Goal: Information Seeking & Learning: Learn about a topic

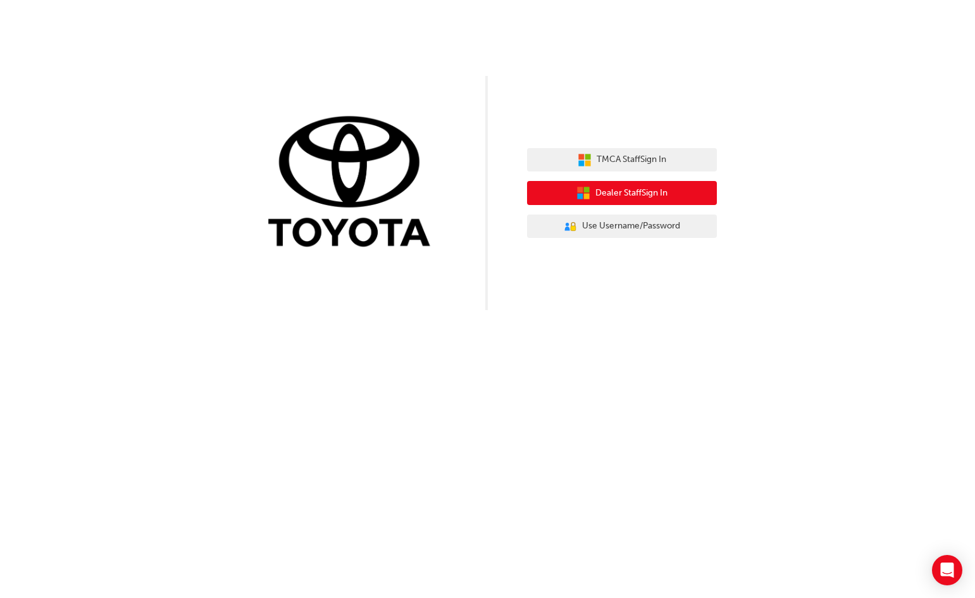
click at [666, 196] on span "Dealer Staff Sign In" at bounding box center [631, 193] width 72 height 15
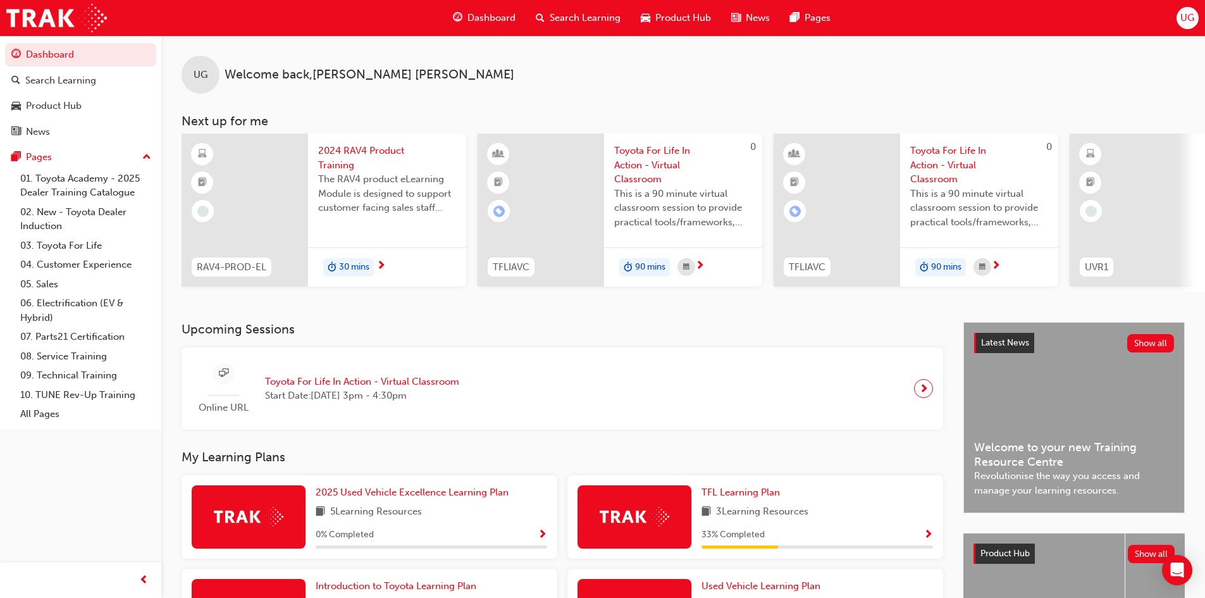
click at [548, 20] on div "Search Learning" at bounding box center [578, 18] width 105 height 26
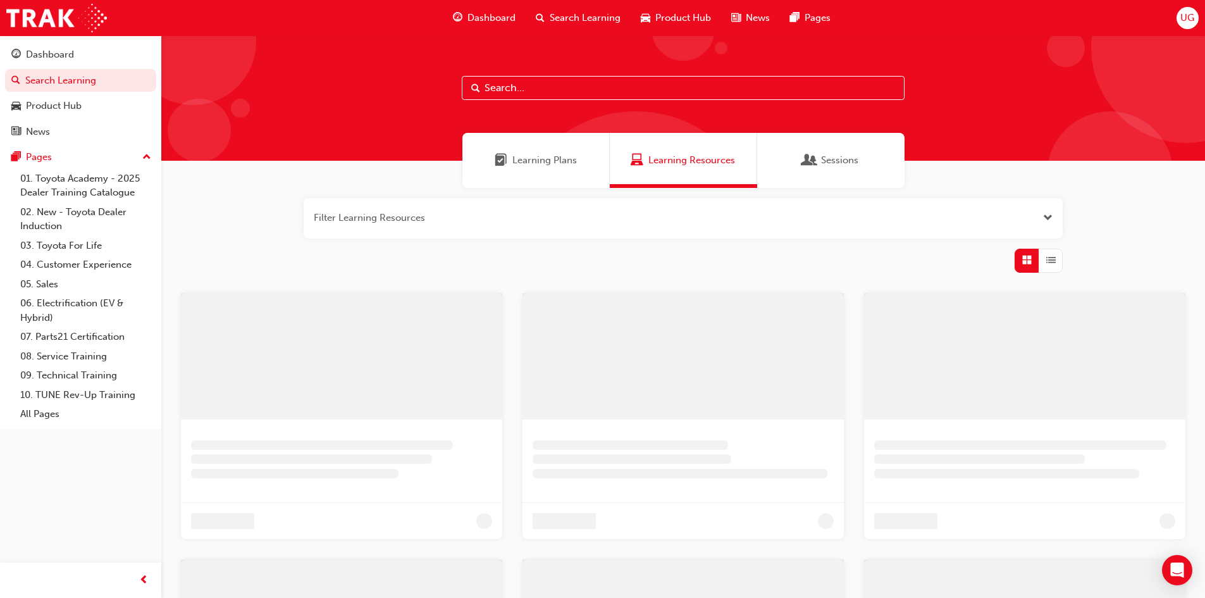
click at [547, 90] on input "text" at bounding box center [683, 88] width 443 height 24
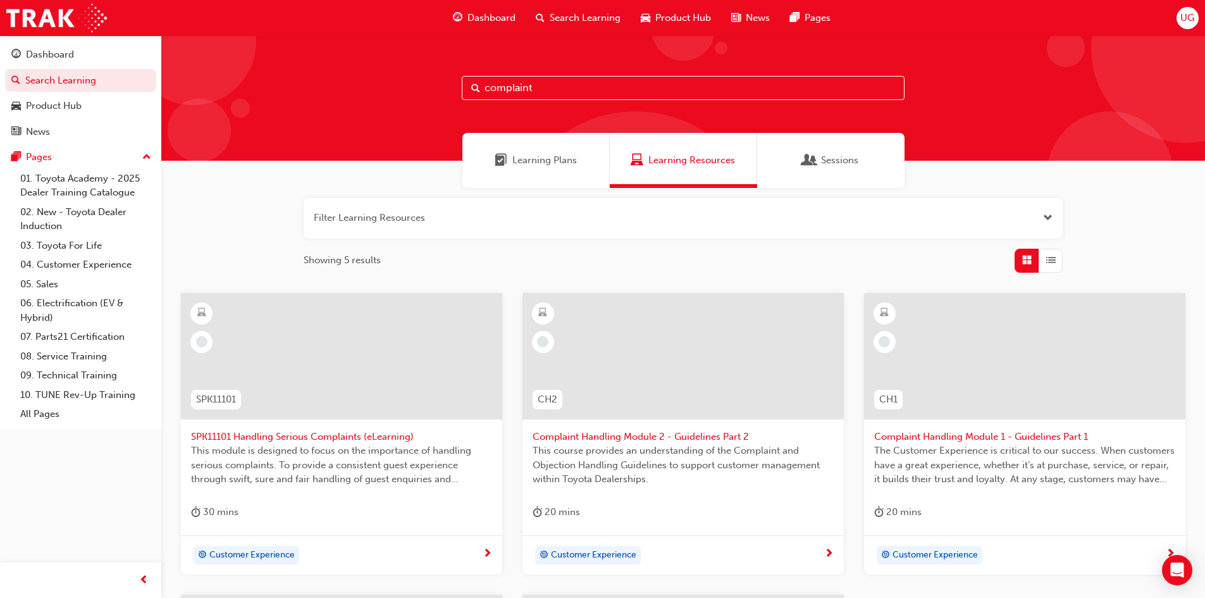
type input "complaint"
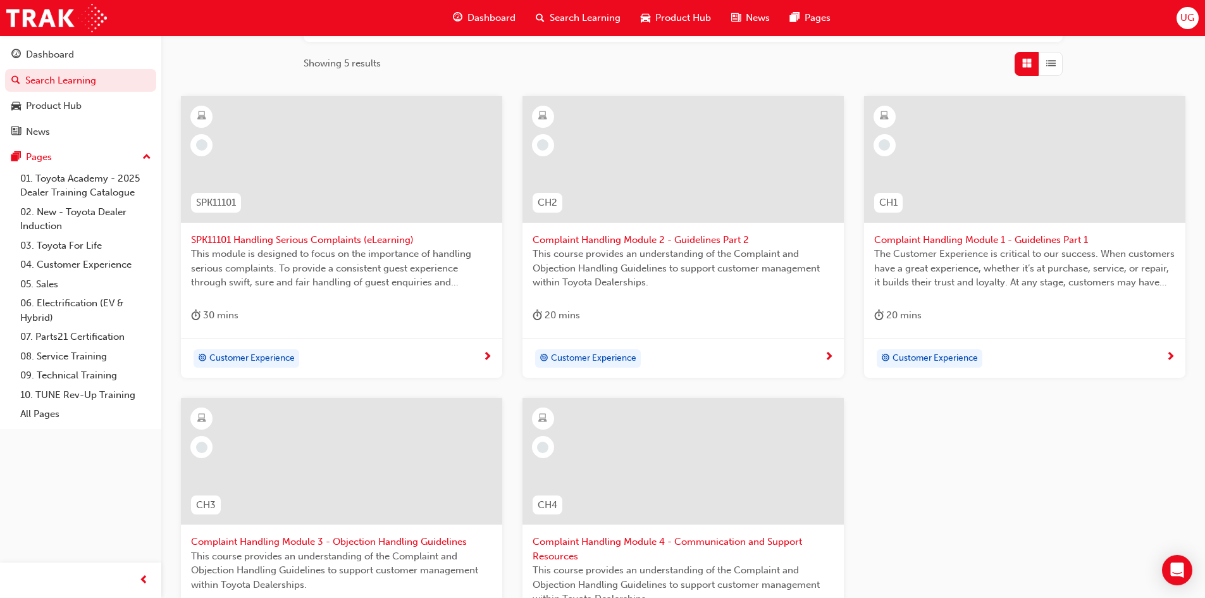
scroll to position [163, 0]
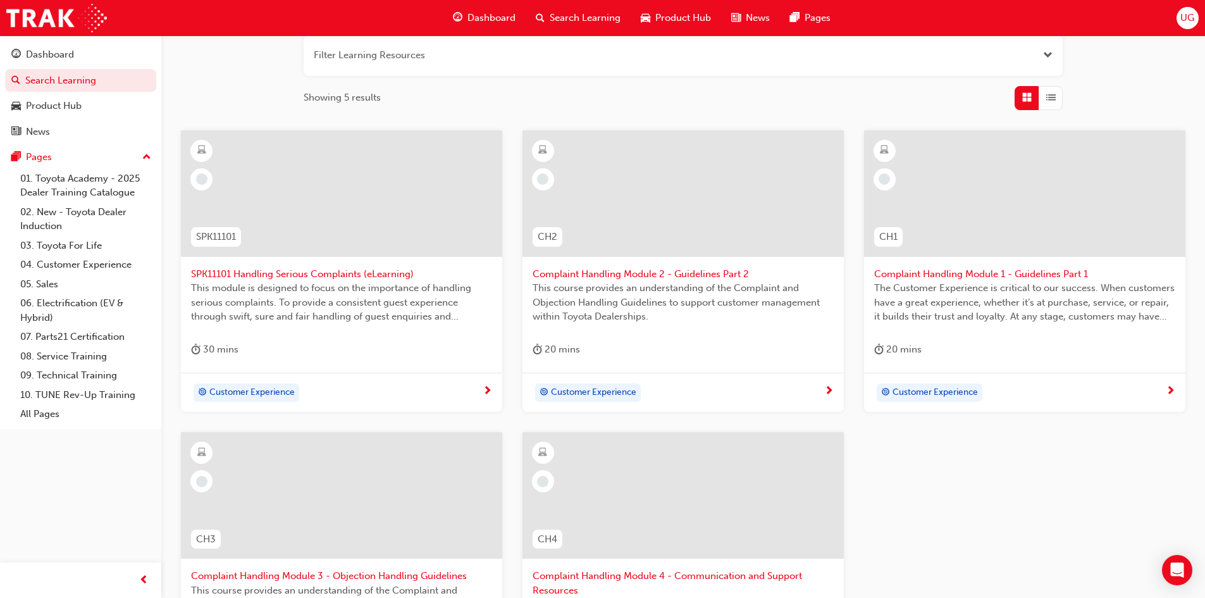
click at [368, 177] on div at bounding box center [341, 193] width 321 height 127
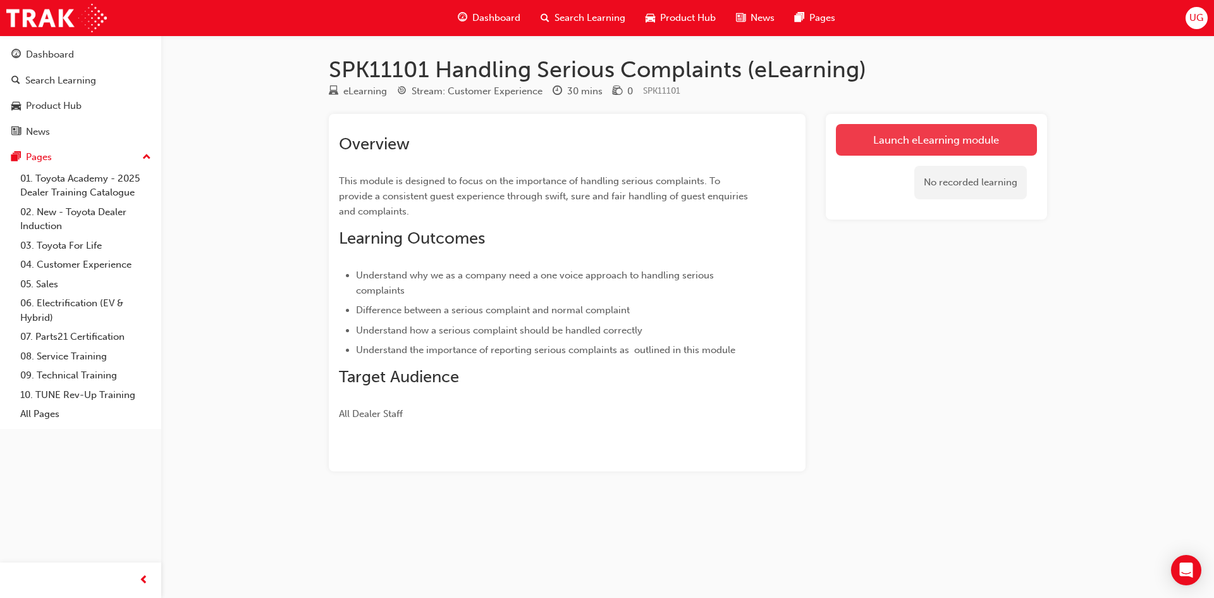
click at [875, 143] on link "Launch eLearning module" at bounding box center [936, 140] width 201 height 32
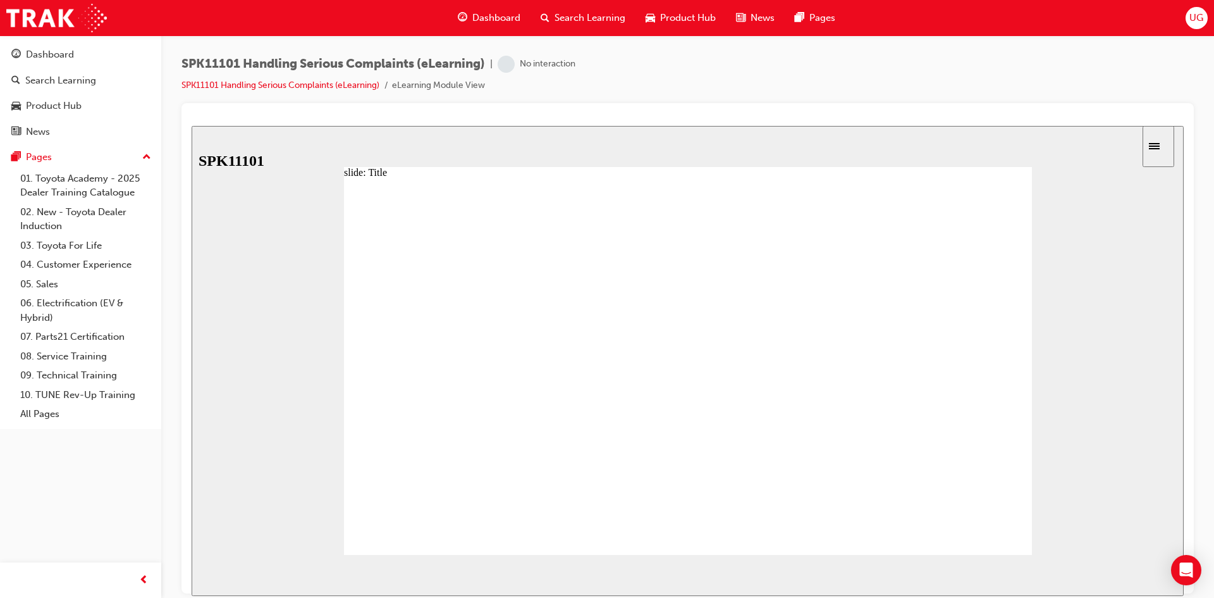
click at [1146, 578] on span "NEXT" at bounding box center [1143, 576] width 22 height 9
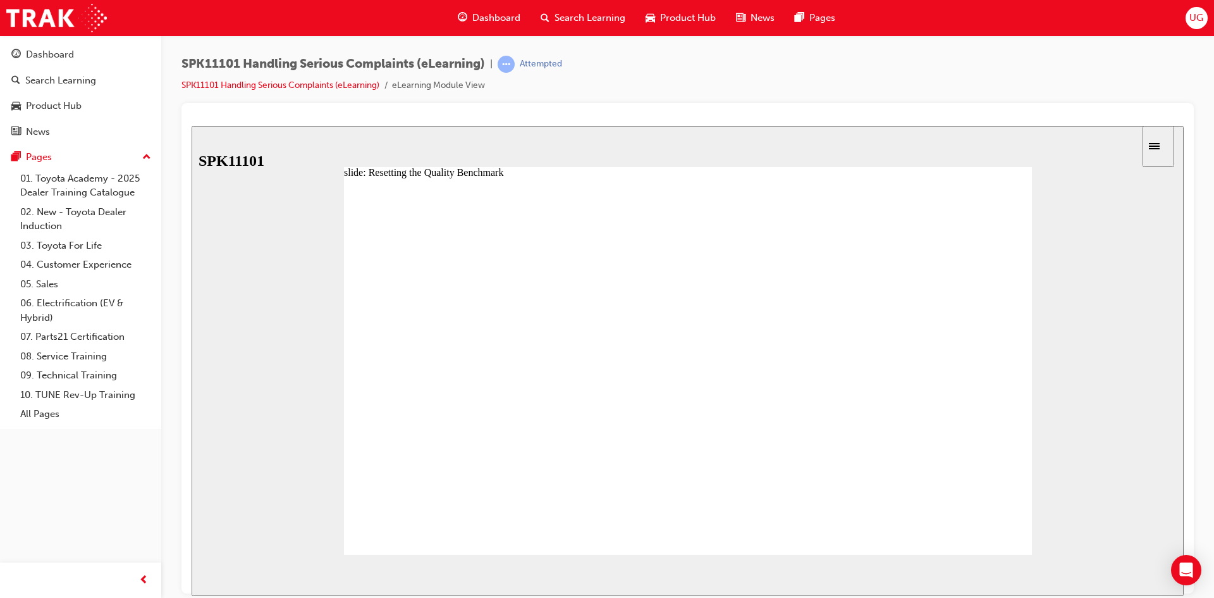
radio input "true"
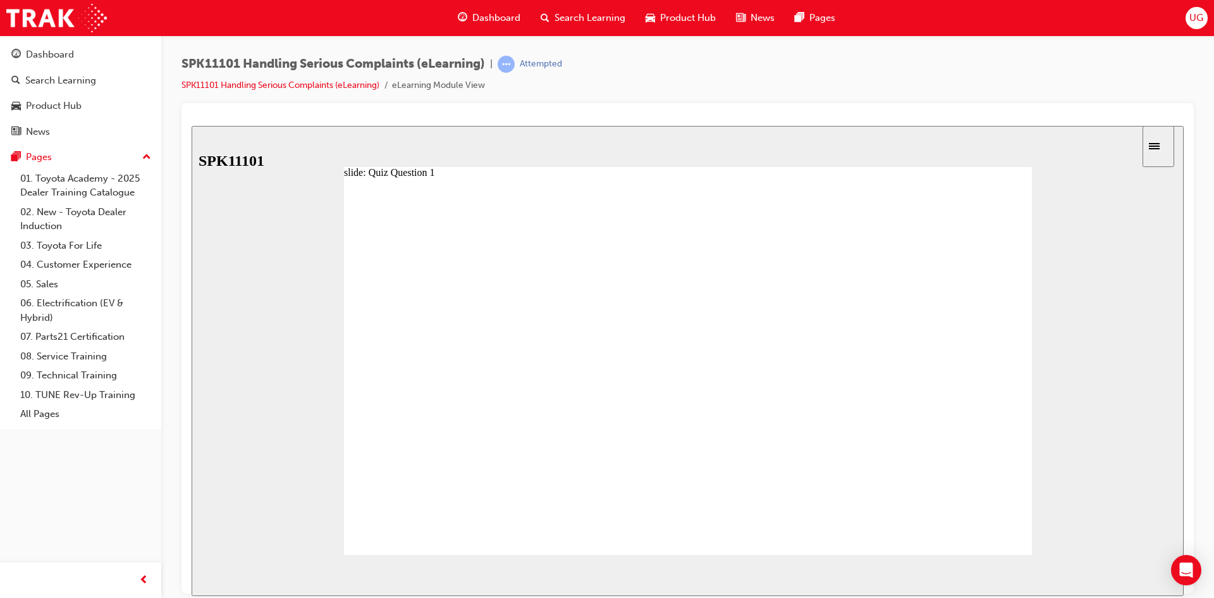
radio input "true"
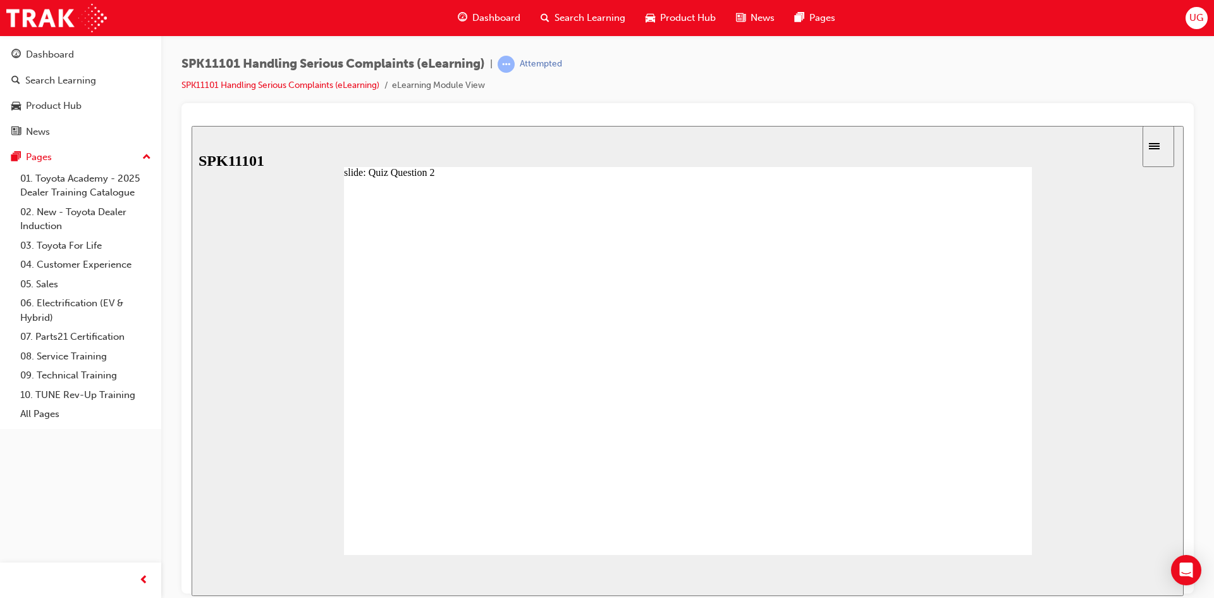
radio input "true"
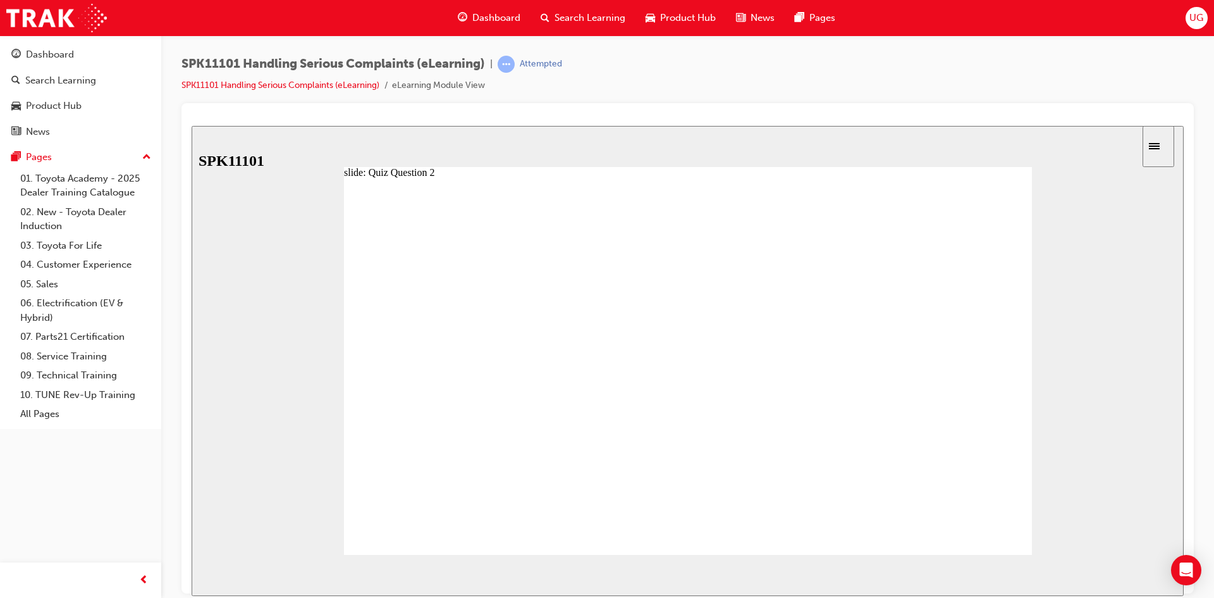
radio input "true"
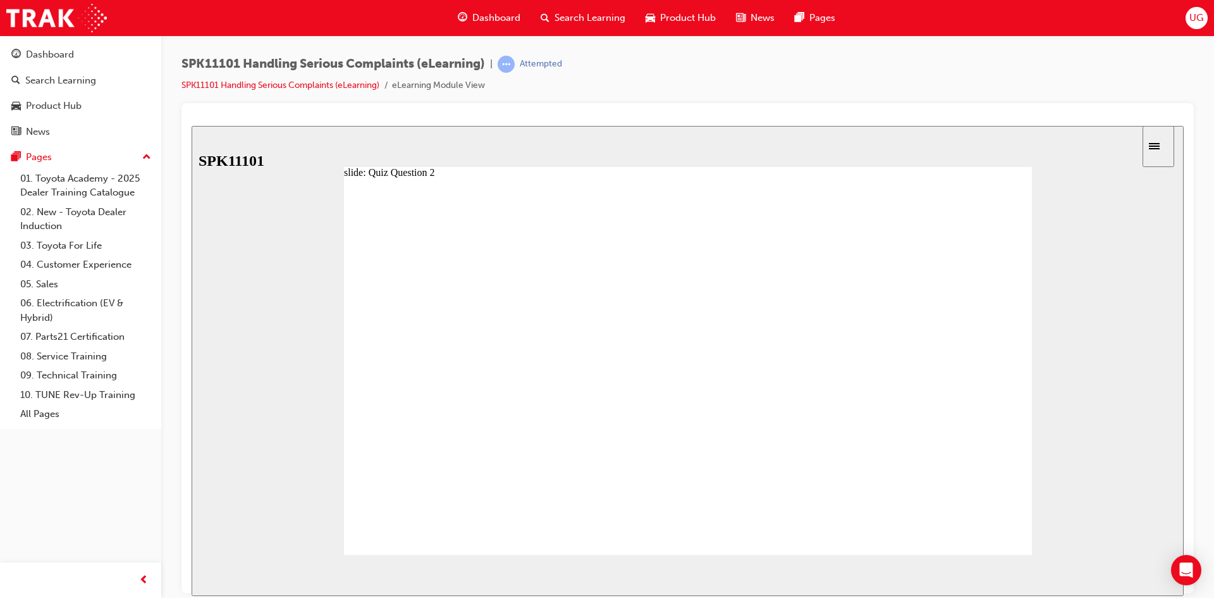
radio input "true"
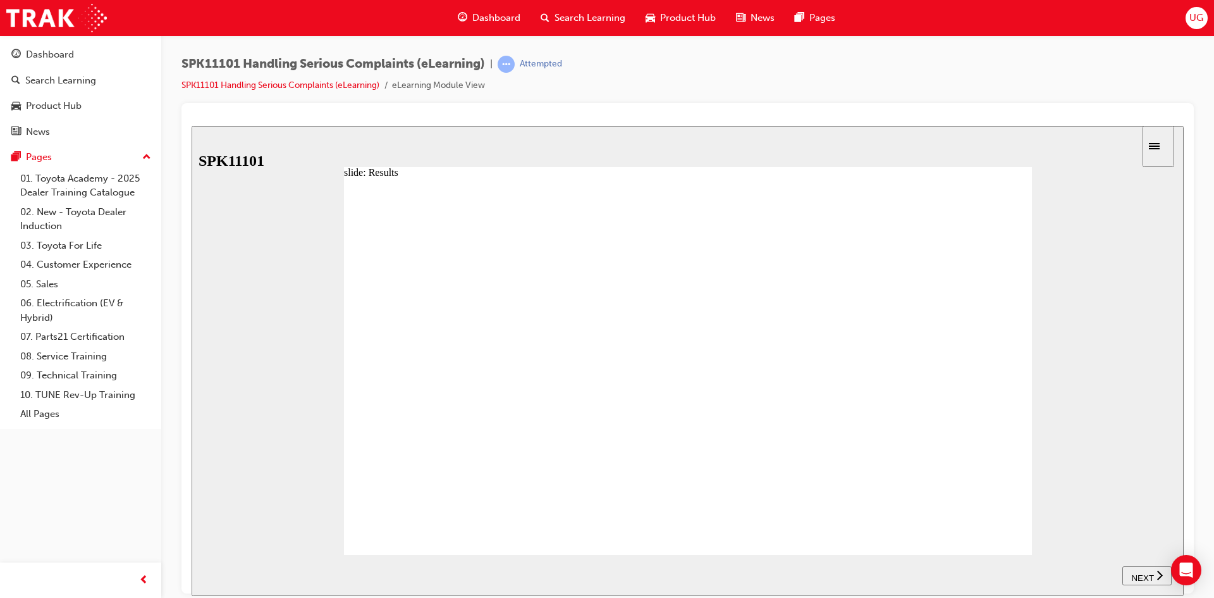
click at [1145, 574] on span "NEXT" at bounding box center [1143, 576] width 22 height 9
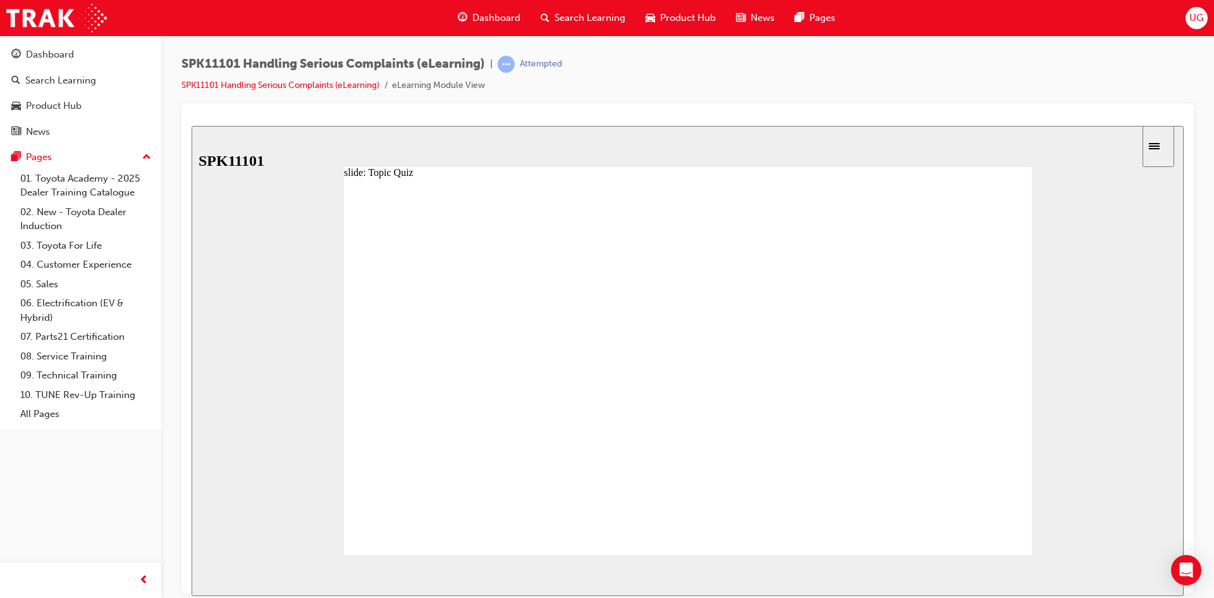
radio input "true"
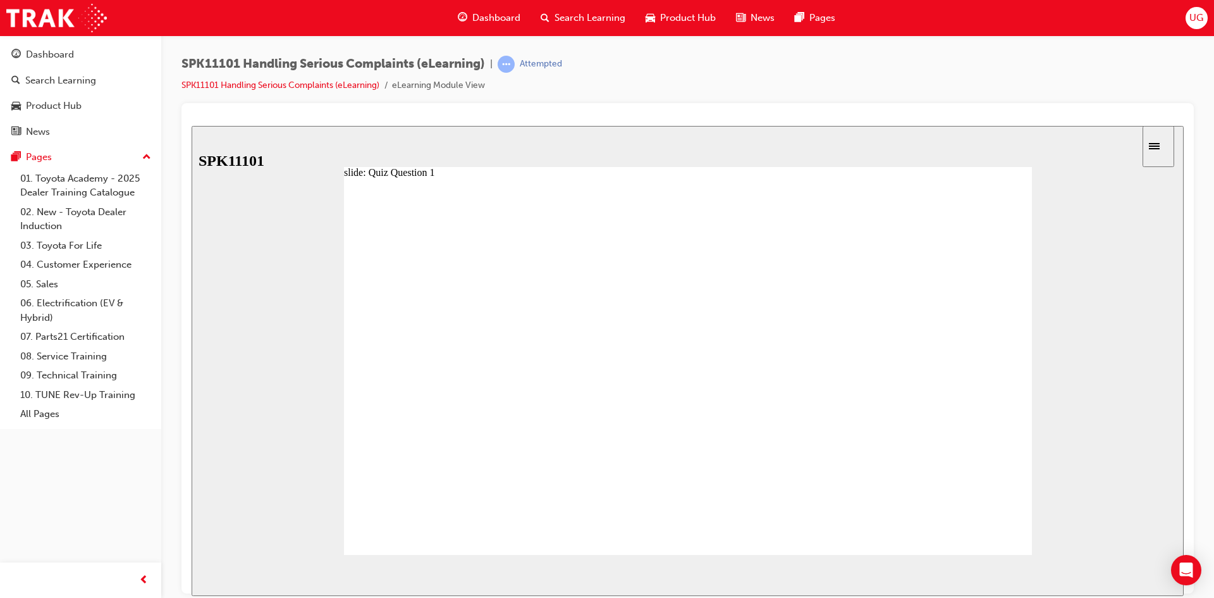
radio input "true"
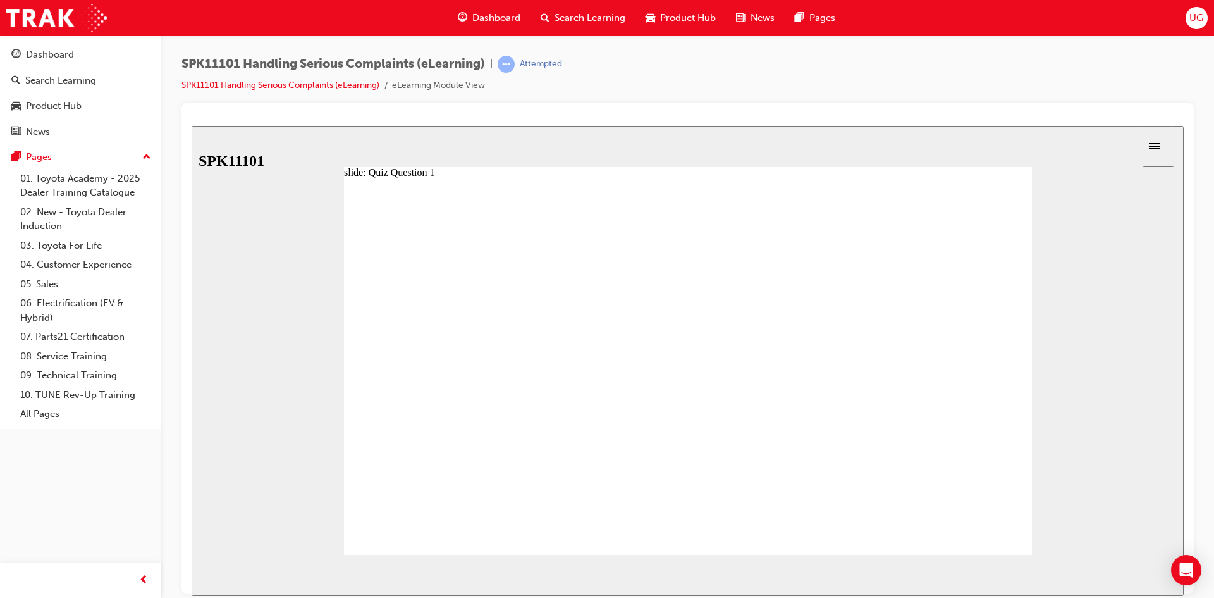
radio input "false"
radio input "true"
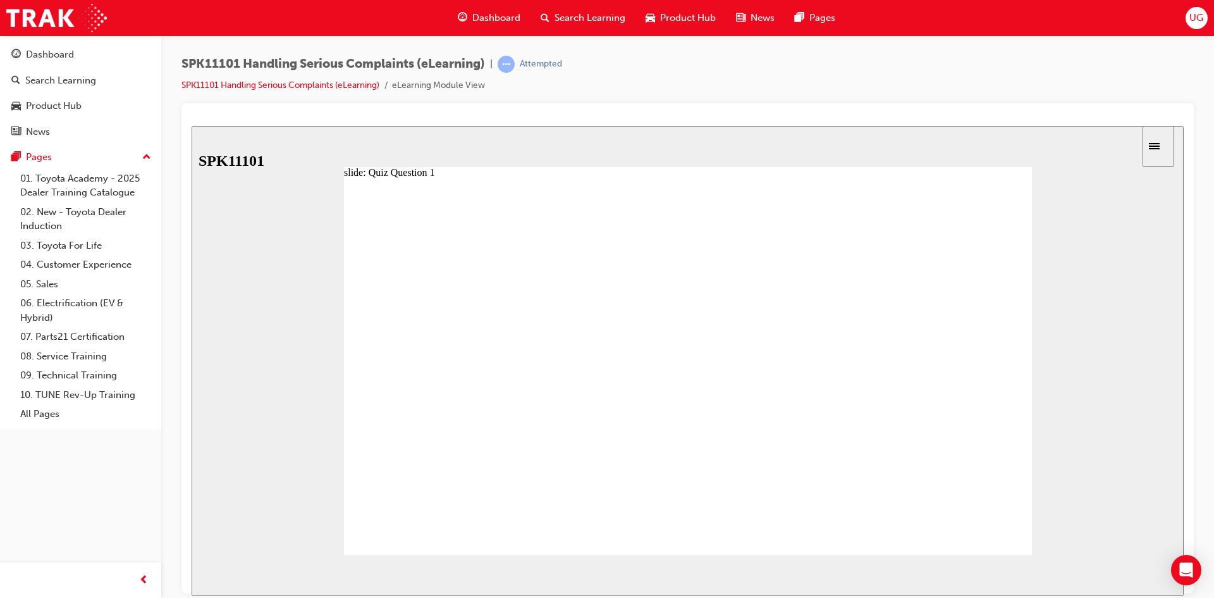
radio input "true"
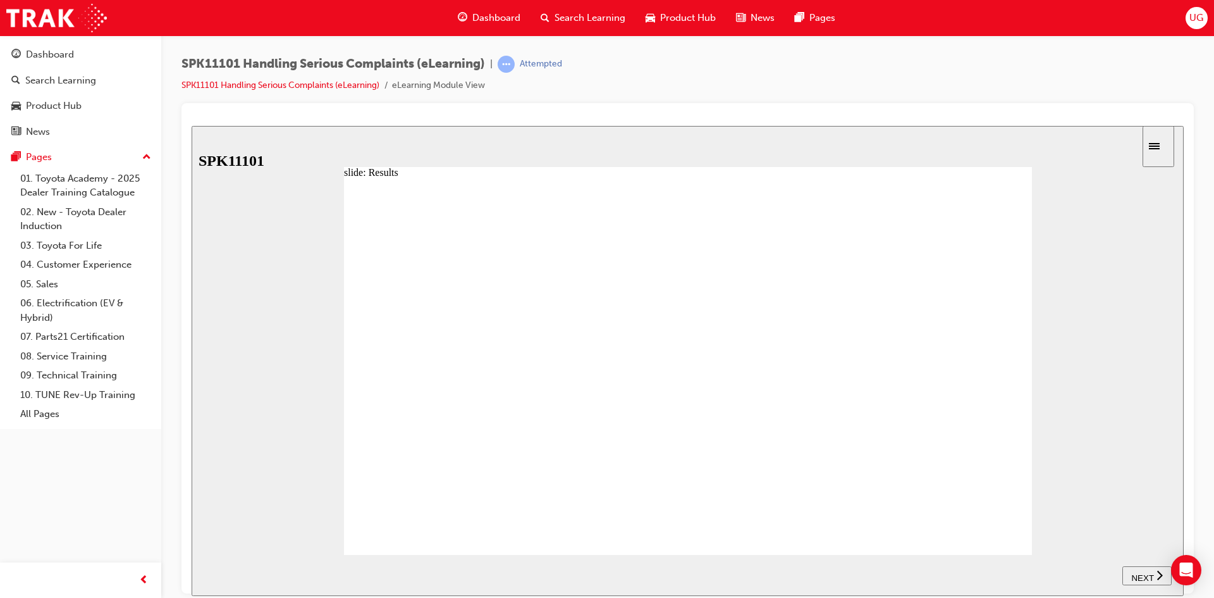
click at [1153, 577] on div "NEXT" at bounding box center [1147, 575] width 39 height 13
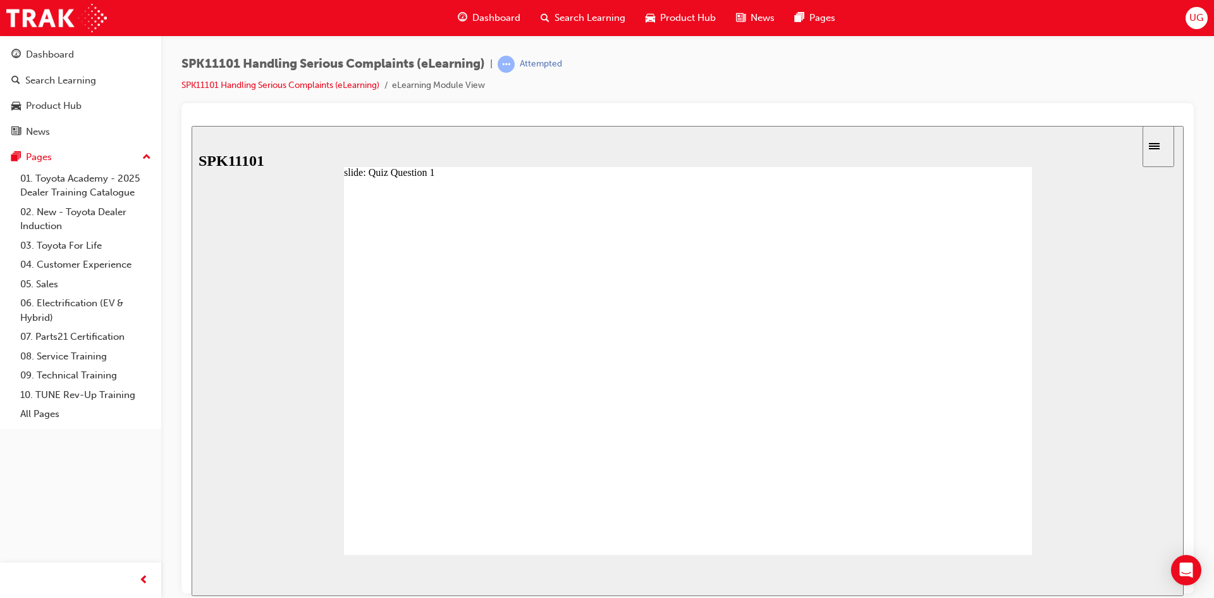
radio input "true"
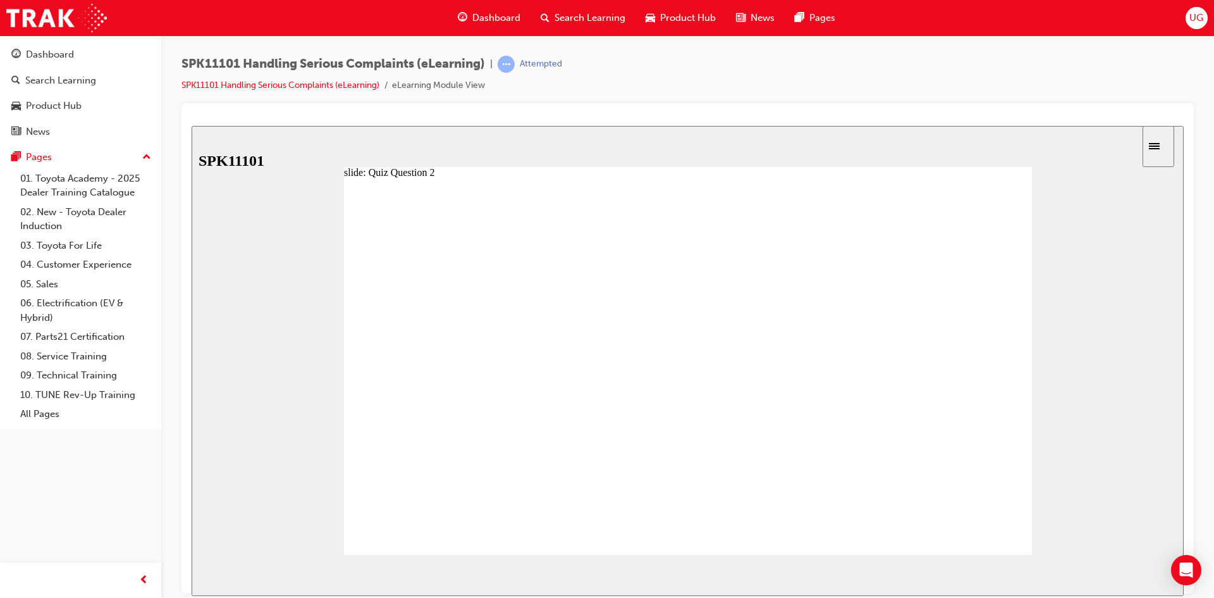
radio input "true"
click at [1152, 576] on div "NEXT" at bounding box center [1147, 575] width 39 height 13
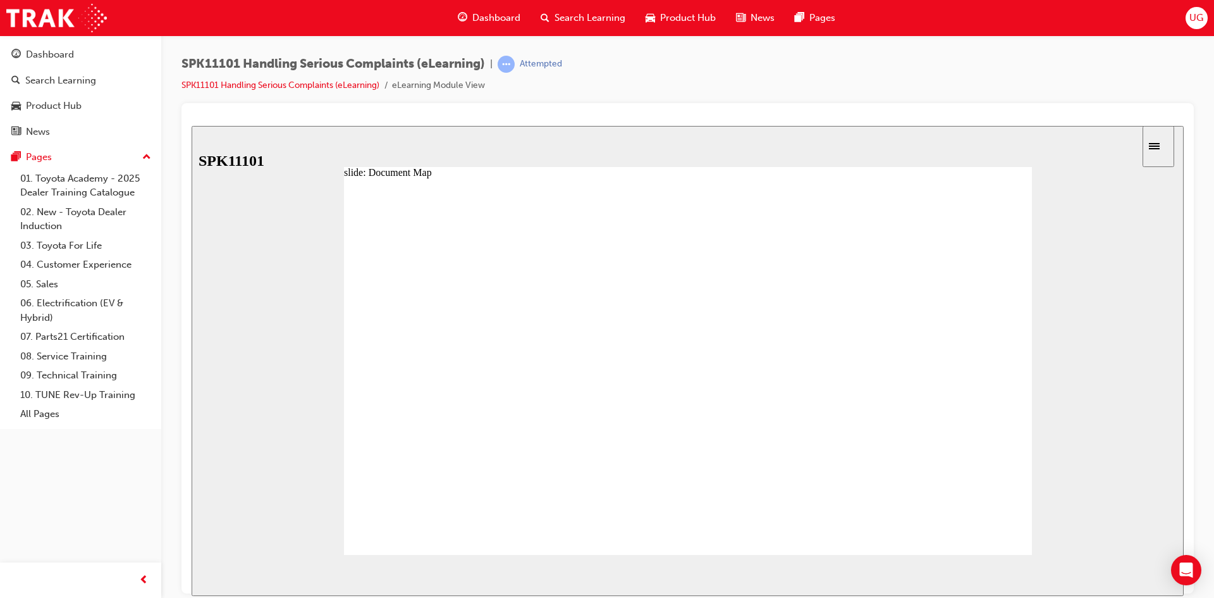
radio input "true"
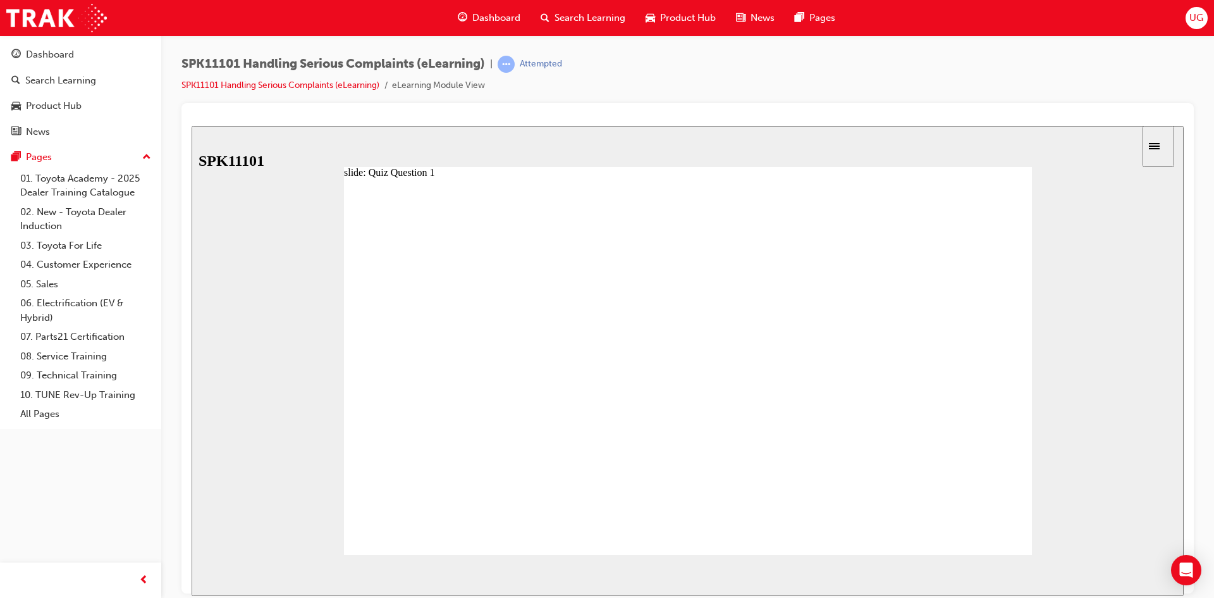
drag, startPoint x: 484, startPoint y: 430, endPoint x: 483, endPoint y: 334, distance: 96.2
drag, startPoint x: 509, startPoint y: 462, endPoint x: 514, endPoint y: 399, distance: 62.8
drag, startPoint x: 533, startPoint y: 497, endPoint x: 529, endPoint y: 436, distance: 60.8
drag, startPoint x: 486, startPoint y: 495, endPoint x: 485, endPoint y: 464, distance: 31.7
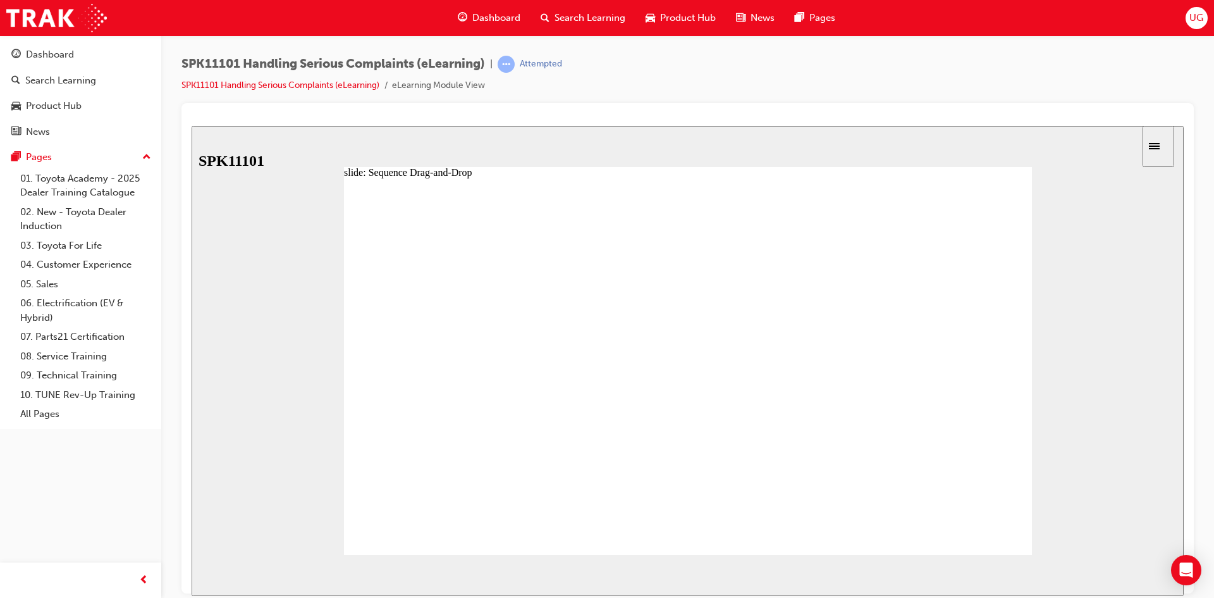
click at [1150, 578] on span "NEXT" at bounding box center [1143, 576] width 22 height 9
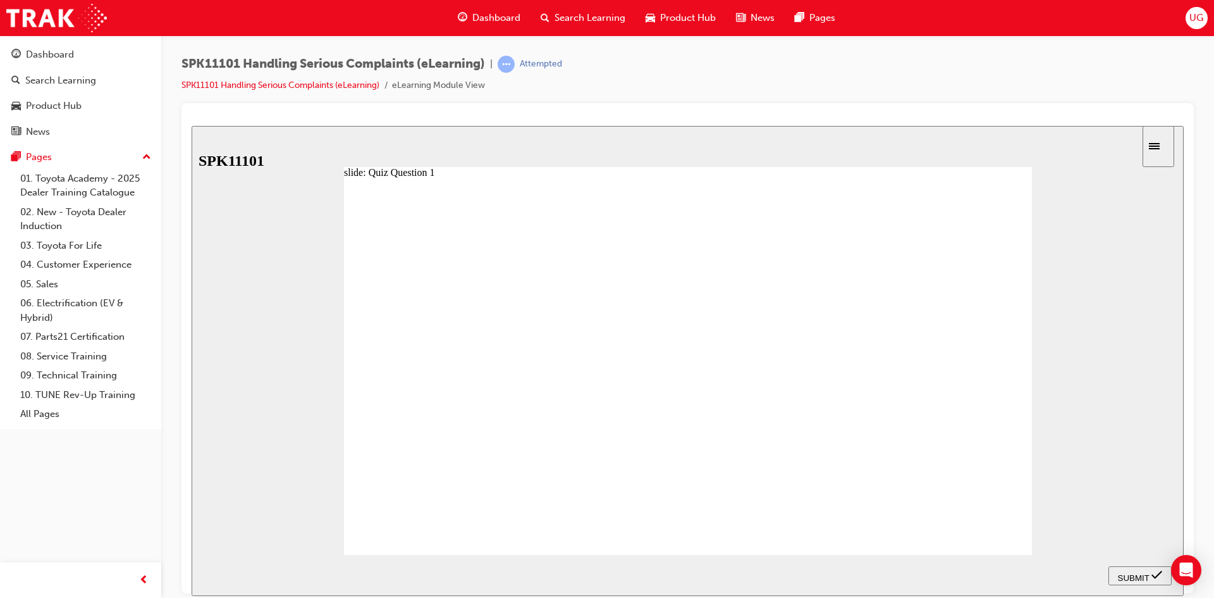
radio input "true"
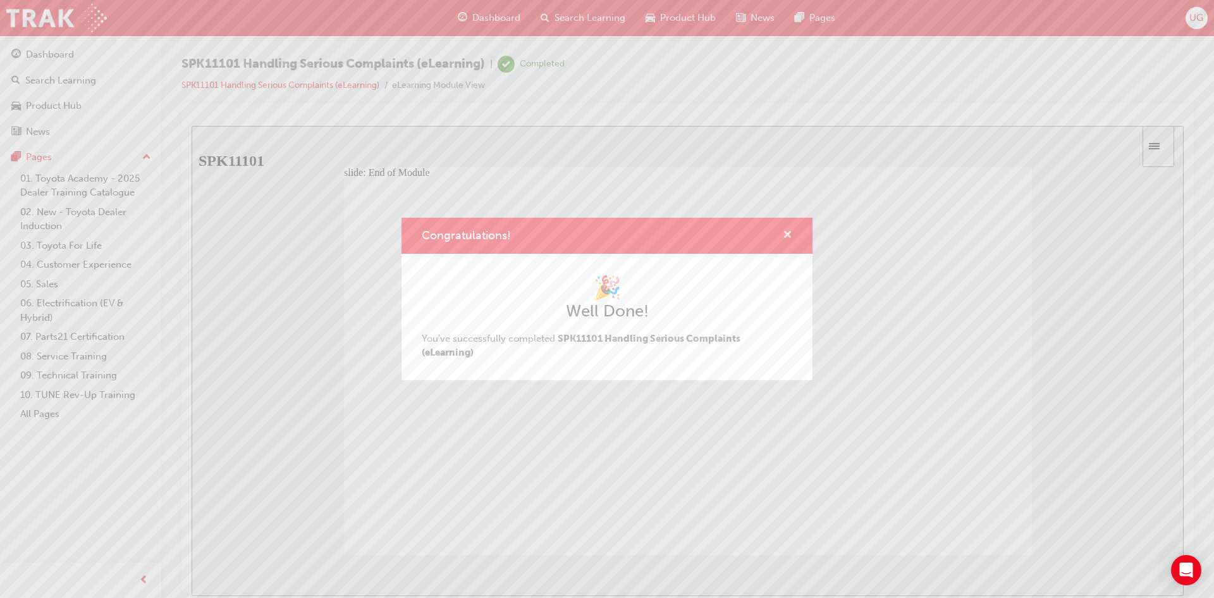
click at [788, 237] on span "cross-icon" at bounding box center [787, 235] width 9 height 11
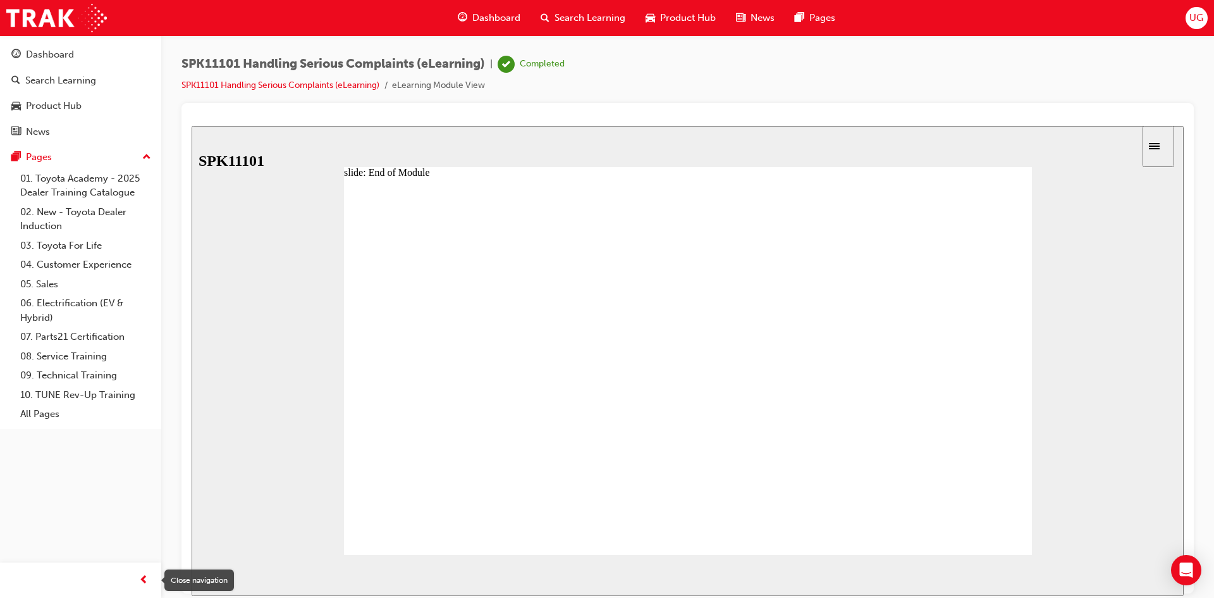
click at [149, 581] on div "button" at bounding box center [143, 579] width 25 height 25
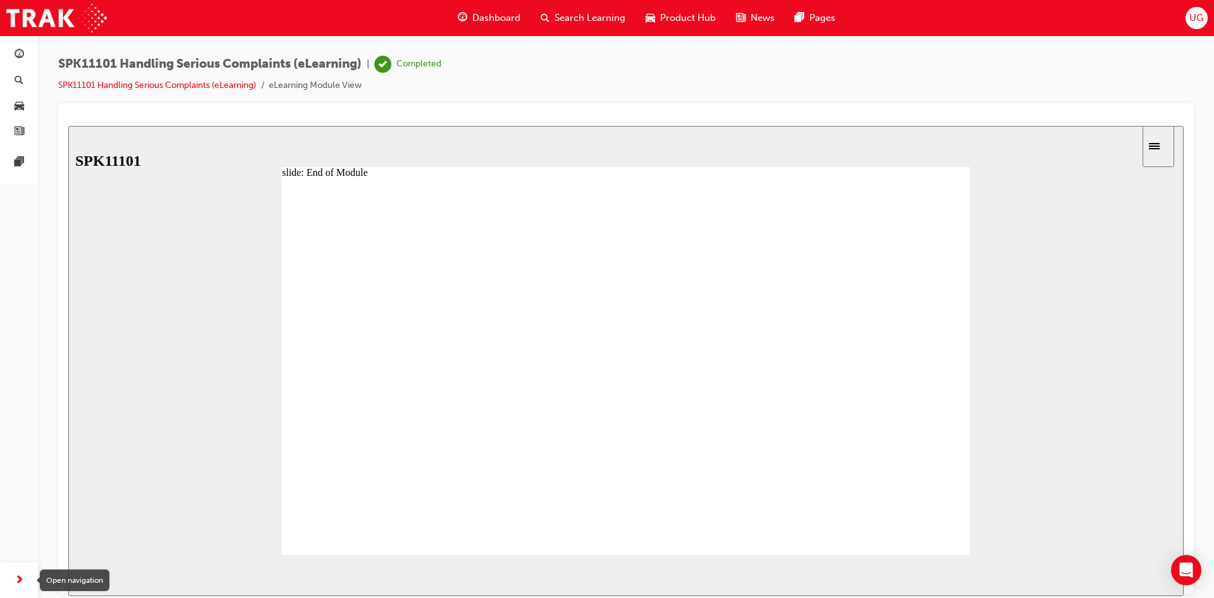
click at [15, 587] on span "next-icon" at bounding box center [19, 580] width 9 height 16
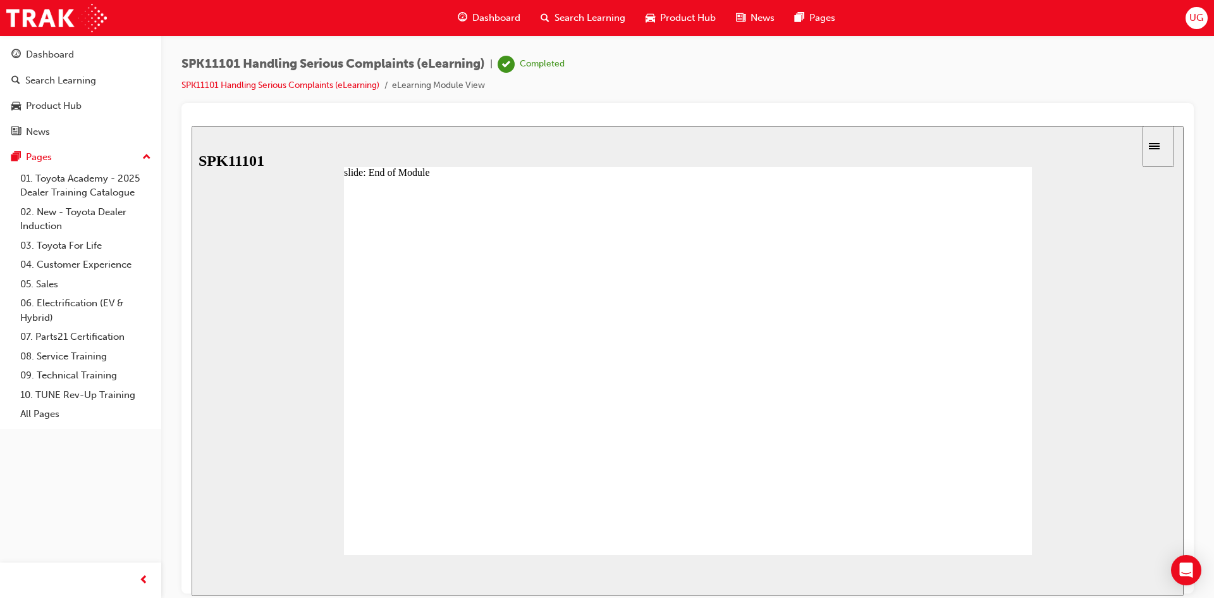
click at [590, 23] on span "Search Learning" at bounding box center [590, 18] width 71 height 15
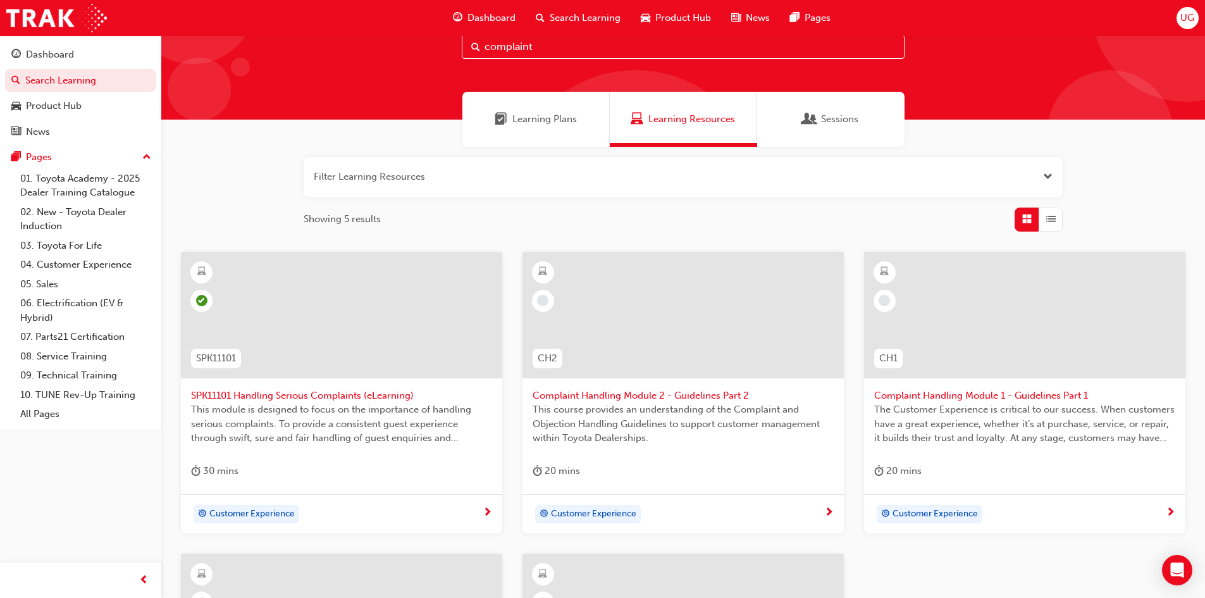
scroll to position [63, 0]
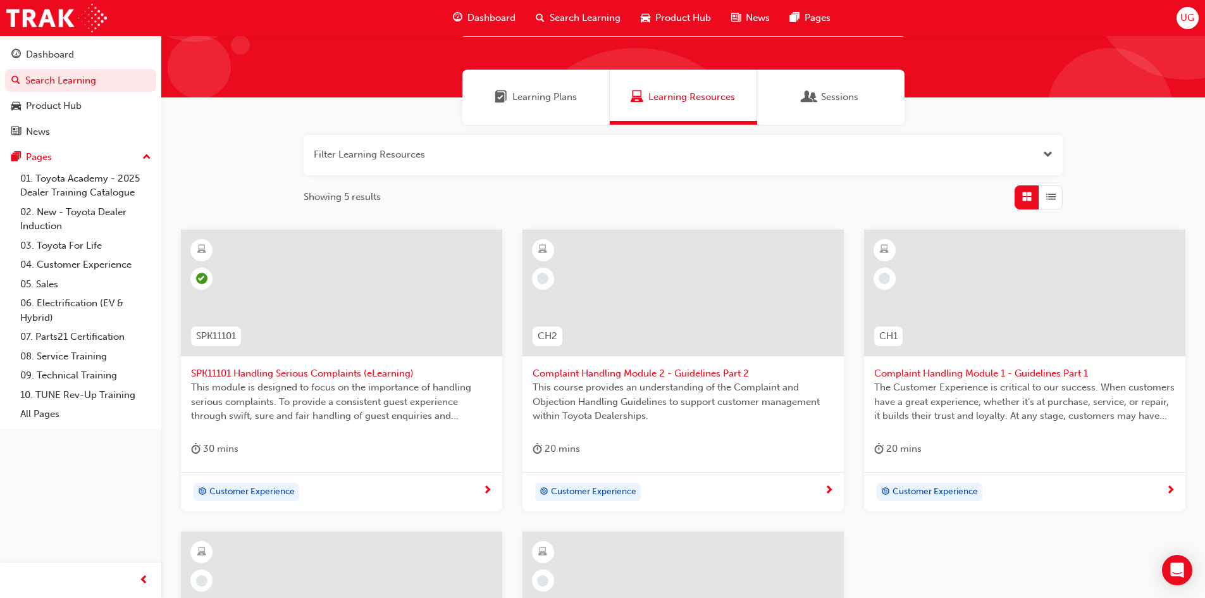
click at [982, 308] on div at bounding box center [1024, 293] width 321 height 127
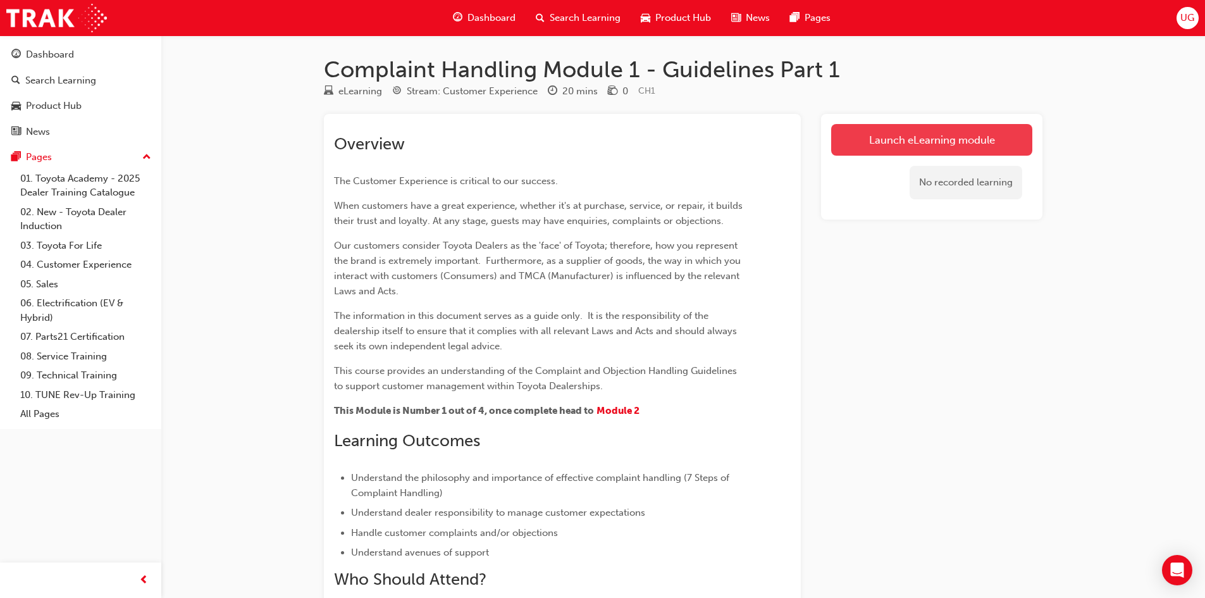
click at [918, 137] on link "Launch eLearning module" at bounding box center [931, 140] width 201 height 32
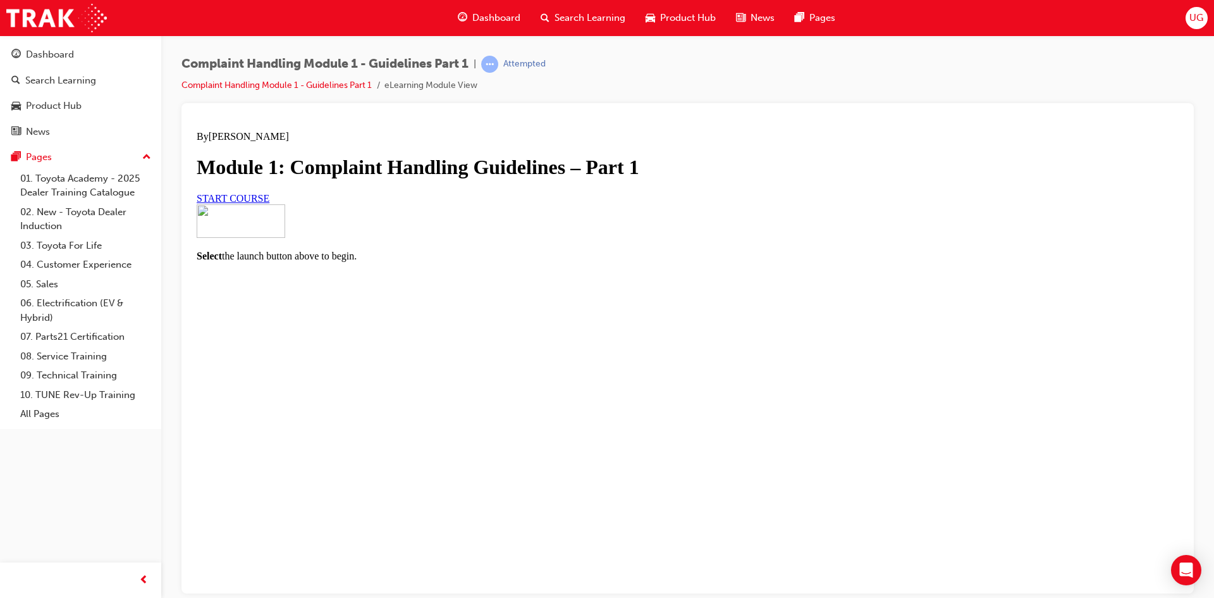
click at [269, 203] on link "START COURSE" at bounding box center [233, 197] width 73 height 11
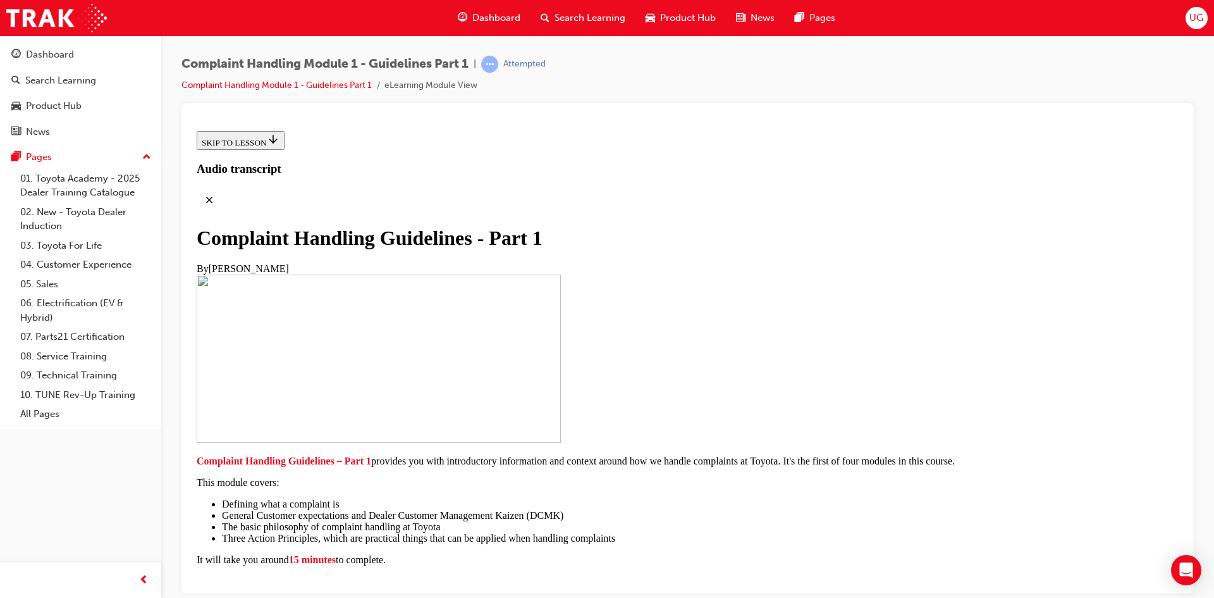
scroll to position [256, 0]
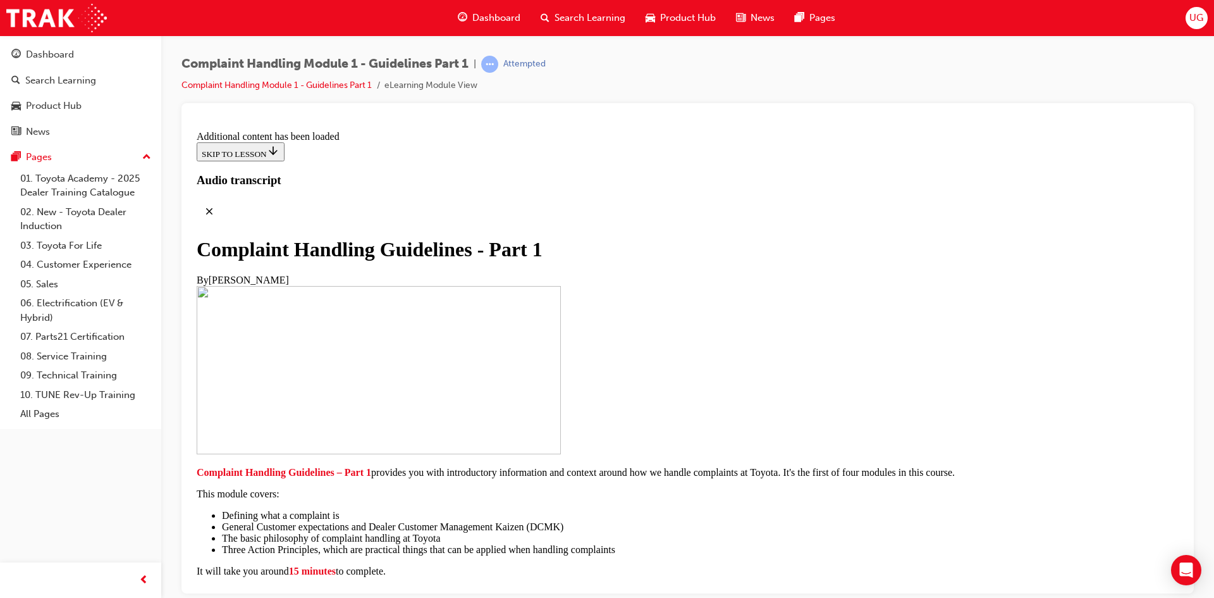
scroll to position [2616, 0]
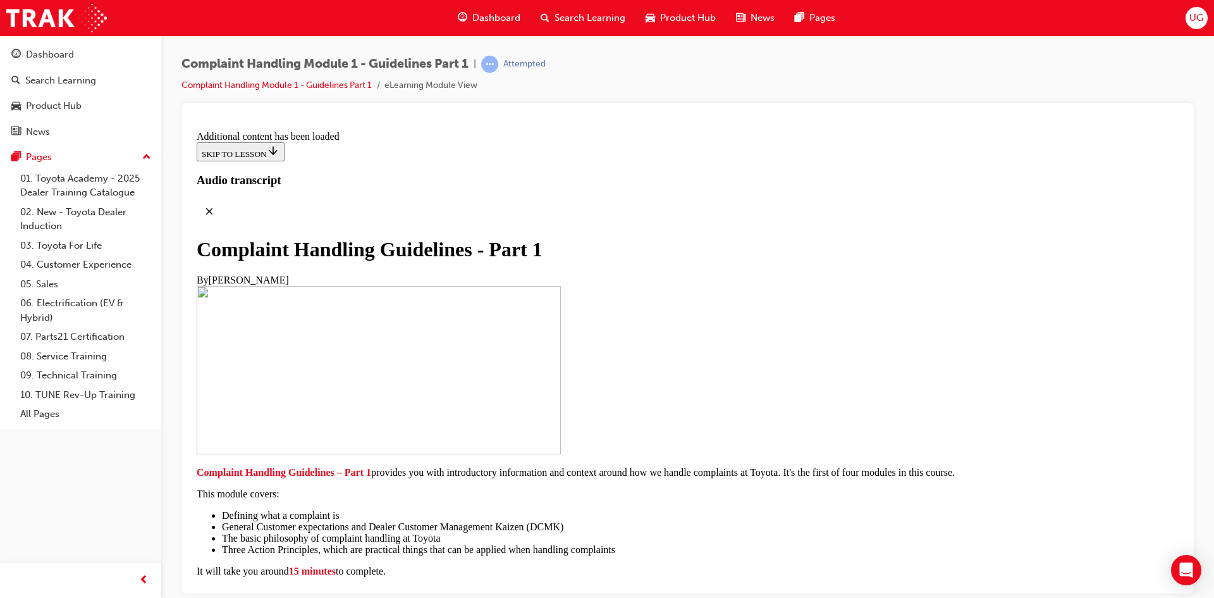
scroll to position [4731, 0]
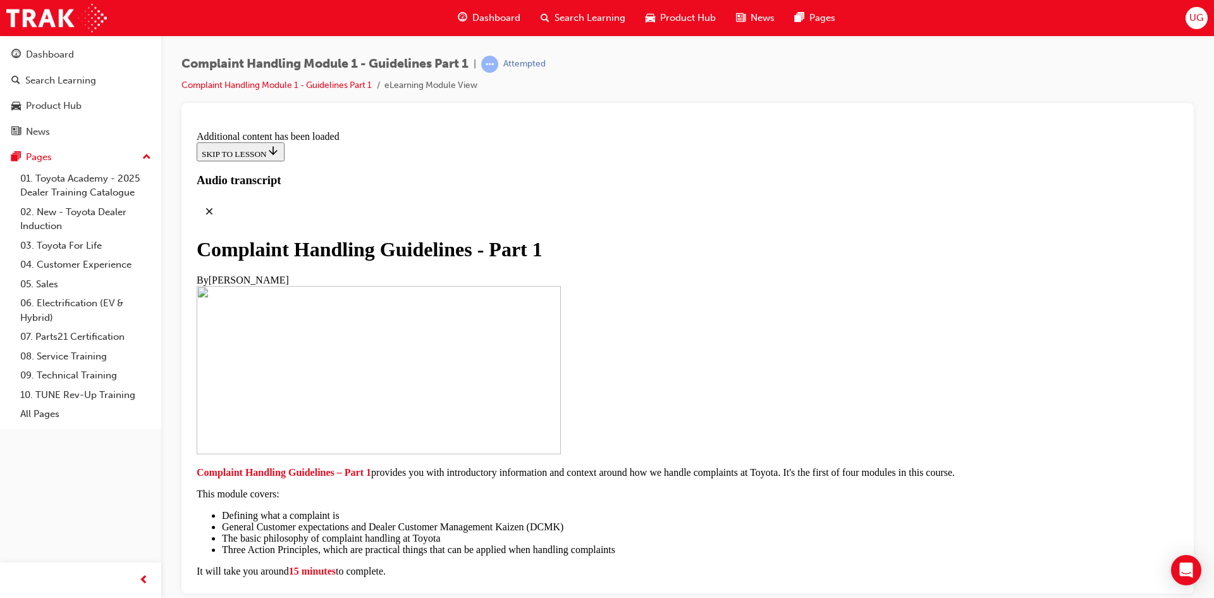
radio input "true"
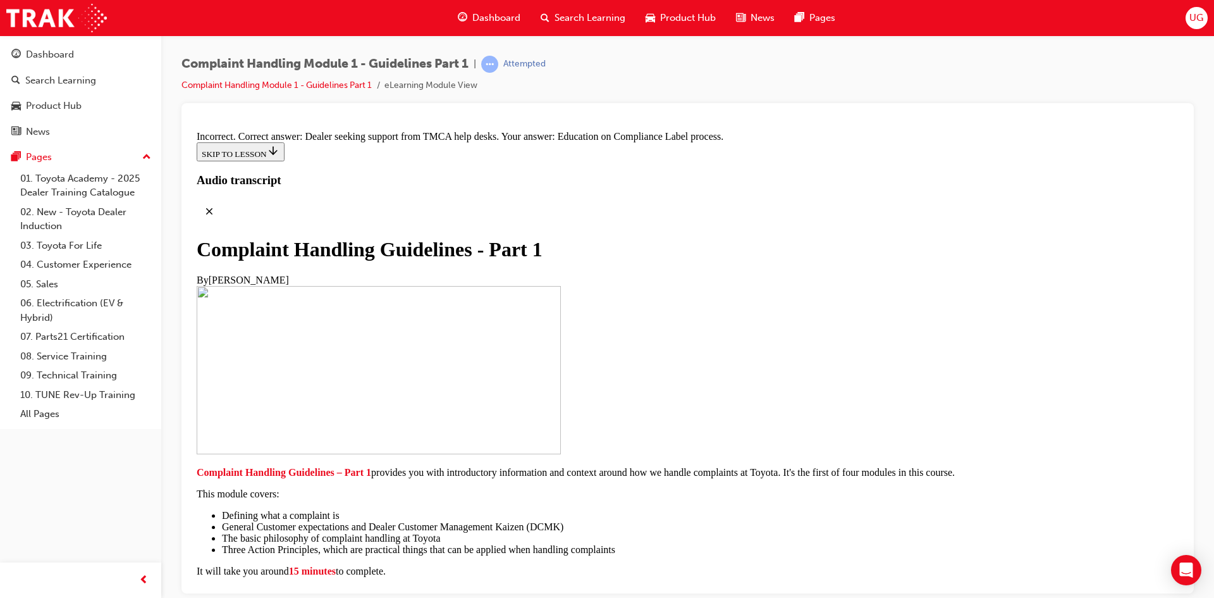
scroll to position [8715, 0]
radio input "true"
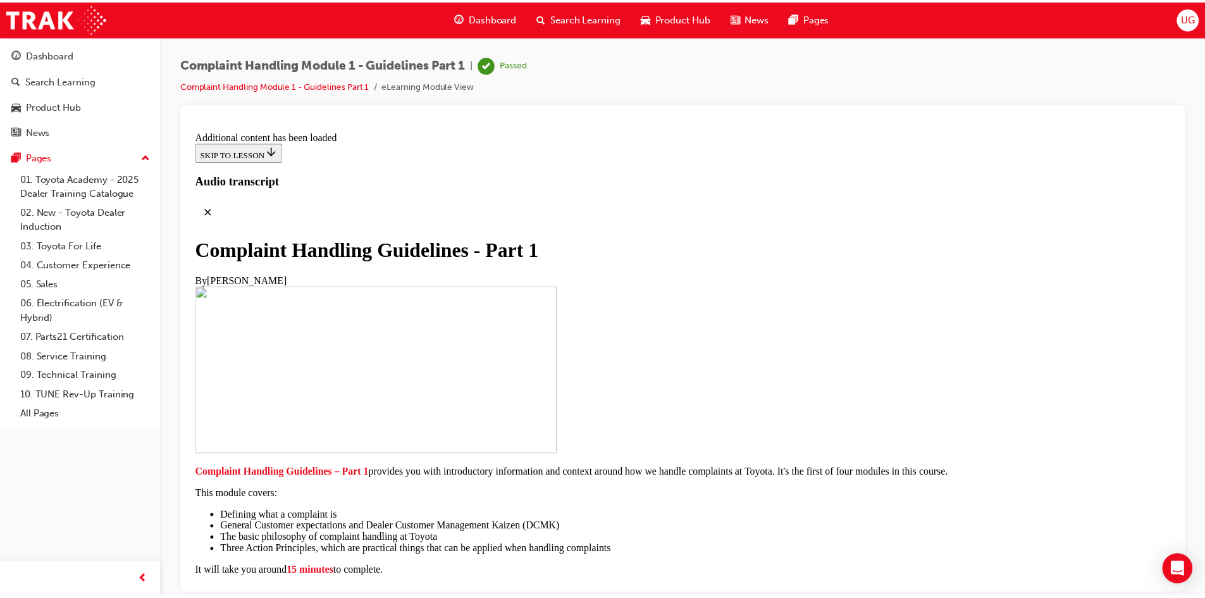
scroll to position [9307, 0]
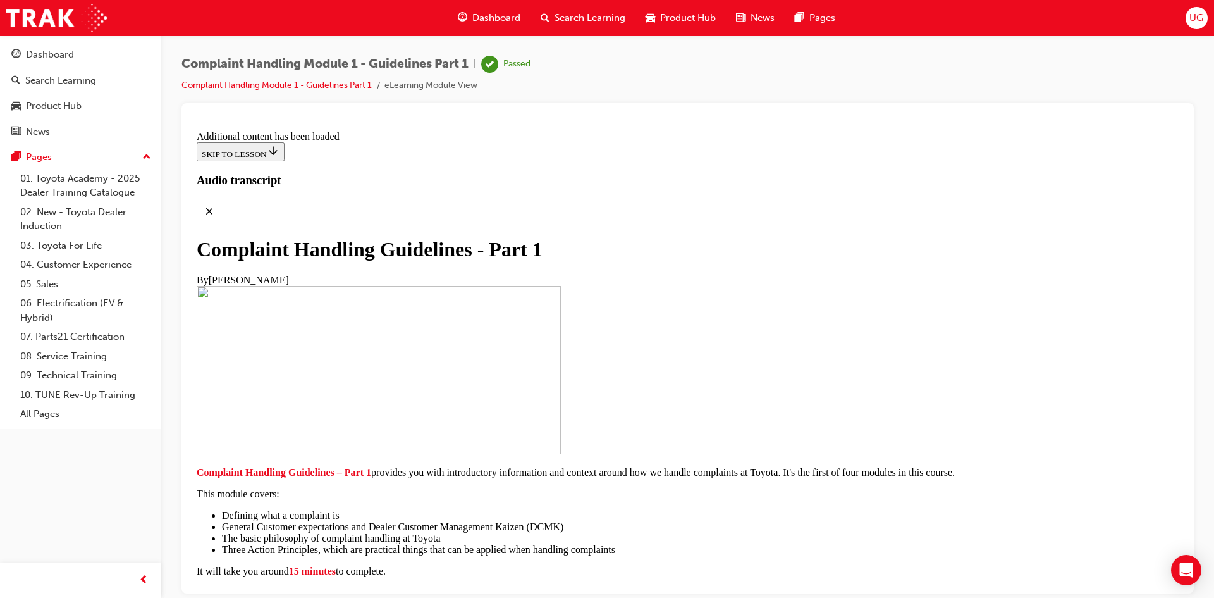
click at [566, 16] on span "Search Learning" at bounding box center [590, 18] width 71 height 15
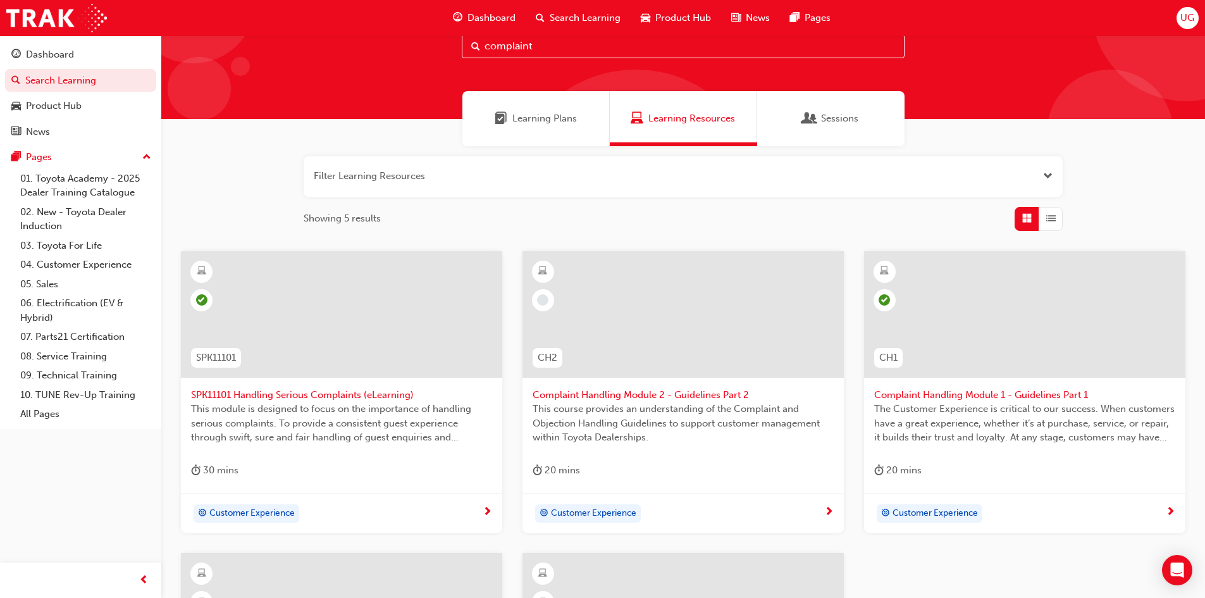
scroll to position [63, 0]
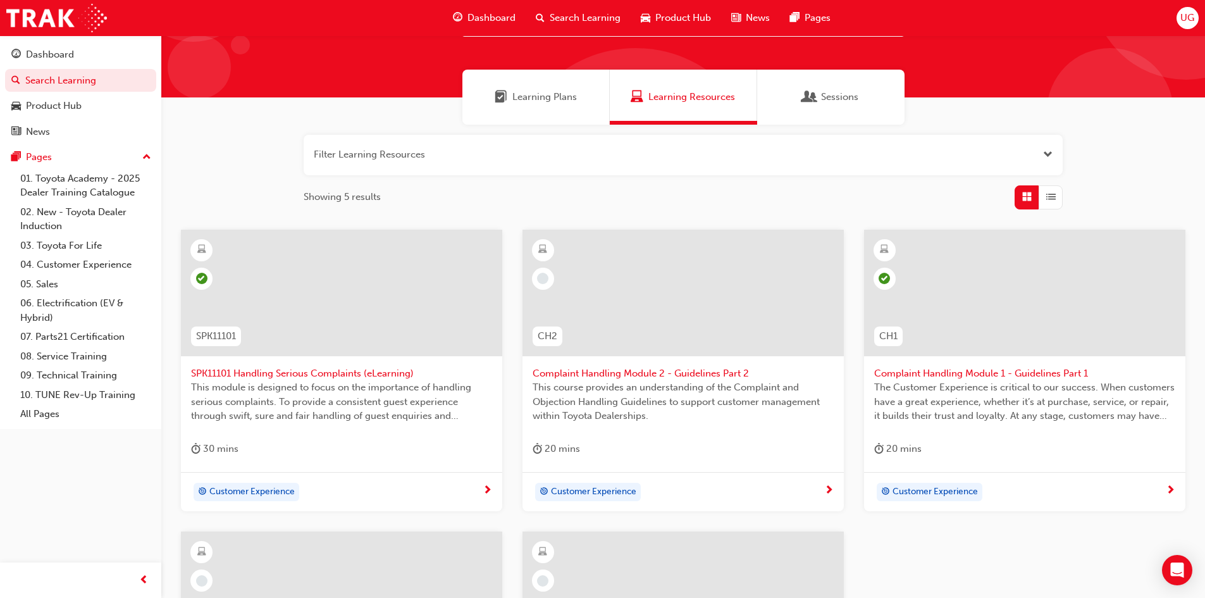
click at [668, 297] on div at bounding box center [682, 293] width 321 height 127
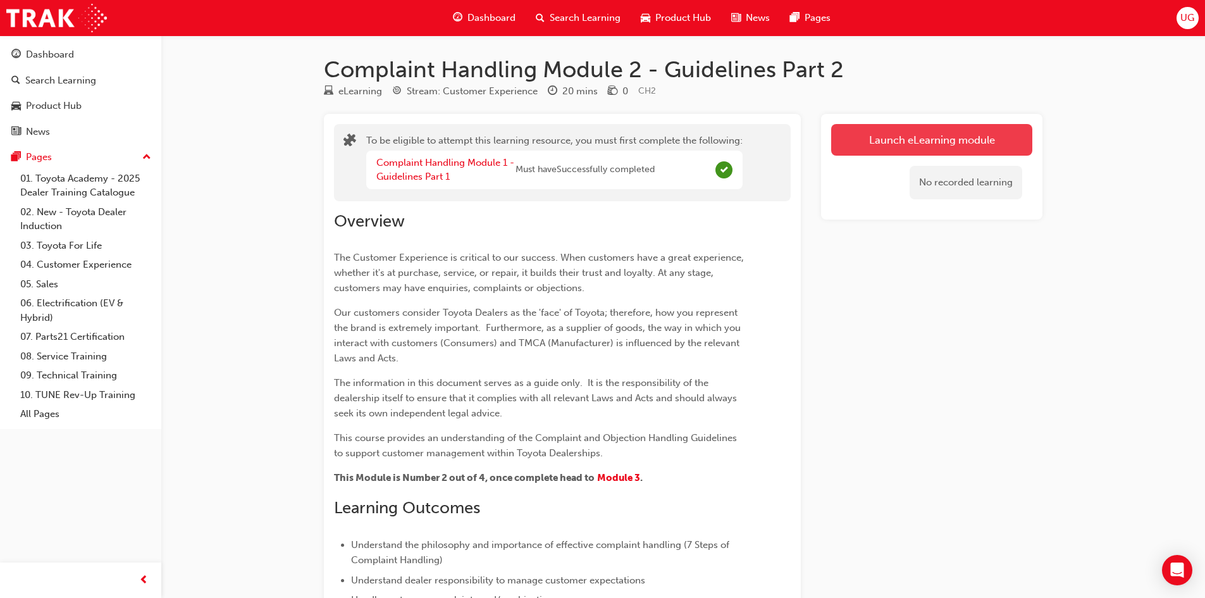
click at [877, 128] on button "Launch eLearning module" at bounding box center [931, 140] width 201 height 32
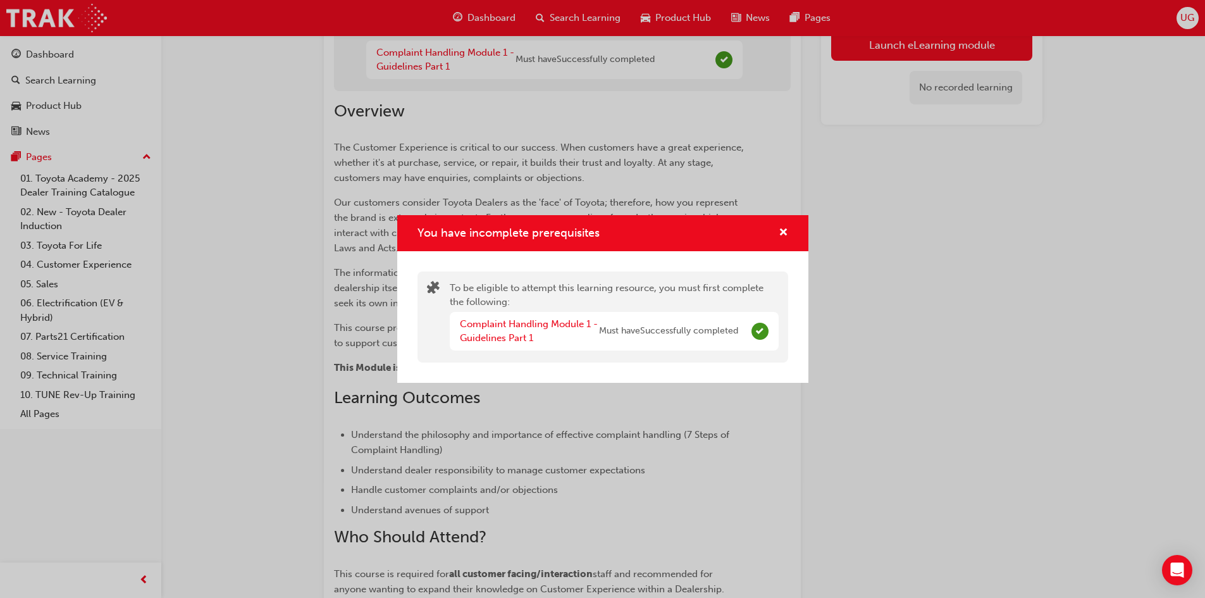
scroll to position [231, 0]
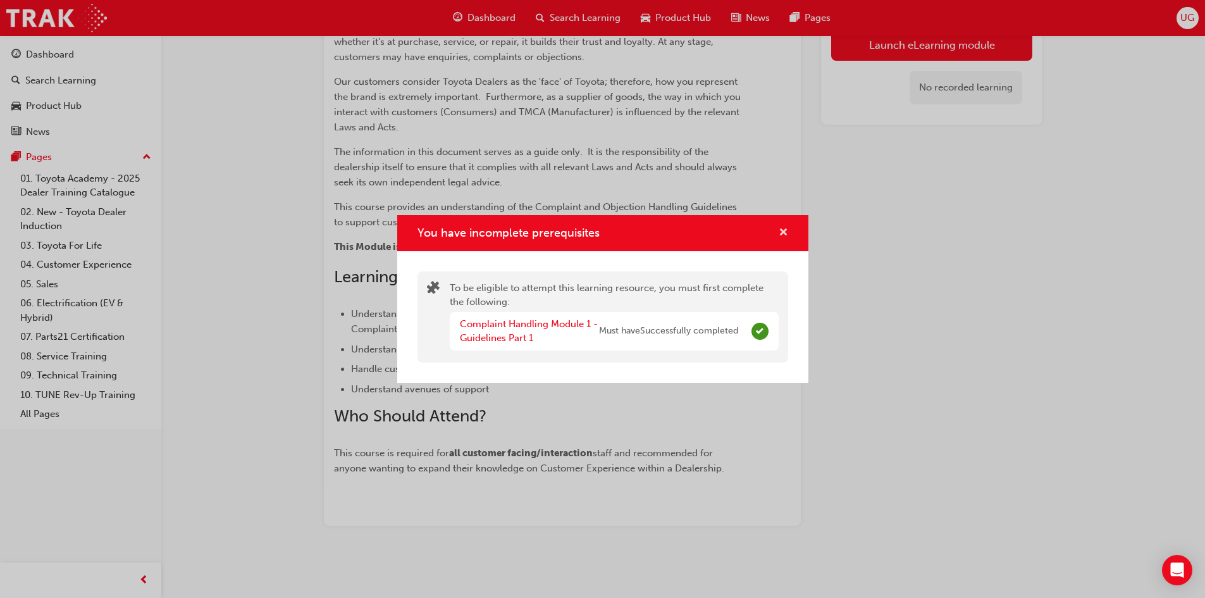
click at [782, 233] on span "cross-icon" at bounding box center [783, 233] width 9 height 11
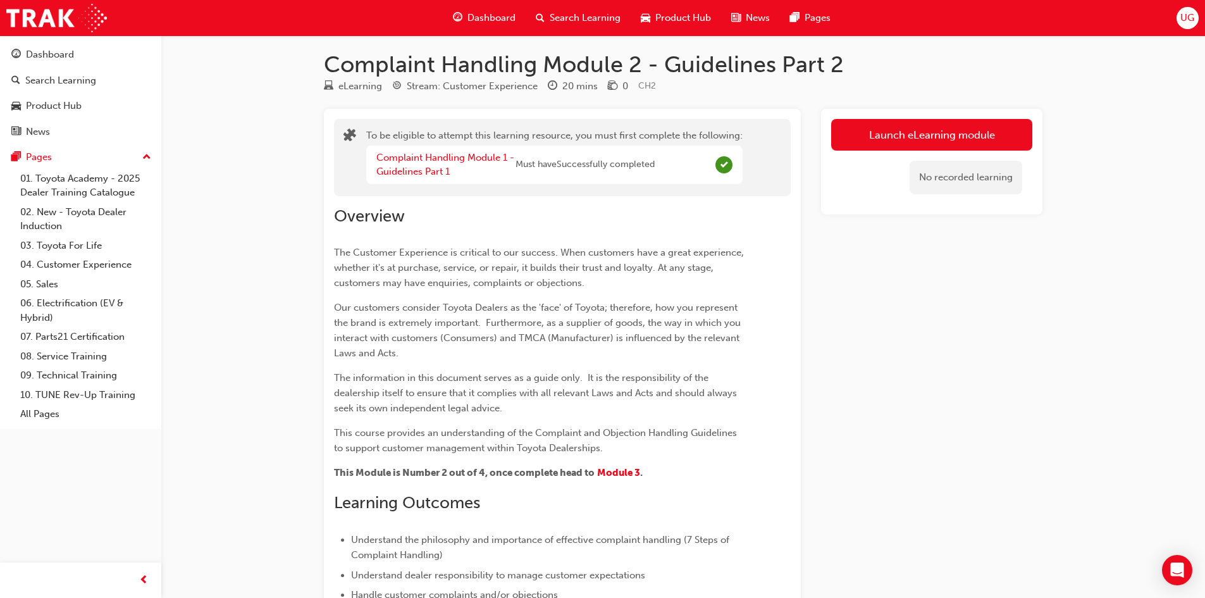
scroll to position [0, 0]
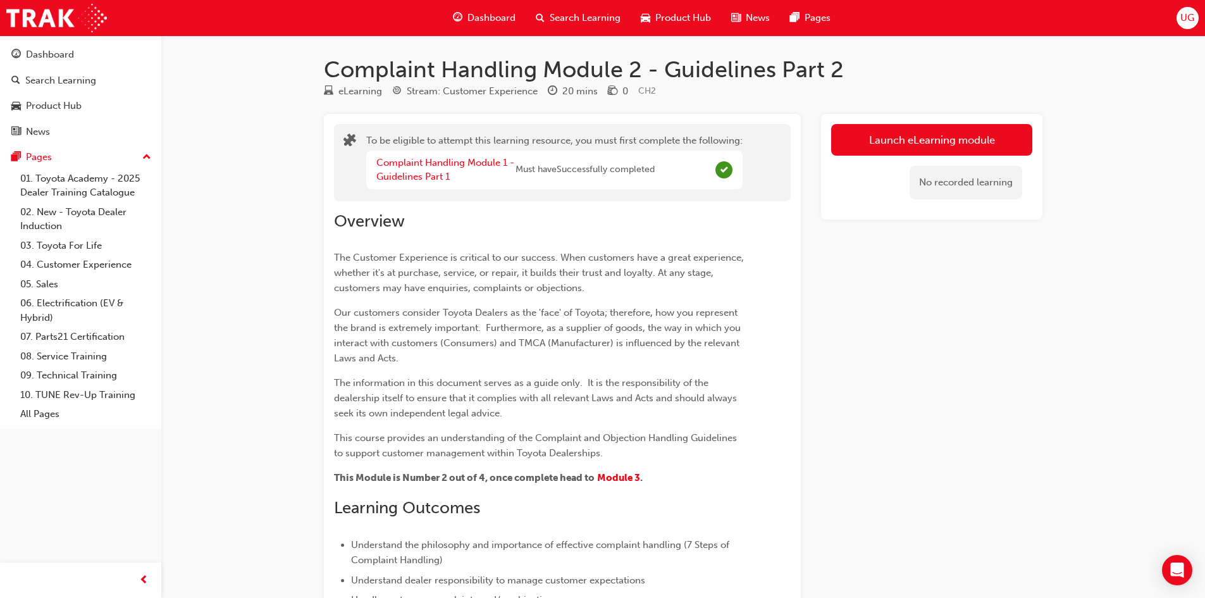
click at [581, 15] on span "Search Learning" at bounding box center [585, 18] width 71 height 15
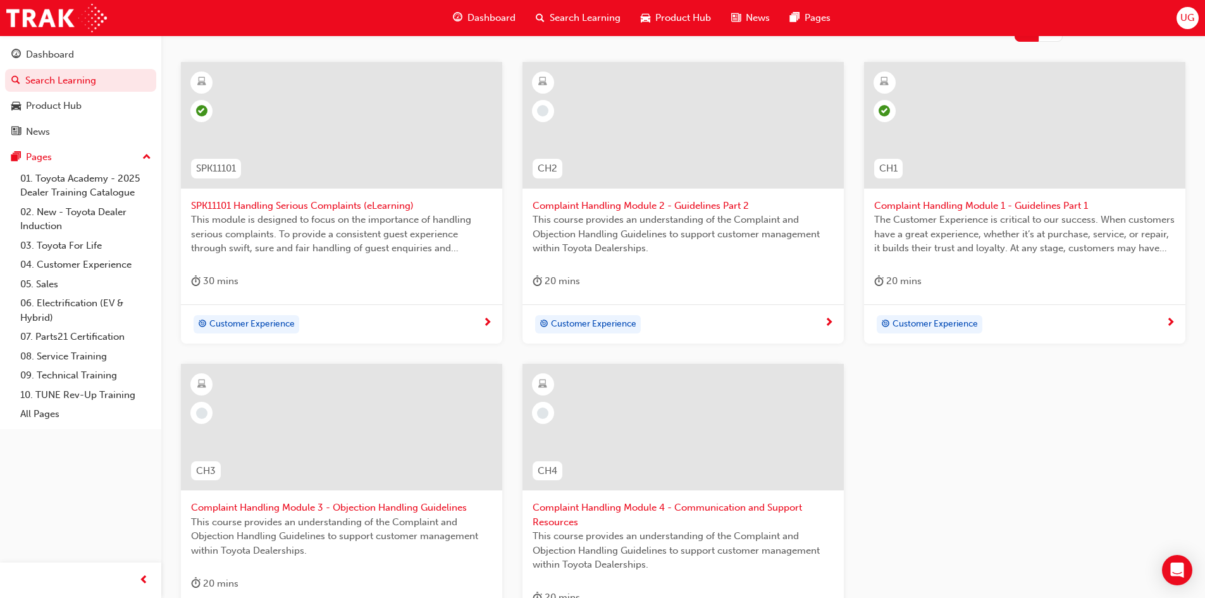
scroll to position [253, 0]
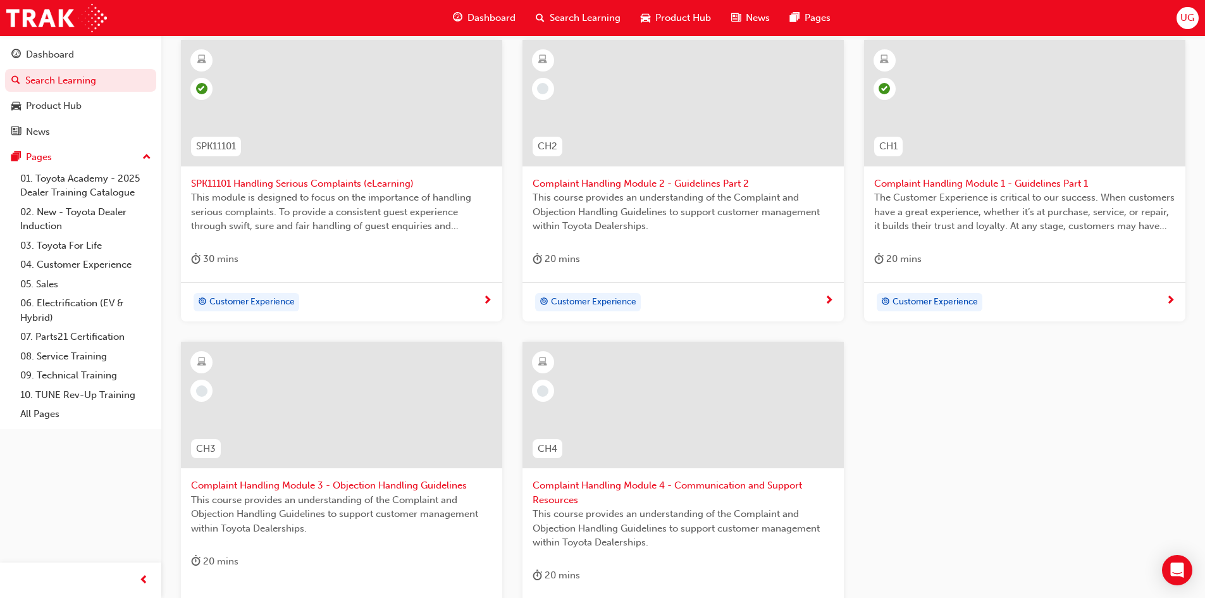
click at [371, 427] on div at bounding box center [341, 405] width 321 height 127
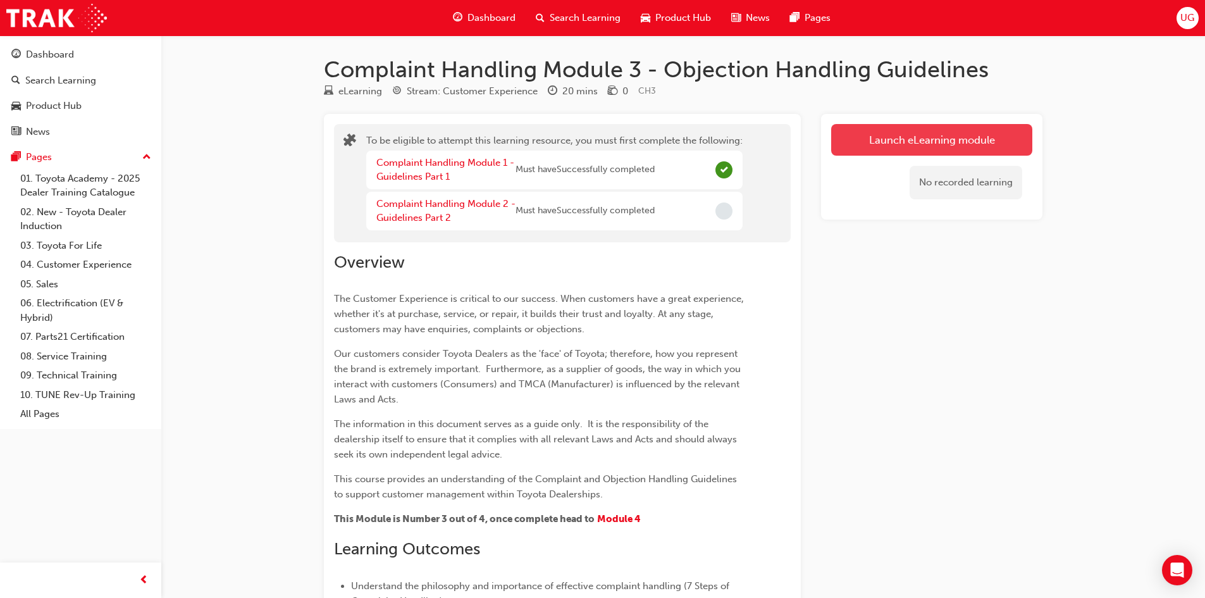
click at [961, 149] on button "Launch eLearning module" at bounding box center [931, 140] width 201 height 32
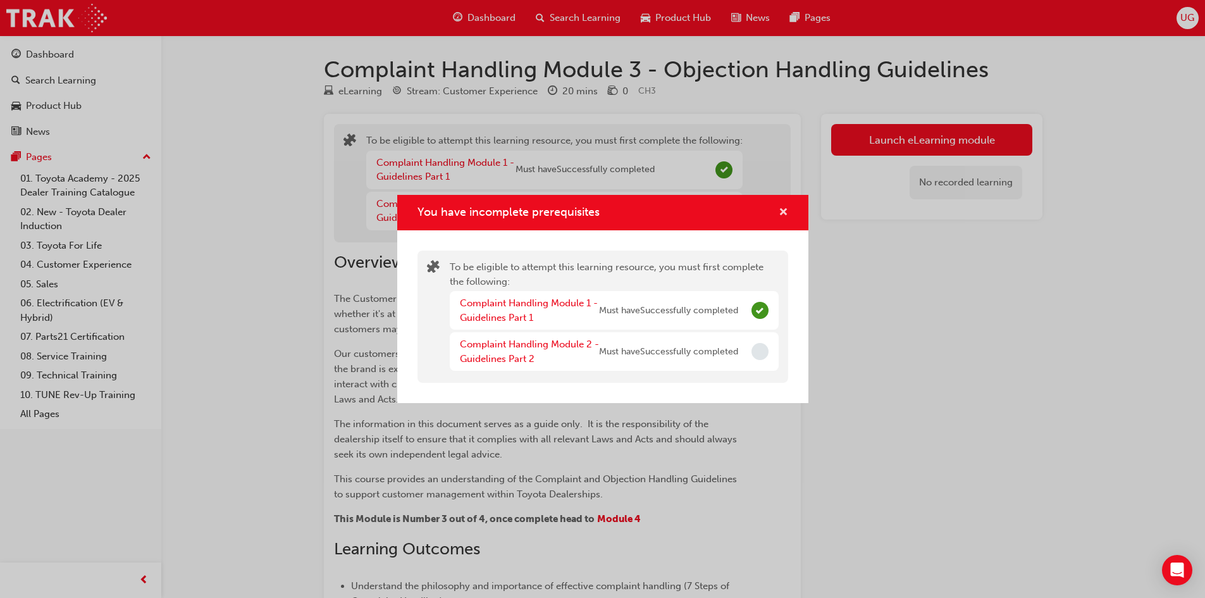
click at [786, 209] on span "cross-icon" at bounding box center [783, 212] width 9 height 11
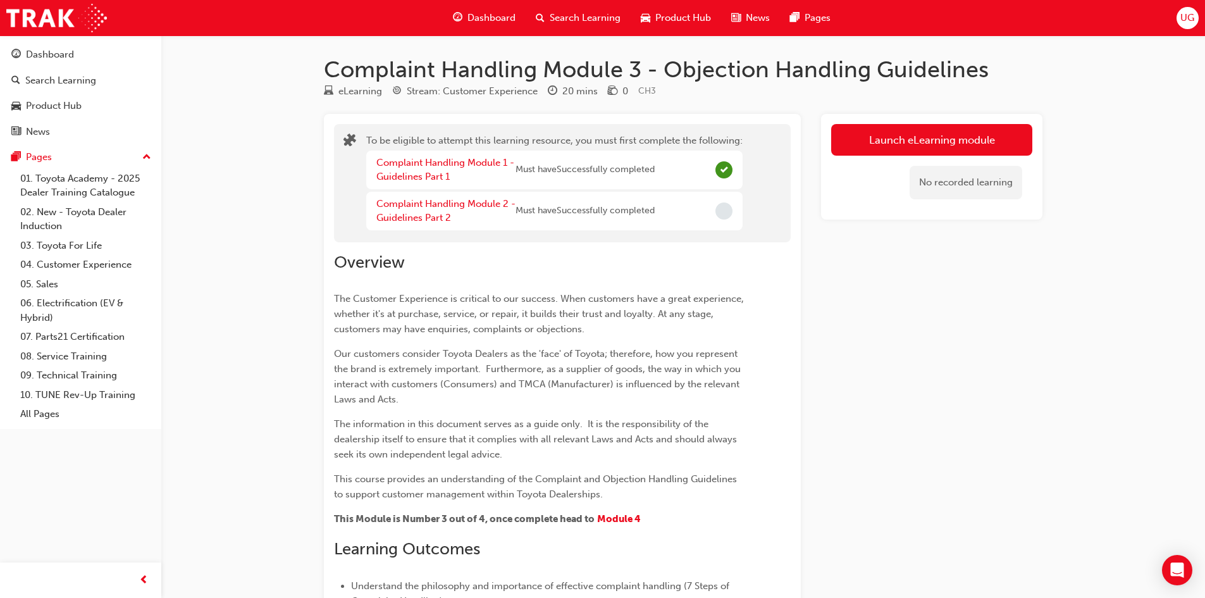
click at [582, 18] on span "Search Learning" at bounding box center [585, 18] width 71 height 15
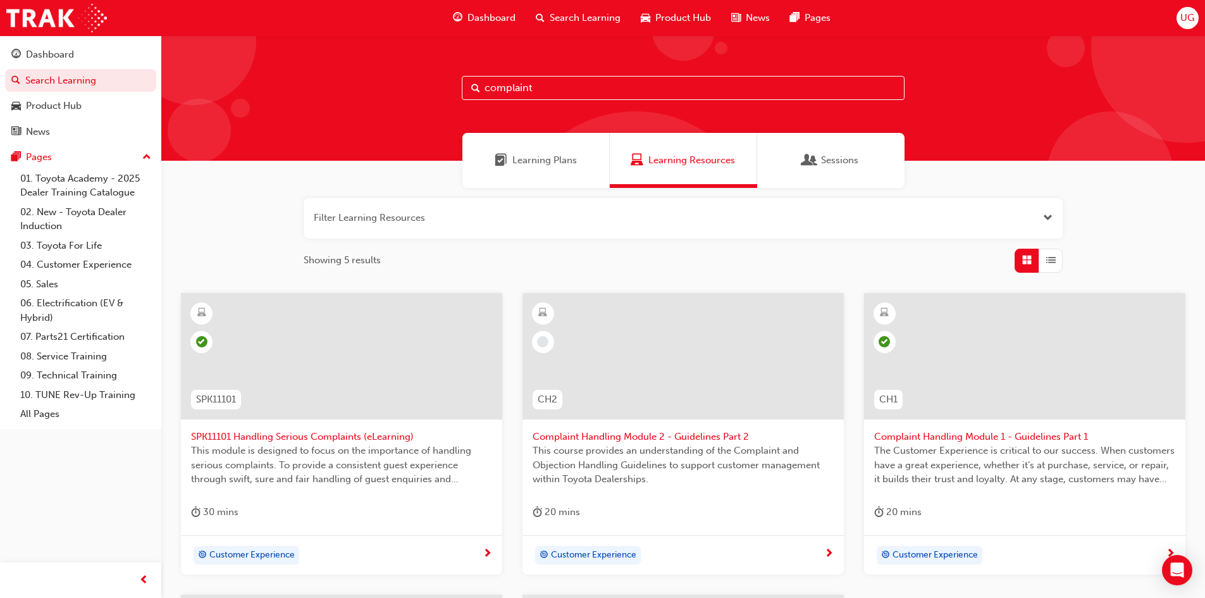
click at [755, 360] on div at bounding box center [682, 356] width 321 height 127
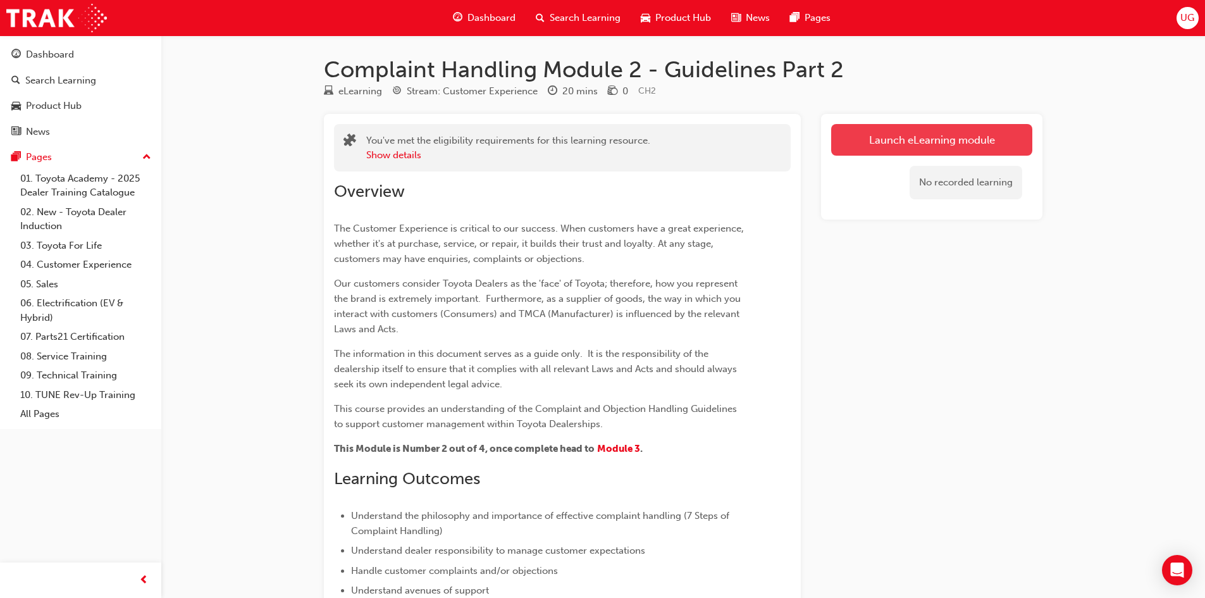
click at [905, 139] on link "Launch eLearning module" at bounding box center [931, 140] width 201 height 32
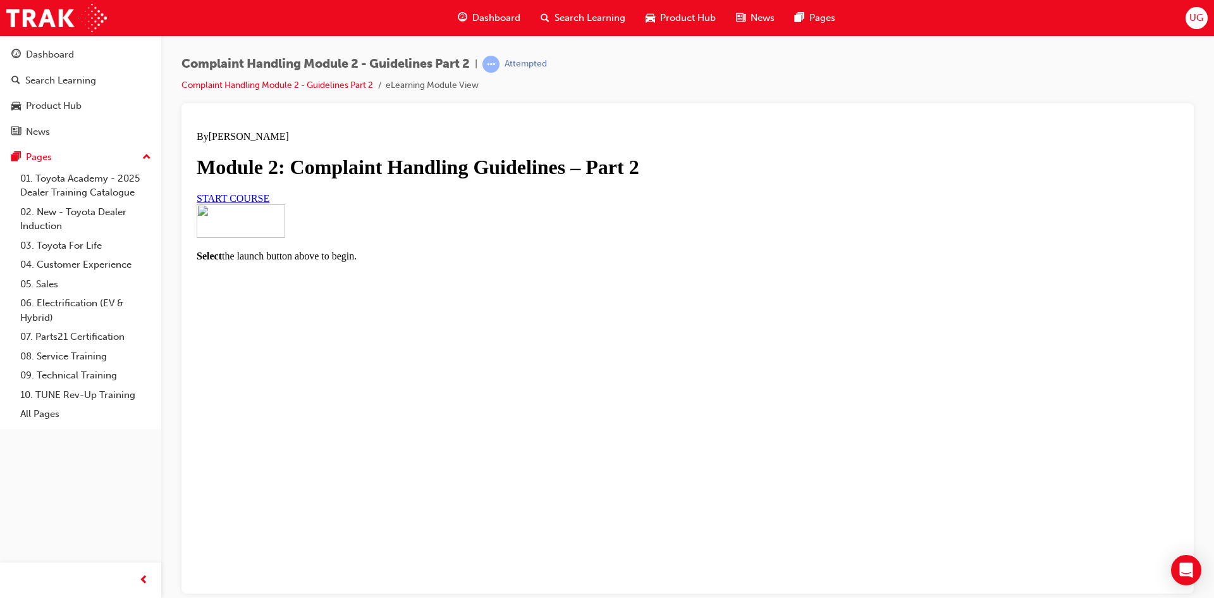
scroll to position [61, 0]
click at [269, 203] on span "START COURSE" at bounding box center [233, 197] width 73 height 11
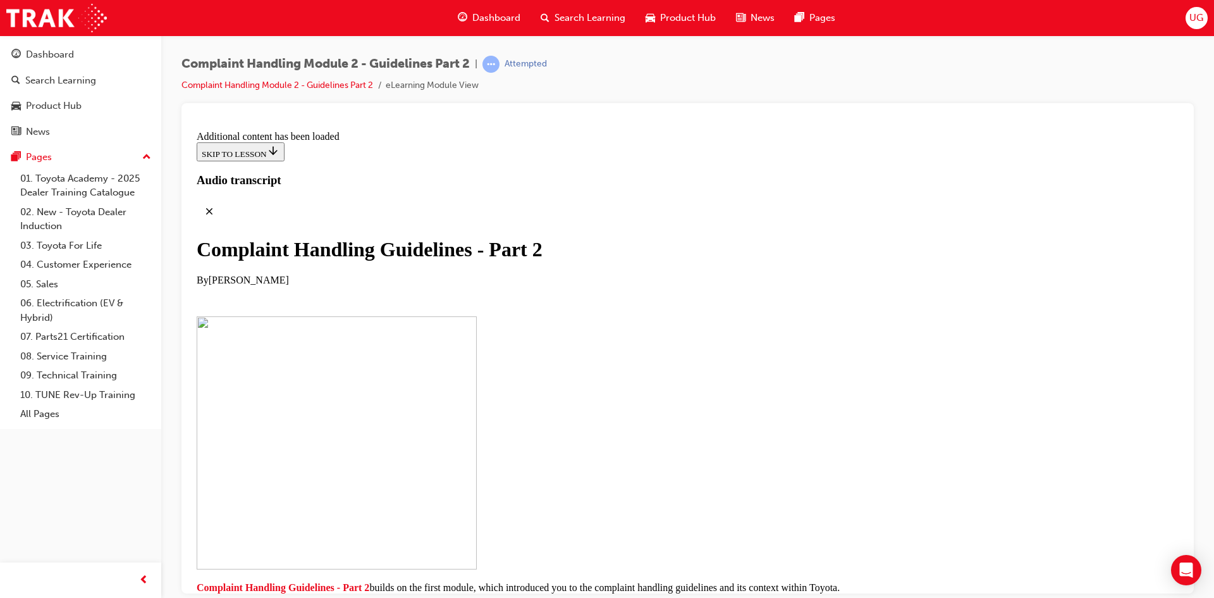
checkbox input "true"
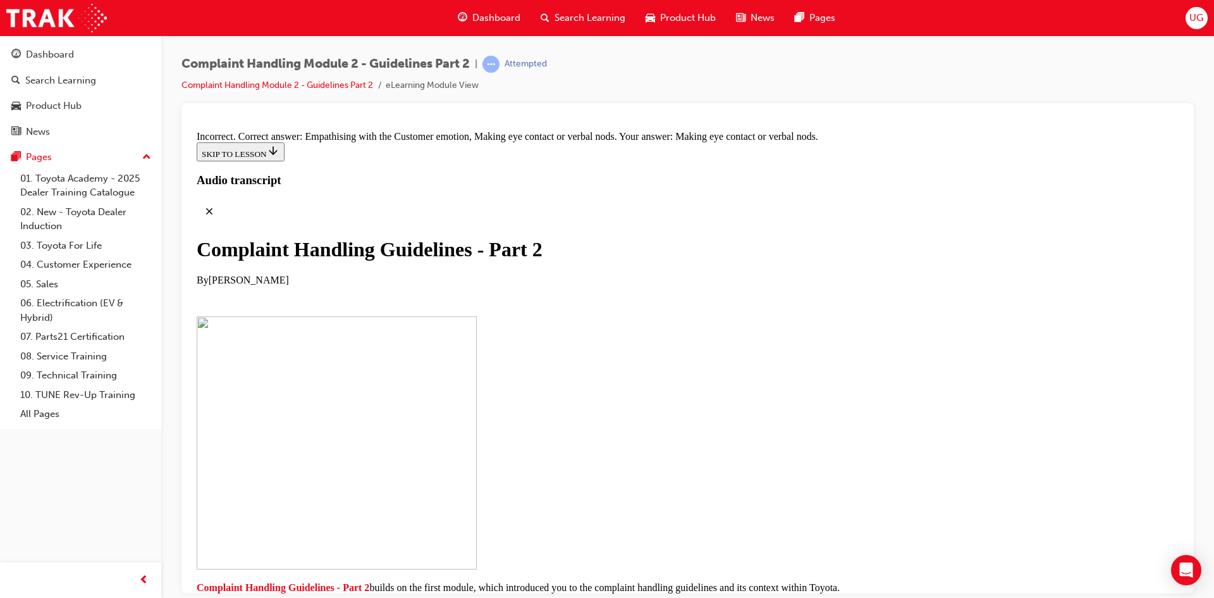
scroll to position [8563, 0]
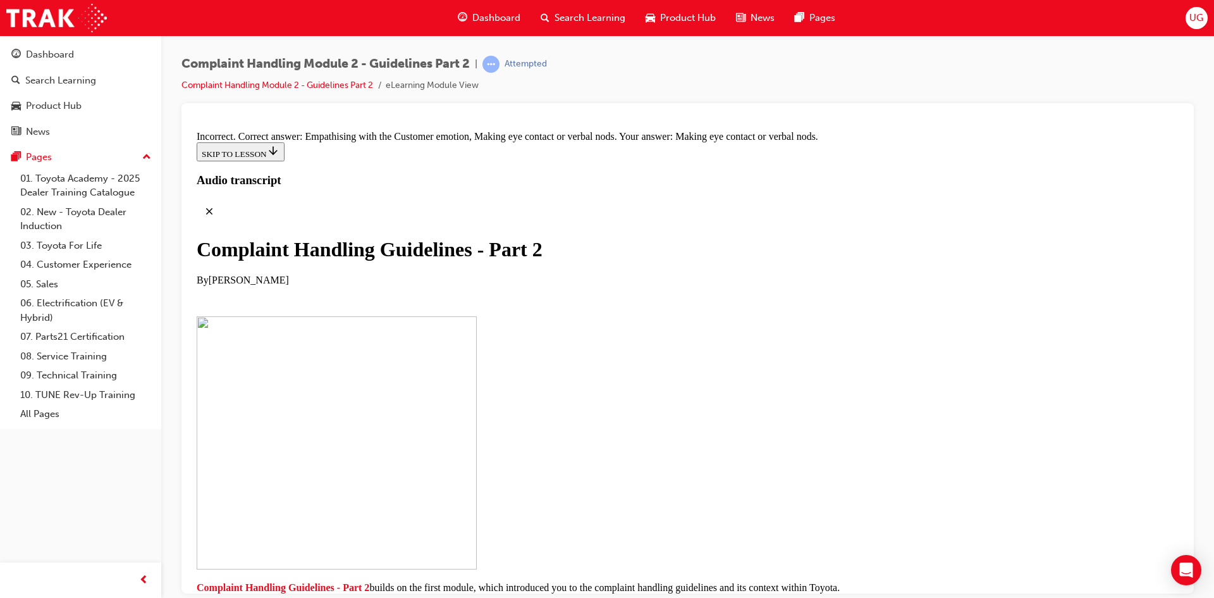
checkbox input "true"
checkbox input "false"
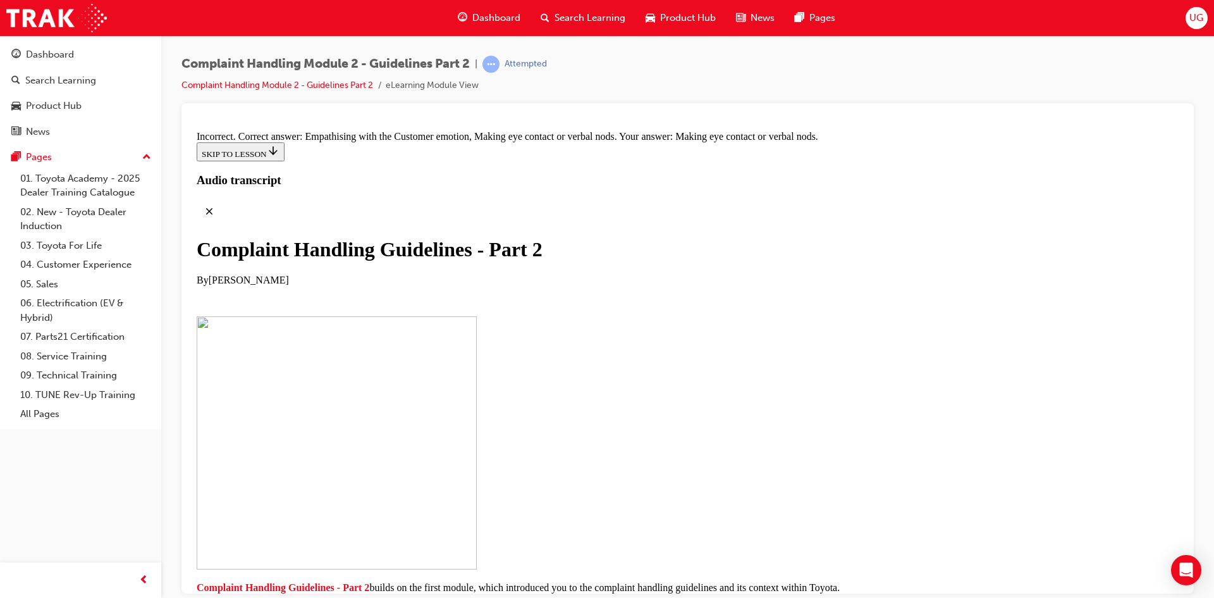
drag, startPoint x: 596, startPoint y: 366, endPoint x: 819, endPoint y: 237, distance: 257.6
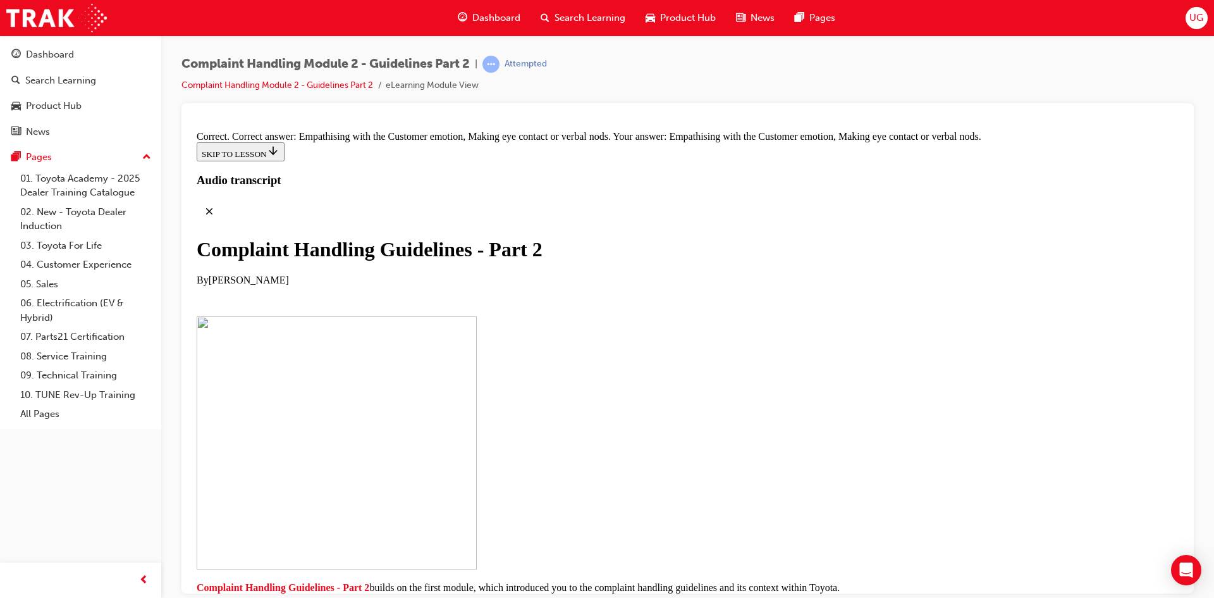
scroll to position [8818, 0]
drag, startPoint x: 627, startPoint y: 438, endPoint x: 638, endPoint y: 365, distance: 73.4
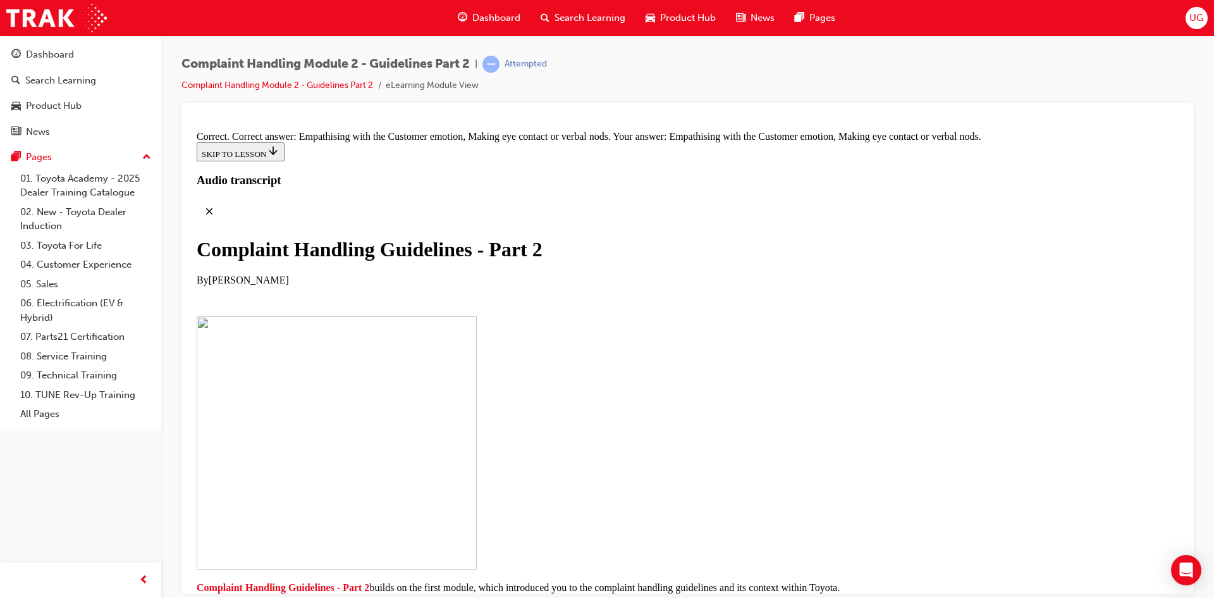
drag, startPoint x: 595, startPoint y: 483, endPoint x: 571, endPoint y: 221, distance: 263.0
drag, startPoint x: 559, startPoint y: 491, endPoint x: 781, endPoint y: 233, distance: 340.9
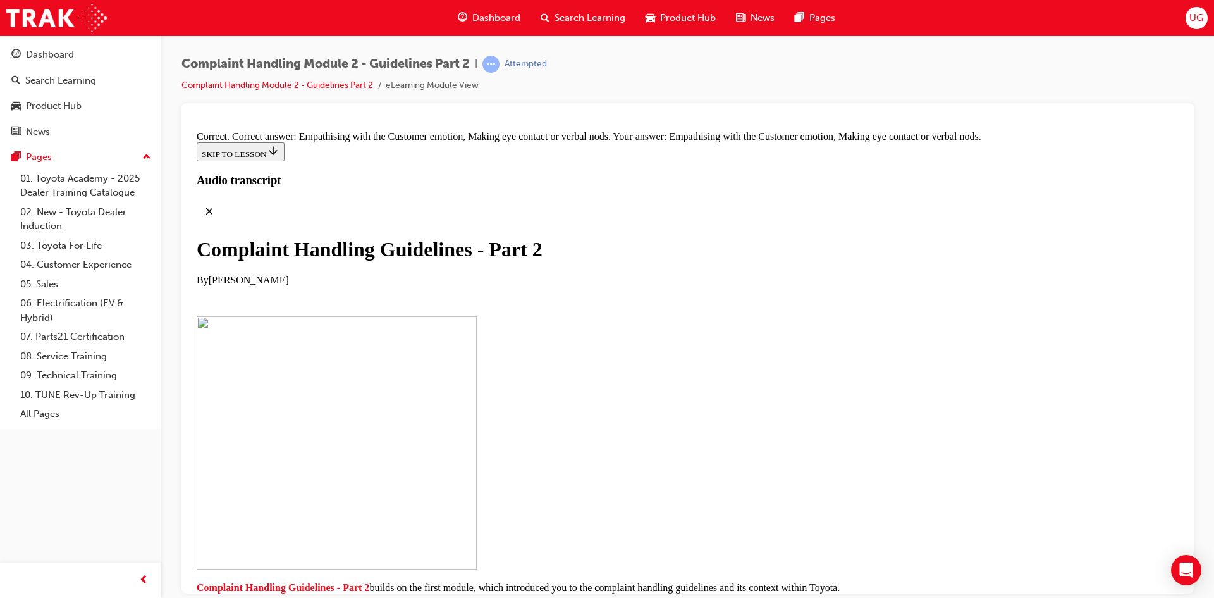
drag, startPoint x: 589, startPoint y: 298, endPoint x: 696, endPoint y: 297, distance: 107.5
drag, startPoint x: 606, startPoint y: 423, endPoint x: 689, endPoint y: 421, distance: 82.9
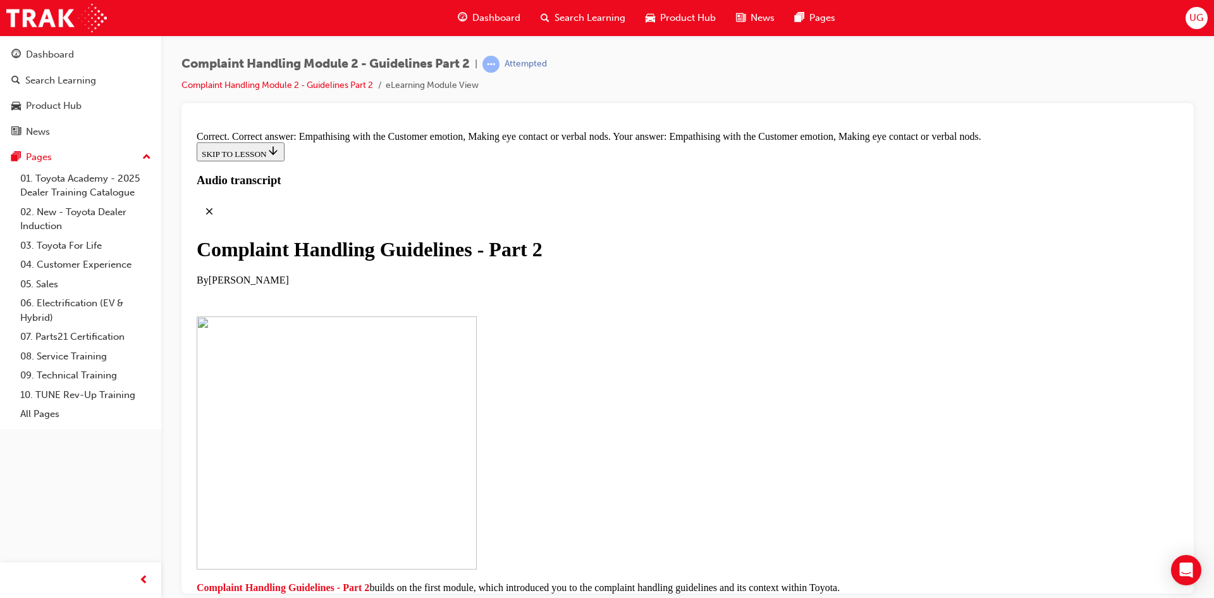
drag, startPoint x: 630, startPoint y: 305, endPoint x: 682, endPoint y: 244, distance: 80.3
drag, startPoint x: 631, startPoint y: 296, endPoint x: 675, endPoint y: 295, distance: 43.6
drag, startPoint x: 642, startPoint y: 369, endPoint x: 689, endPoint y: 368, distance: 46.8
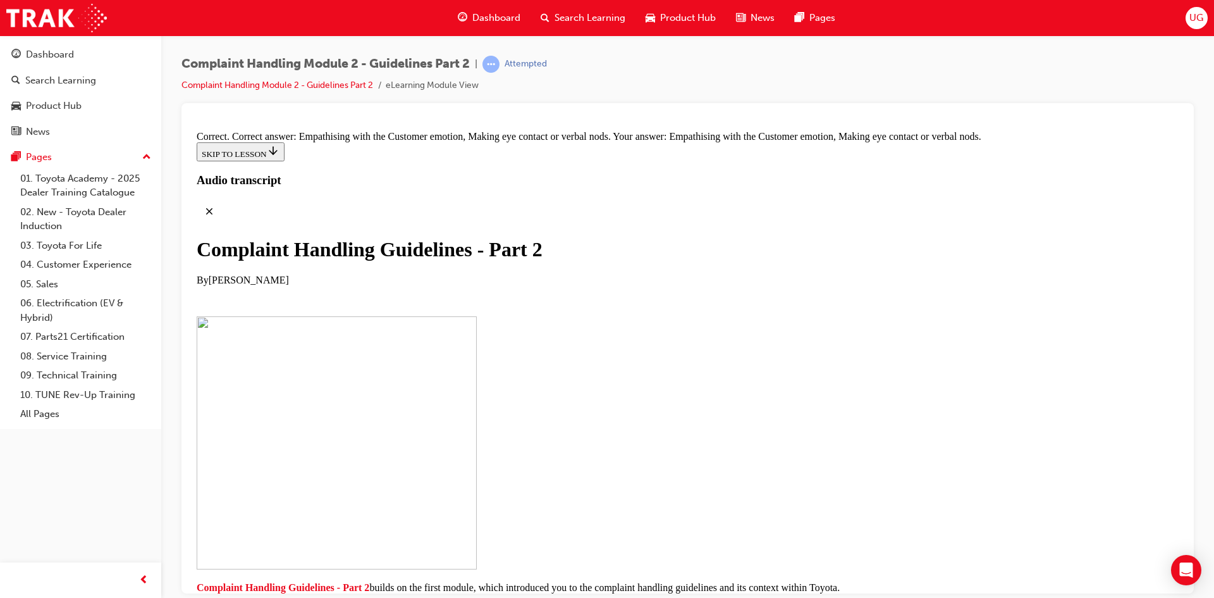
drag, startPoint x: 658, startPoint y: 428, endPoint x: 708, endPoint y: 426, distance: 49.4
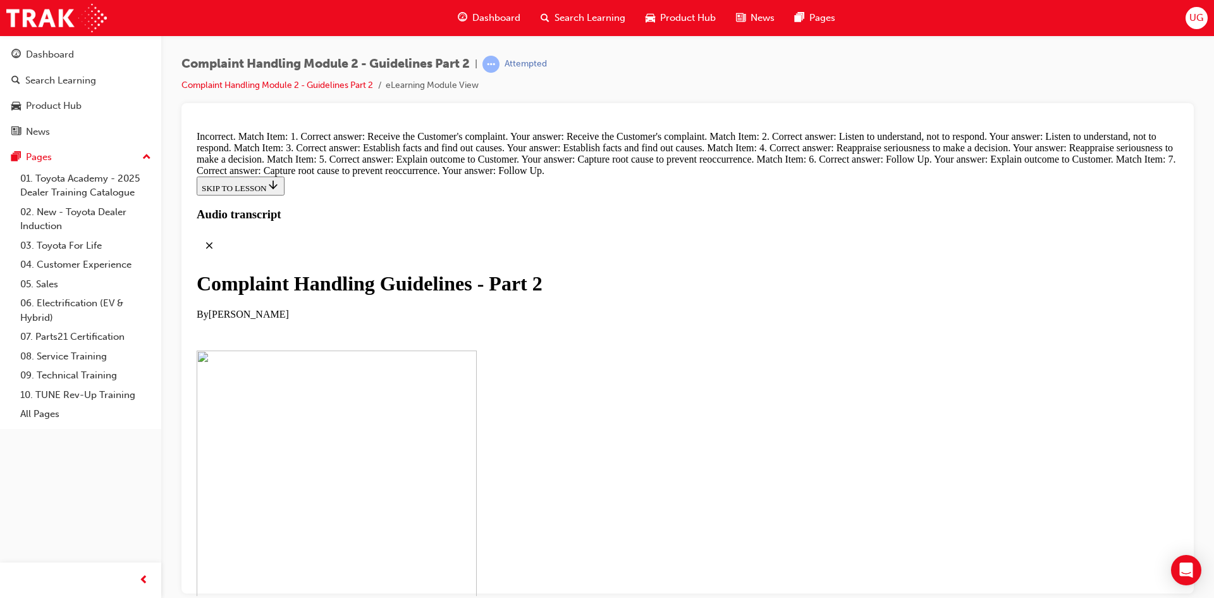
scroll to position [8944, 0]
drag, startPoint x: 655, startPoint y: 417, endPoint x: 655, endPoint y: 389, distance: 27.8
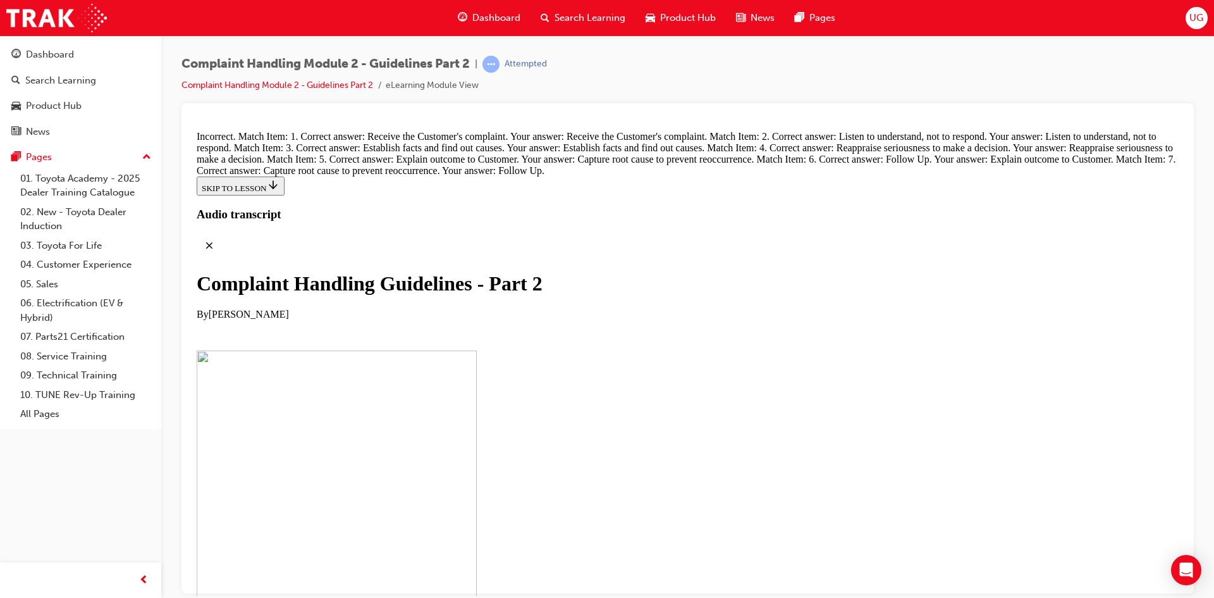
drag, startPoint x: 631, startPoint y: 304, endPoint x: 695, endPoint y: 180, distance: 138.6
drag, startPoint x: 611, startPoint y: 376, endPoint x: 688, endPoint y: 247, distance: 150.6
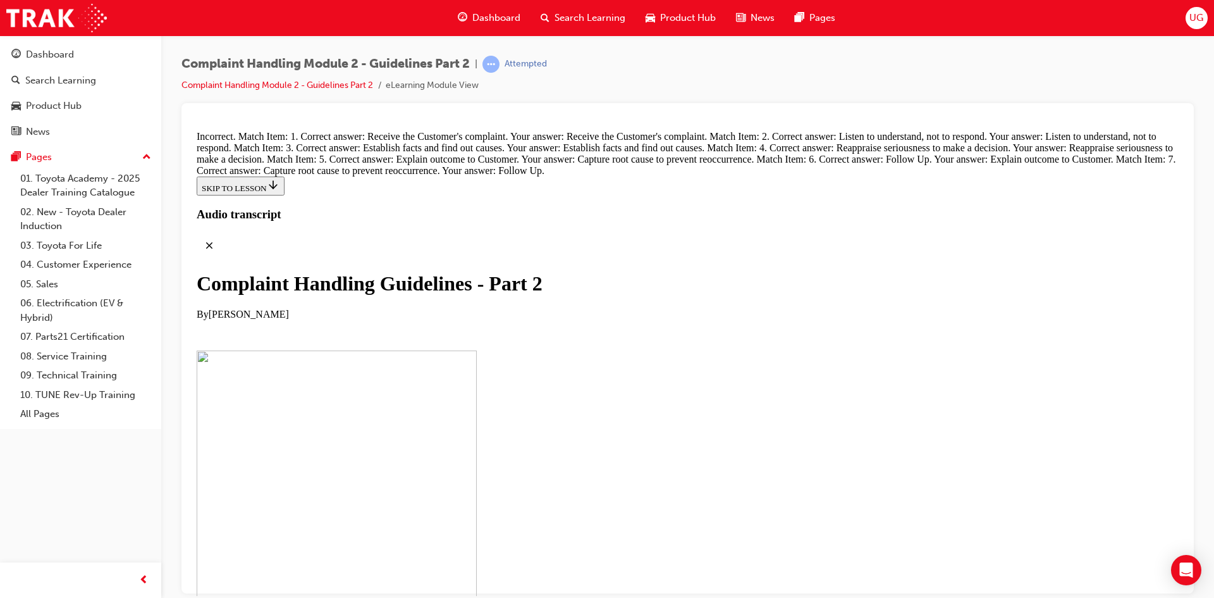
drag, startPoint x: 641, startPoint y: 305, endPoint x: 692, endPoint y: 241, distance: 81.5
drag, startPoint x: 603, startPoint y: 442, endPoint x: 650, endPoint y: 312, distance: 137.0
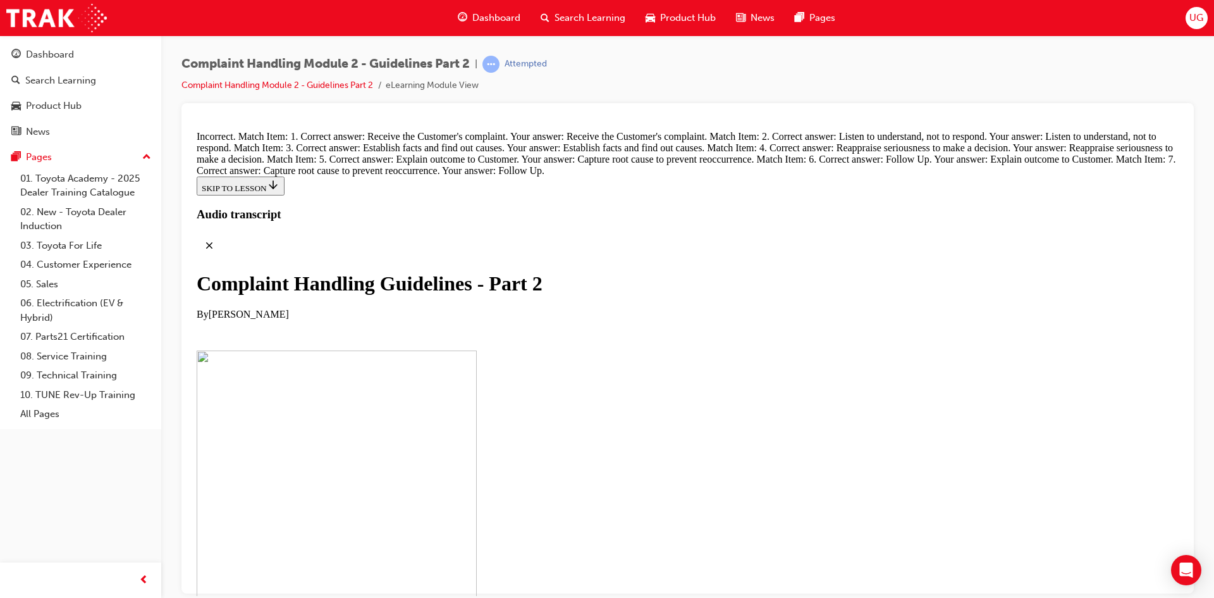
drag, startPoint x: 634, startPoint y: 378, endPoint x: 648, endPoint y: 384, distance: 15.3
drag, startPoint x: 619, startPoint y: 449, endPoint x: 669, endPoint y: 314, distance: 143.9
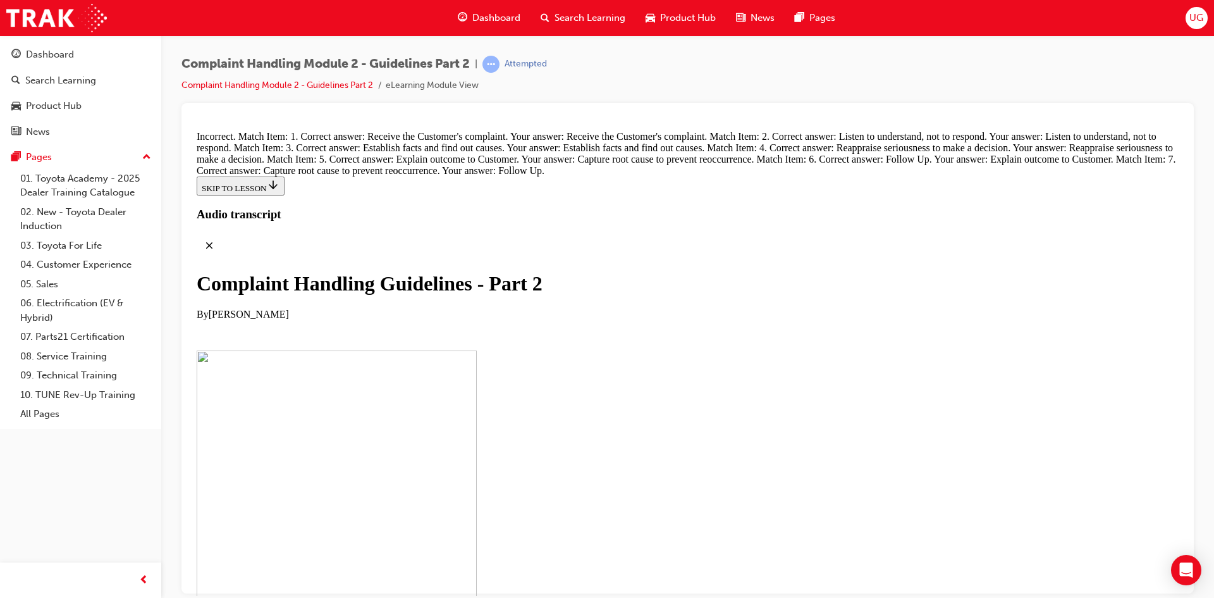
drag, startPoint x: 615, startPoint y: 314, endPoint x: 614, endPoint y: 231, distance: 83.5
drag, startPoint x: 596, startPoint y: 316, endPoint x: 633, endPoint y: 315, distance: 37.3
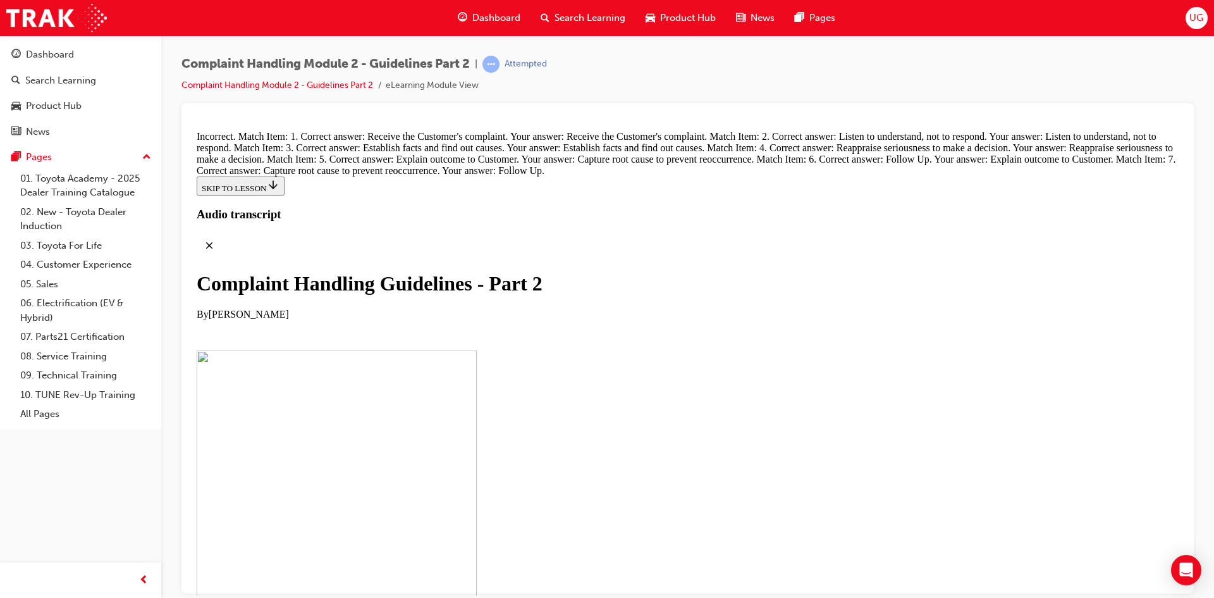
drag, startPoint x: 614, startPoint y: 445, endPoint x: 676, endPoint y: 380, distance: 89.9
drag, startPoint x: 593, startPoint y: 388, endPoint x: 677, endPoint y: 393, distance: 83.7
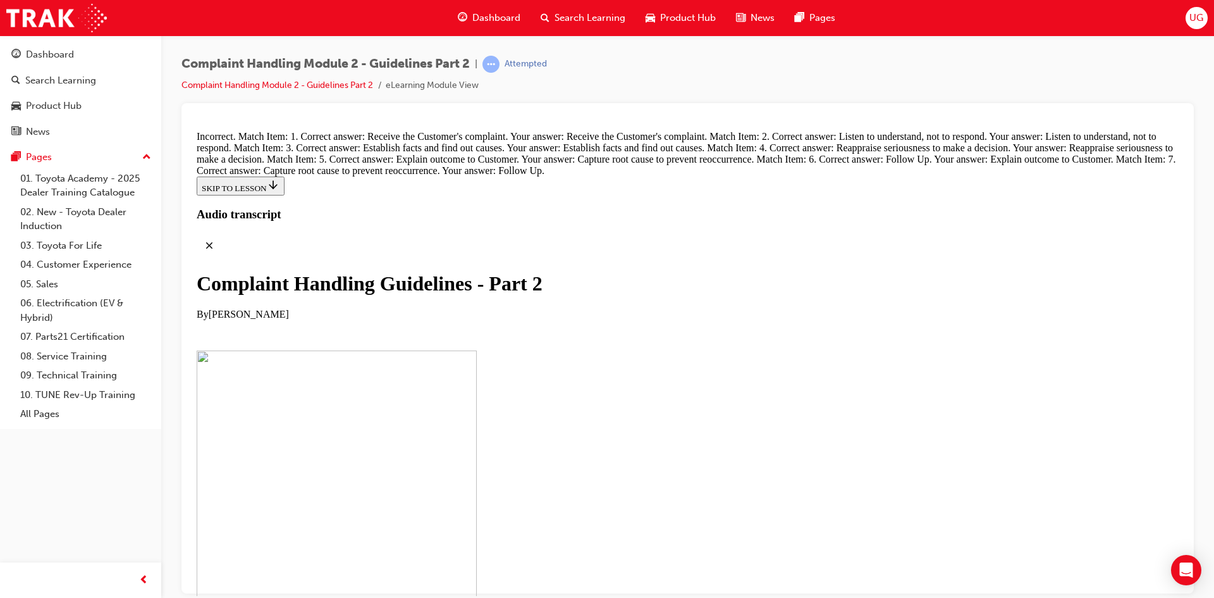
drag, startPoint x: 579, startPoint y: 405, endPoint x: 668, endPoint y: 280, distance: 152.9
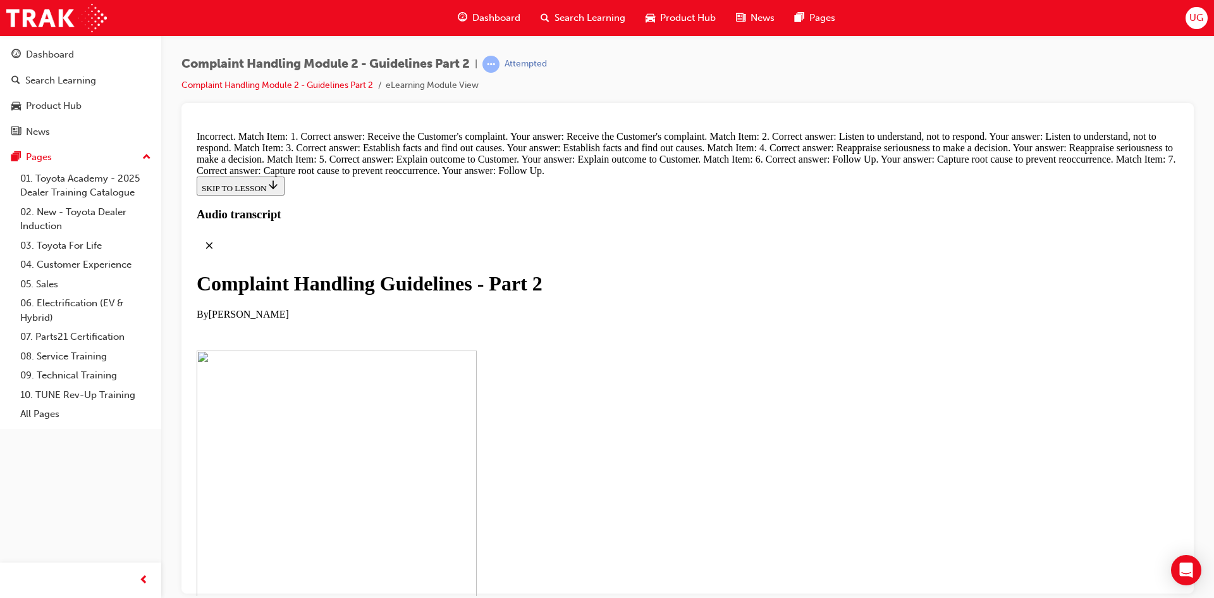
drag, startPoint x: 571, startPoint y: 456, endPoint x: 636, endPoint y: 324, distance: 146.5
drag, startPoint x: 605, startPoint y: 430, endPoint x: 630, endPoint y: 404, distance: 35.8
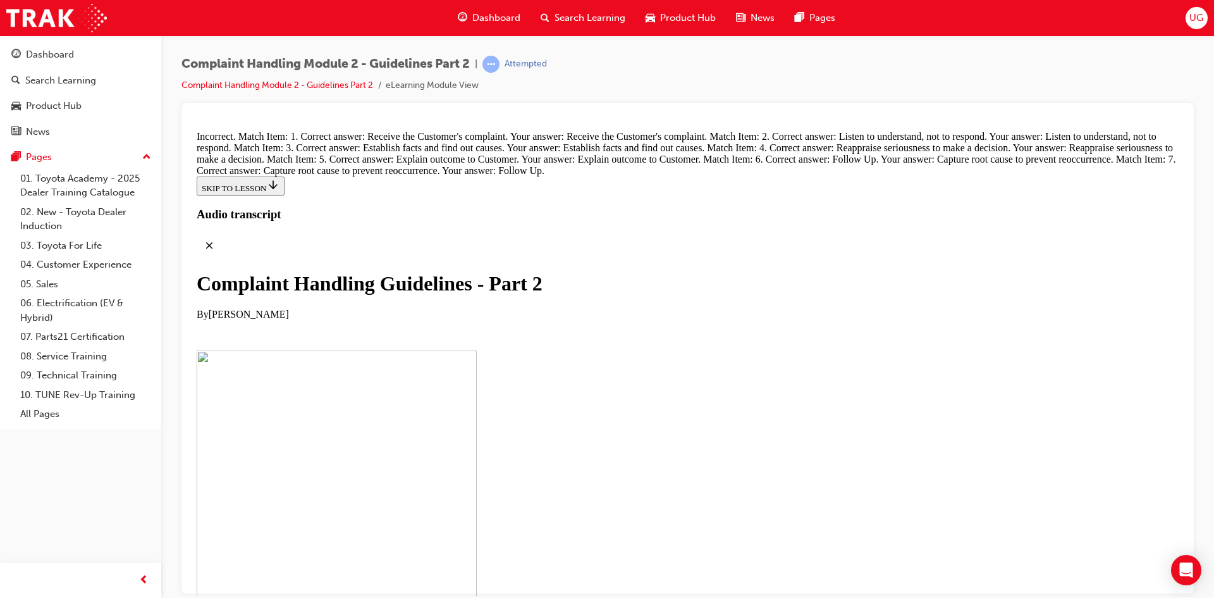
scroll to position [8905, 0]
drag, startPoint x: 573, startPoint y: 533, endPoint x: 623, endPoint y: 329, distance: 209.7
drag, startPoint x: 643, startPoint y: 418, endPoint x: 629, endPoint y: 404, distance: 20.1
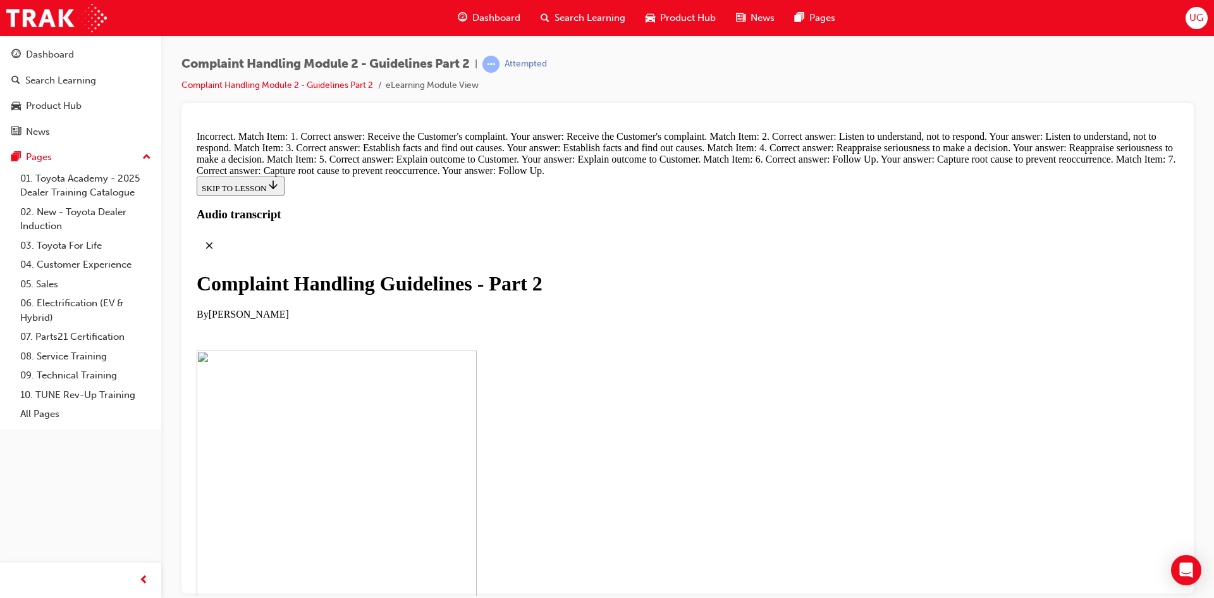
drag, startPoint x: 566, startPoint y: 534, endPoint x: 631, endPoint y: 466, distance: 93.9
drag, startPoint x: 655, startPoint y: 460, endPoint x: 688, endPoint y: 166, distance: 295.3
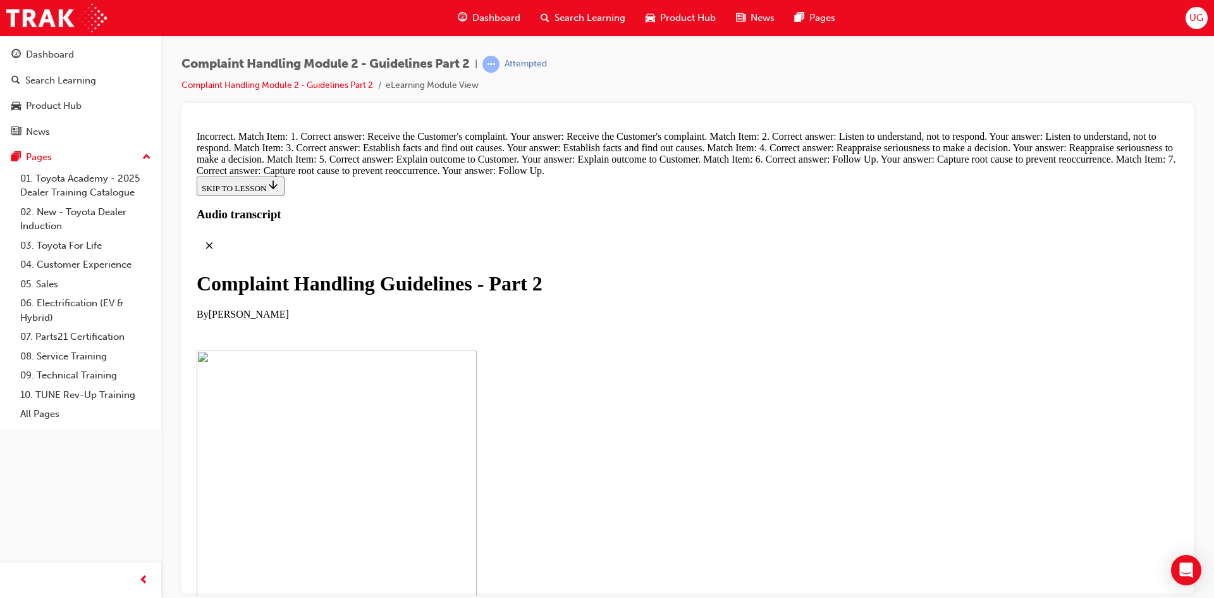
drag, startPoint x: 610, startPoint y: 527, endPoint x: 672, endPoint y: 195, distance: 337.1
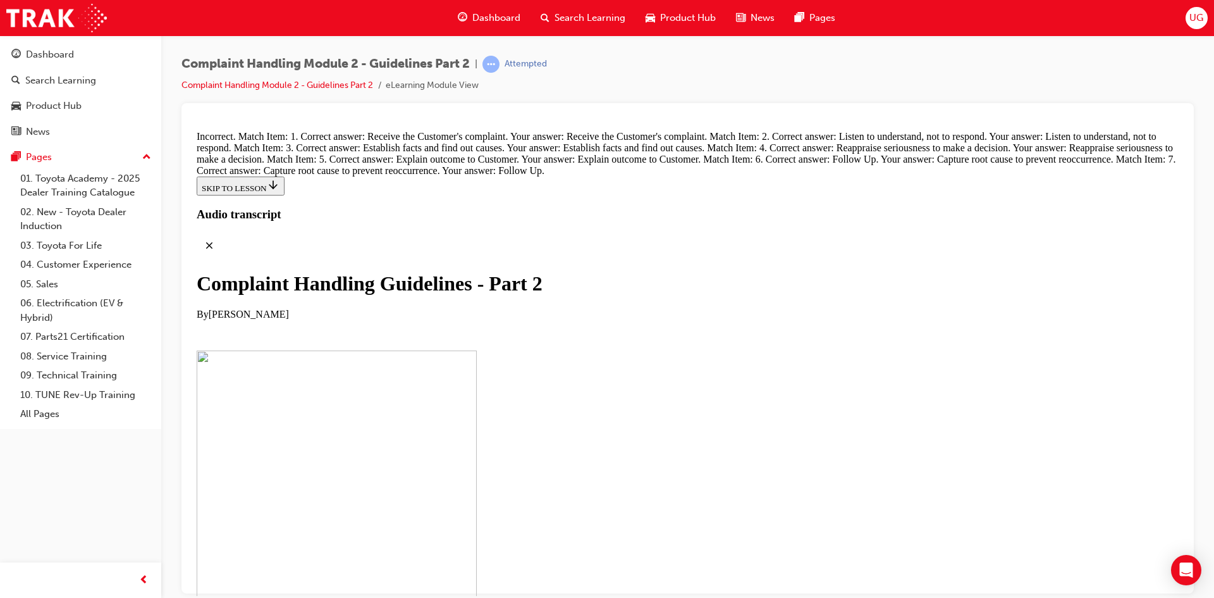
drag, startPoint x: 610, startPoint y: 516, endPoint x: 645, endPoint y: 316, distance: 202.3
drag, startPoint x: 608, startPoint y: 446, endPoint x: 640, endPoint y: 321, distance: 129.3
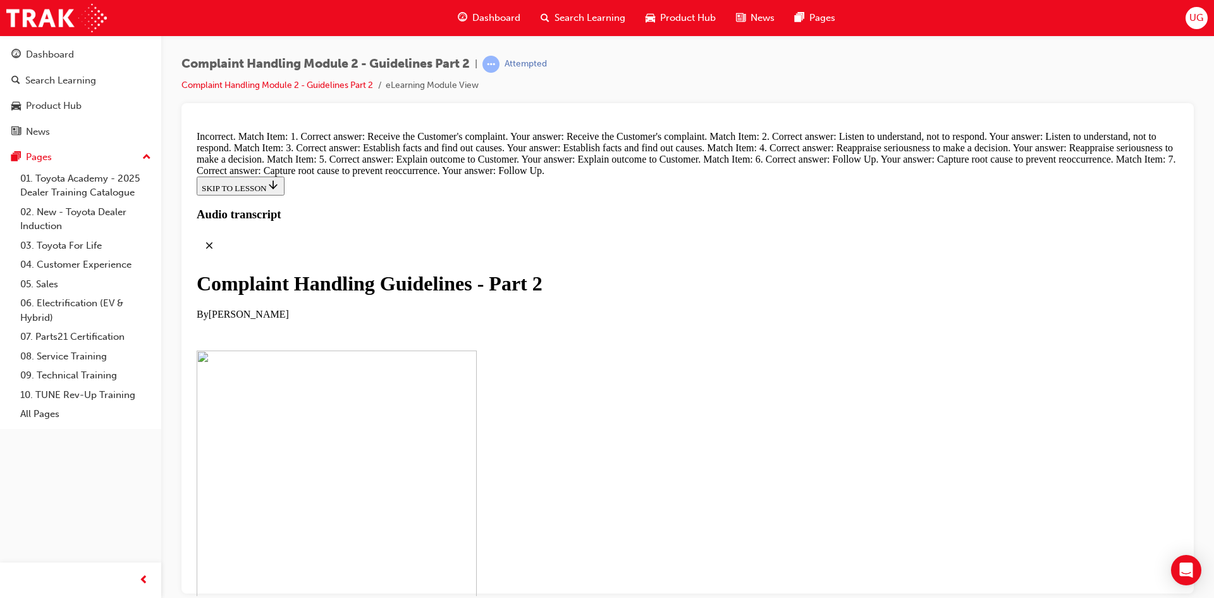
drag, startPoint x: 632, startPoint y: 446, endPoint x: 668, endPoint y: 311, distance: 139.5
drag, startPoint x: 603, startPoint y: 452, endPoint x: 632, endPoint y: 383, distance: 75.4
drag, startPoint x: 630, startPoint y: 431, endPoint x: 686, endPoint y: 432, distance: 55.7
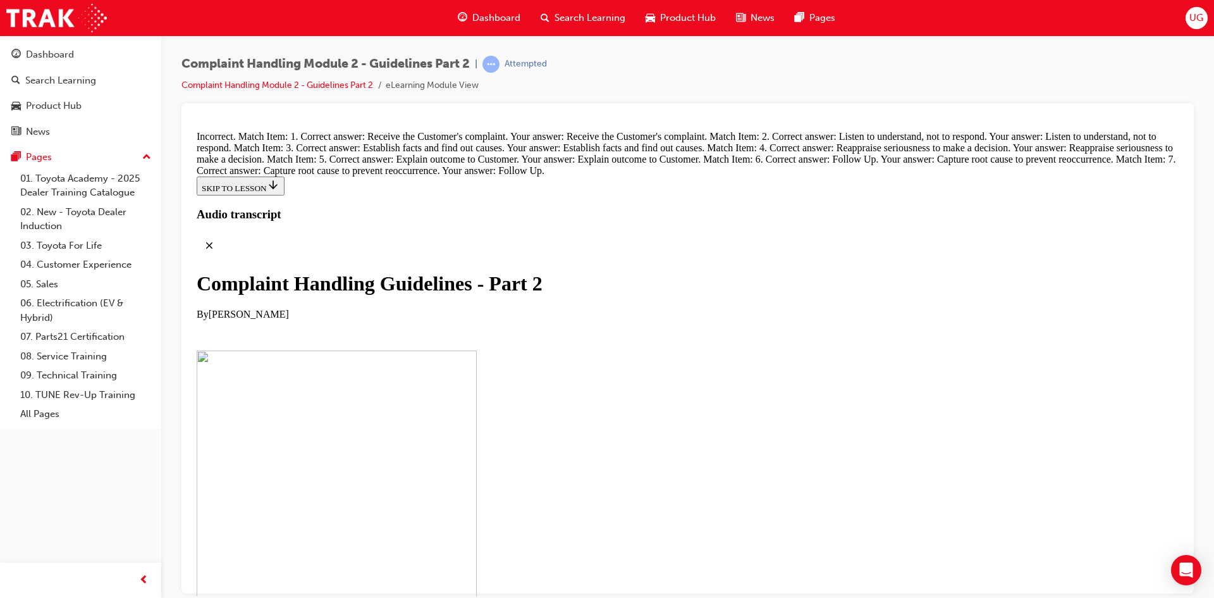
drag, startPoint x: 647, startPoint y: 508, endPoint x: 696, endPoint y: 510, distance: 48.7
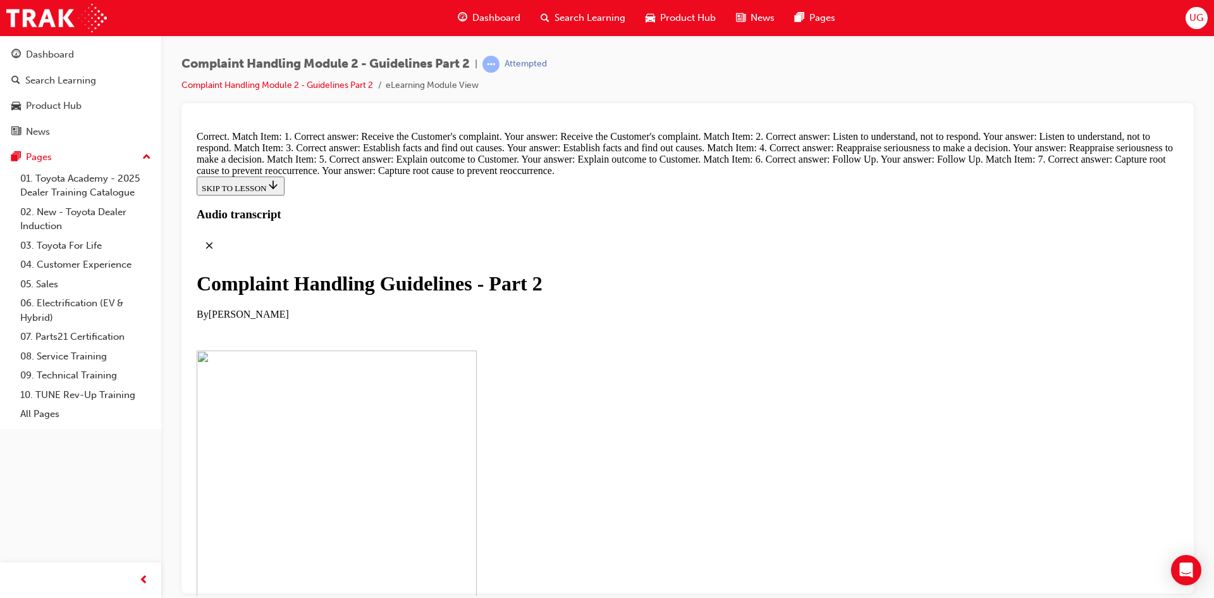
scroll to position [9491, 0]
radio input "true"
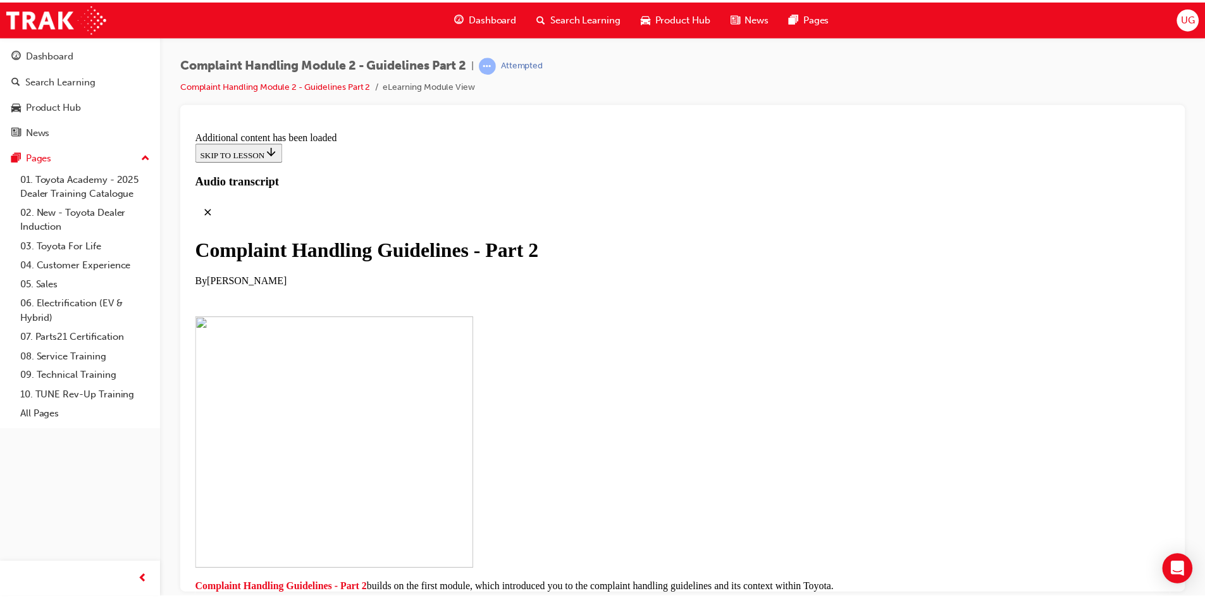
scroll to position [10231, 0]
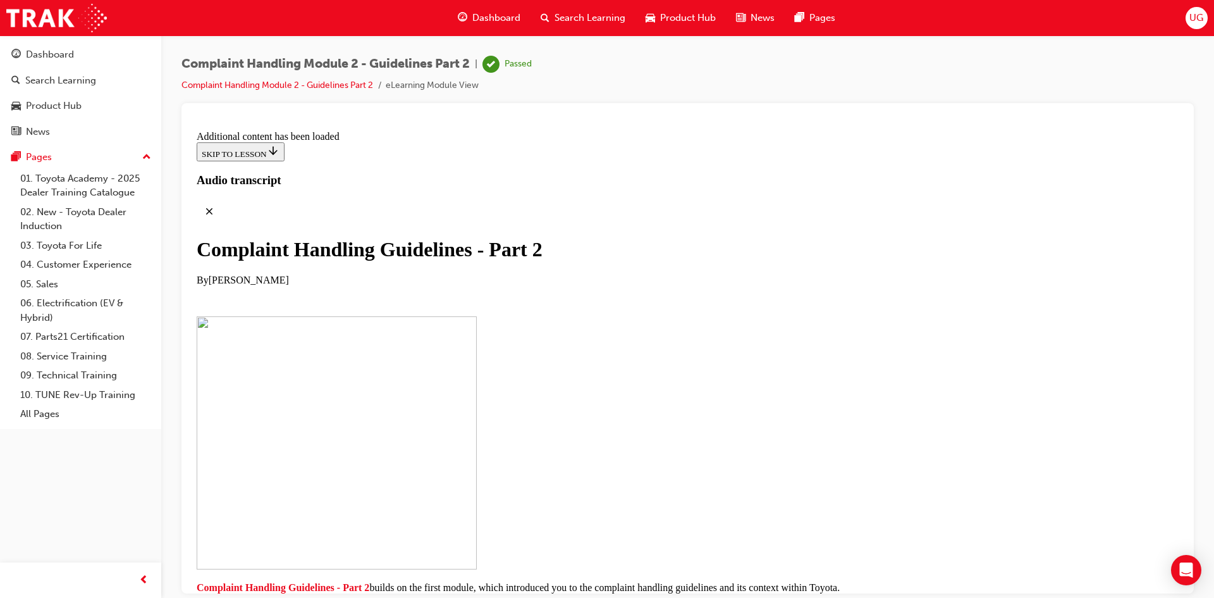
click at [576, 20] on span "Search Learning" at bounding box center [590, 18] width 71 height 15
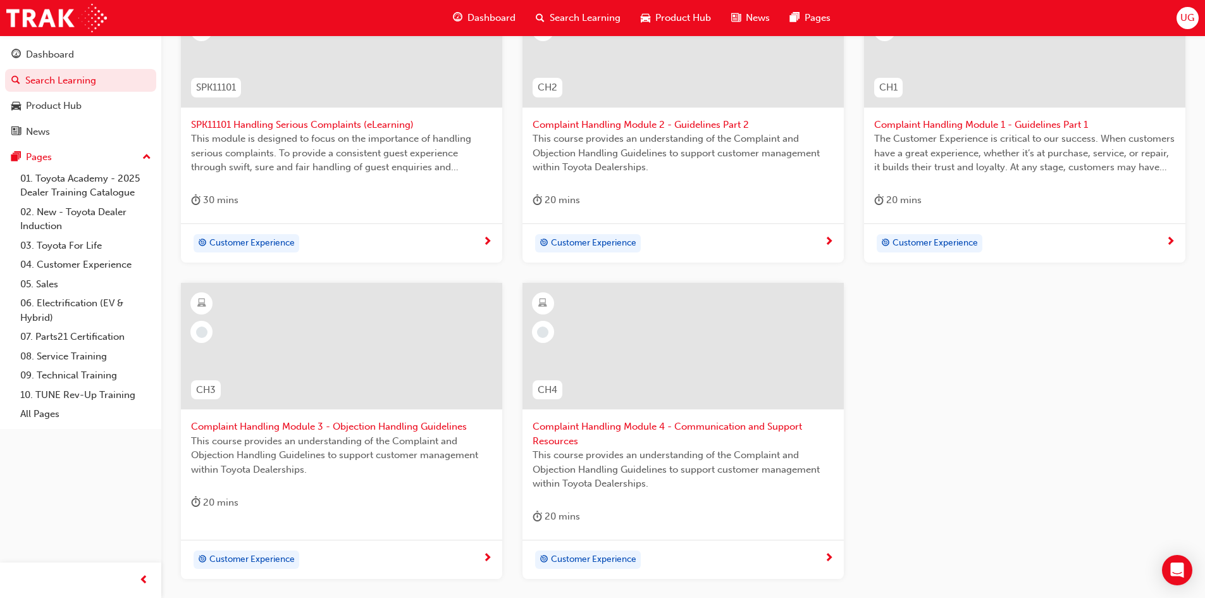
scroll to position [316, 0]
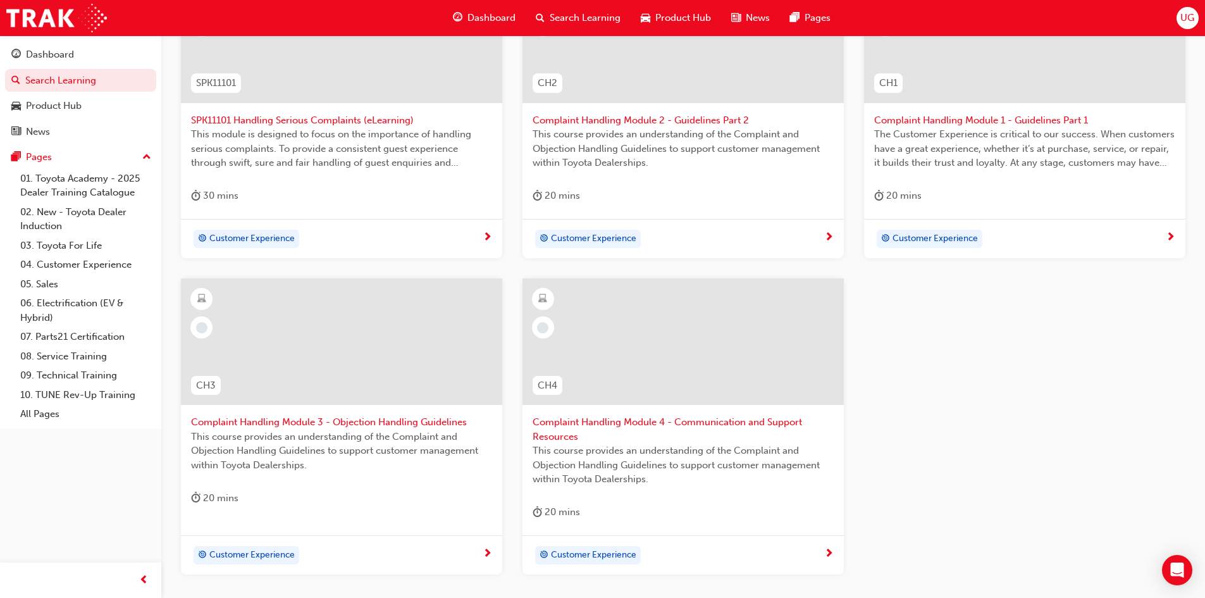
click at [299, 380] on div at bounding box center [341, 341] width 321 height 127
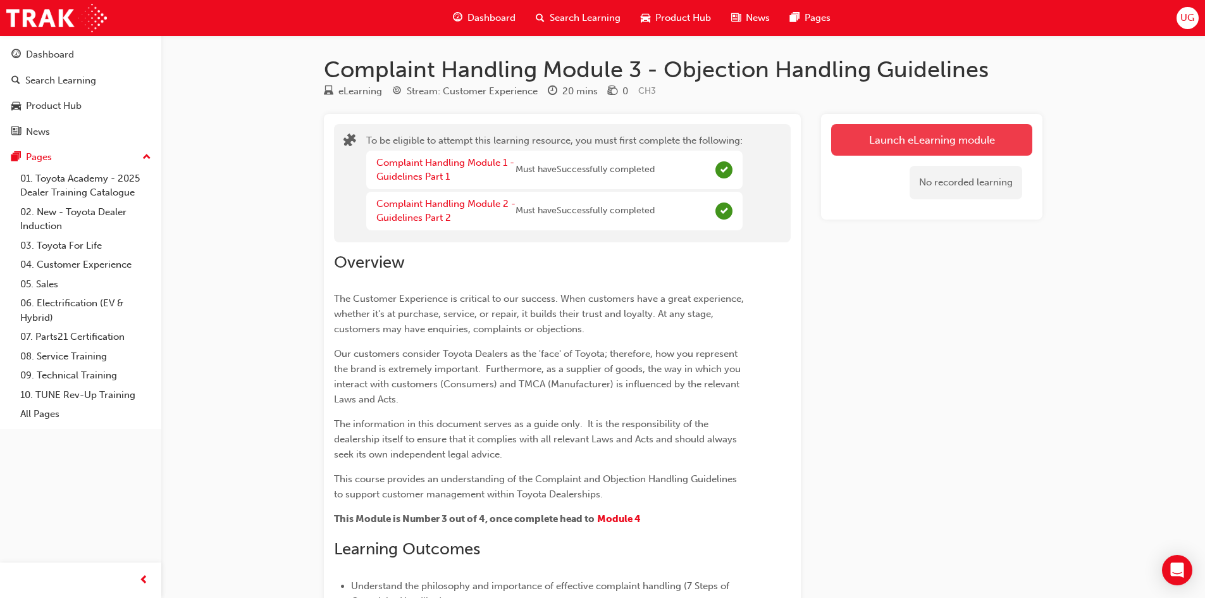
click at [884, 137] on button "Launch eLearning module" at bounding box center [931, 140] width 201 height 32
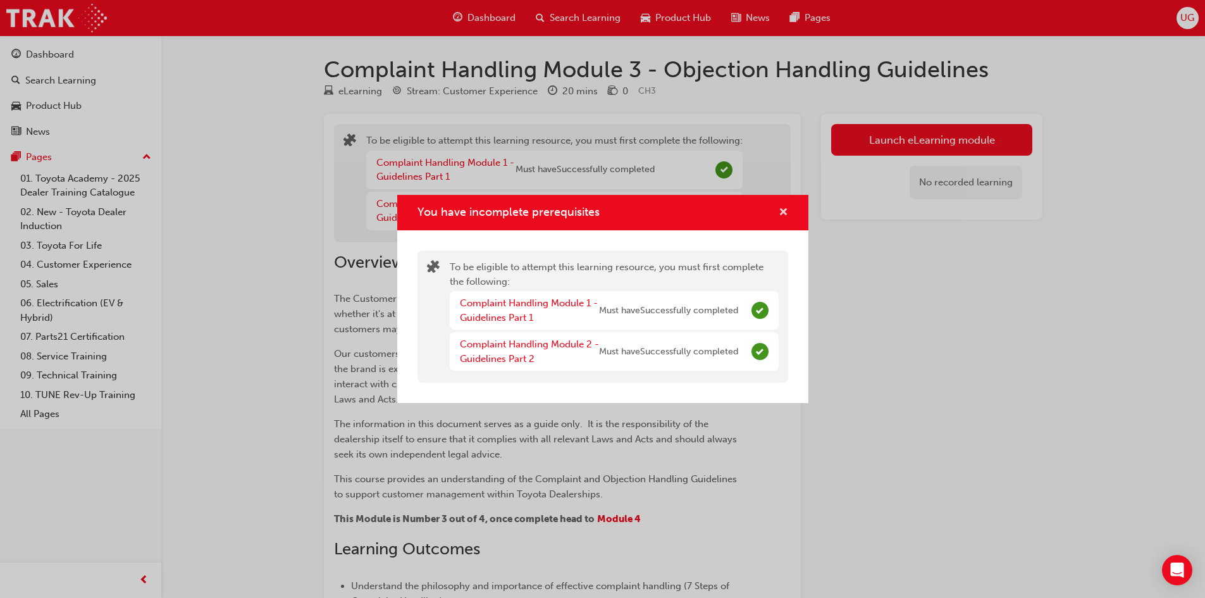
click at [781, 211] on span "cross-icon" at bounding box center [783, 212] width 9 height 11
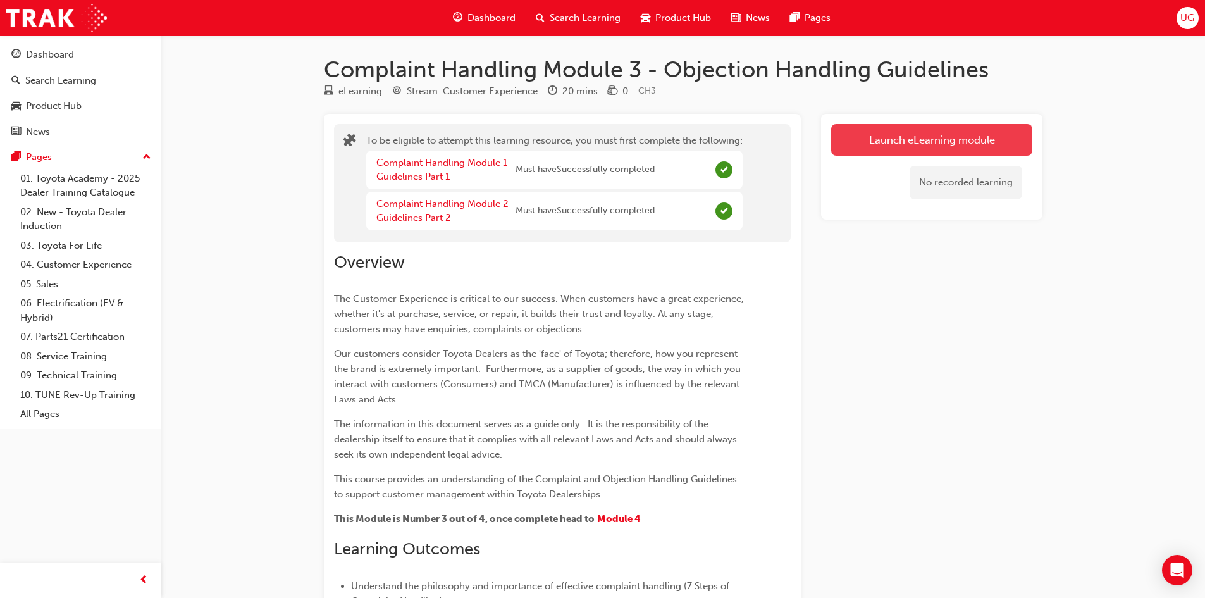
click at [965, 142] on button "Launch eLearning module" at bounding box center [931, 140] width 201 height 32
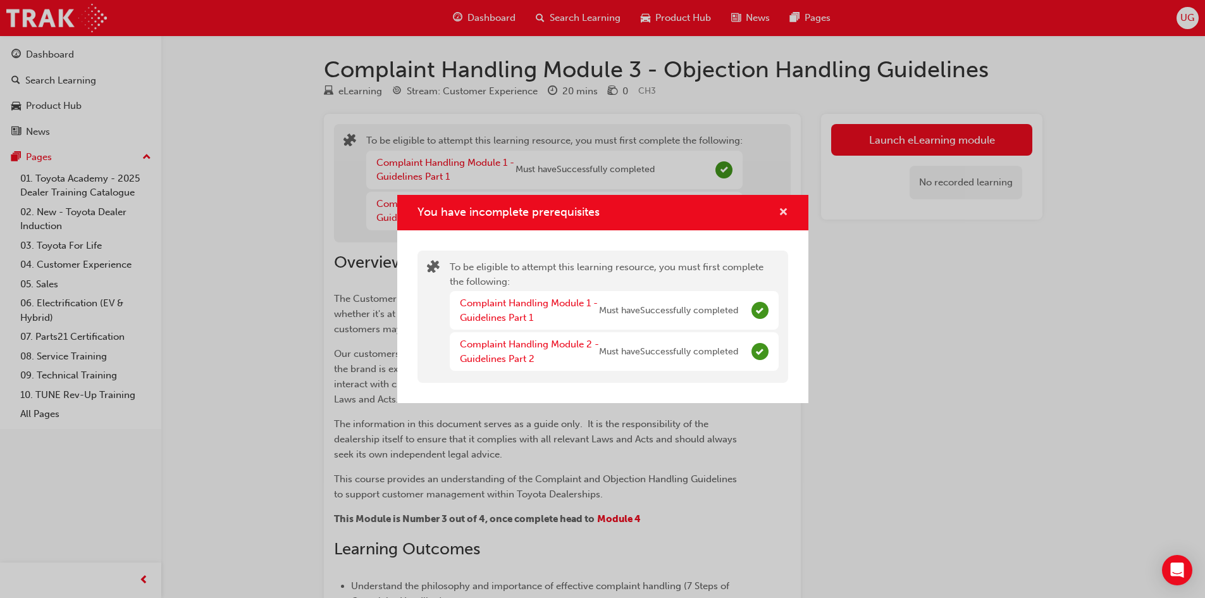
click at [782, 208] on span "cross-icon" at bounding box center [783, 212] width 9 height 11
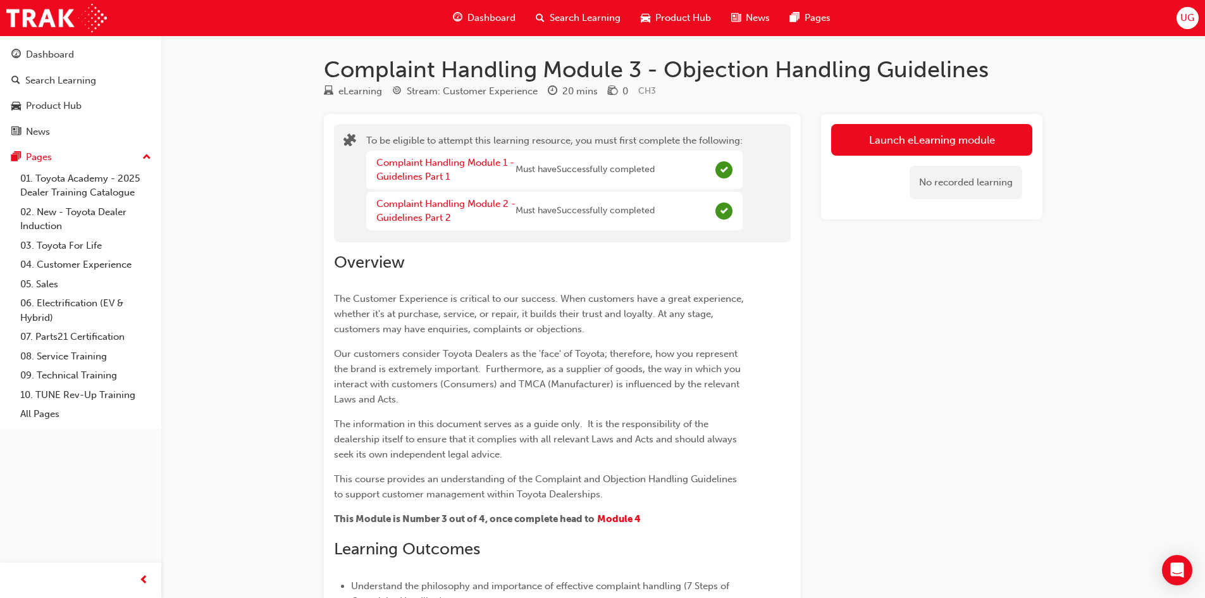
click at [579, 16] on span "Search Learning" at bounding box center [585, 18] width 71 height 15
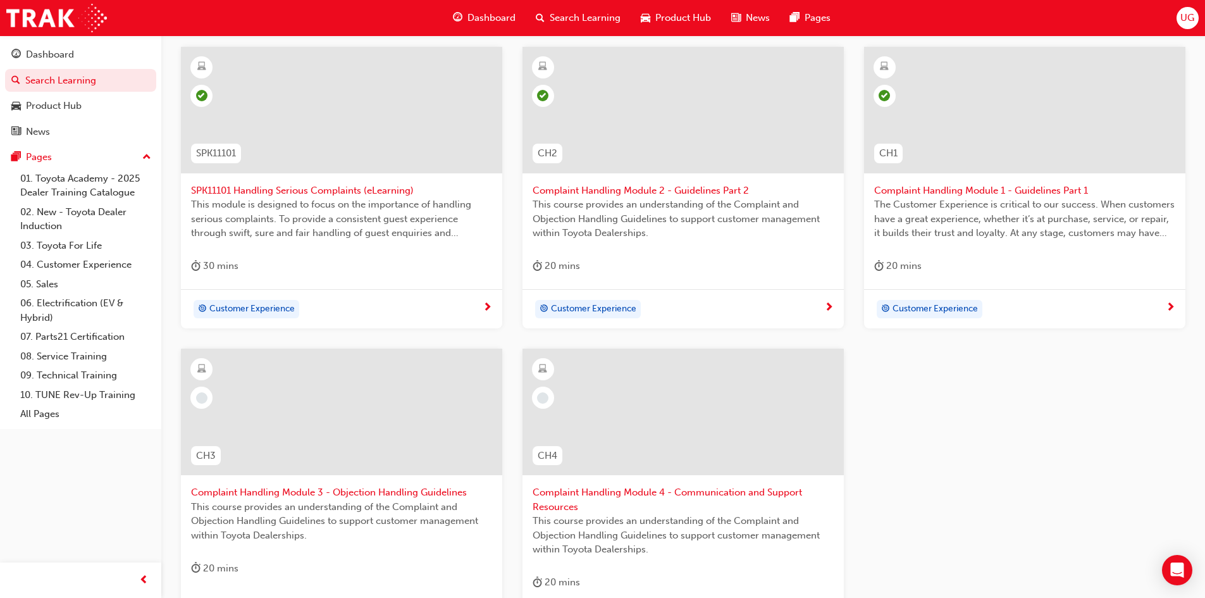
scroll to position [247, 0]
click at [374, 406] on div at bounding box center [341, 410] width 321 height 127
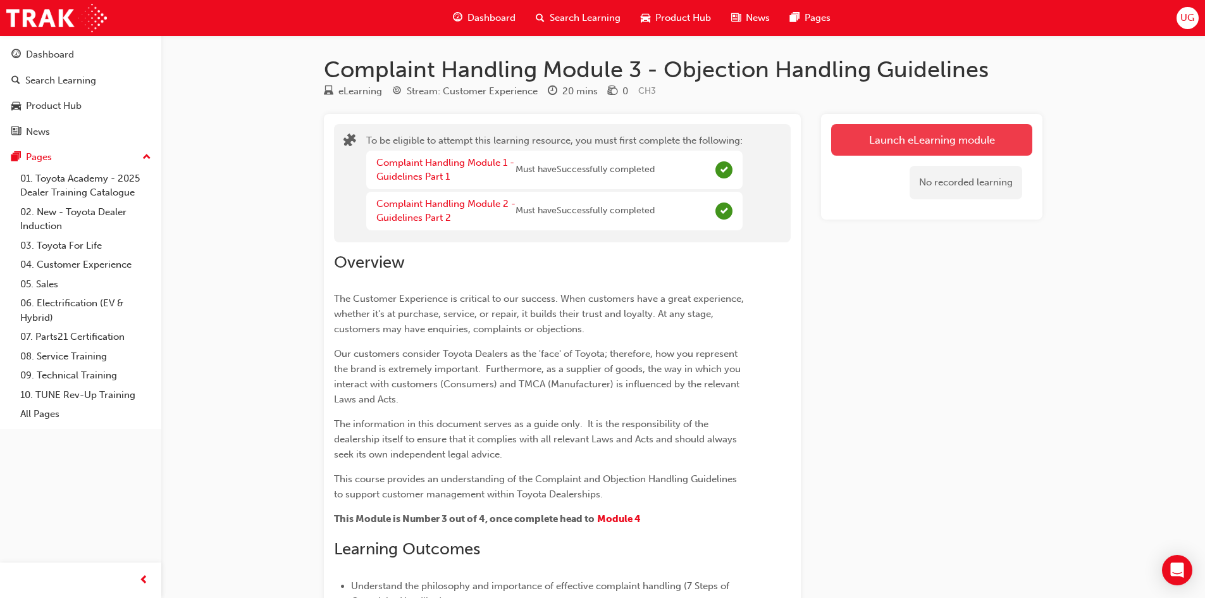
click at [908, 140] on button "Launch eLearning module" at bounding box center [931, 140] width 201 height 32
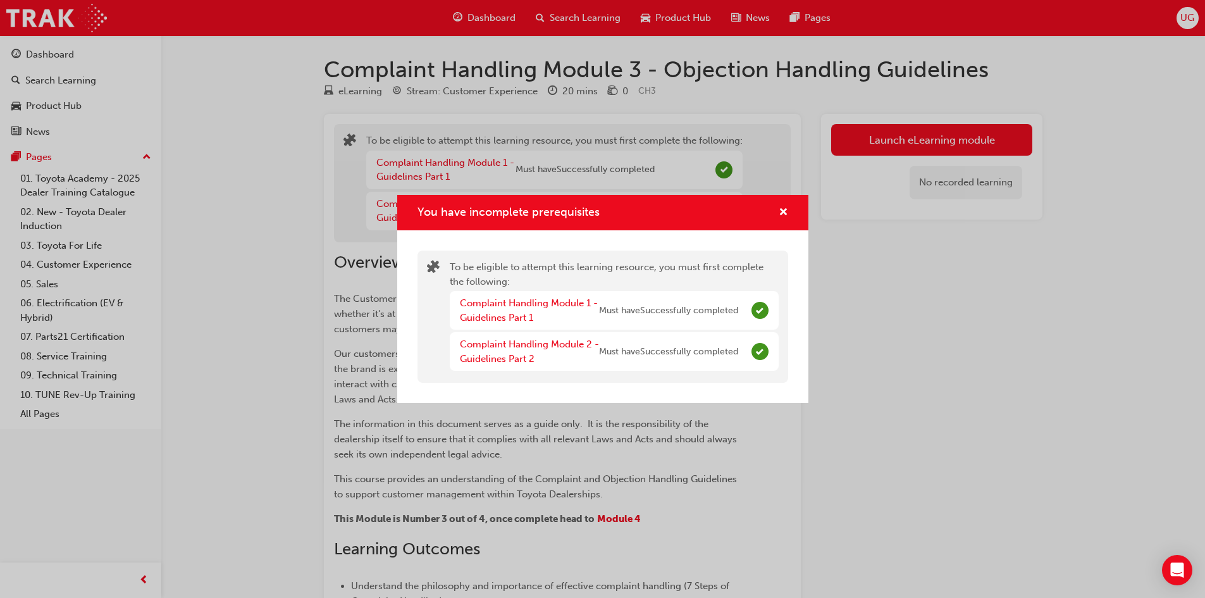
click at [681, 322] on div "Complaint Handling Module 1 - Guidelines Part 1 Must have Successfully completed" at bounding box center [599, 310] width 278 height 28
click at [619, 376] on div "To be eligible to attempt this learning resource, you must first complete the f…" at bounding box center [602, 316] width 371 height 132
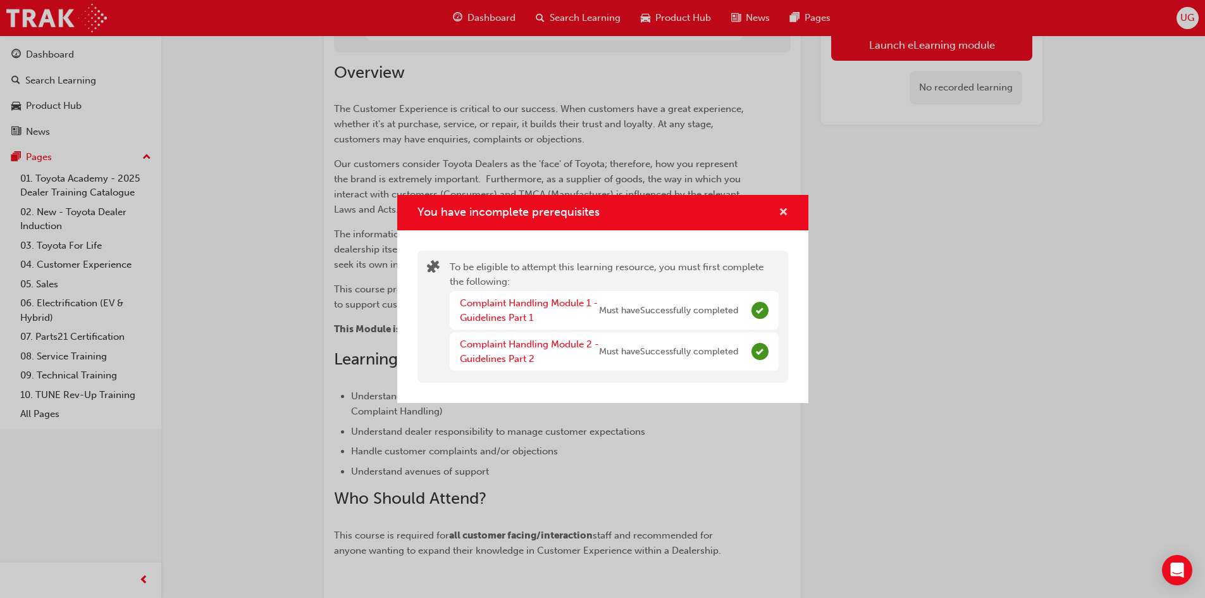
click at [784, 207] on span "cross-icon" at bounding box center [783, 212] width 9 height 11
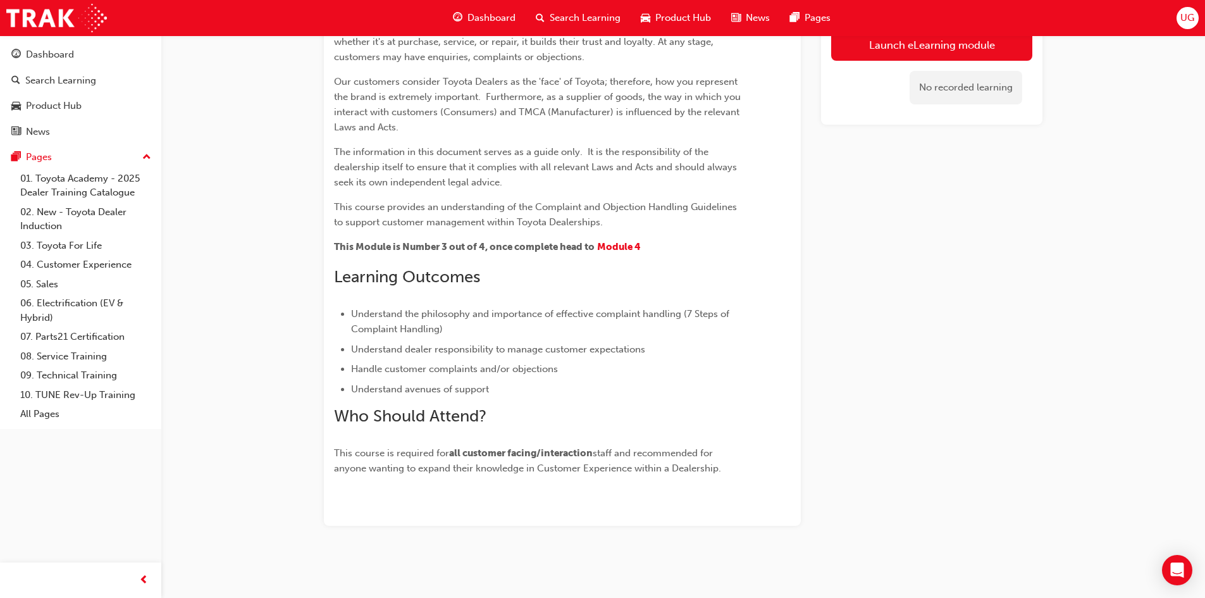
scroll to position [0, 0]
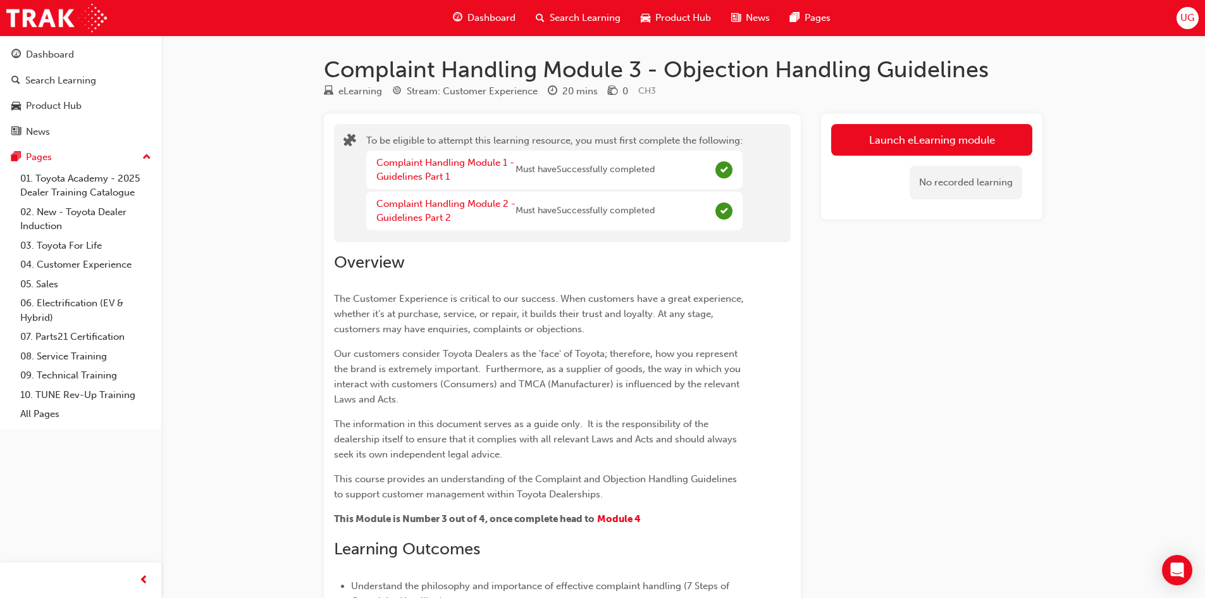
click at [580, 18] on span "Search Learning" at bounding box center [585, 18] width 71 height 15
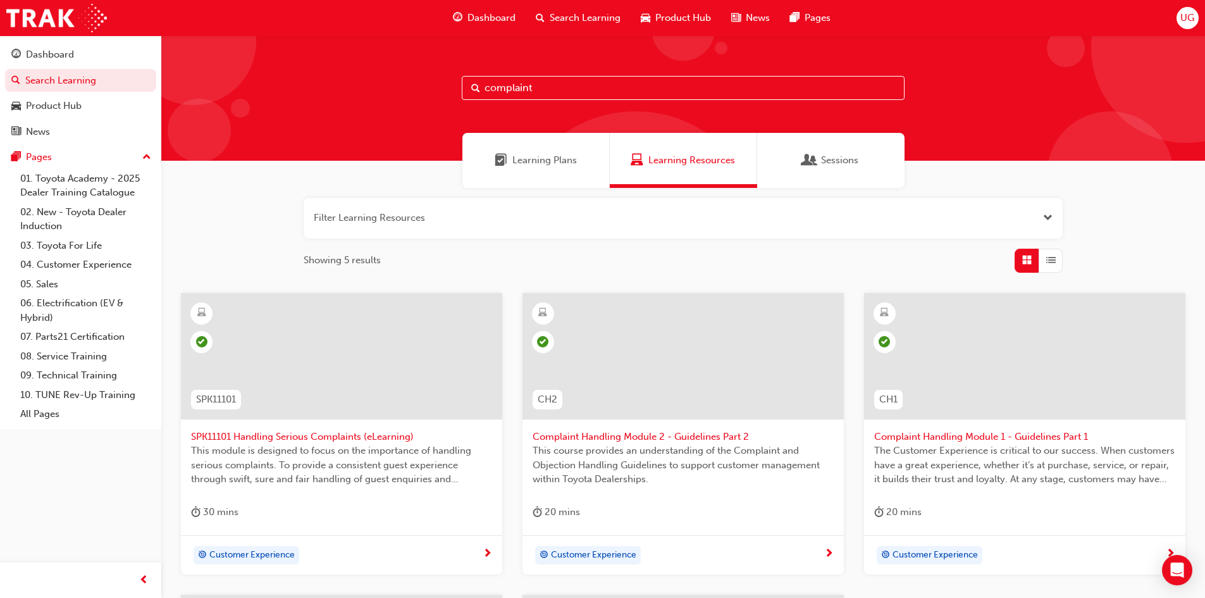
click at [612, 382] on div at bounding box center [682, 356] width 321 height 127
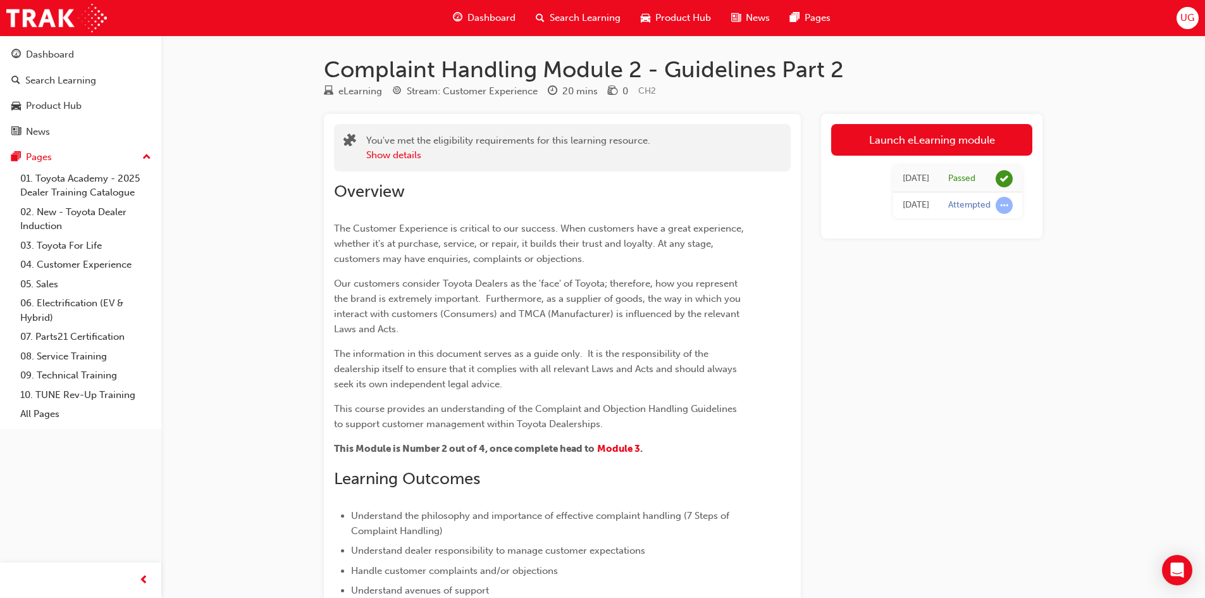
click at [588, 15] on span "Search Learning" at bounding box center [585, 18] width 71 height 15
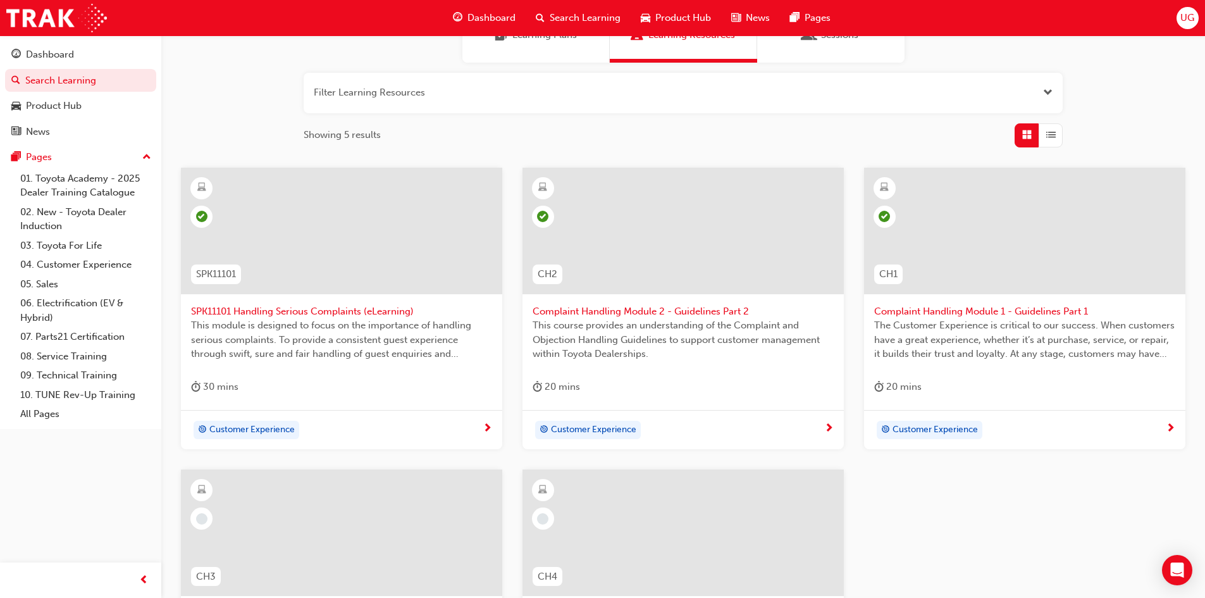
scroll to position [127, 0]
click at [1057, 236] on div at bounding box center [1024, 229] width 321 height 127
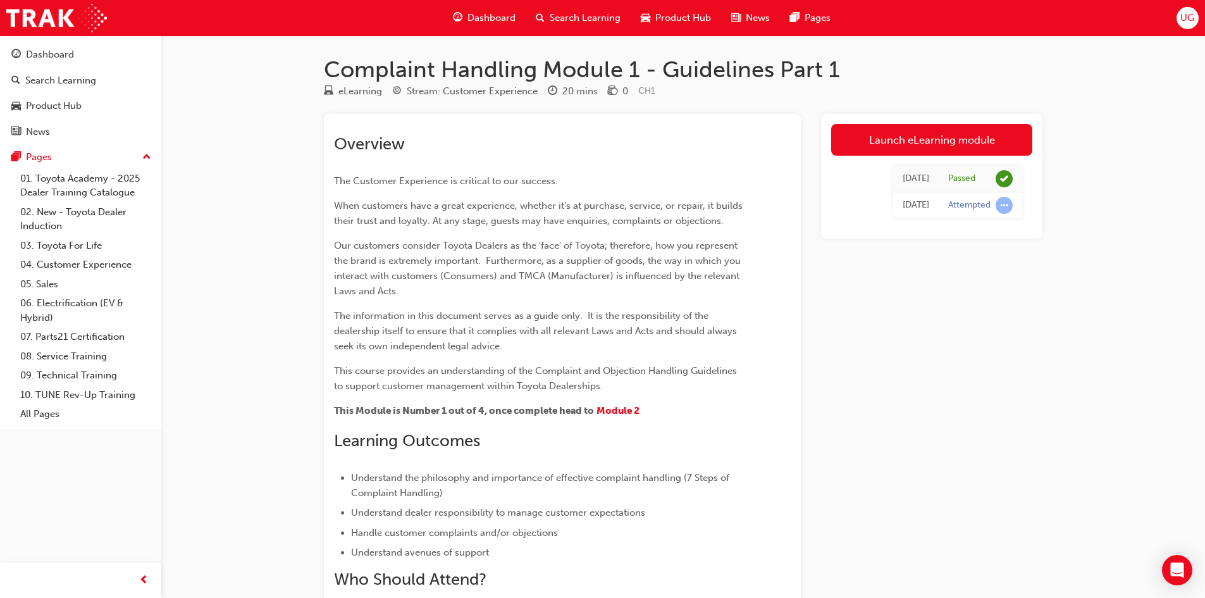
click at [602, 18] on span "Search Learning" at bounding box center [585, 18] width 71 height 15
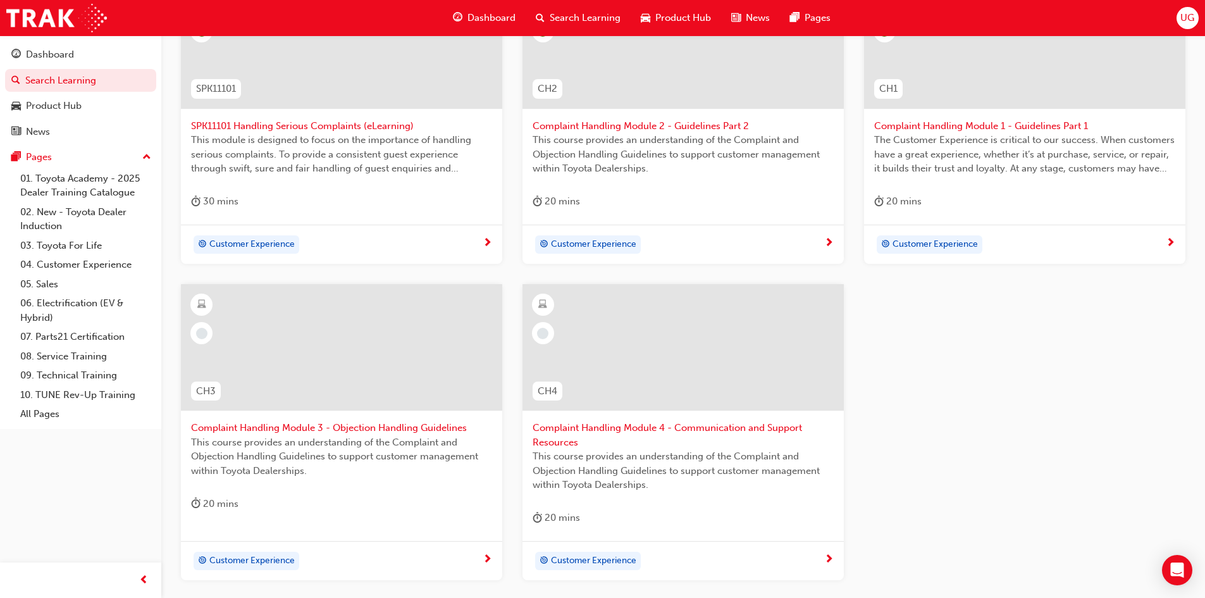
click at [352, 353] on div at bounding box center [341, 347] width 321 height 127
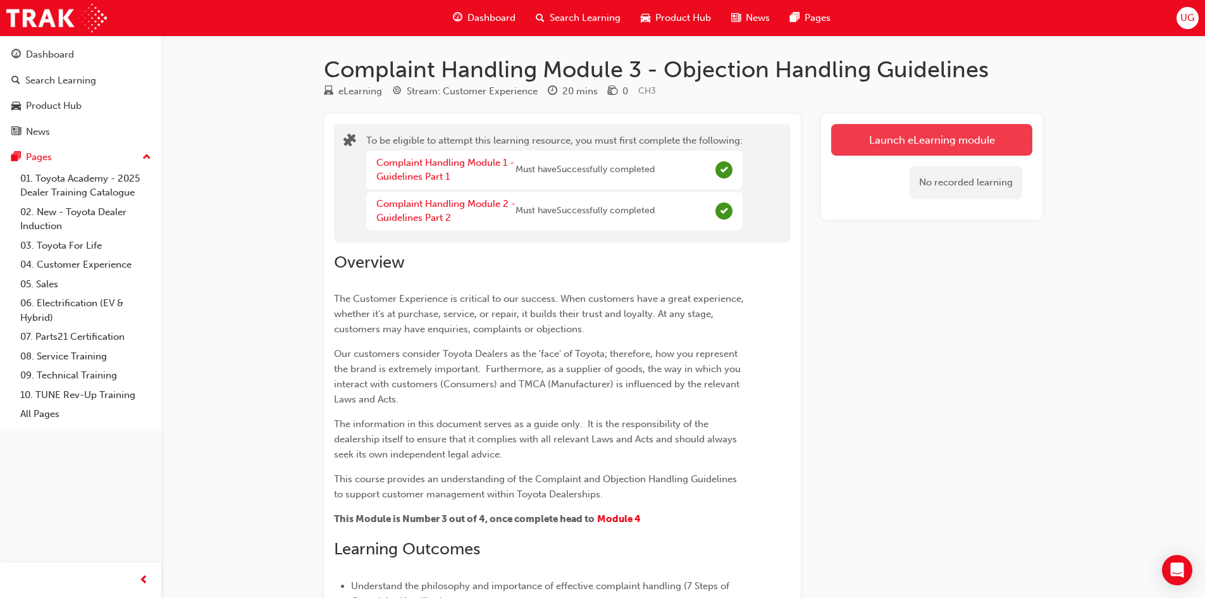
click at [957, 149] on button "Launch eLearning module" at bounding box center [931, 140] width 201 height 32
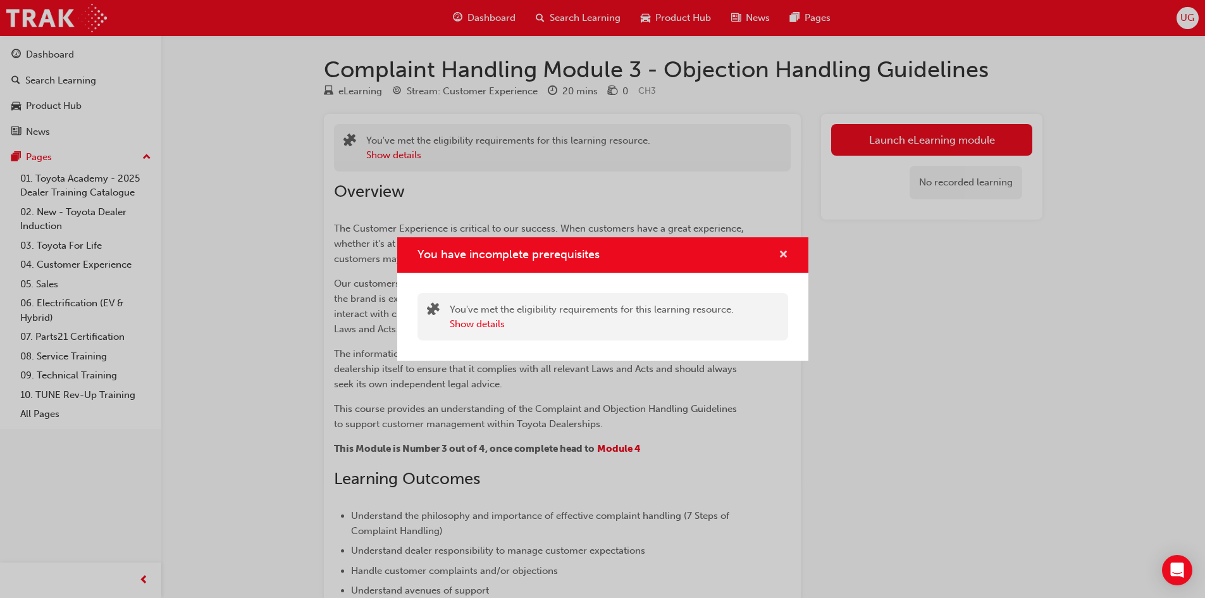
drag, startPoint x: 783, startPoint y: 256, endPoint x: 789, endPoint y: 248, distance: 10.0
click at [783, 256] on span "cross-icon" at bounding box center [783, 255] width 9 height 11
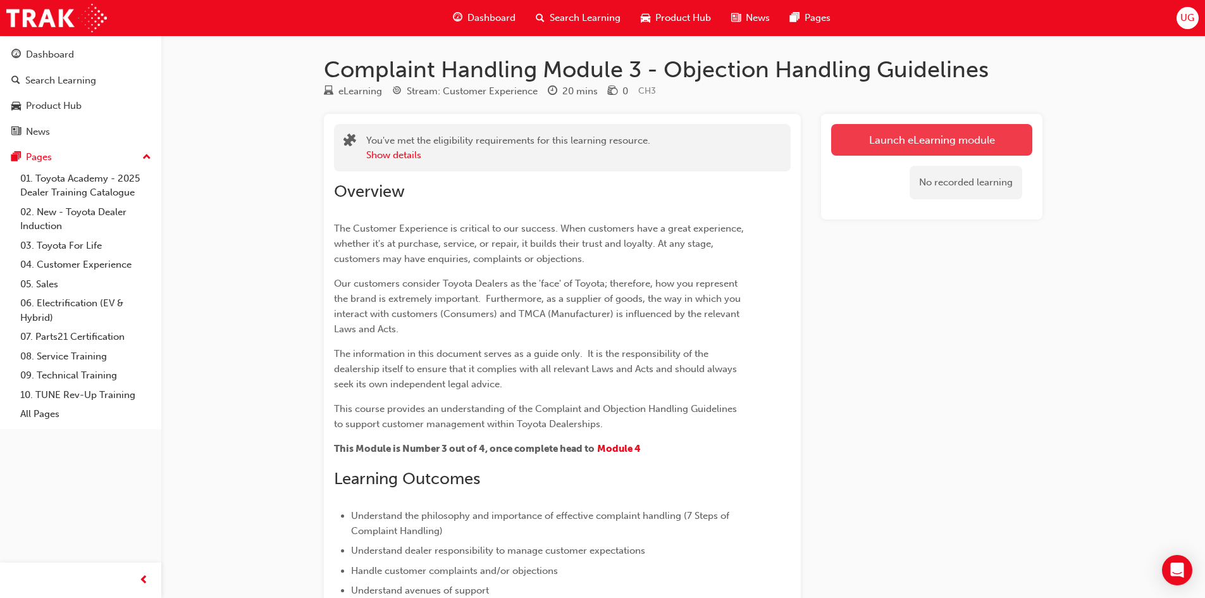
click at [924, 142] on button "Launch eLearning module" at bounding box center [931, 140] width 201 height 32
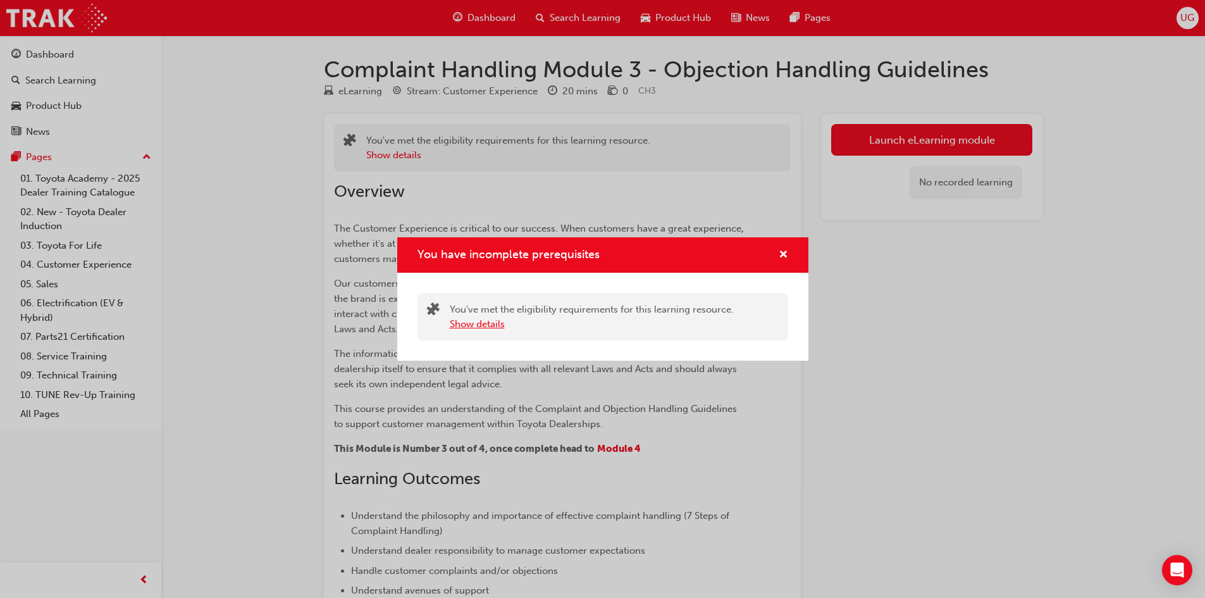
click at [491, 320] on button "Show details" at bounding box center [477, 324] width 55 height 15
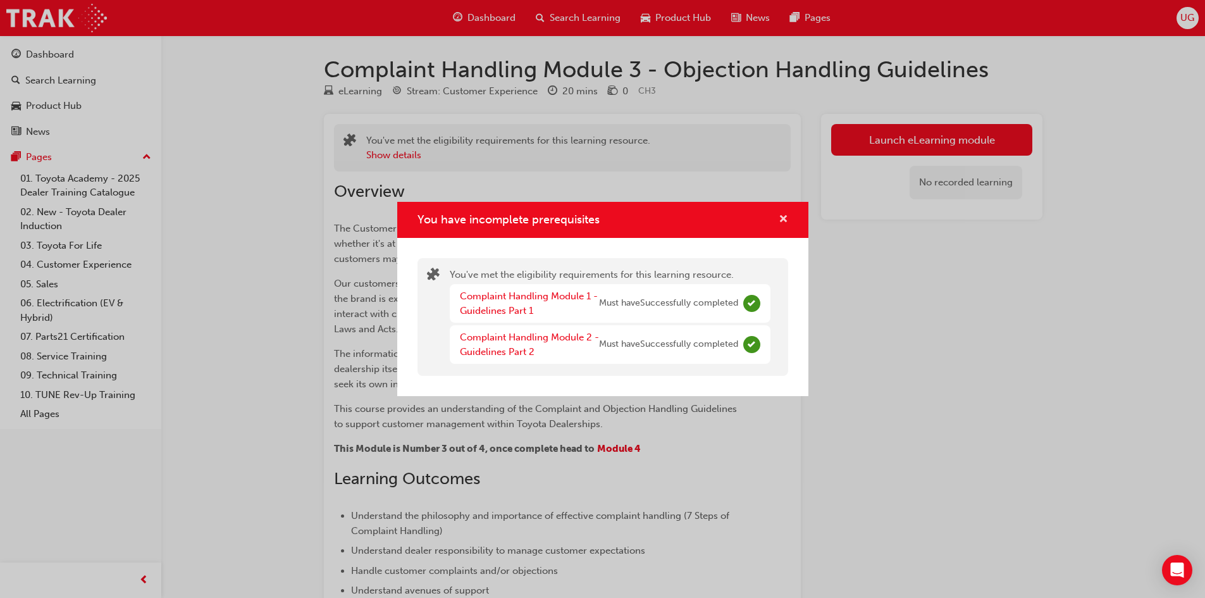
click at [784, 214] on span "cross-icon" at bounding box center [783, 219] width 9 height 11
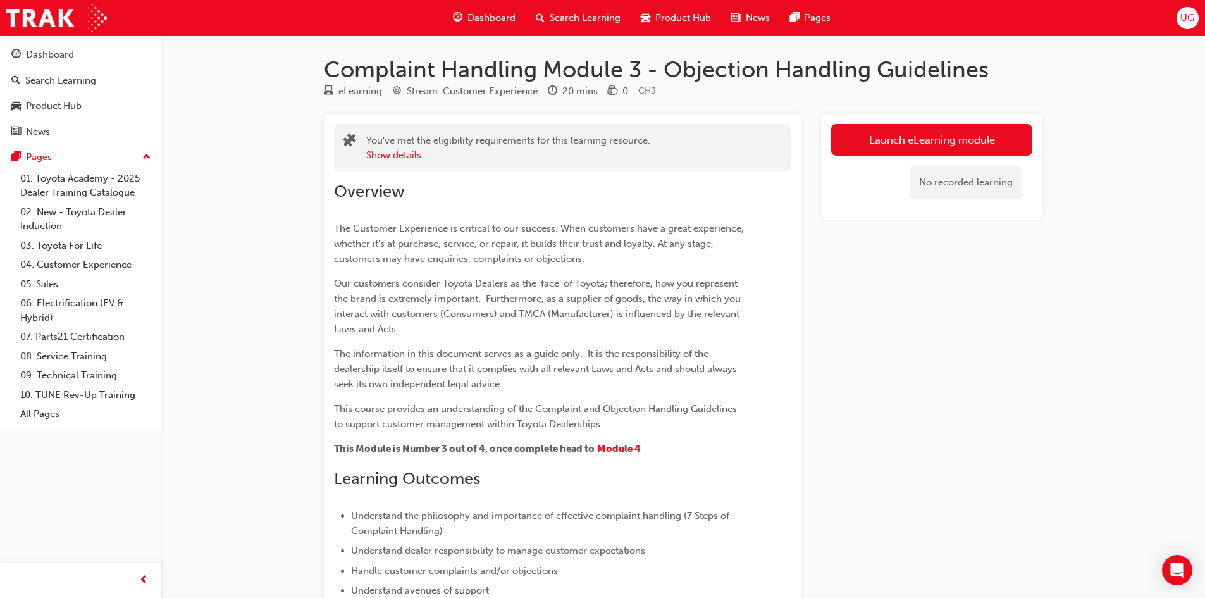
click at [572, 11] on span "Search Learning" at bounding box center [585, 18] width 71 height 15
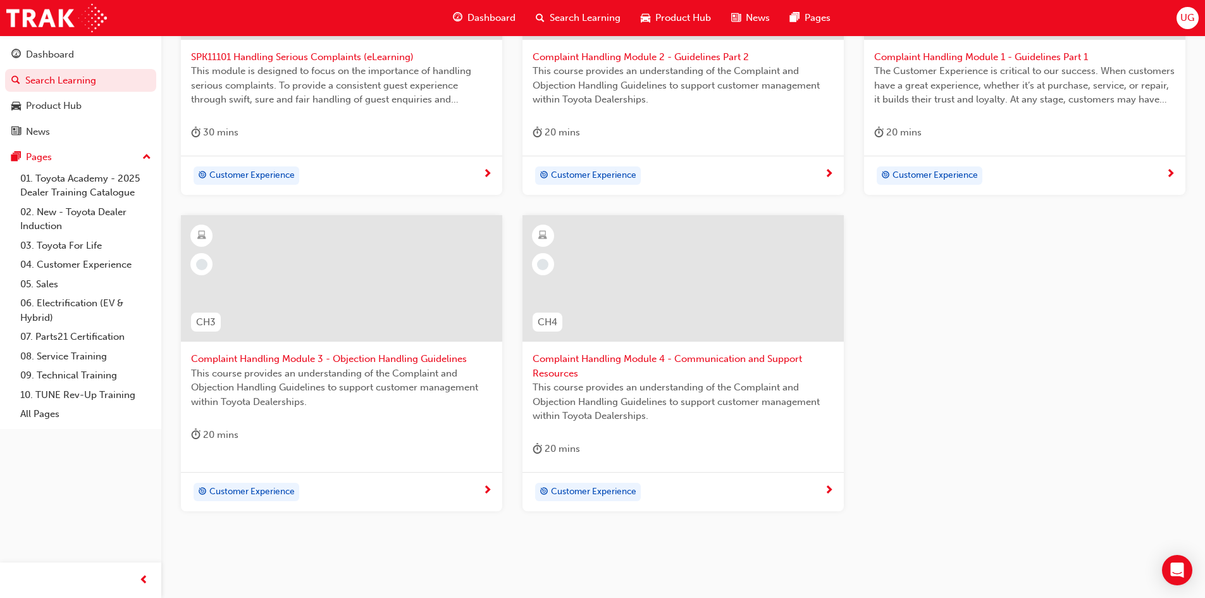
click at [333, 301] on div at bounding box center [341, 278] width 321 height 127
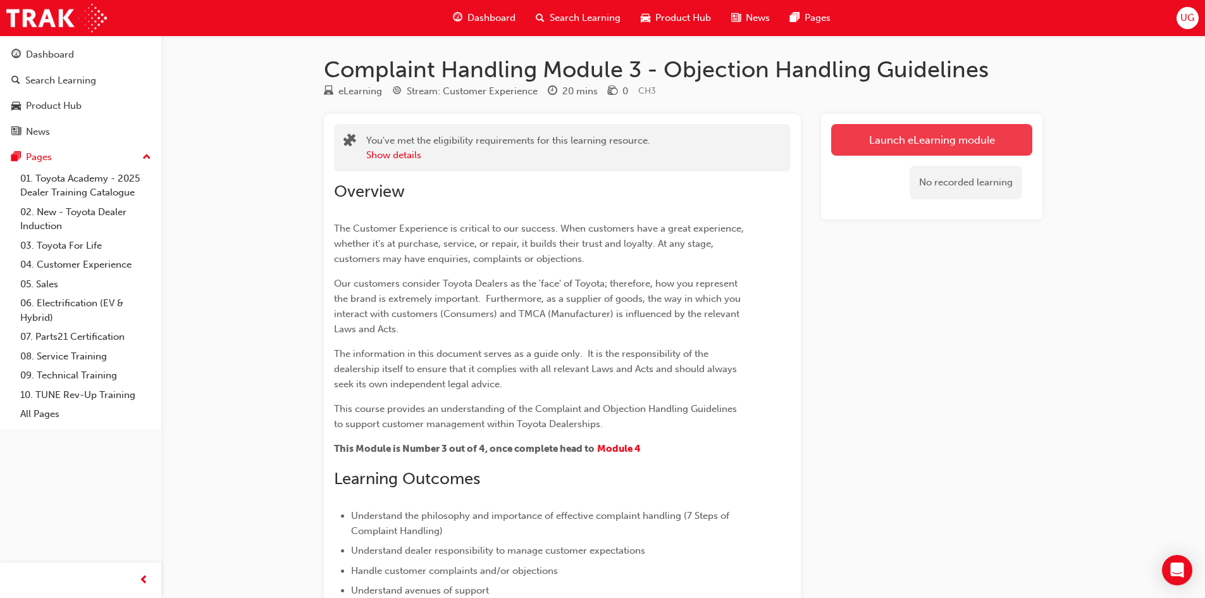
click at [975, 136] on link "Launch eLearning module" at bounding box center [931, 140] width 201 height 32
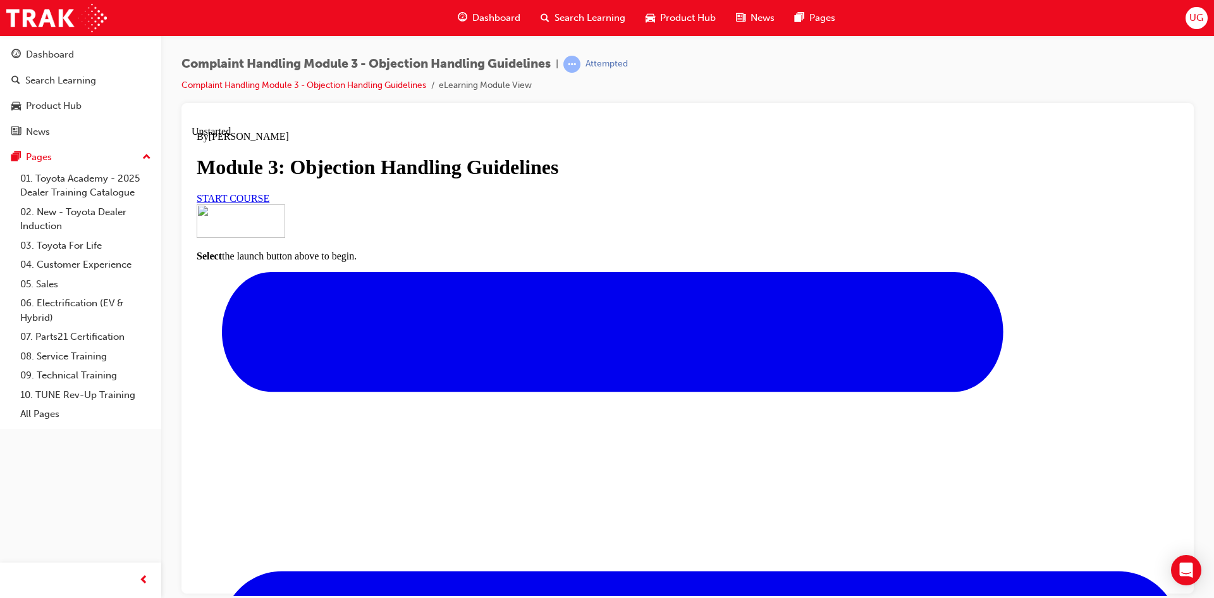
scroll to position [92, 0]
click at [269, 203] on link "START COURSE" at bounding box center [233, 197] width 73 height 11
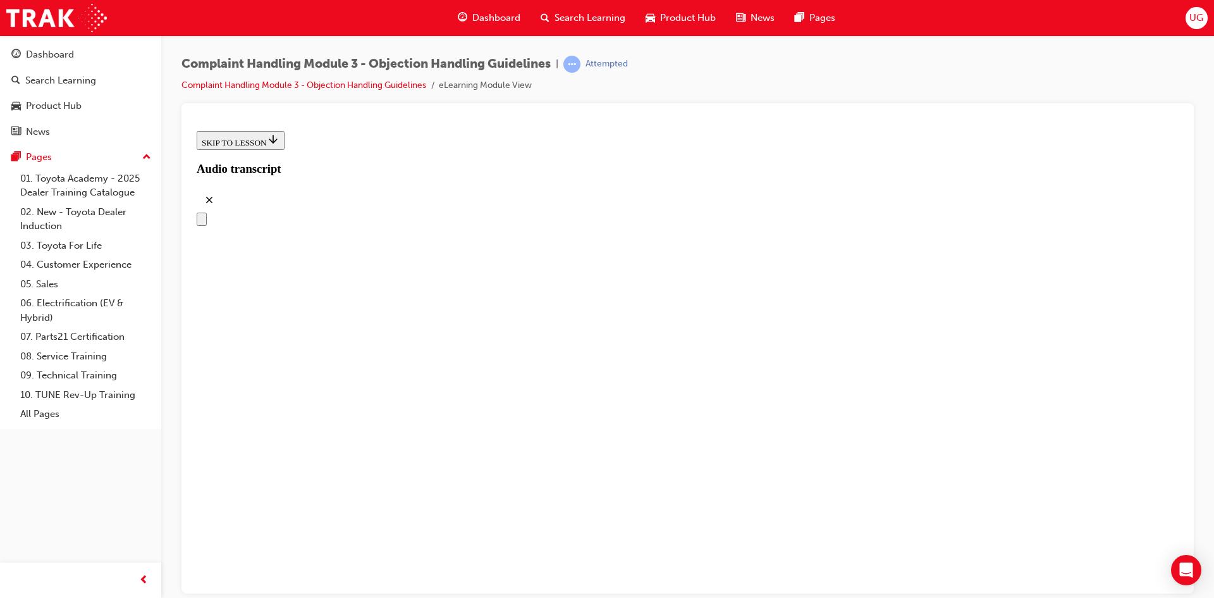
scroll to position [163, 0]
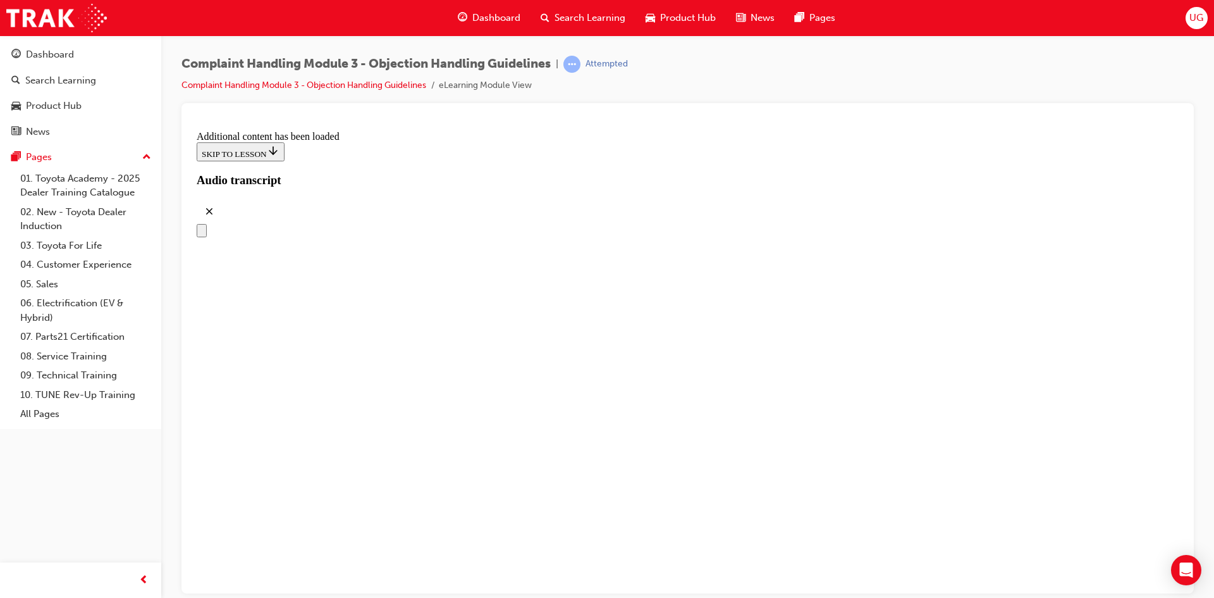
drag, startPoint x: 639, startPoint y: 338, endPoint x: 715, endPoint y: 276, distance: 98.5
drag, startPoint x: 629, startPoint y: 404, endPoint x: 666, endPoint y: 337, distance: 76.4
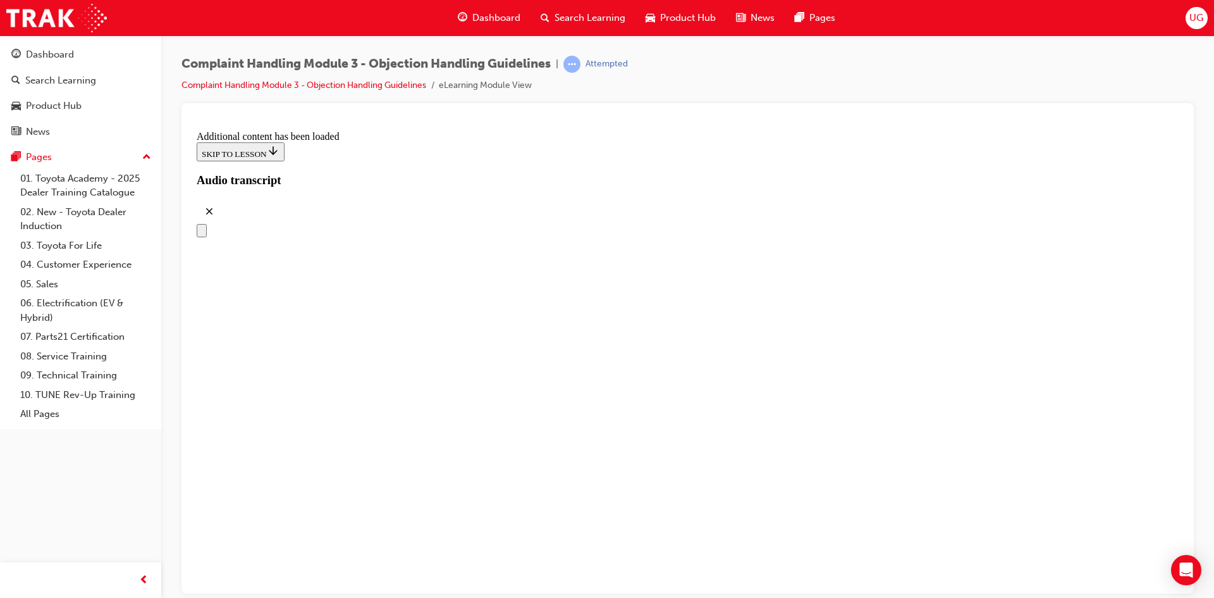
drag, startPoint x: 626, startPoint y: 467, endPoint x: 681, endPoint y: 395, distance: 90.7
drag, startPoint x: 639, startPoint y: 528, endPoint x: 686, endPoint y: 385, distance: 150.2
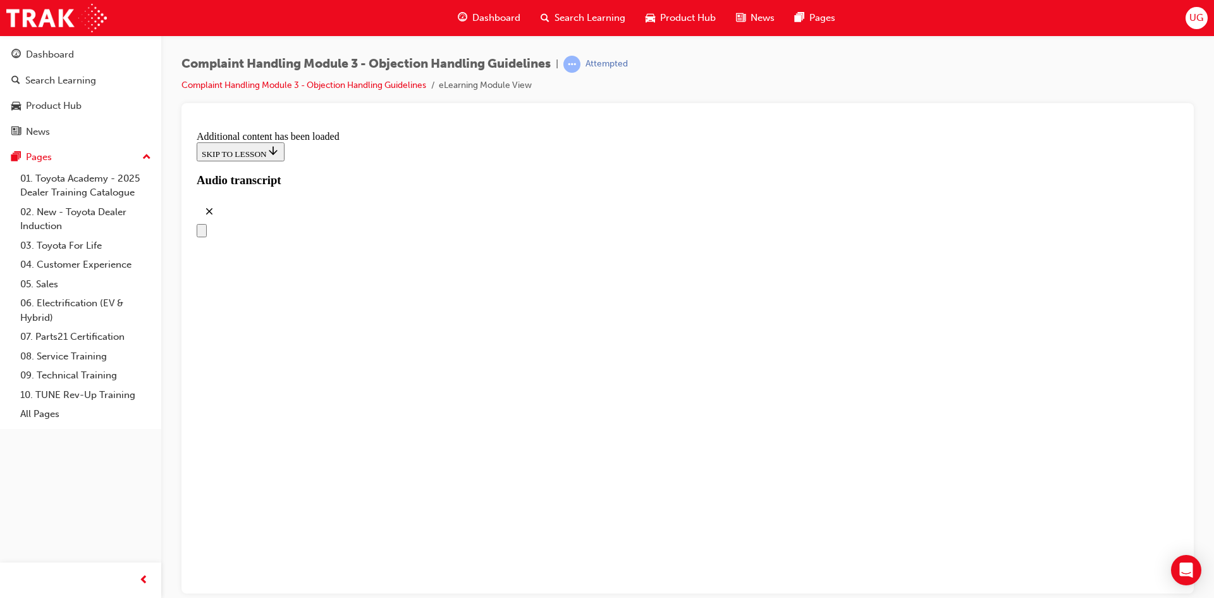
drag, startPoint x: 619, startPoint y: 526, endPoint x: 658, endPoint y: 461, distance: 75.5
drag, startPoint x: 616, startPoint y: 528, endPoint x: 655, endPoint y: 523, distance: 38.9
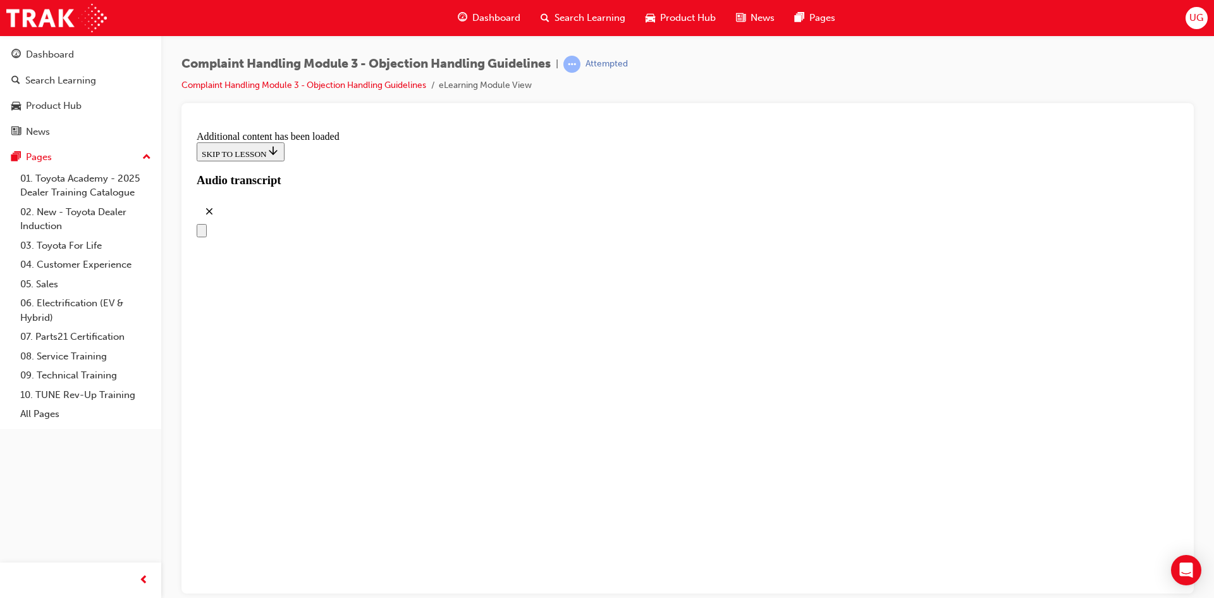
drag, startPoint x: 698, startPoint y: 228, endPoint x: 690, endPoint y: 365, distance: 137.5
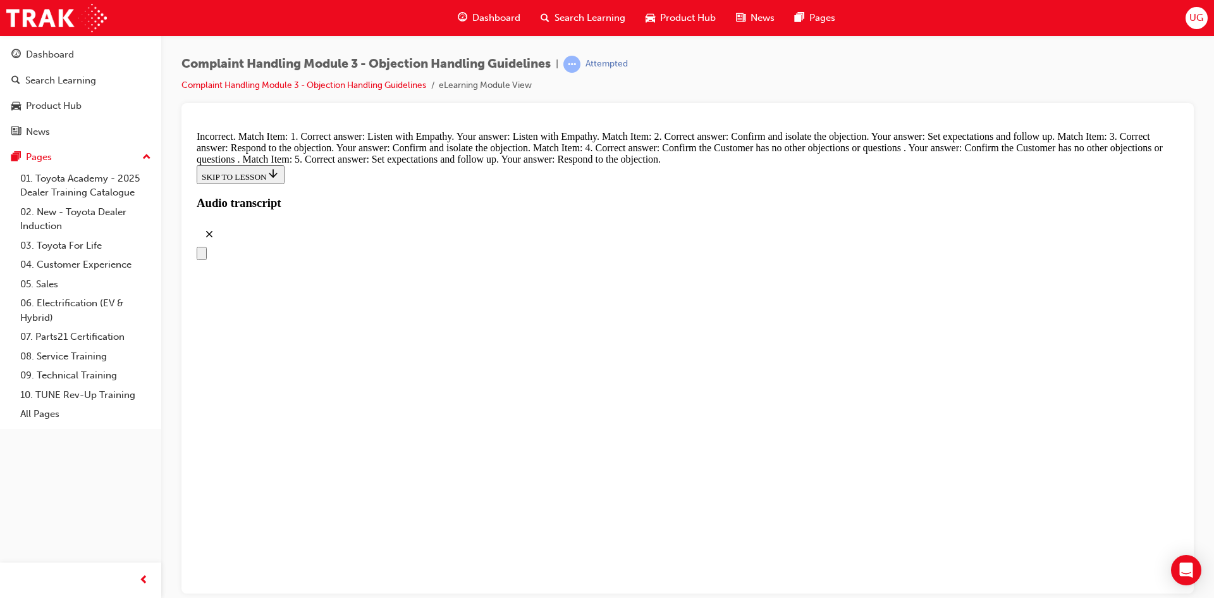
drag, startPoint x: 590, startPoint y: 433, endPoint x: 631, endPoint y: 237, distance: 200.2
drag, startPoint x: 554, startPoint y: 493, endPoint x: 594, endPoint y: 426, distance: 78.5
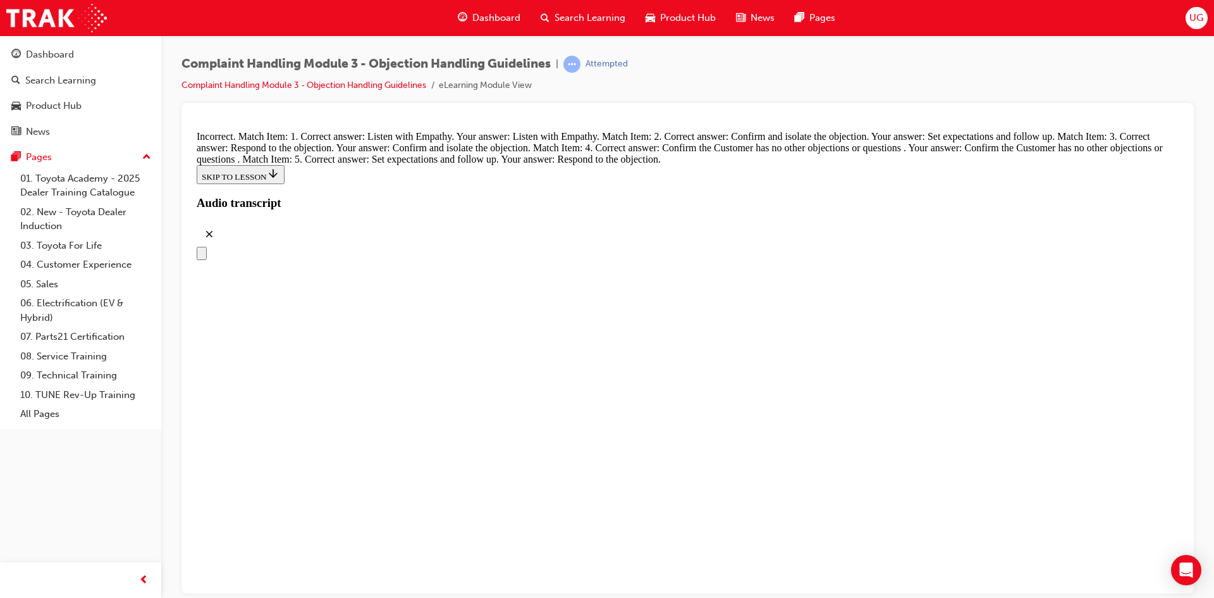
drag, startPoint x: 602, startPoint y: 309, endPoint x: 671, endPoint y: 311, distance: 69.6
drag, startPoint x: 629, startPoint y: 507, endPoint x: 667, endPoint y: 369, distance: 142.9
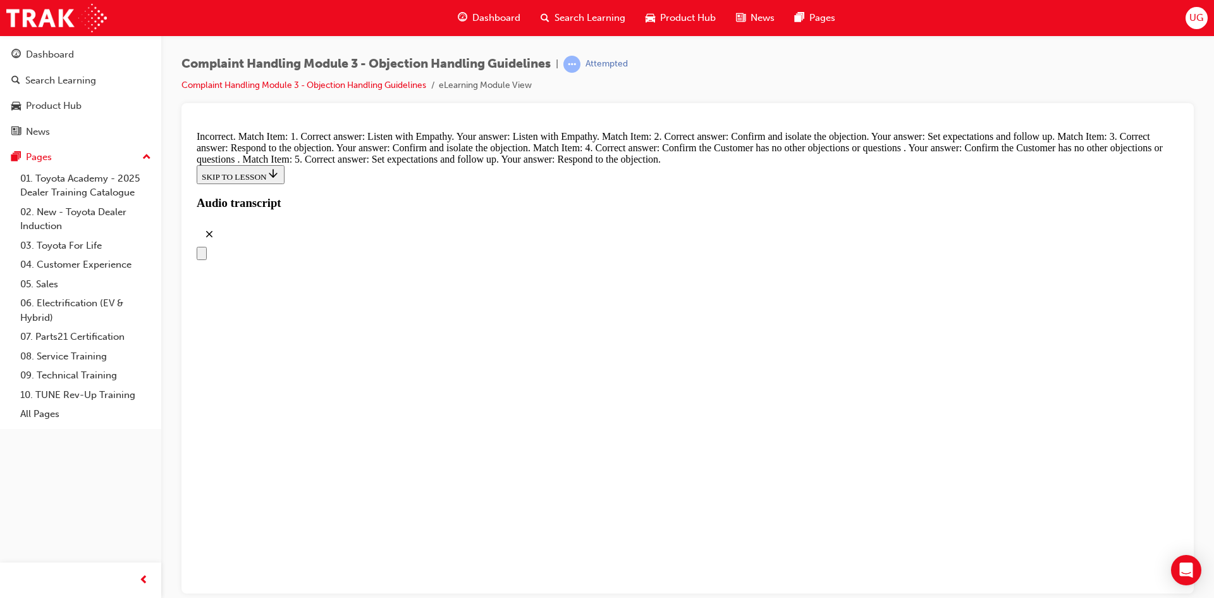
drag, startPoint x: 562, startPoint y: 515, endPoint x: 597, endPoint y: 510, distance: 35.2
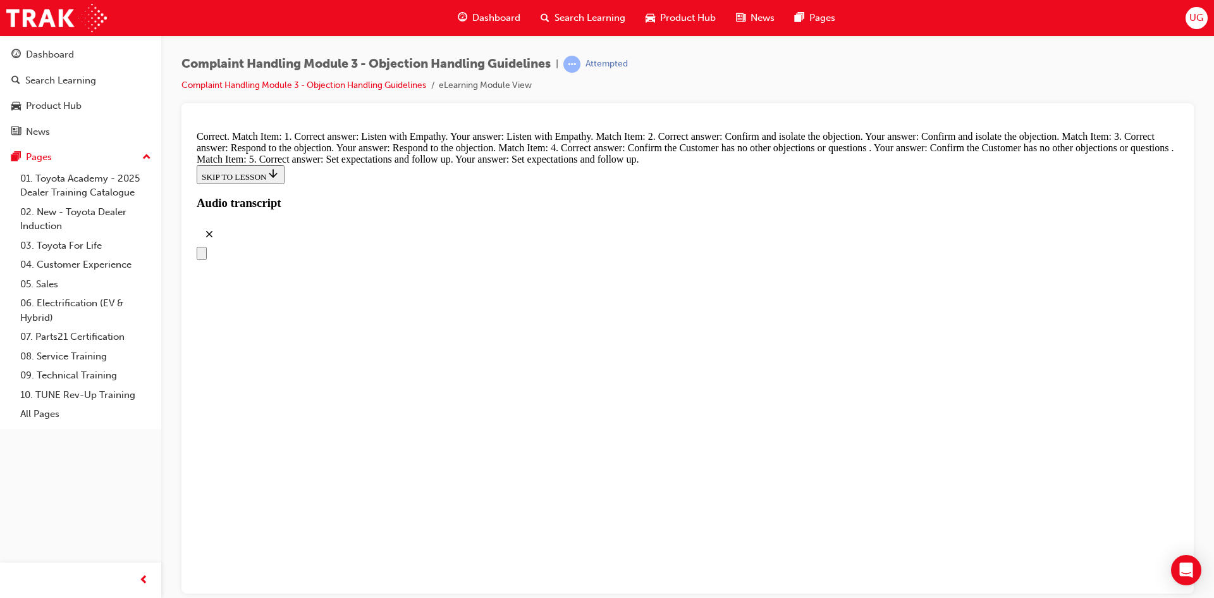
radio input "true"
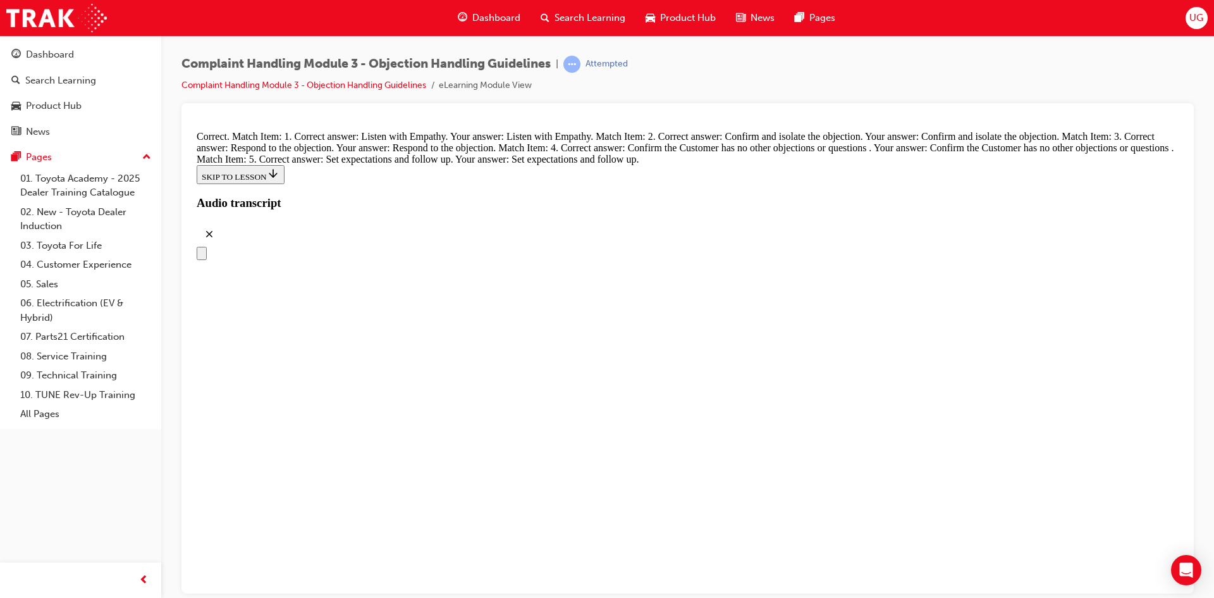
radio input "true"
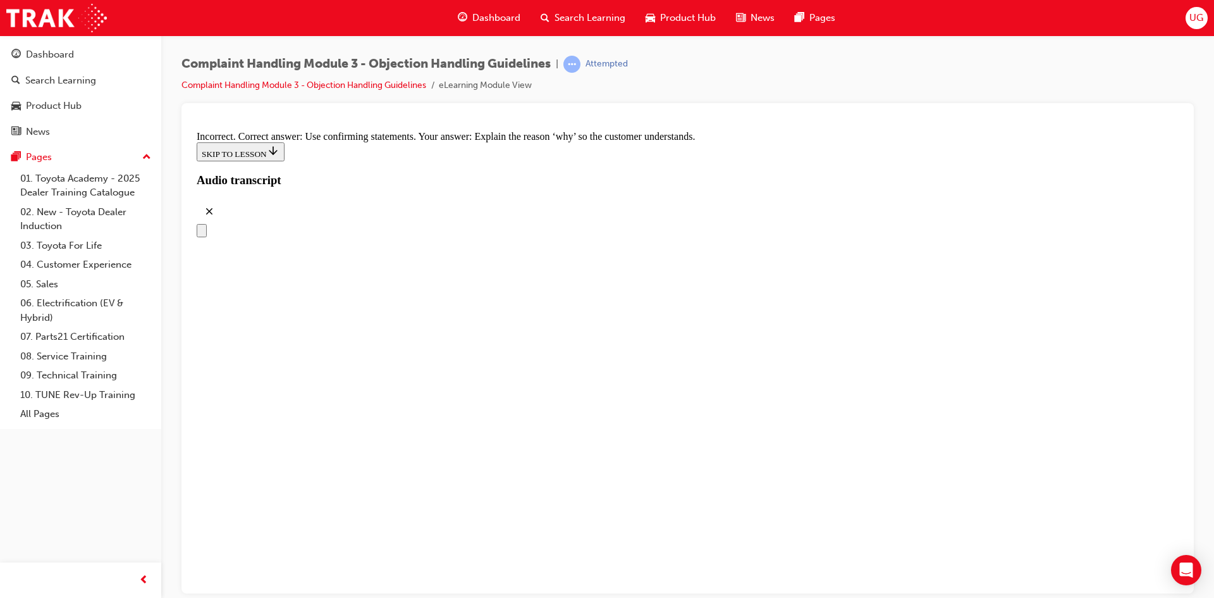
scroll to position [5633, 0]
radio input "true"
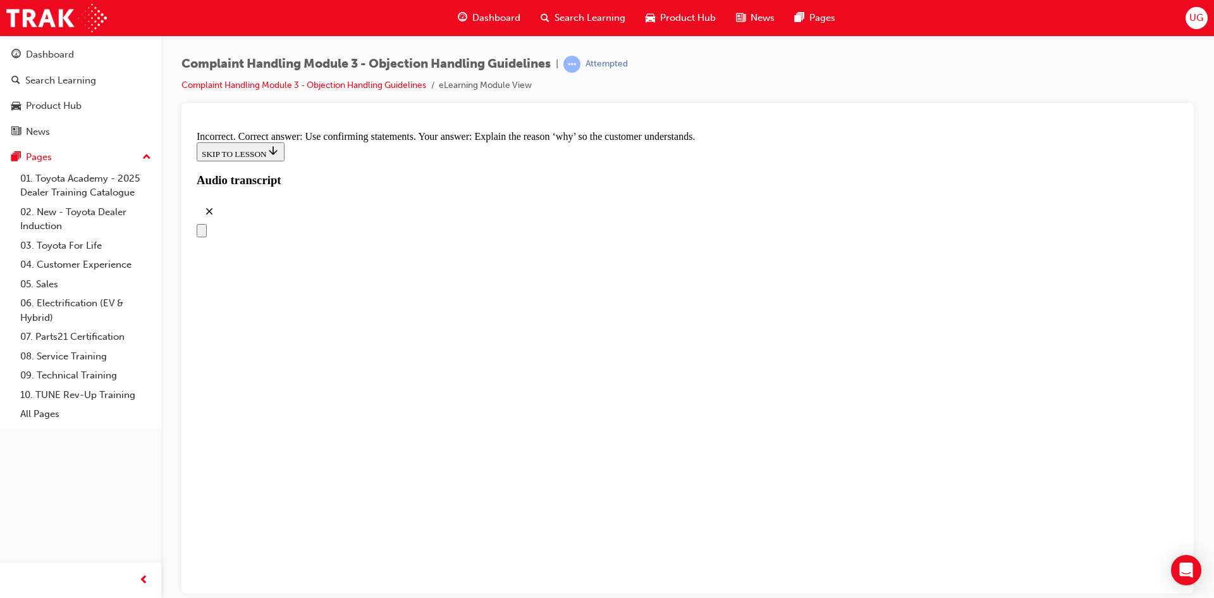
radio input "true"
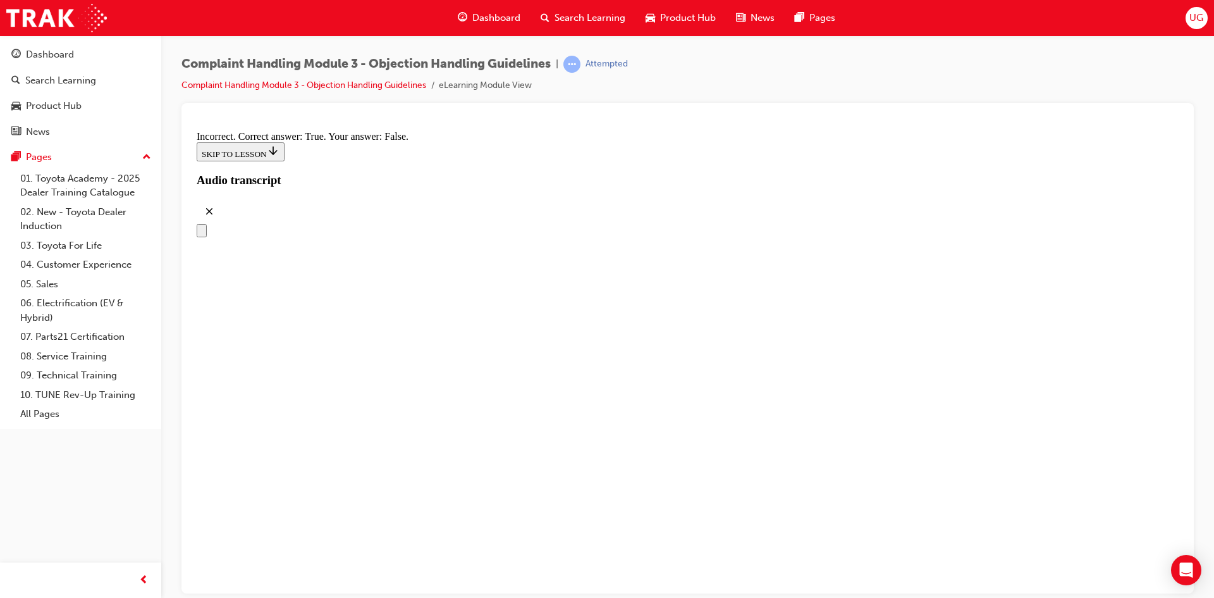
radio input "true"
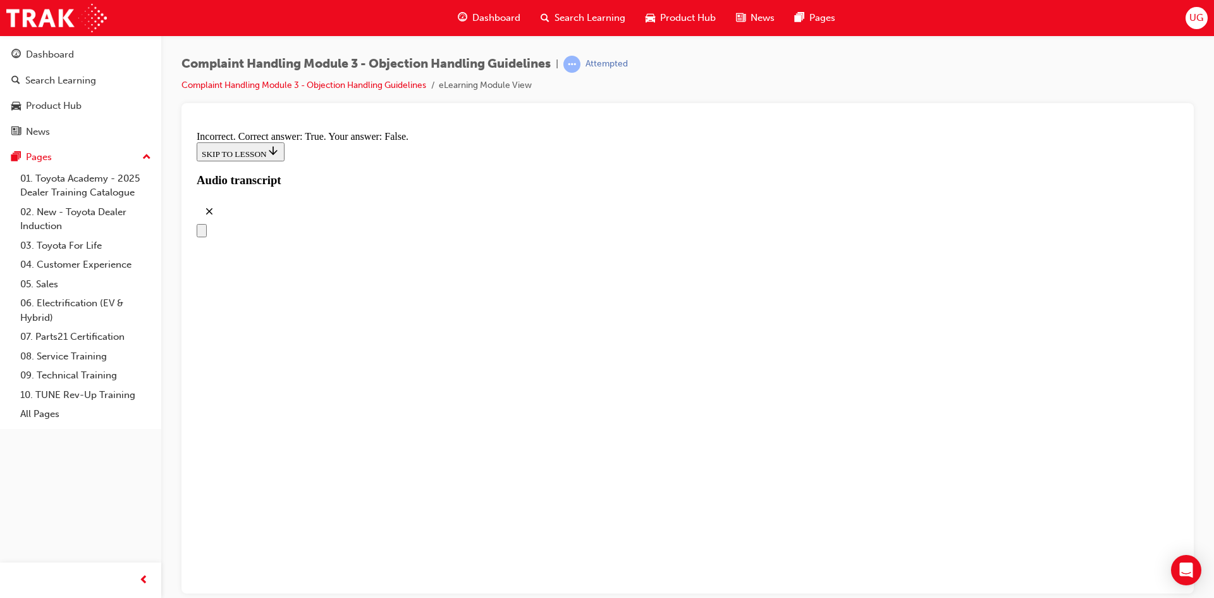
scroll to position [5949, 0]
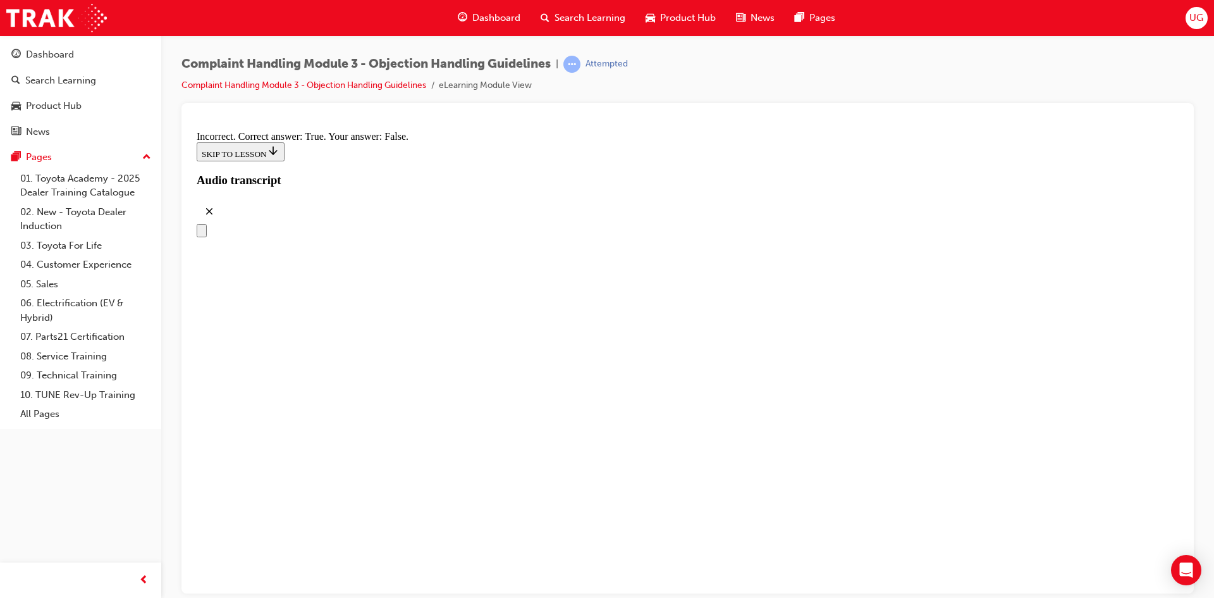
radio input "true"
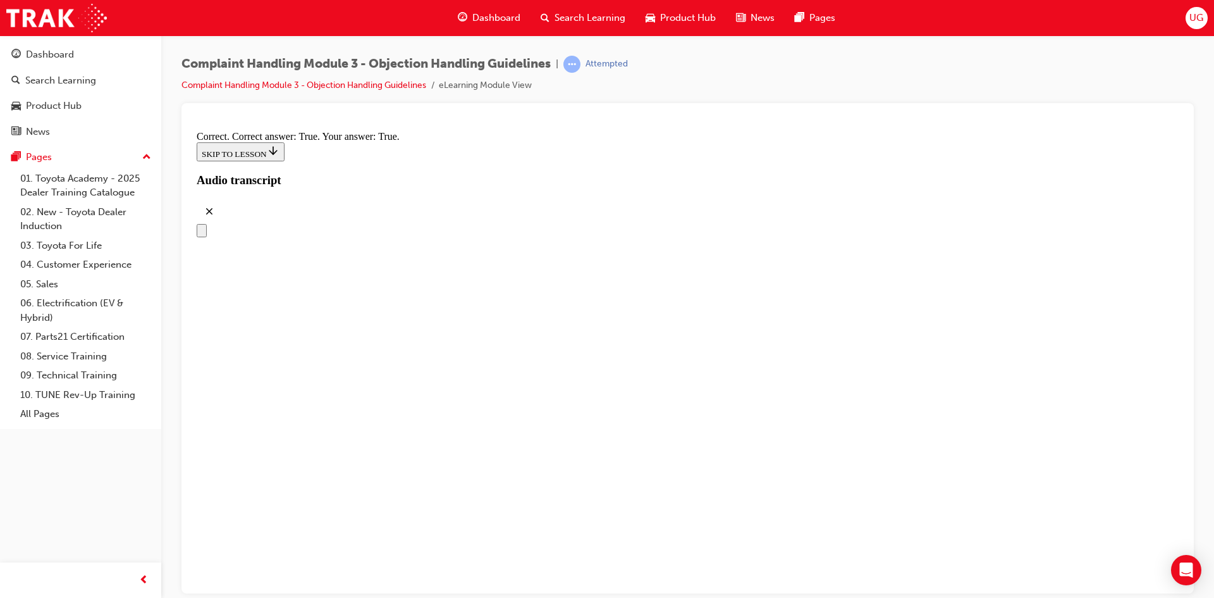
scroll to position [6392, 0]
checkbox input "true"
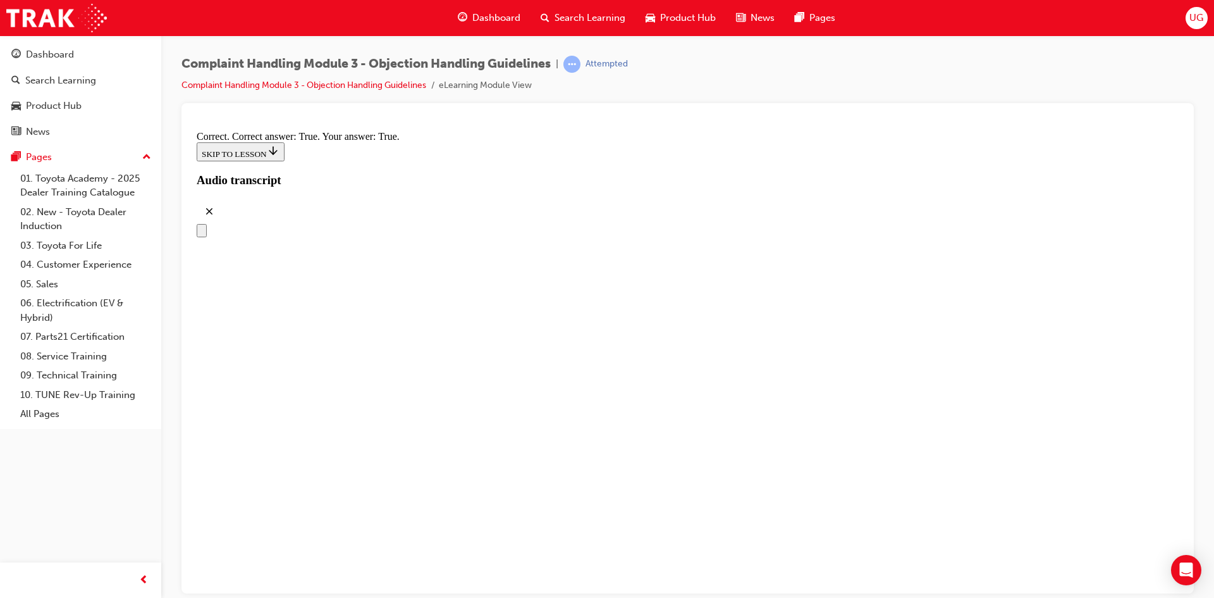
checkbox input "true"
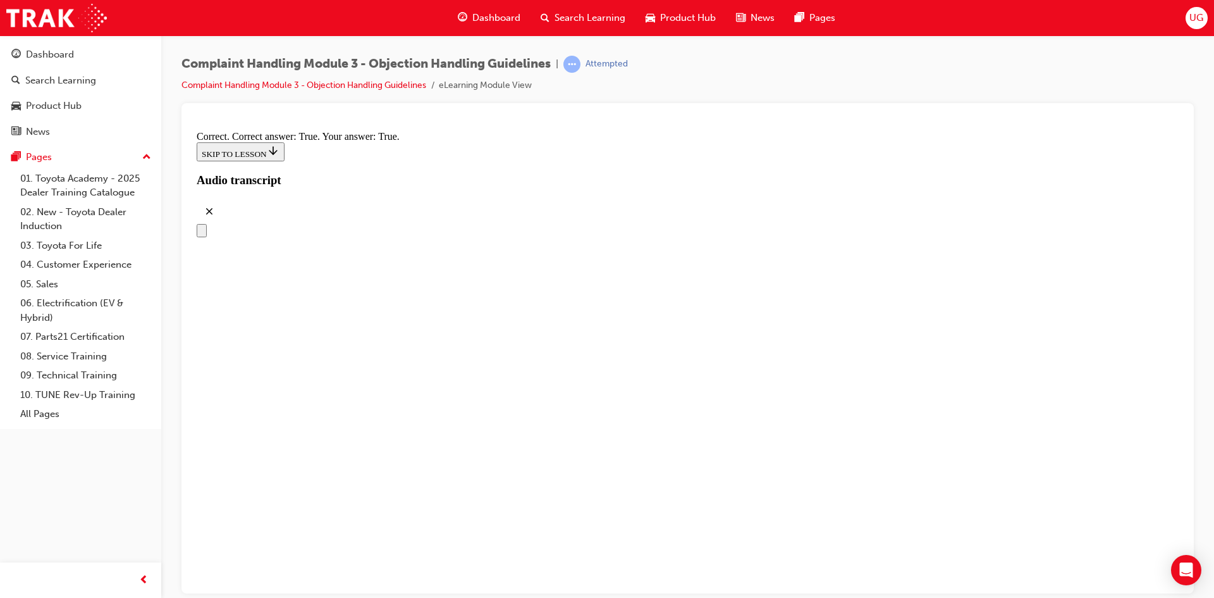
scroll to position [6518, 0]
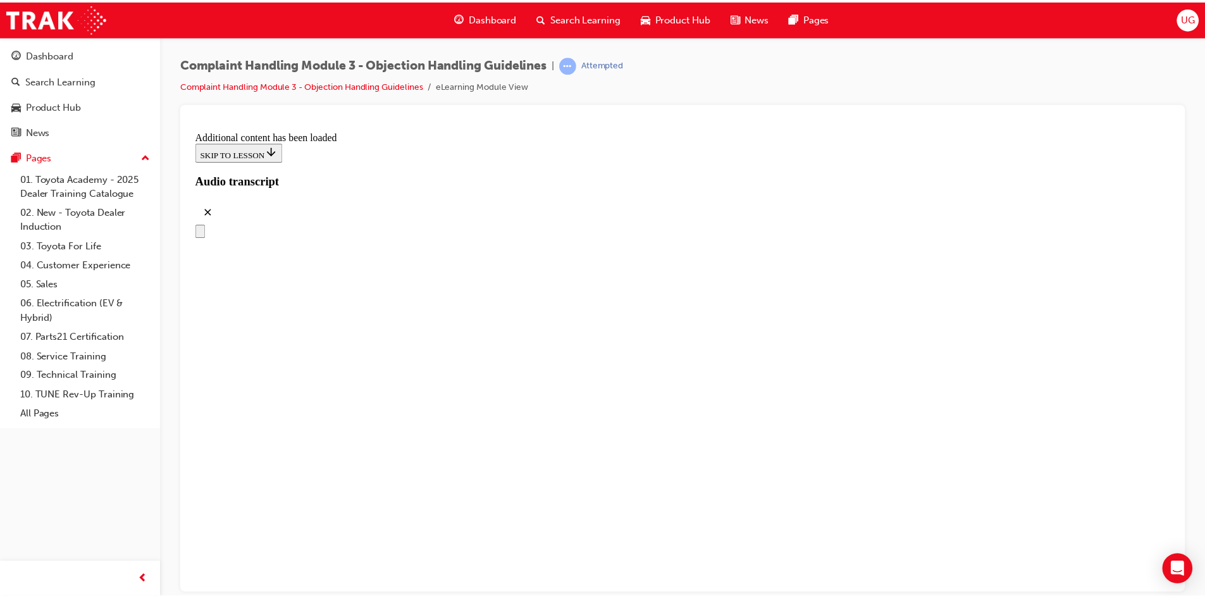
scroll to position [7139, 0]
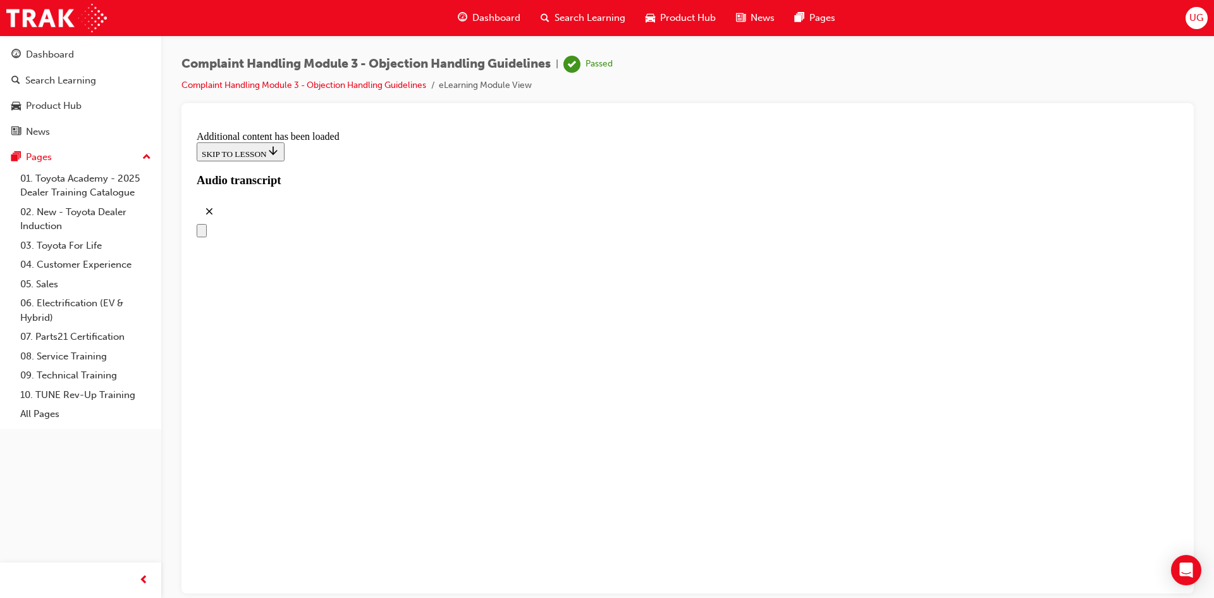
click at [591, 20] on span "Search Learning" at bounding box center [590, 18] width 71 height 15
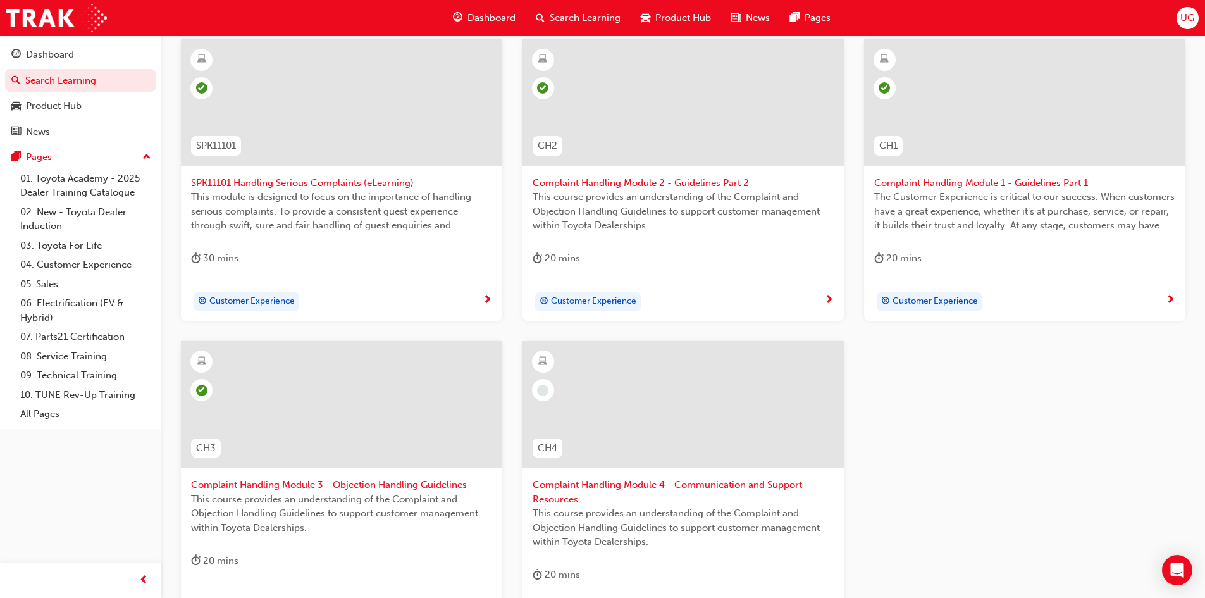
scroll to position [253, 0]
click at [642, 407] on div at bounding box center [682, 405] width 321 height 127
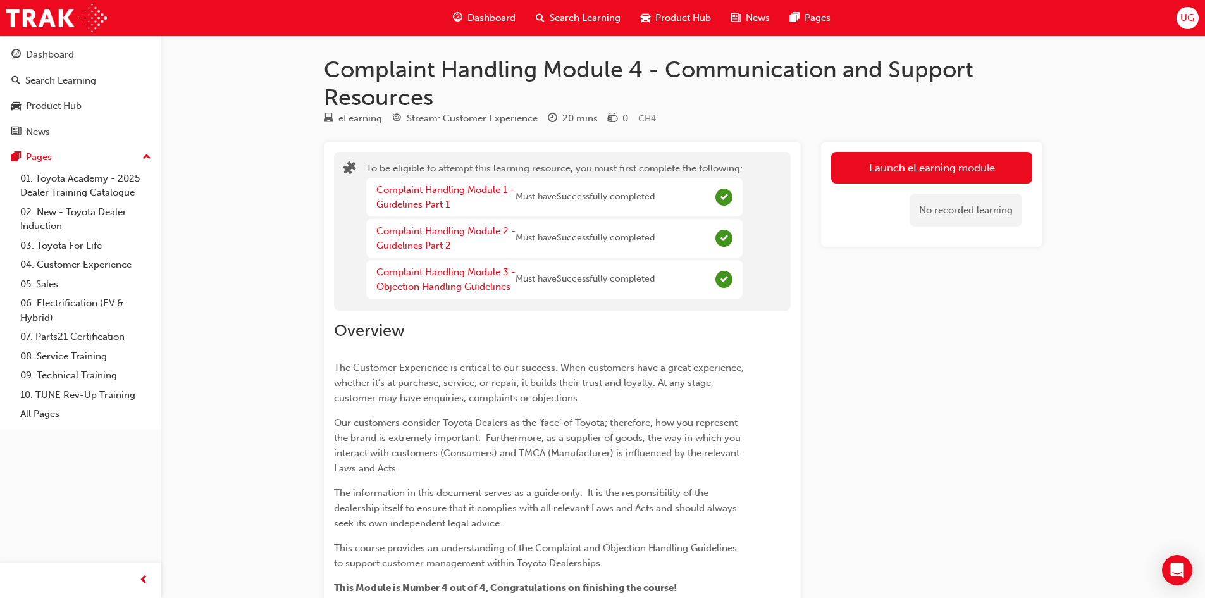
click at [586, 25] on span "Search Learning" at bounding box center [585, 18] width 71 height 15
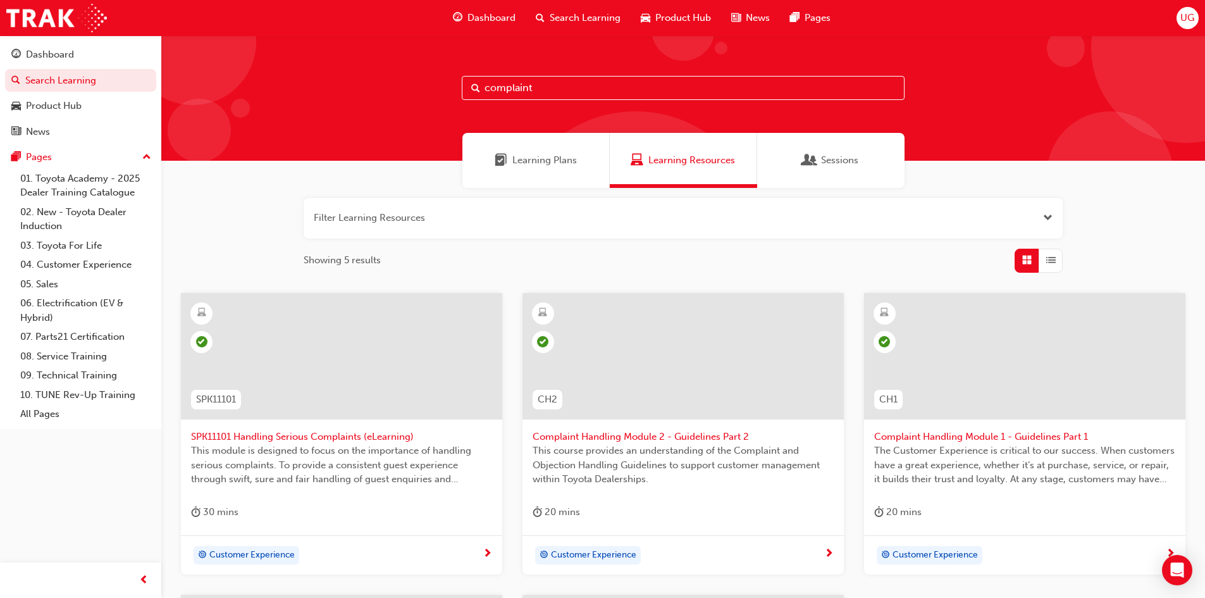
click at [707, 374] on div at bounding box center [682, 356] width 321 height 127
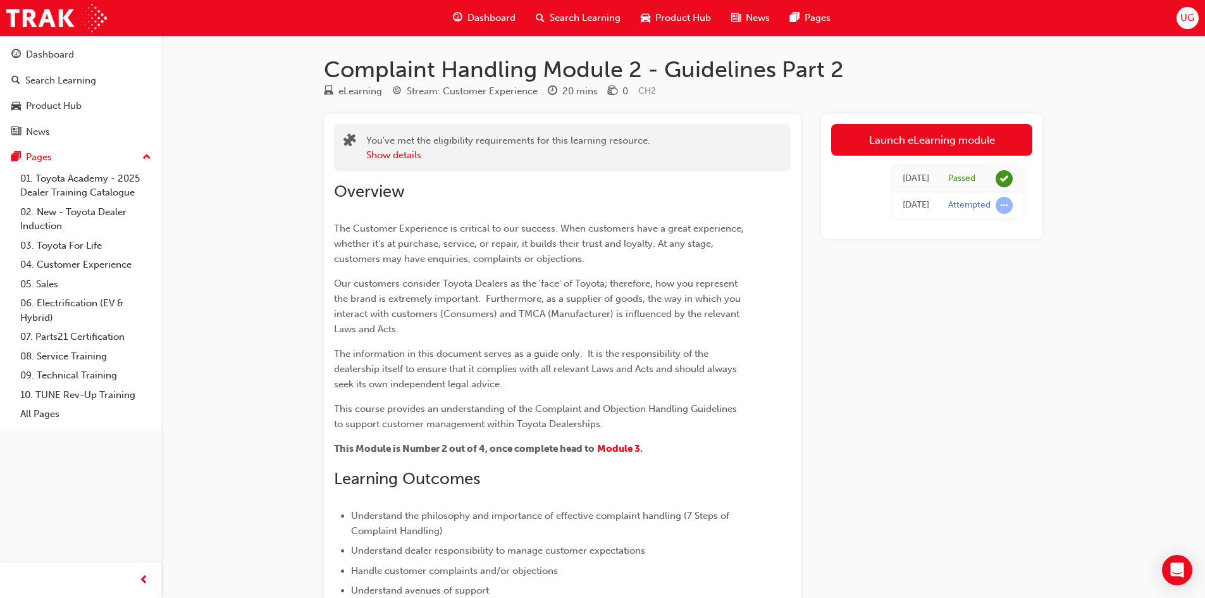
click at [584, 23] on span "Search Learning" at bounding box center [585, 18] width 71 height 15
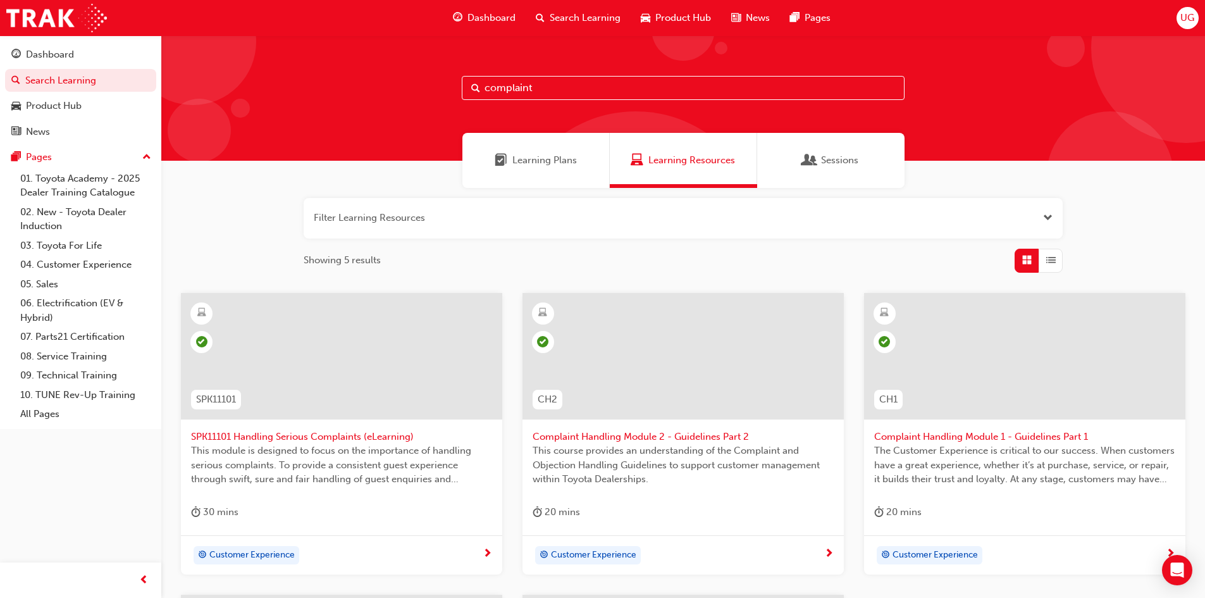
click at [1031, 391] on div at bounding box center [1024, 356] width 321 height 127
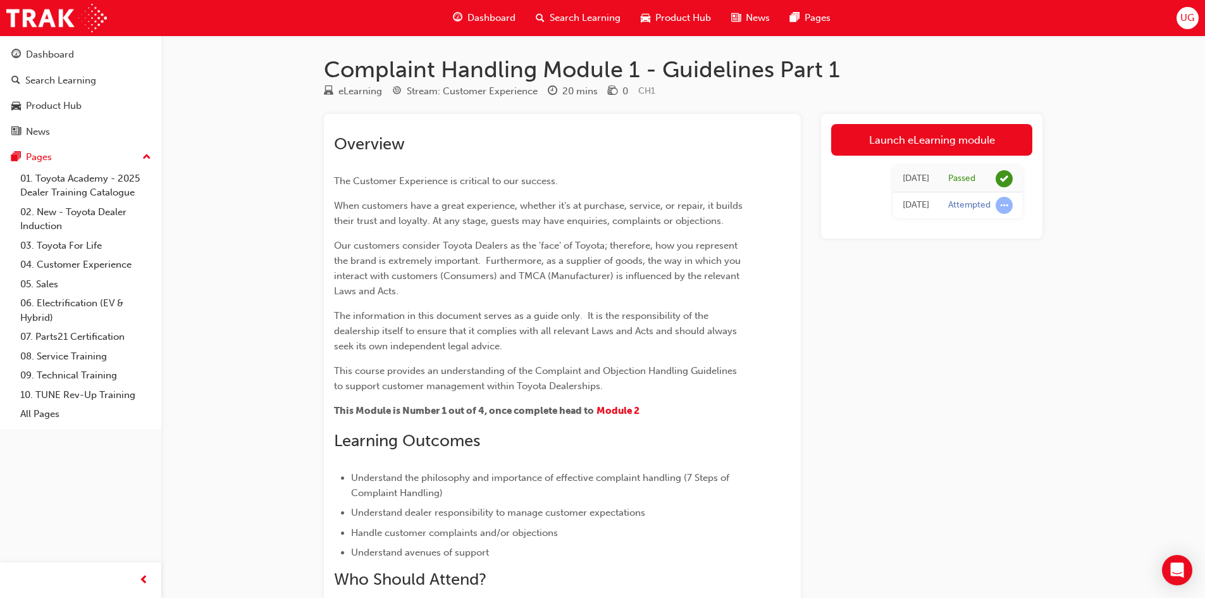
click at [550, 21] on span "Search Learning" at bounding box center [585, 18] width 71 height 15
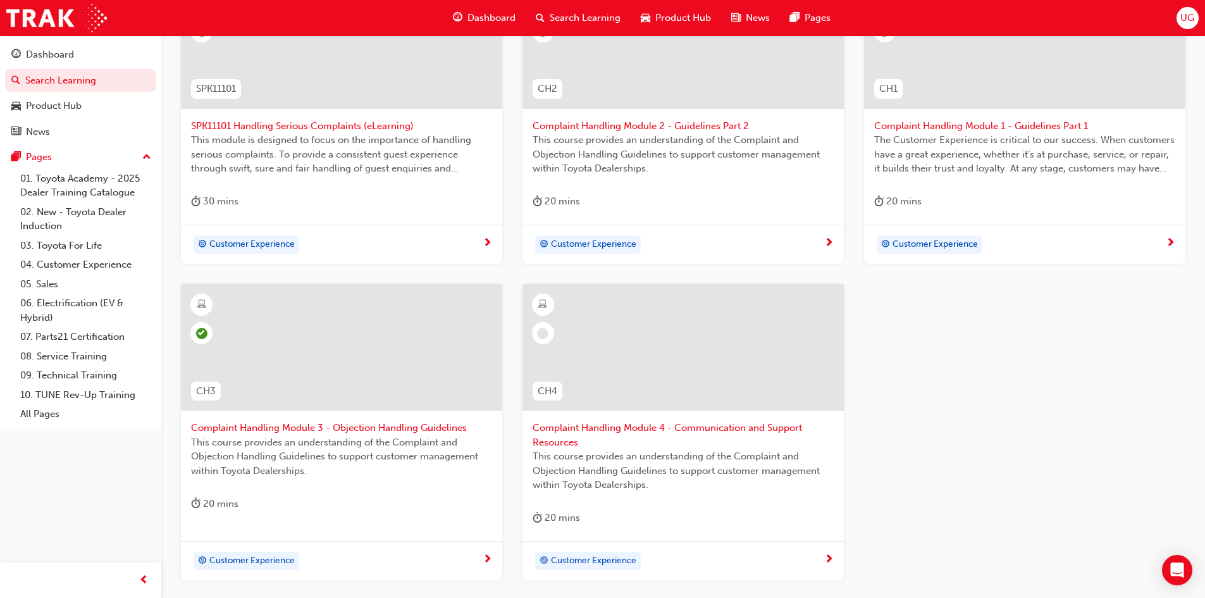
click at [323, 357] on div at bounding box center [341, 347] width 321 height 127
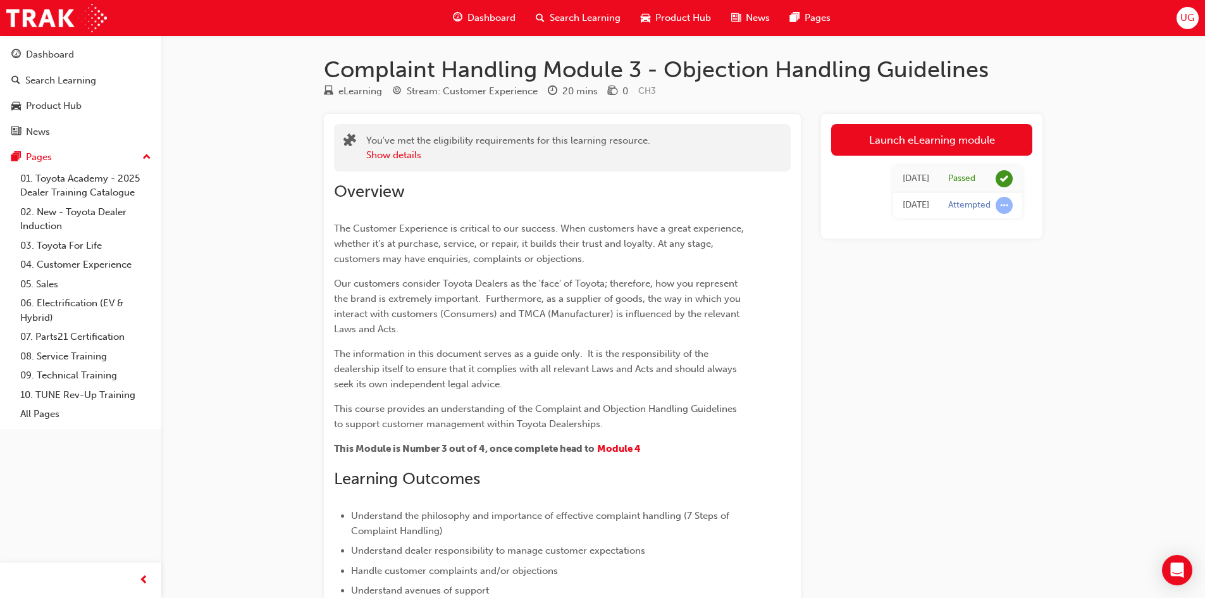
click at [572, 26] on div "Search Learning" at bounding box center [578, 18] width 105 height 26
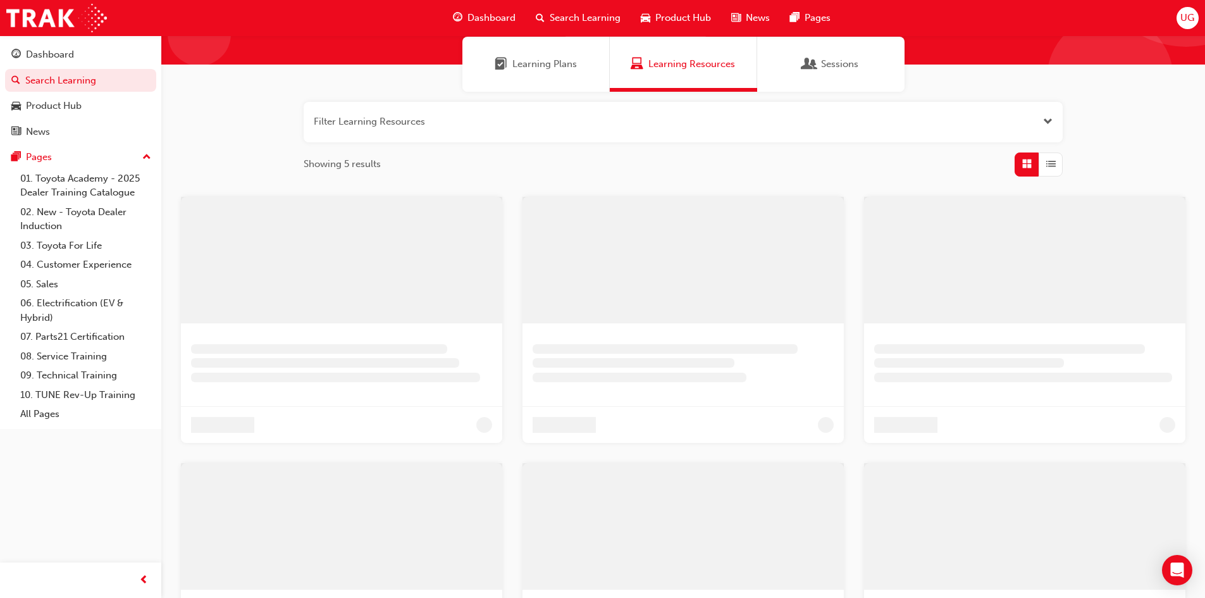
scroll to position [311, 0]
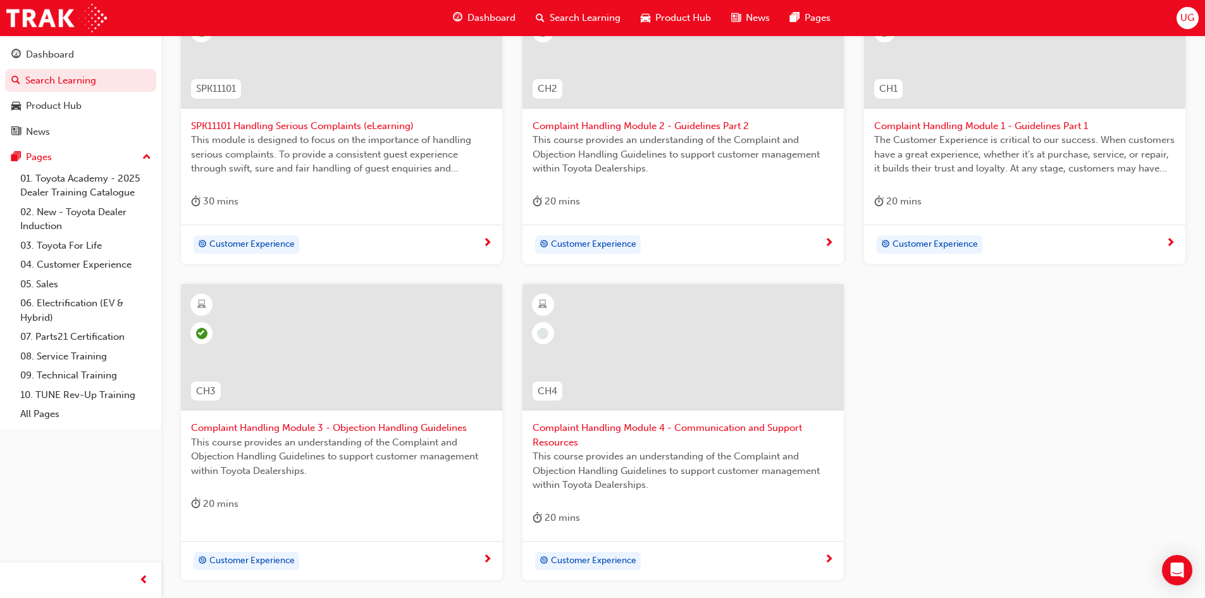
click at [709, 348] on div at bounding box center [682, 347] width 321 height 127
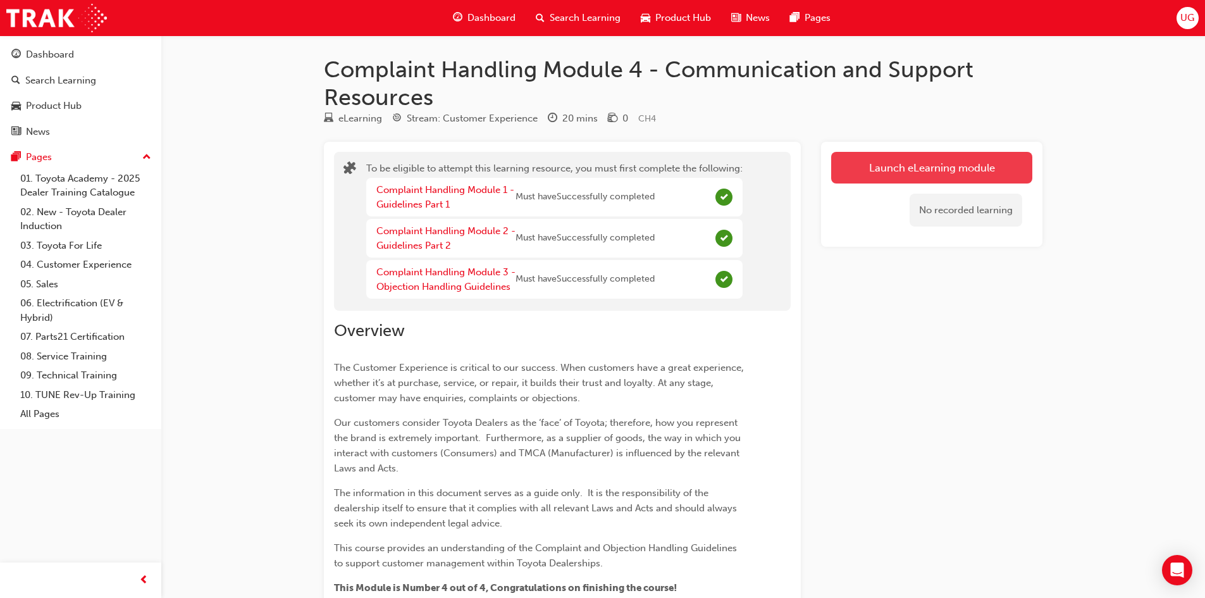
click at [895, 159] on button "Launch eLearning module" at bounding box center [931, 168] width 201 height 32
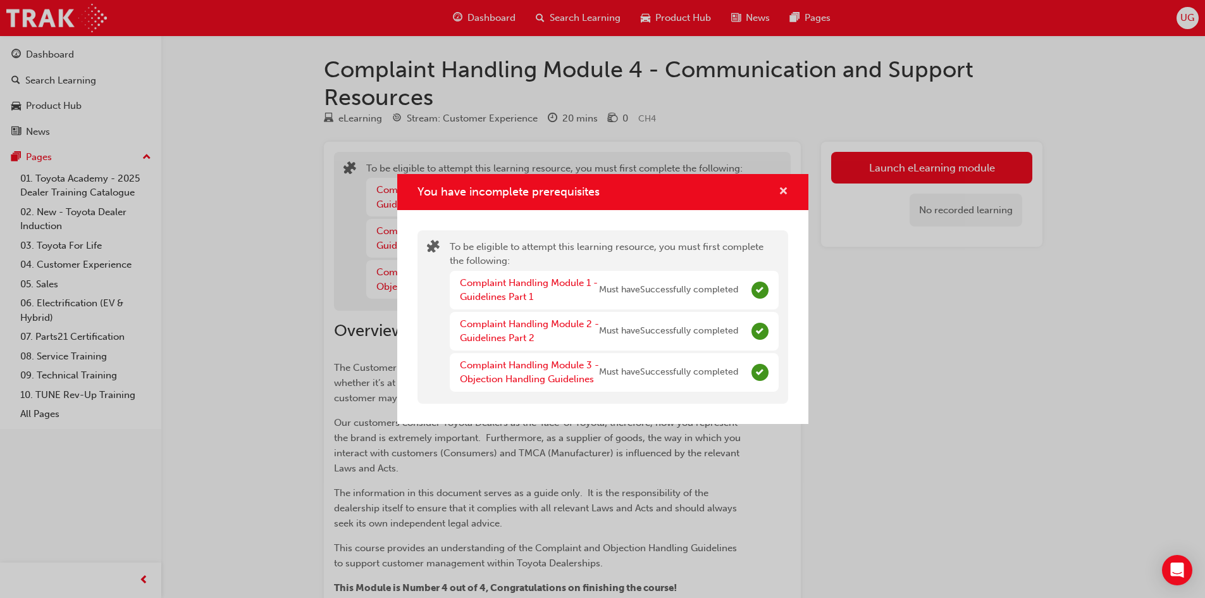
click at [788, 188] on span "cross-icon" at bounding box center [783, 192] width 9 height 11
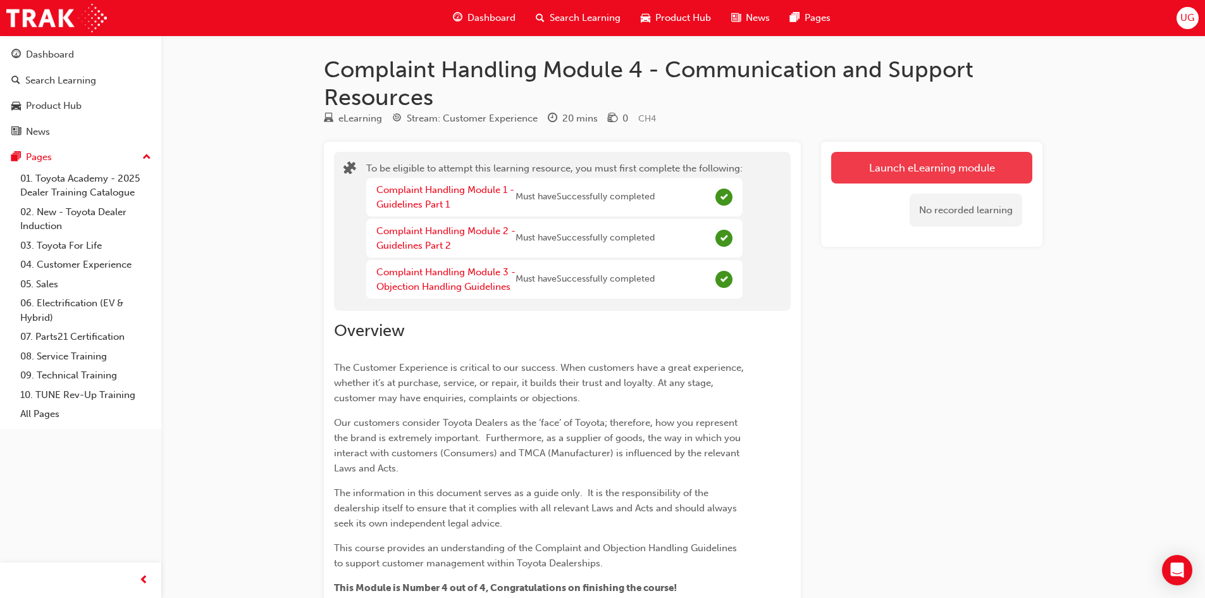
click at [863, 169] on button "Launch eLearning module" at bounding box center [931, 168] width 201 height 32
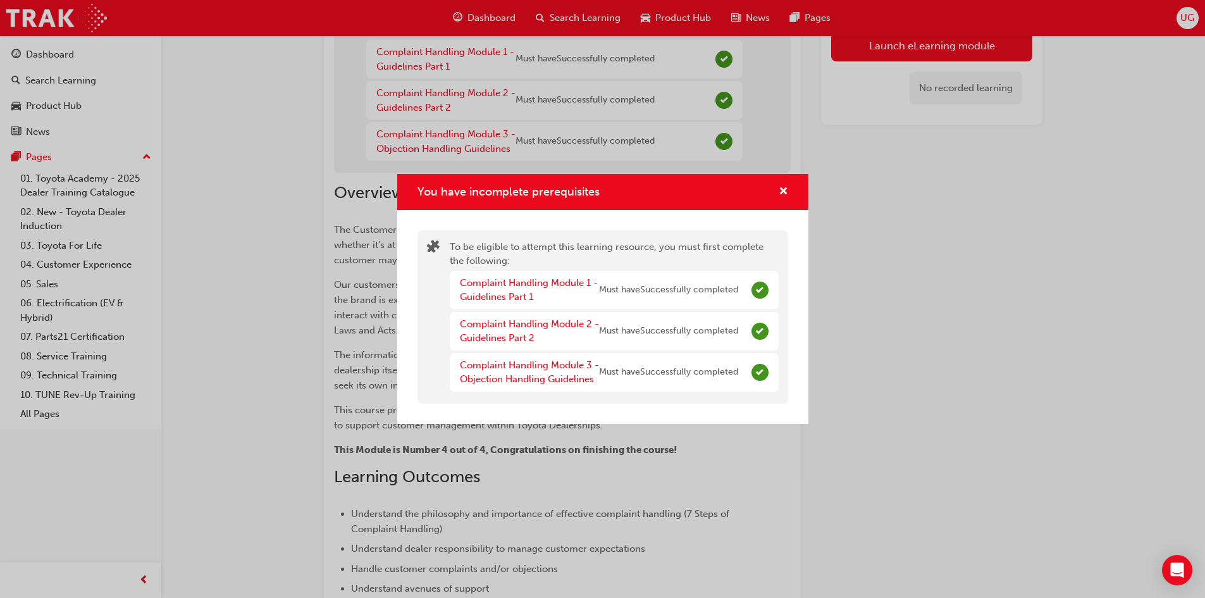
scroll to position [337, 0]
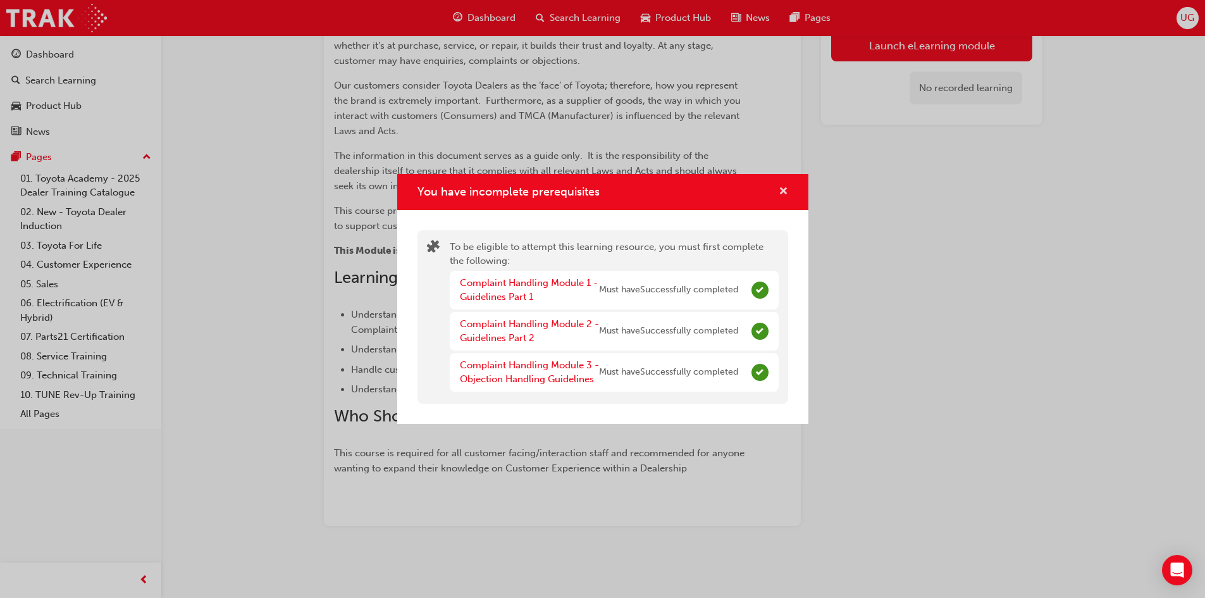
click at [781, 190] on span "cross-icon" at bounding box center [783, 192] width 9 height 11
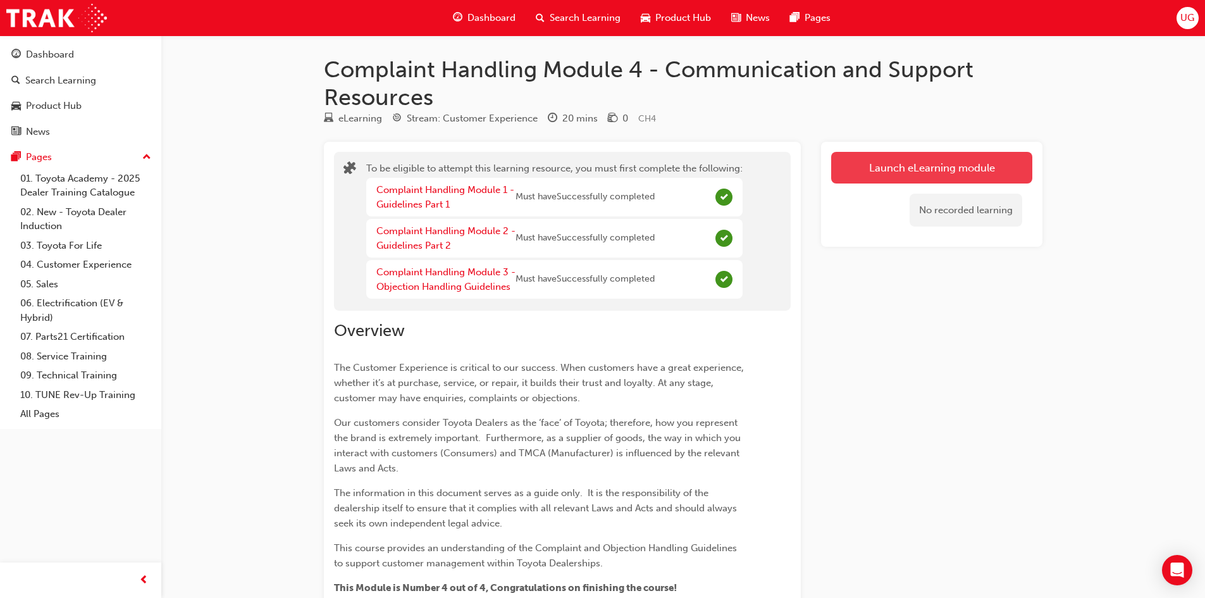
click at [882, 175] on button "Launch eLearning module" at bounding box center [931, 168] width 201 height 32
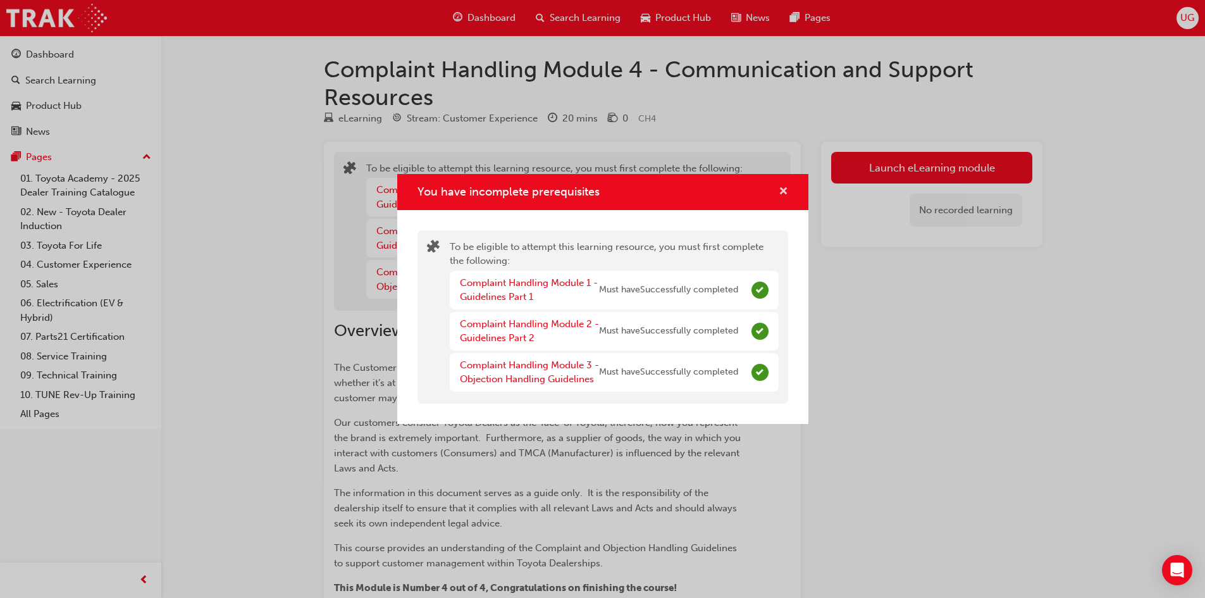
click at [784, 189] on span "cross-icon" at bounding box center [783, 192] width 9 height 11
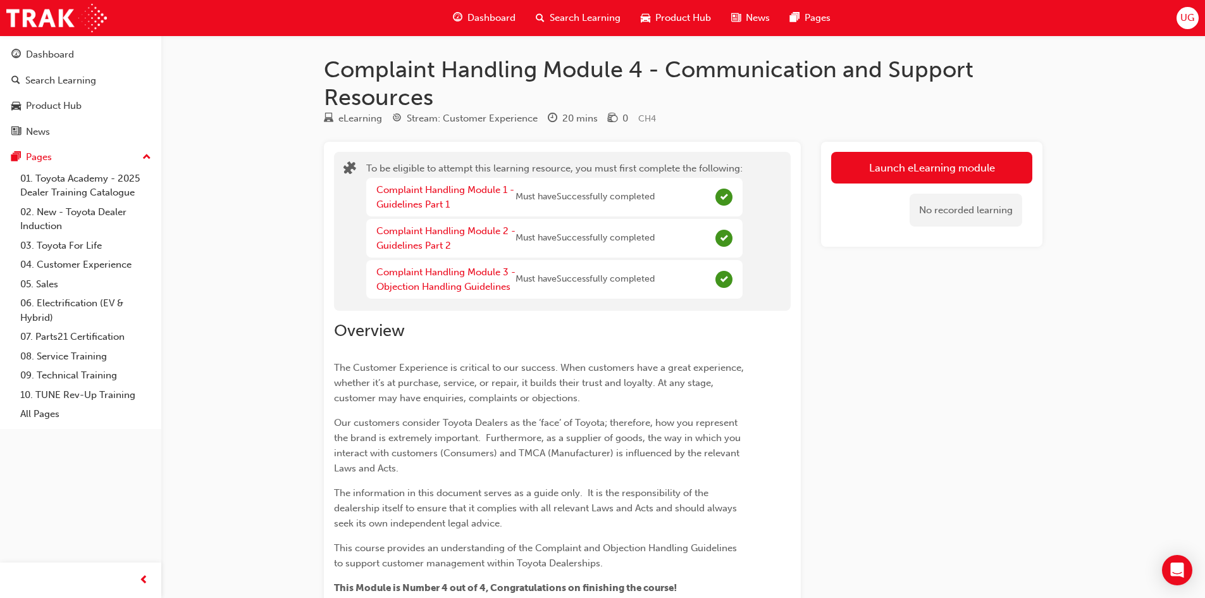
click at [932, 216] on div "No recorded learning" at bounding box center [966, 211] width 113 height 34
click at [585, 21] on span "Search Learning" at bounding box center [585, 18] width 71 height 15
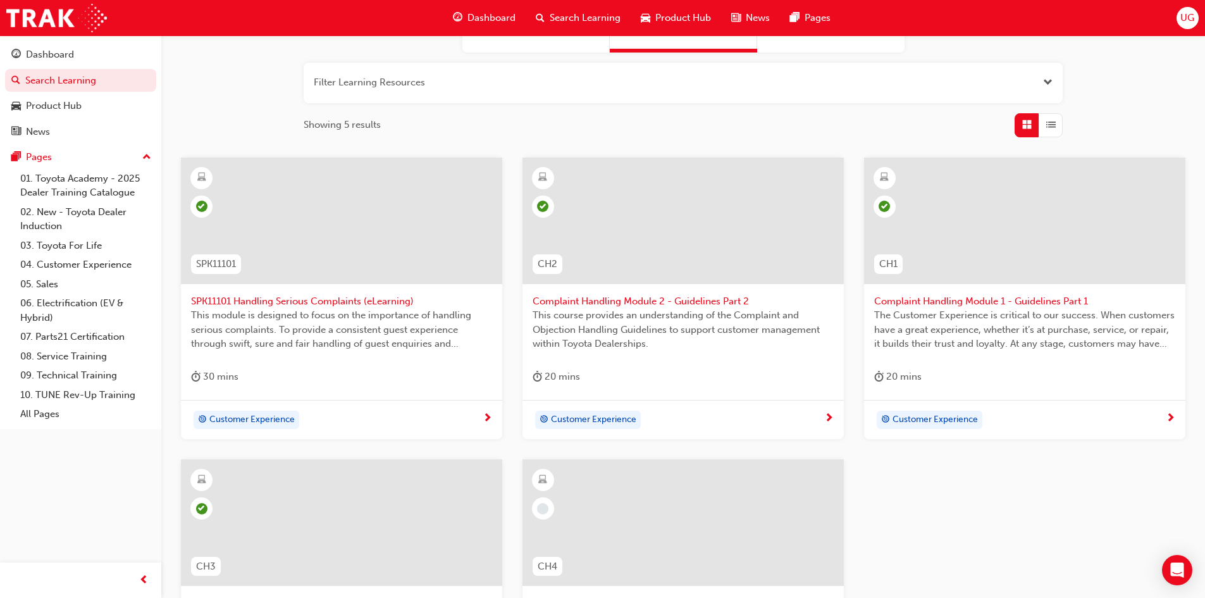
scroll to position [316, 0]
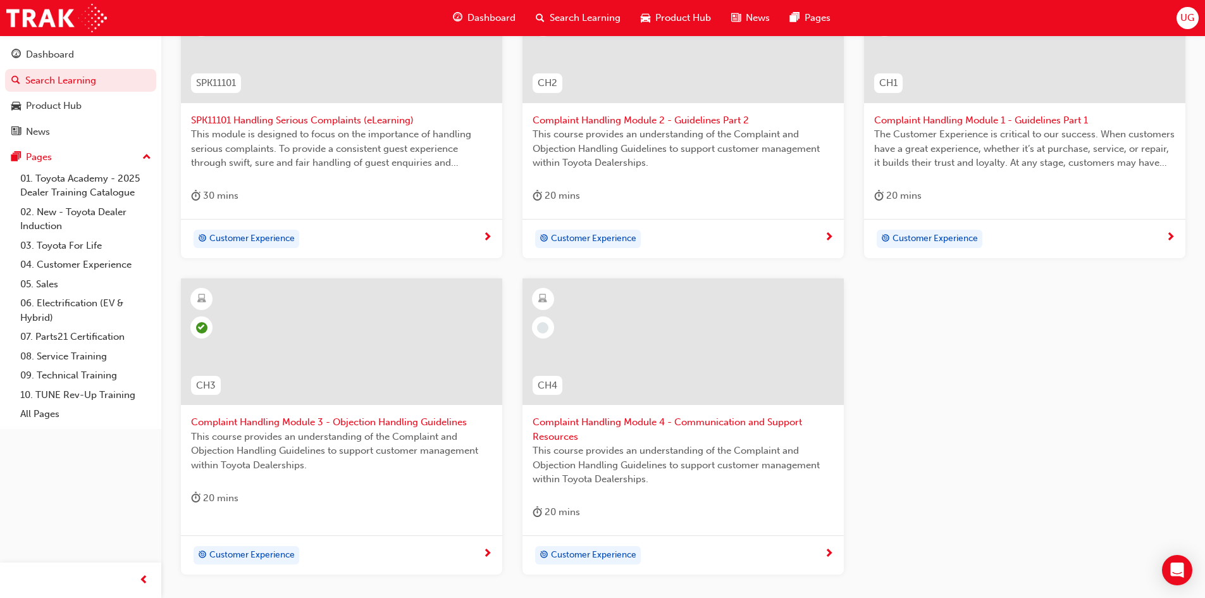
click at [627, 377] on div at bounding box center [682, 341] width 321 height 127
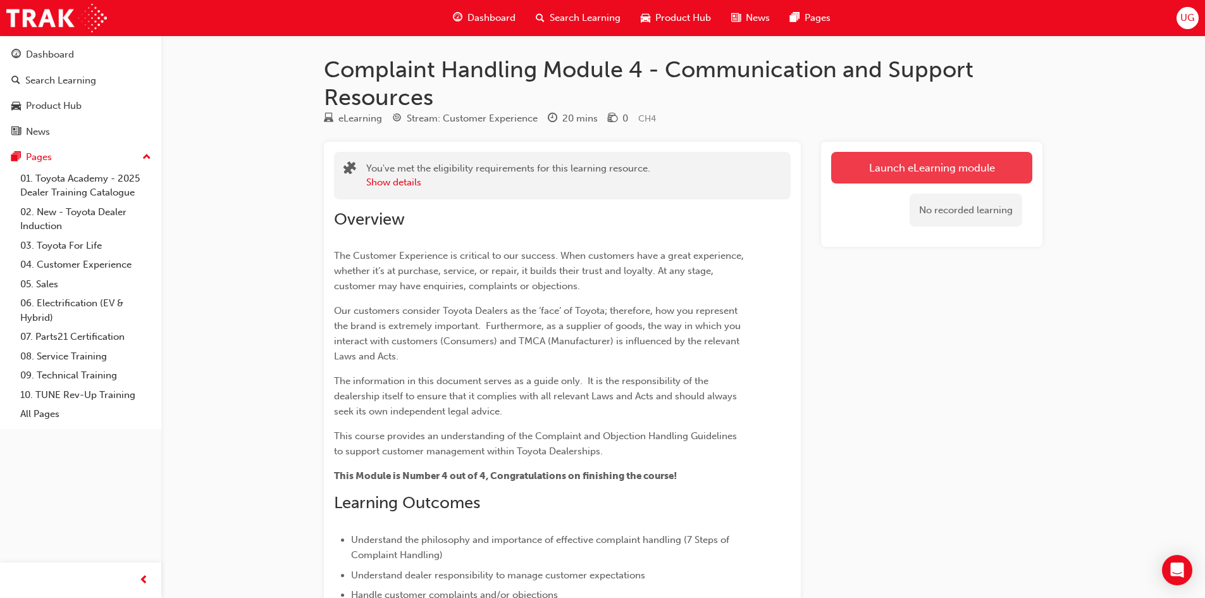
click at [901, 160] on button "Launch eLearning module" at bounding box center [931, 168] width 201 height 32
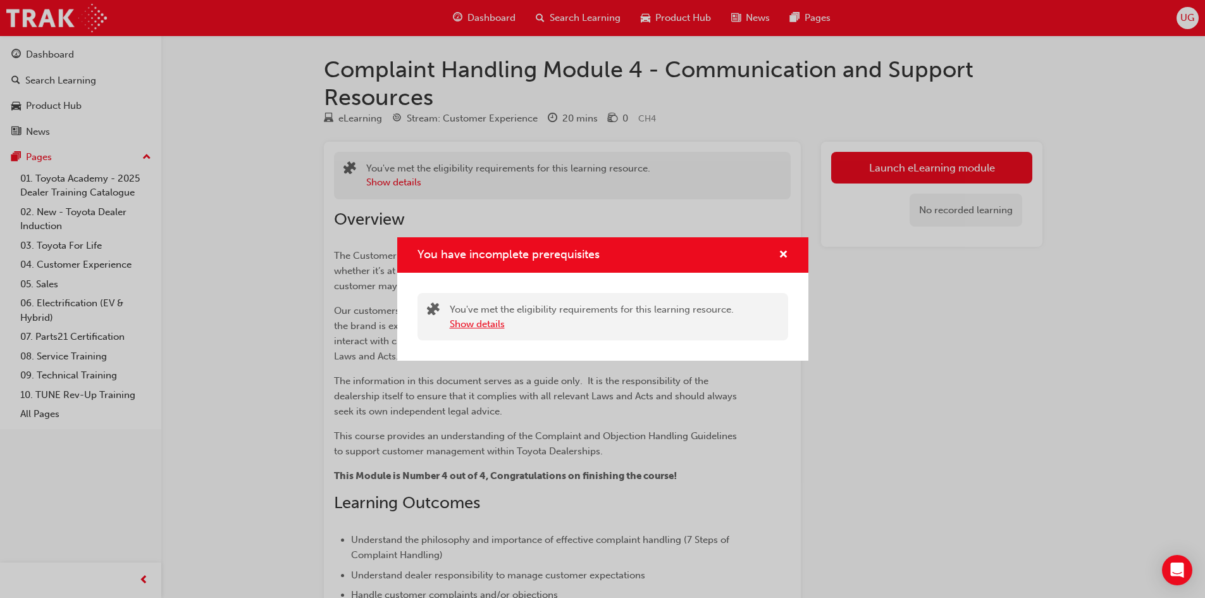
click at [471, 327] on button "Show details" at bounding box center [477, 324] width 55 height 15
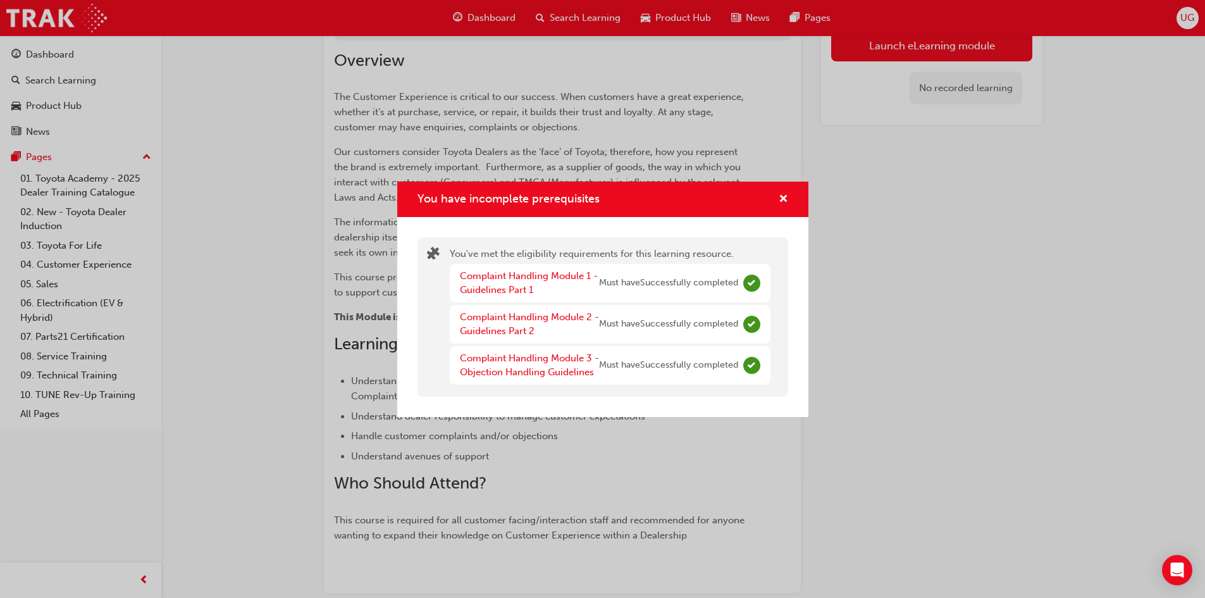
scroll to position [226, 0]
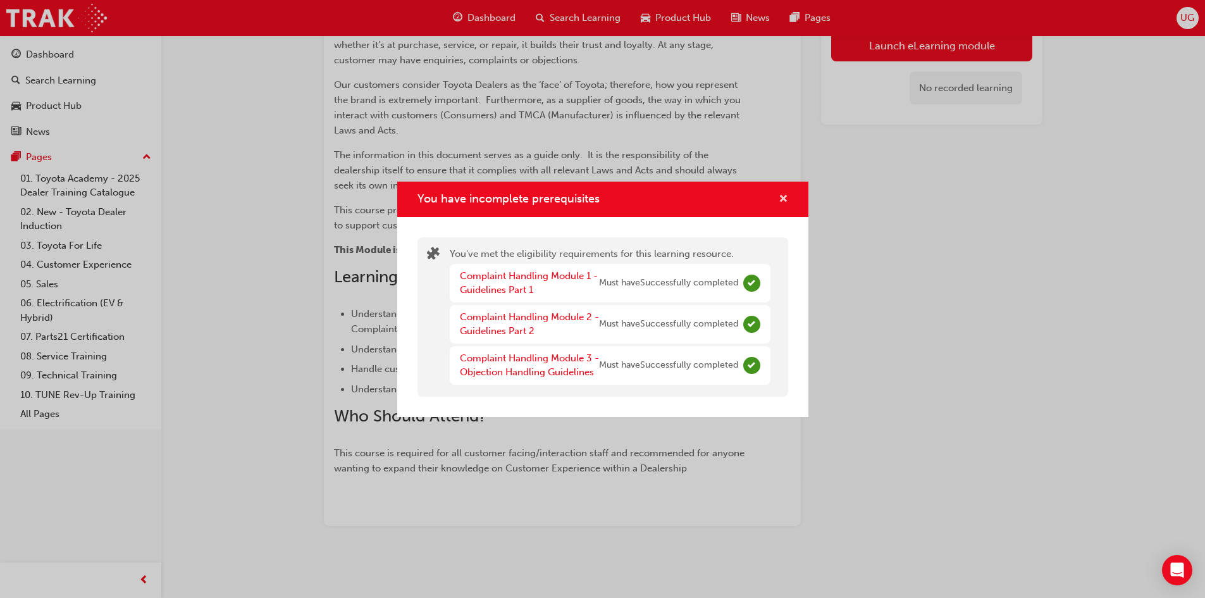
click at [784, 197] on span "cross-icon" at bounding box center [783, 199] width 9 height 11
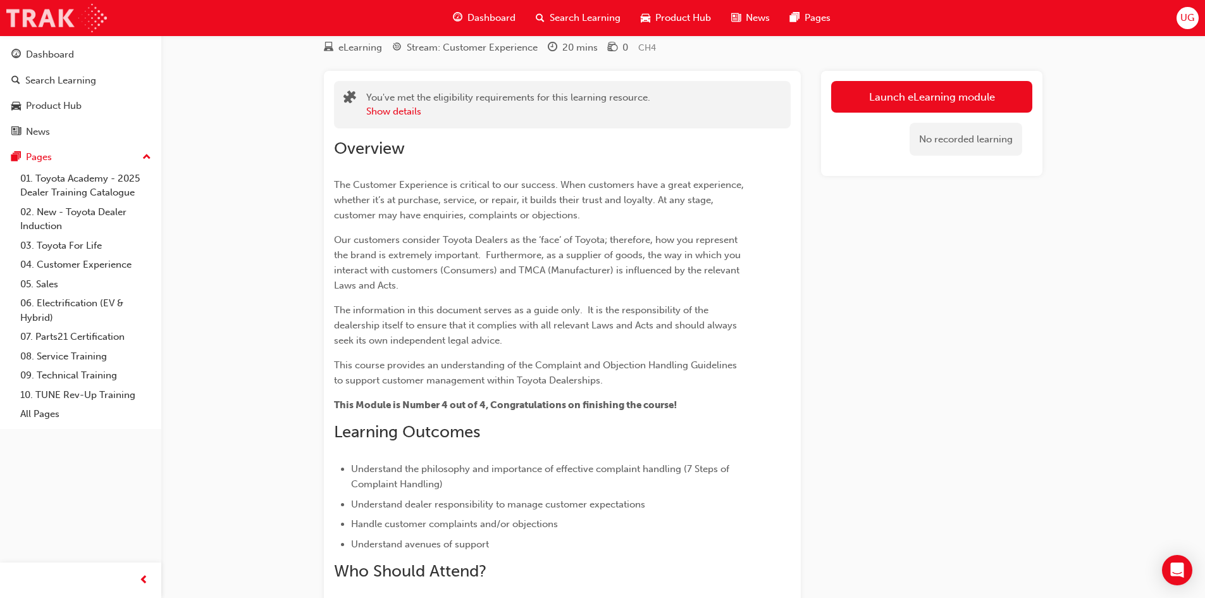
scroll to position [0, 0]
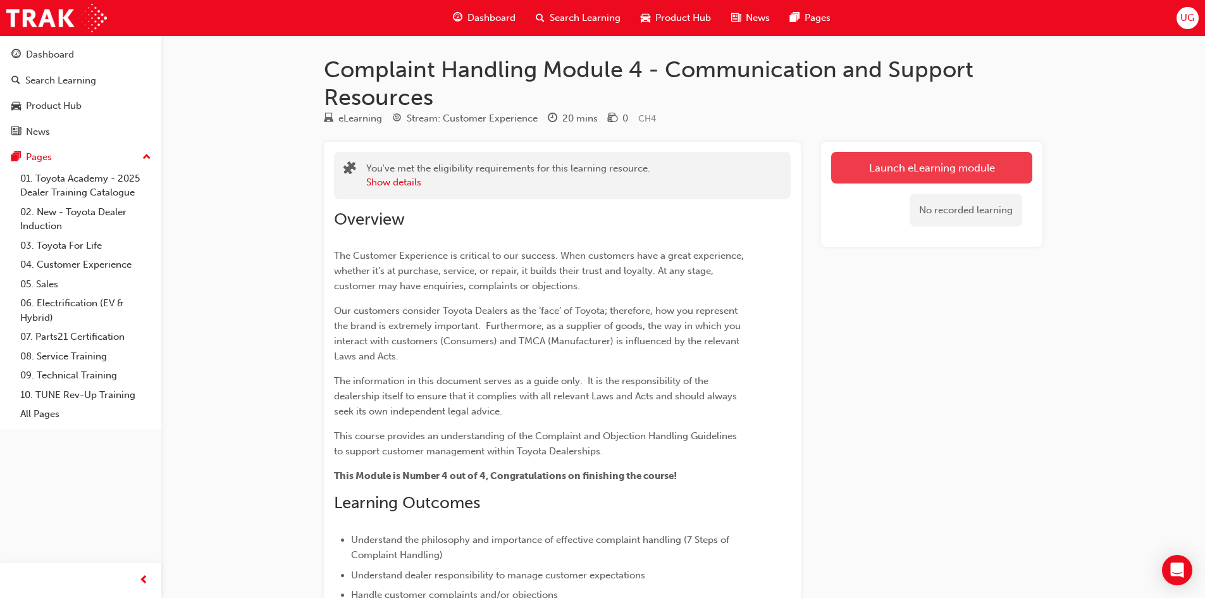
click at [933, 168] on link "Launch eLearning module" at bounding box center [931, 168] width 201 height 32
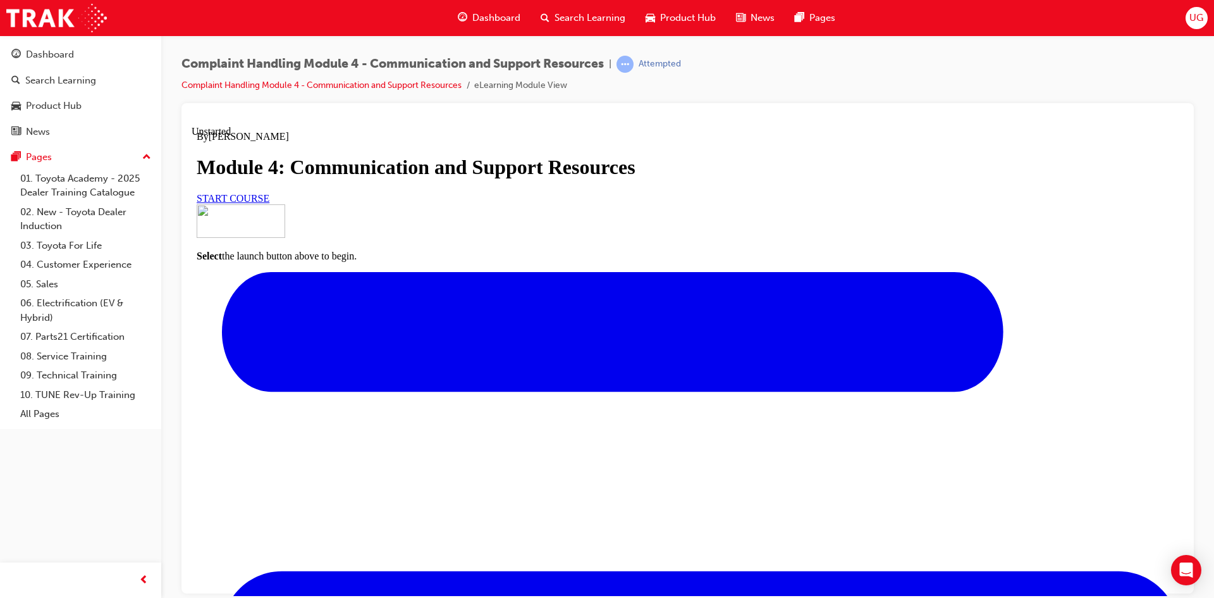
scroll to position [128, 0]
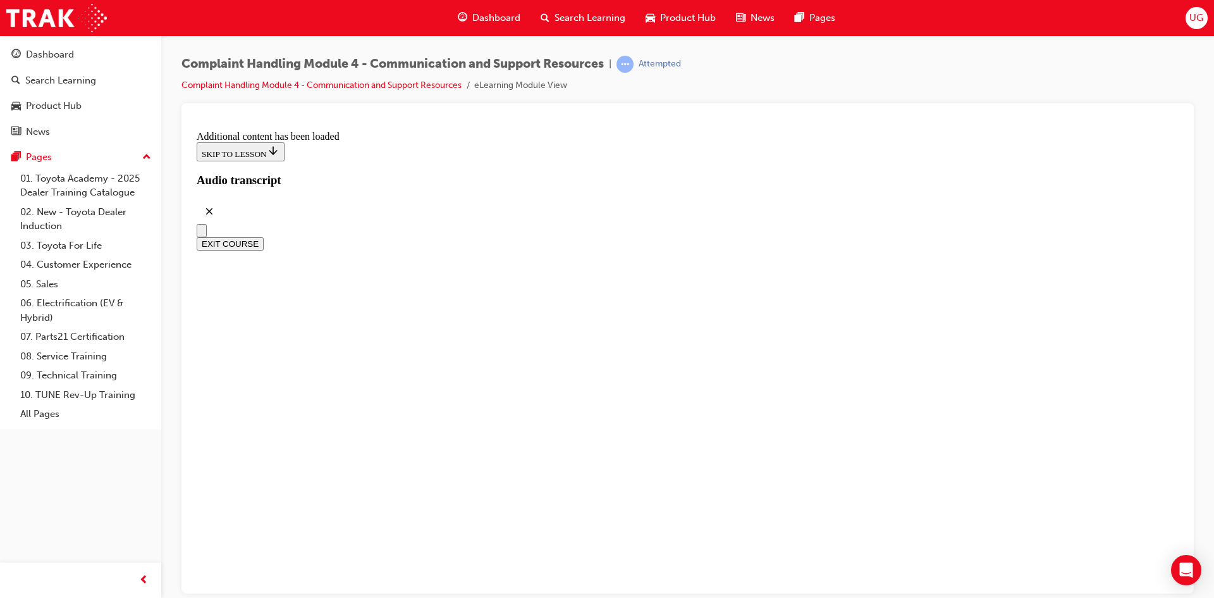
radio input "true"
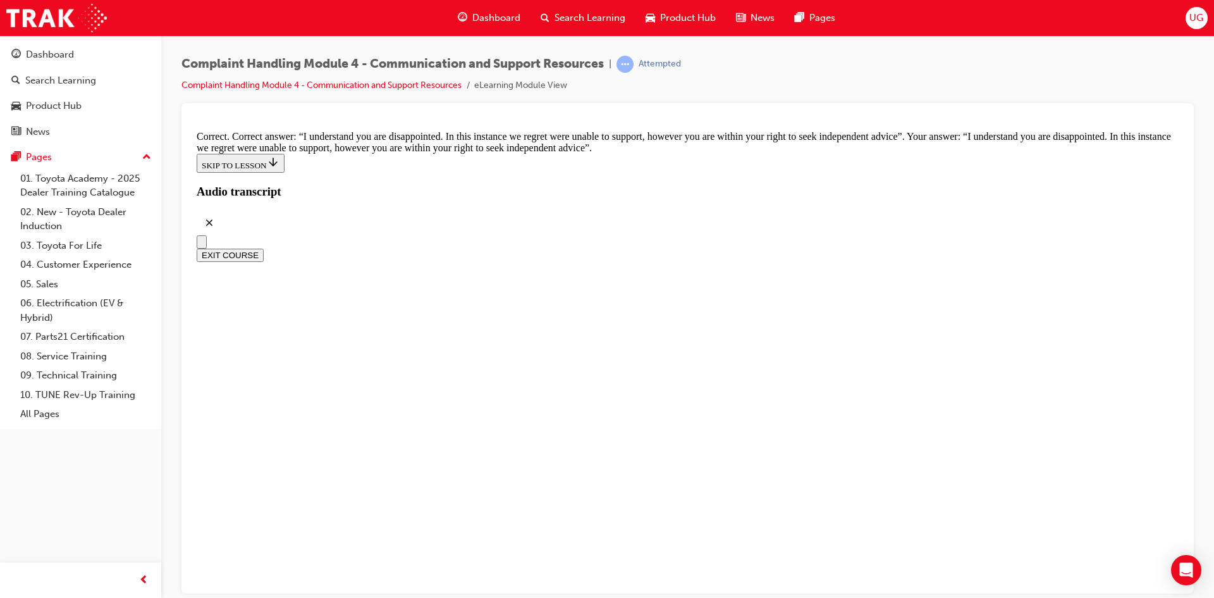
scroll to position [8280, 0]
checkbox input "true"
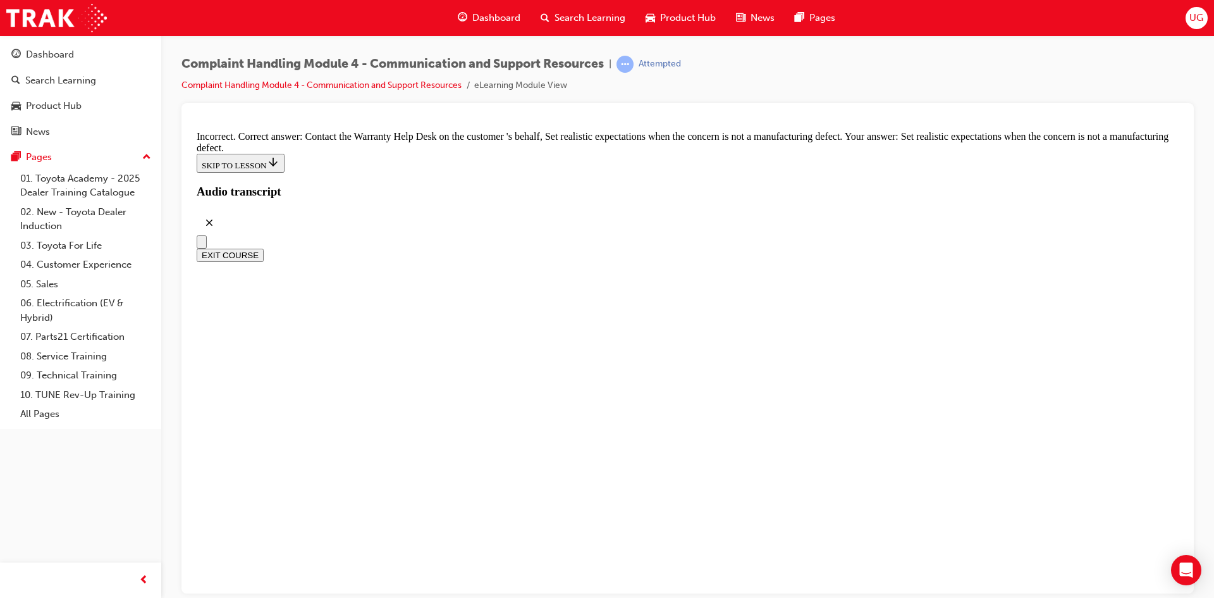
scroll to position [8343, 0]
checkbox input "true"
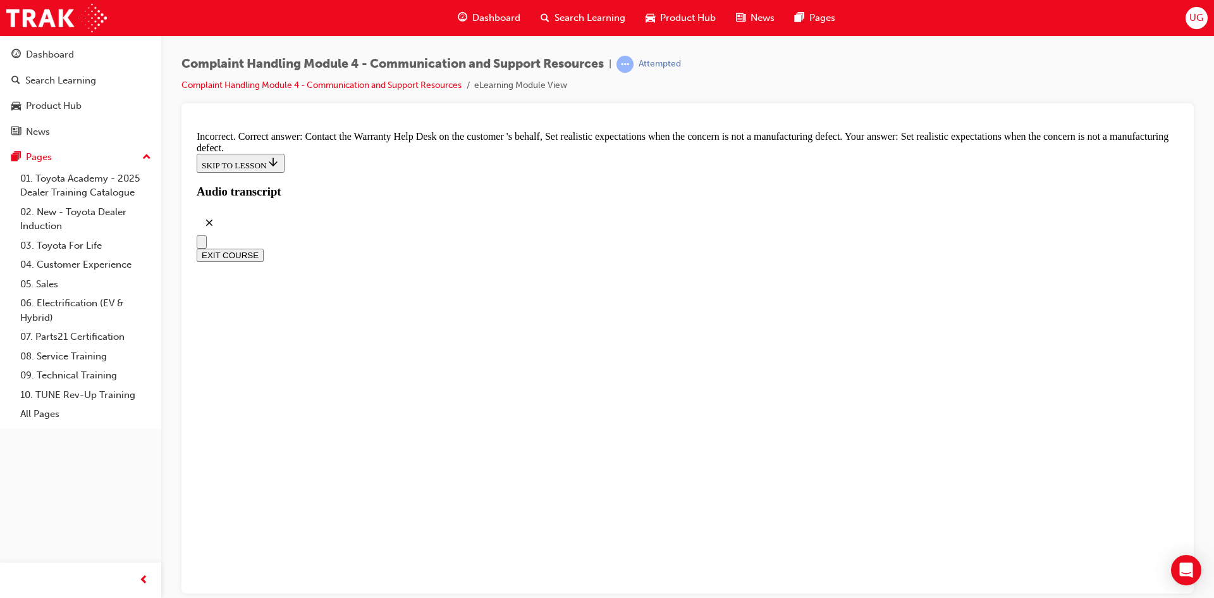
checkbox input "false"
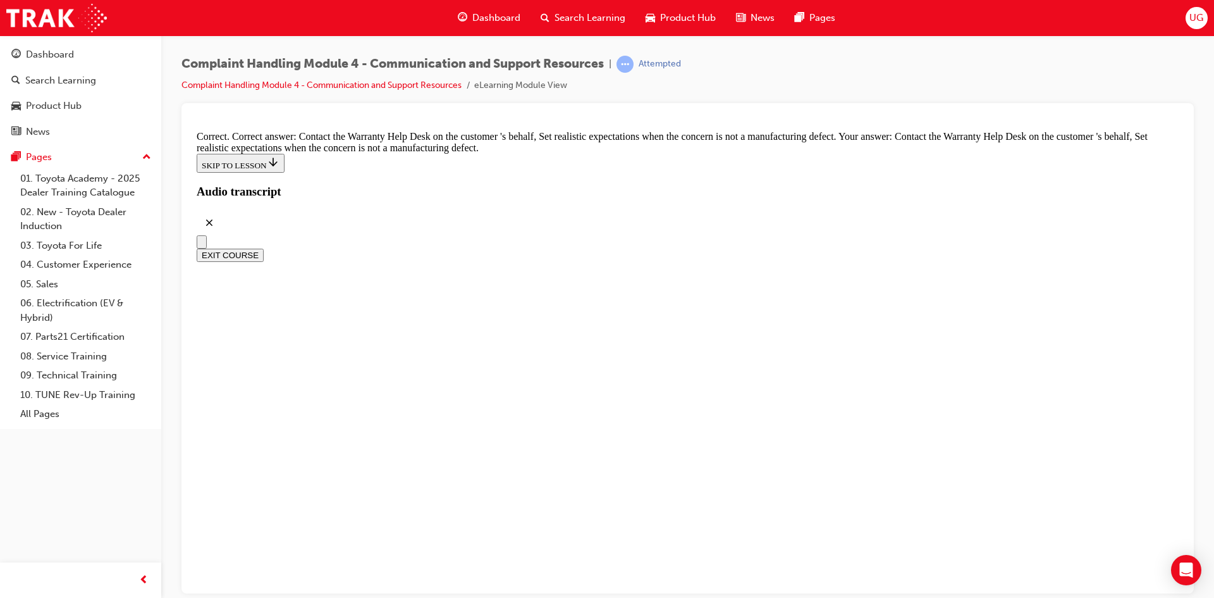
checkbox input "true"
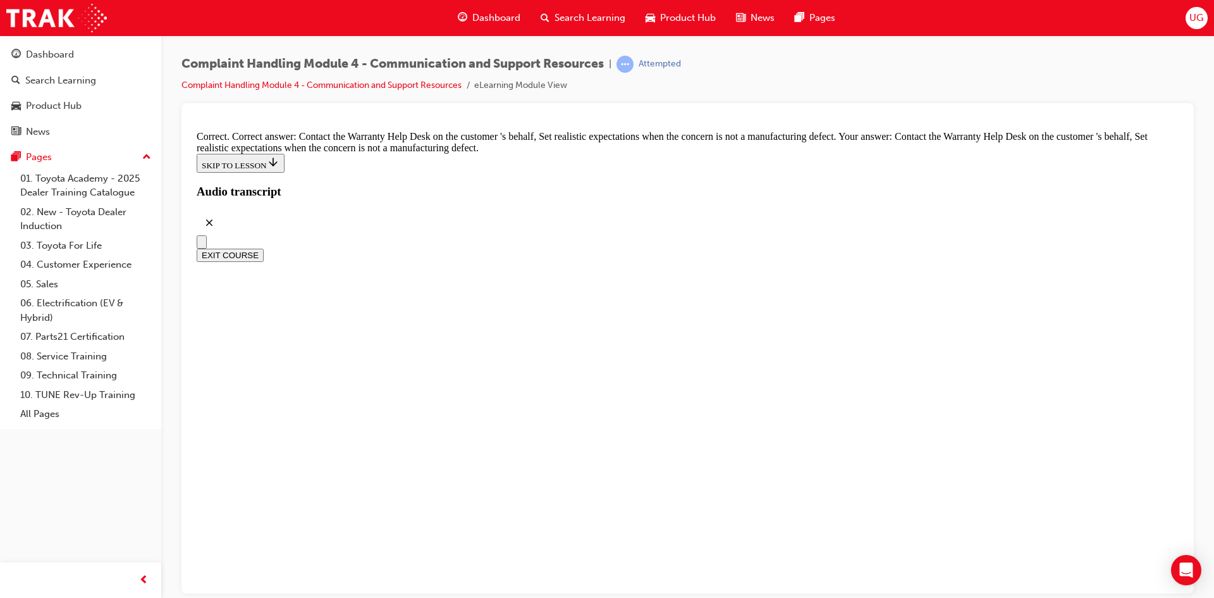
checkbox input "true"
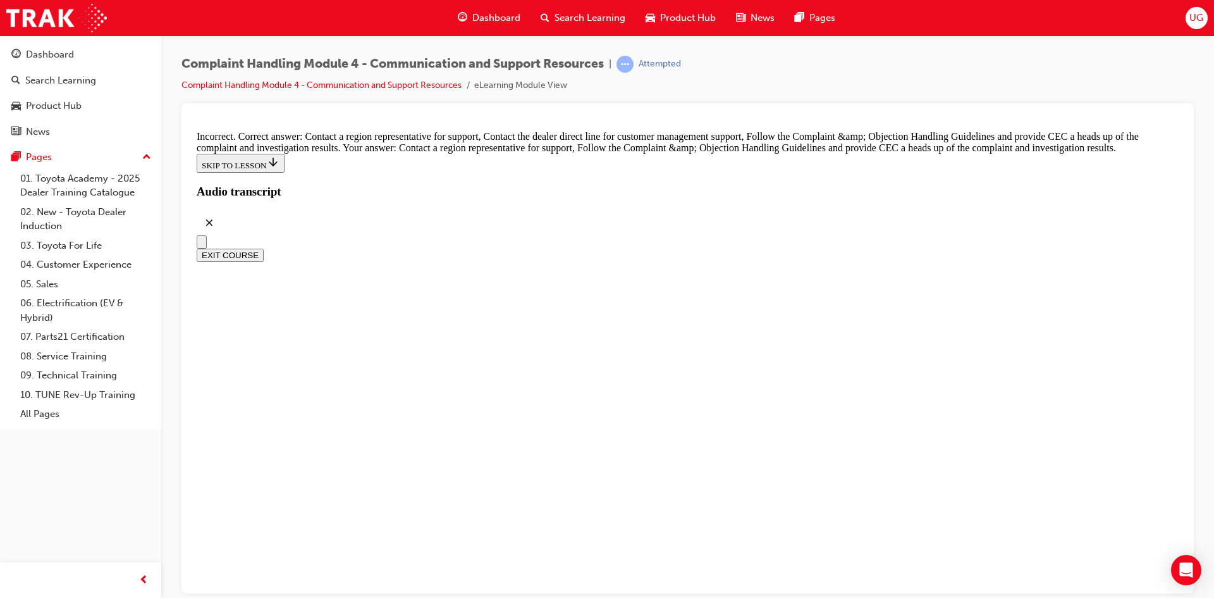
checkbox input "false"
checkbox input "true"
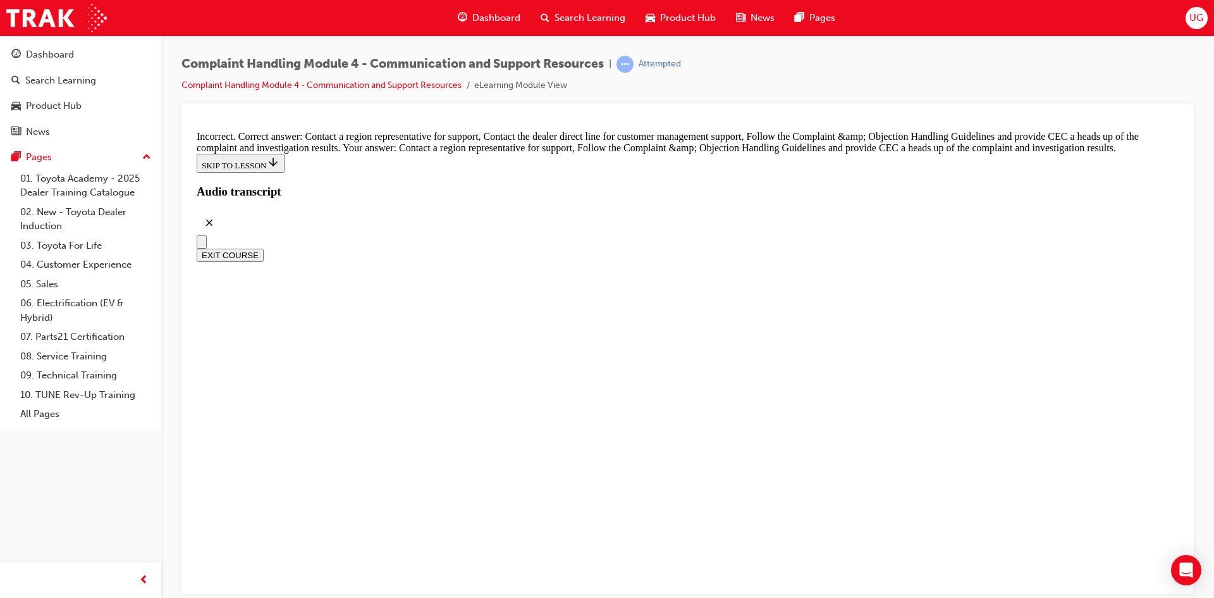
checkbox input "false"
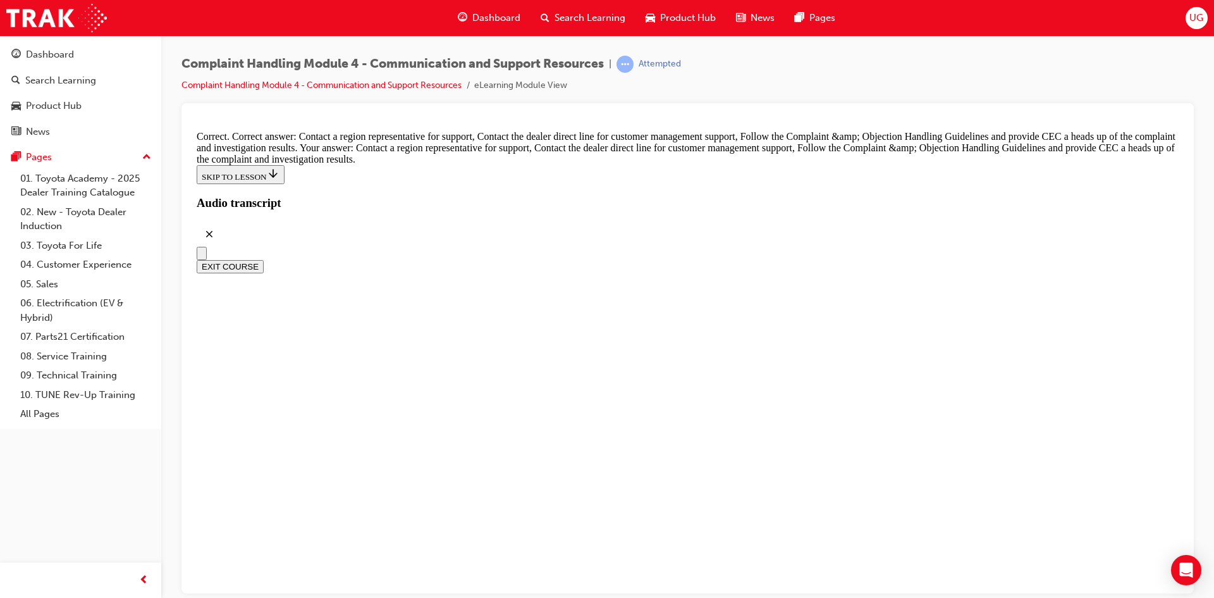
radio input "true"
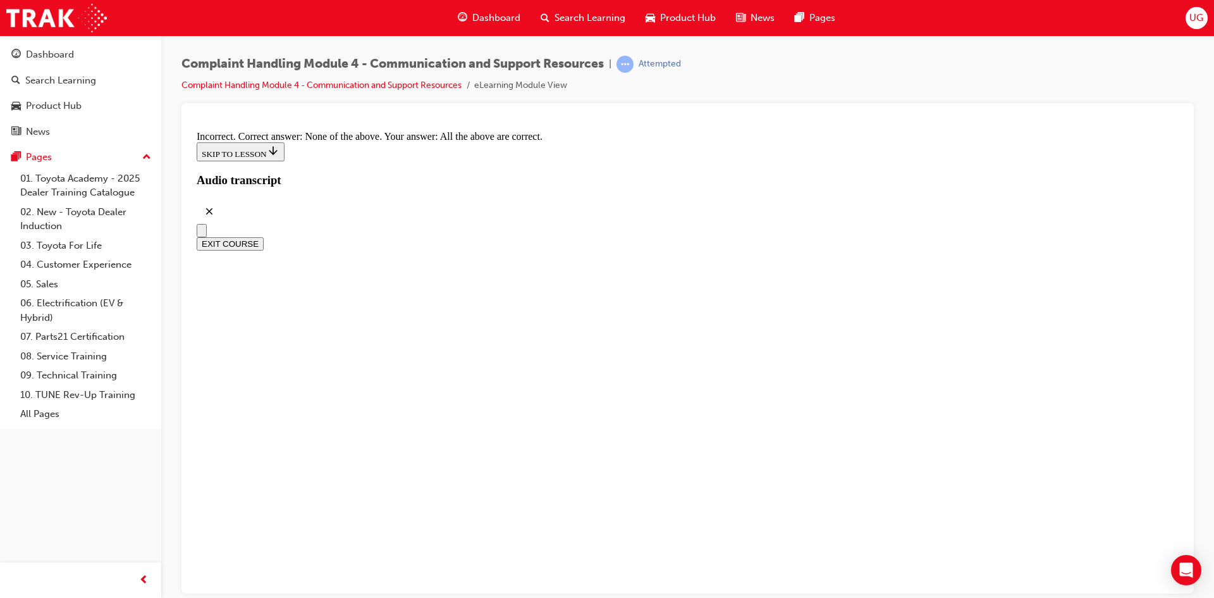
scroll to position [9461, 0]
radio input "true"
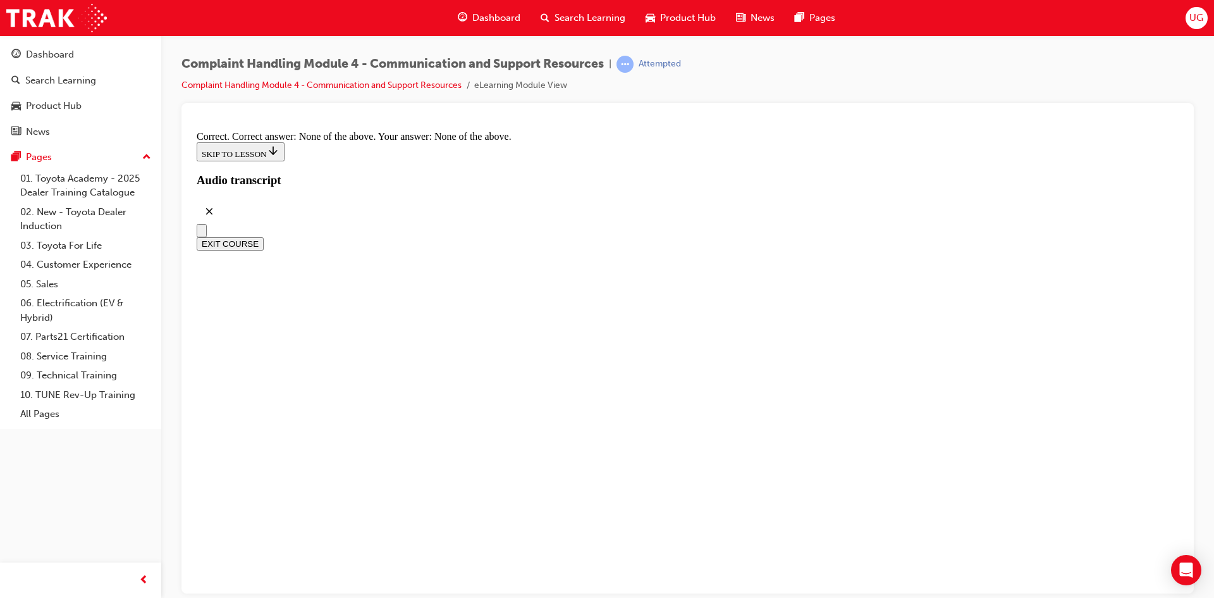
scroll to position [9145, 0]
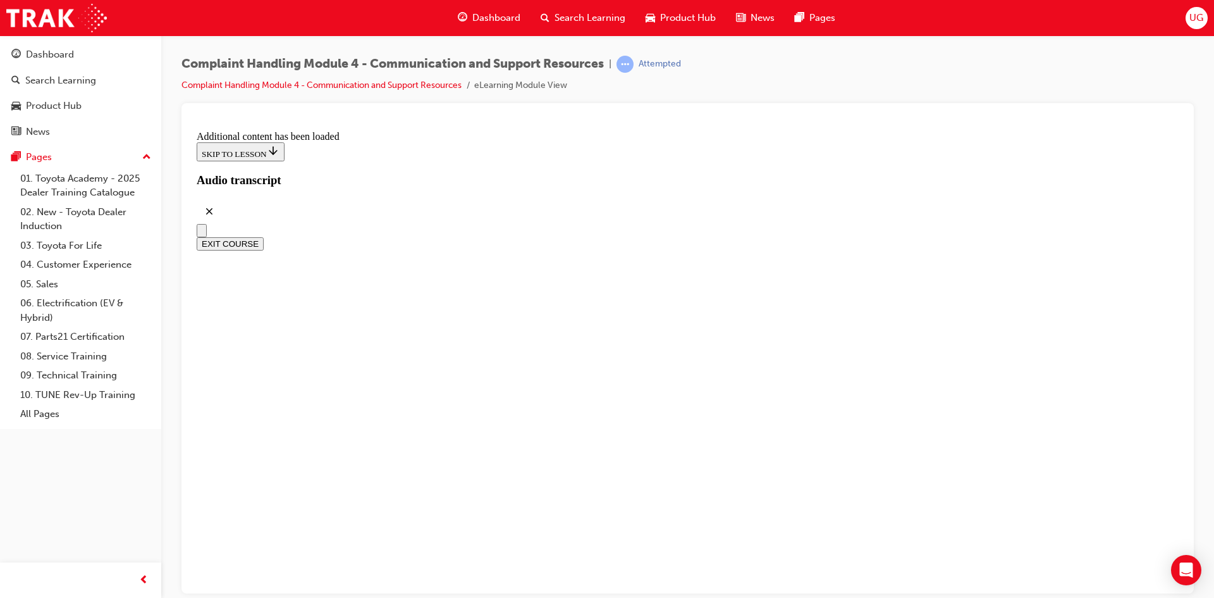
click at [264, 237] on button "EXIT COURSE" at bounding box center [230, 243] width 67 height 13
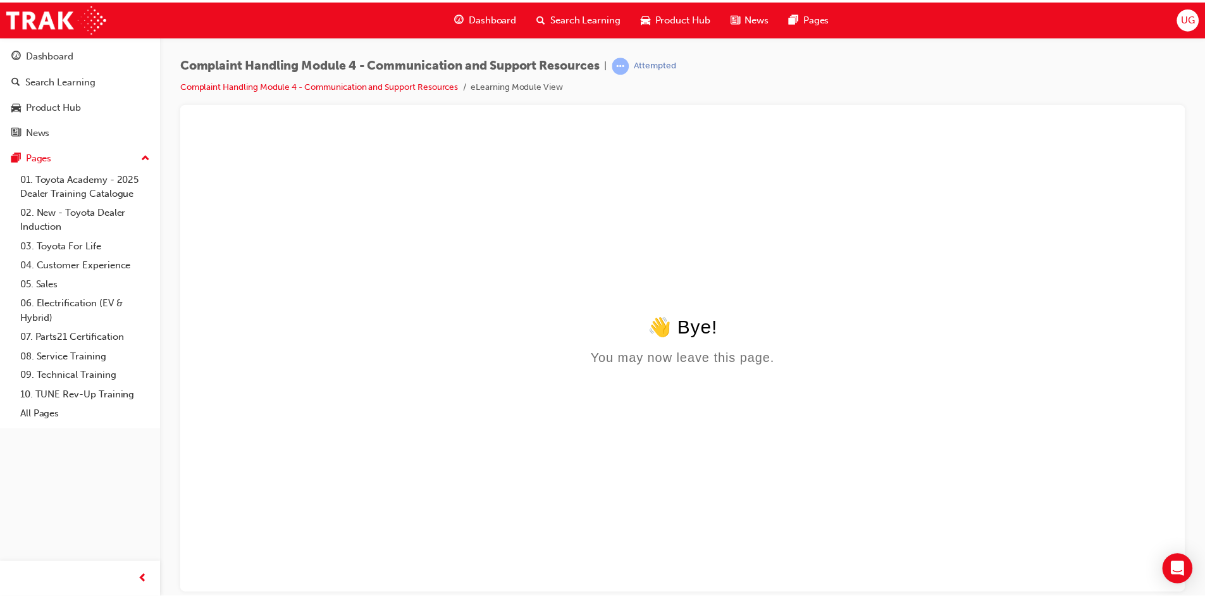
scroll to position [0, 0]
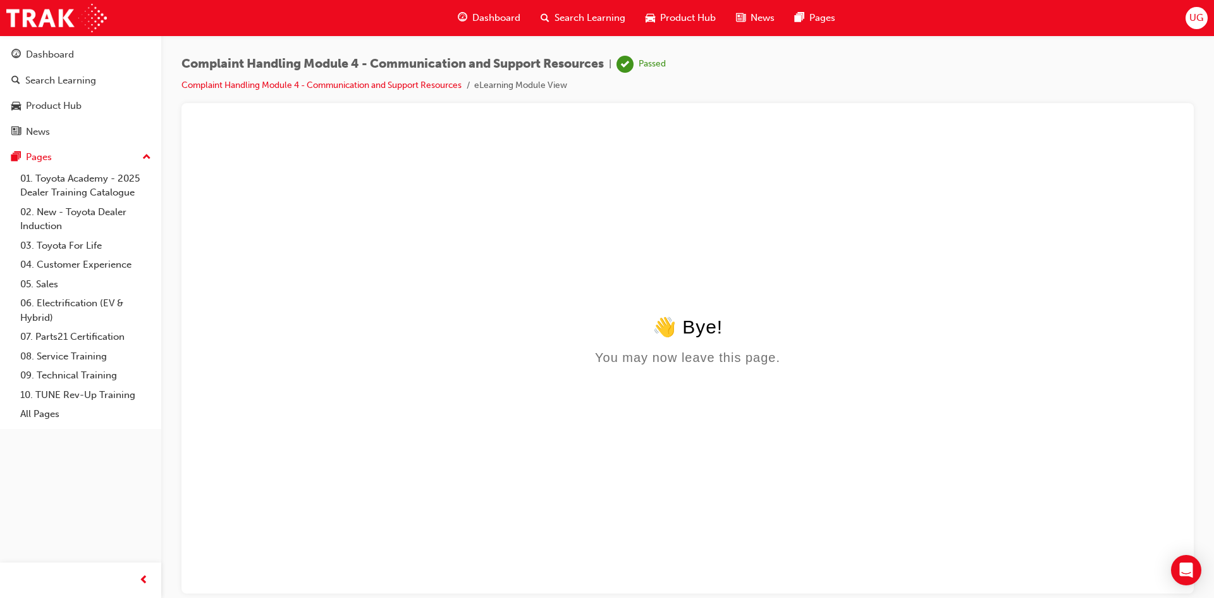
click at [606, 18] on span "Search Learning" at bounding box center [590, 18] width 71 height 15
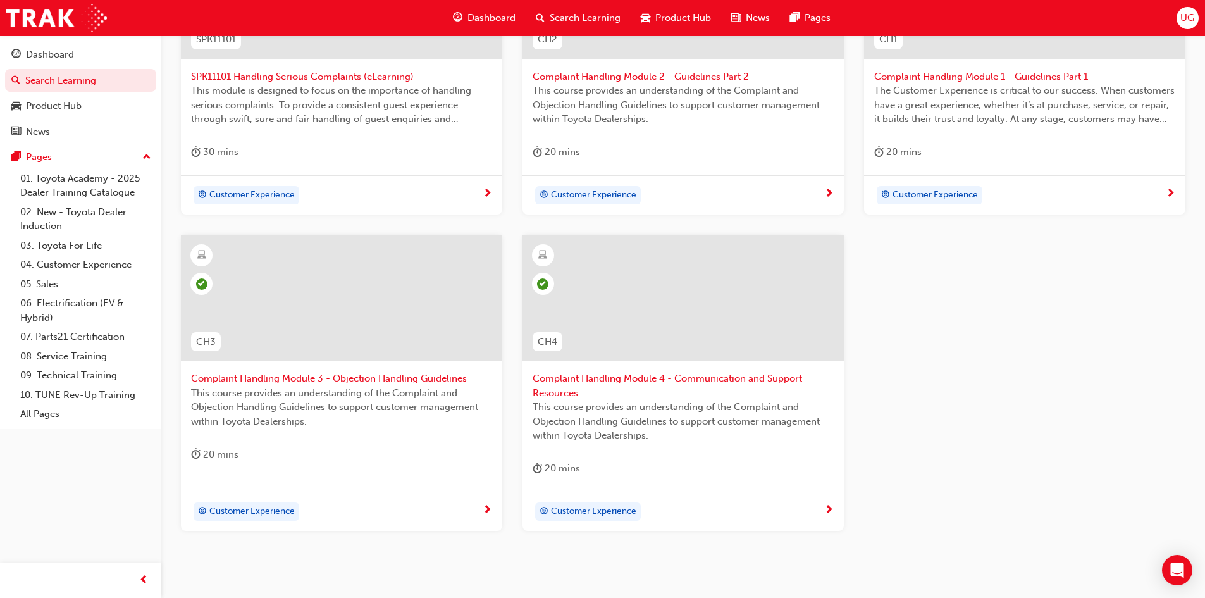
scroll to position [416, 0]
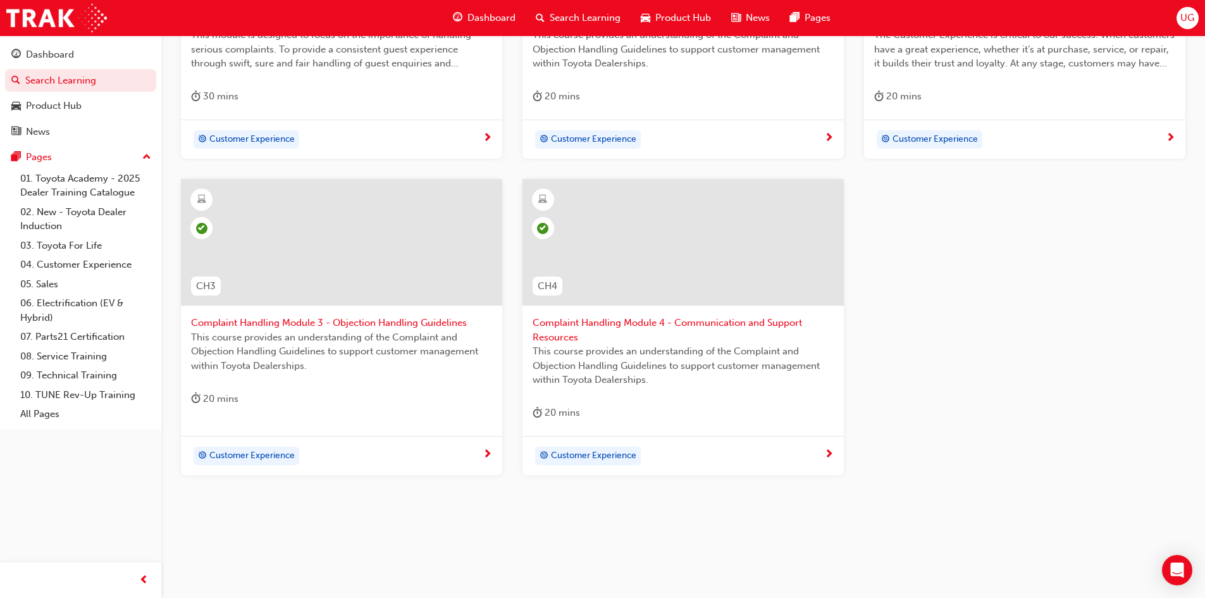
click at [547, 13] on div "Search Learning" at bounding box center [578, 18] width 105 height 26
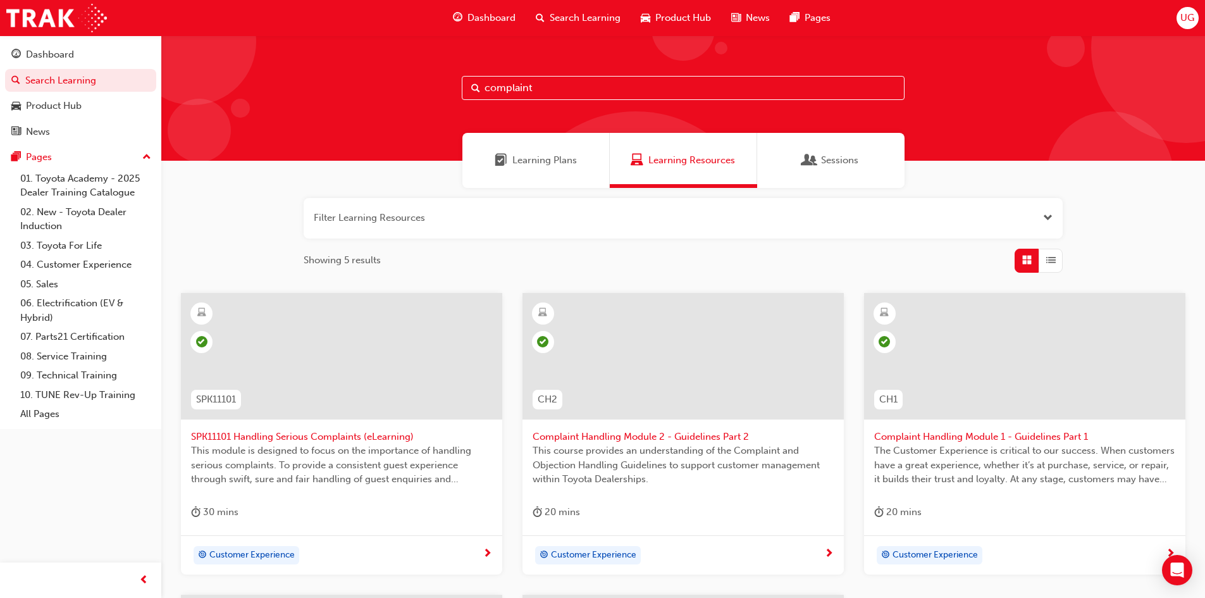
drag, startPoint x: 576, startPoint y: 102, endPoint x: 555, endPoint y: 95, distance: 22.6
click at [562, 101] on div "complaint" at bounding box center [683, 97] width 1044 height 125
drag, startPoint x: 555, startPoint y: 94, endPoint x: 382, endPoint y: 71, distance: 174.2
click at [382, 71] on div "complaint" at bounding box center [683, 97] width 1044 height 125
type input "australian"
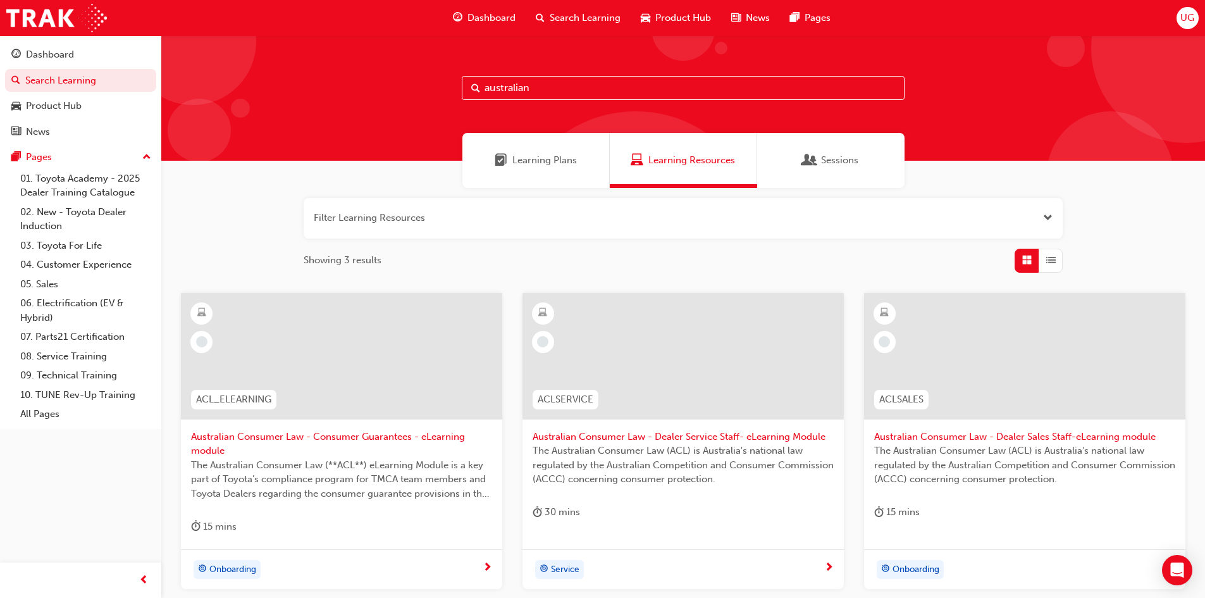
scroll to position [114, 0]
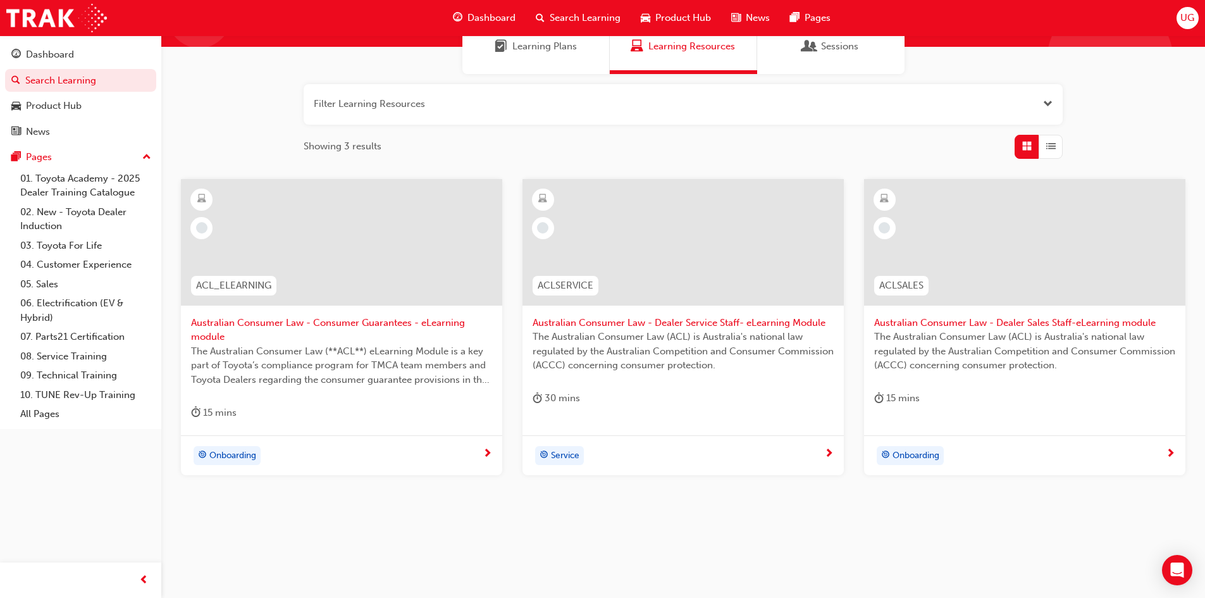
click at [307, 229] on div at bounding box center [341, 242] width 321 height 127
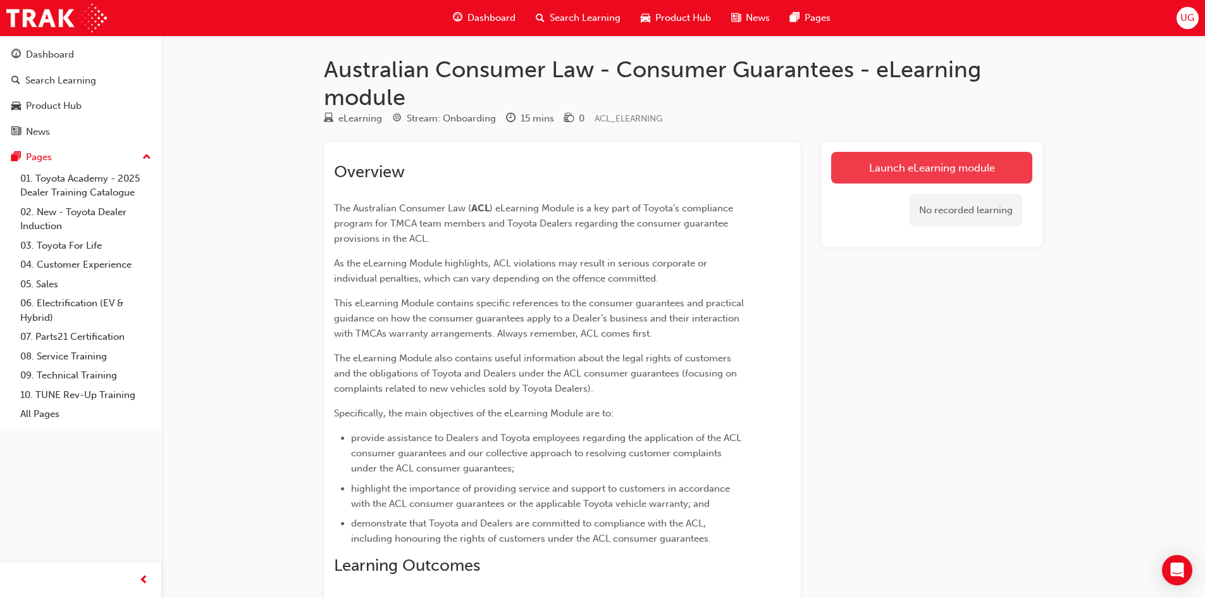
click at [887, 166] on link "Launch eLearning module" at bounding box center [931, 168] width 201 height 32
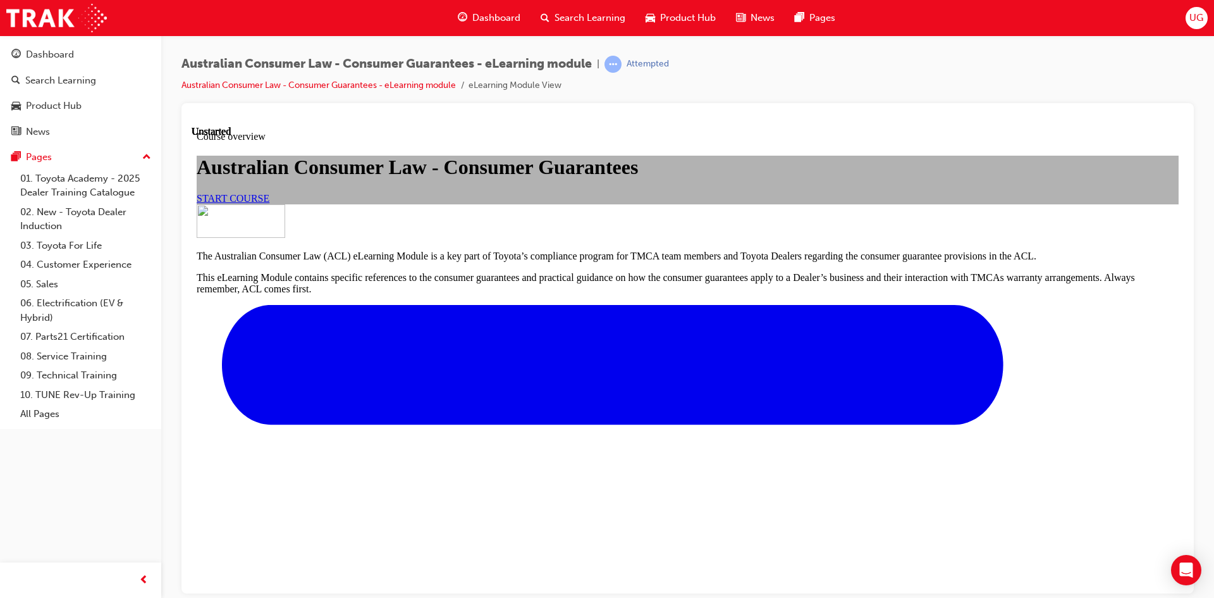
scroll to position [385, 0]
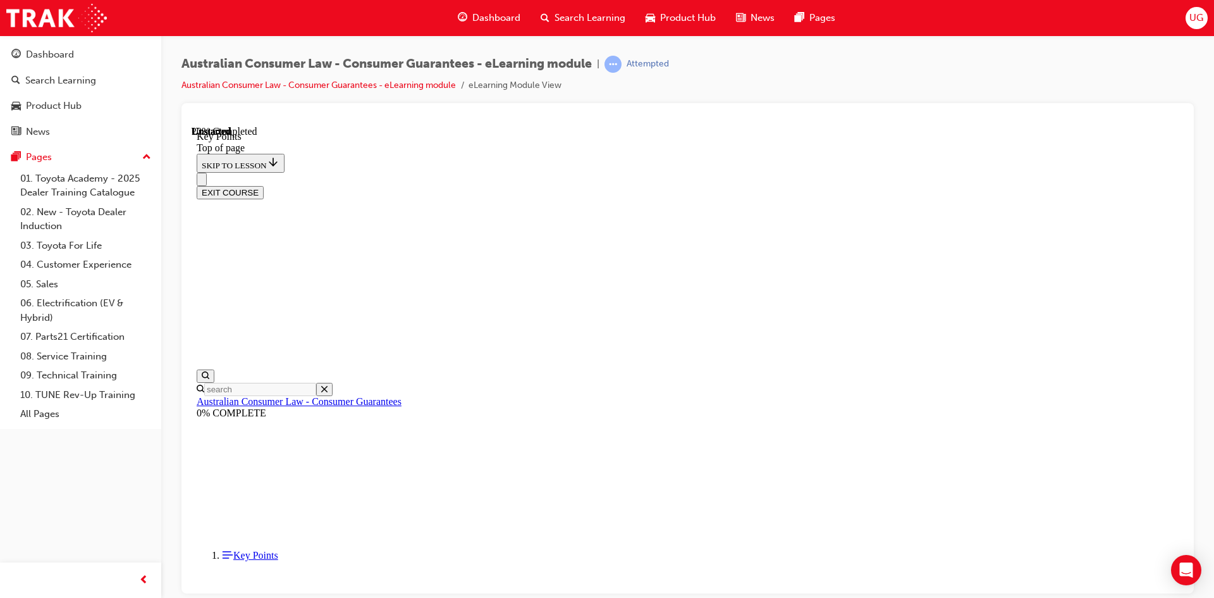
scroll to position [39, 0]
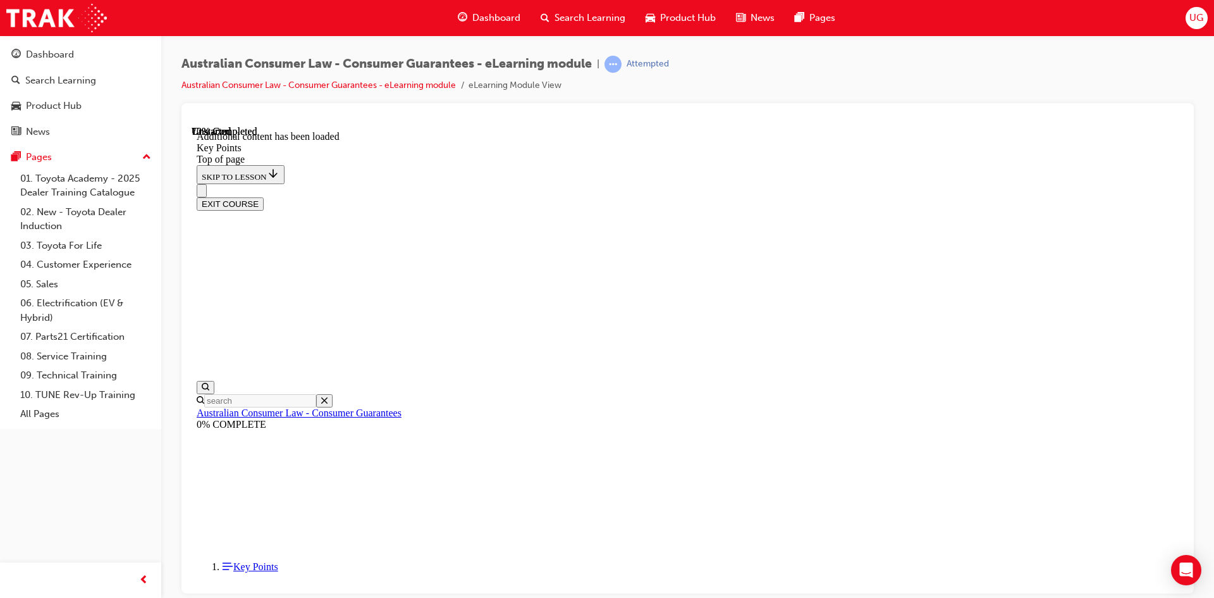
scroll to position [1633, 0]
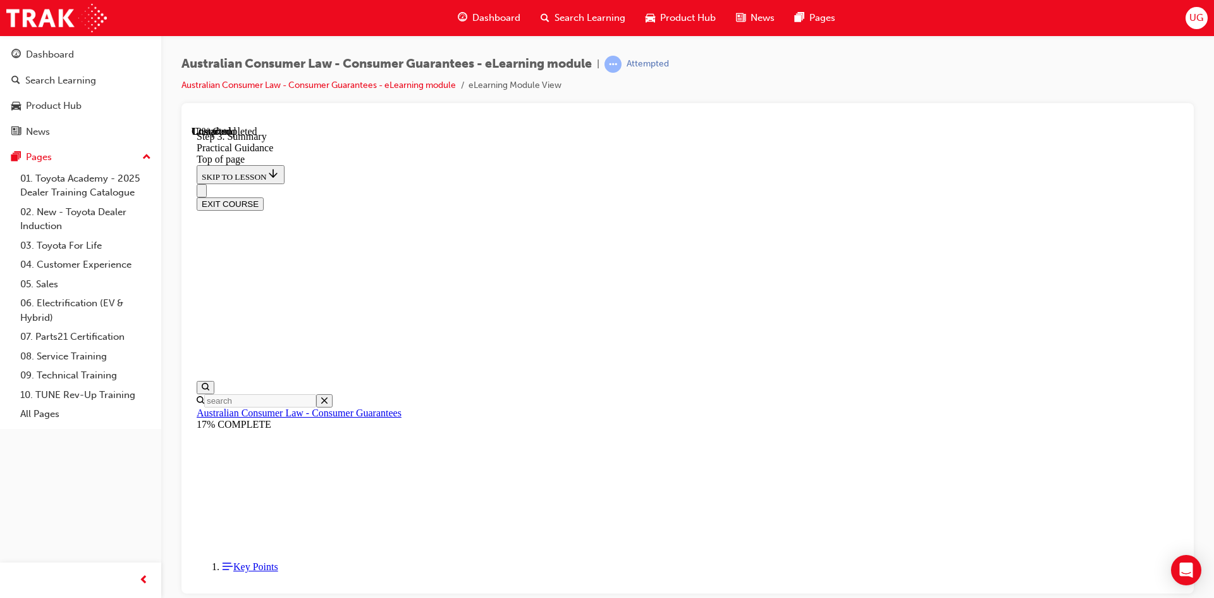
scroll to position [161, 0]
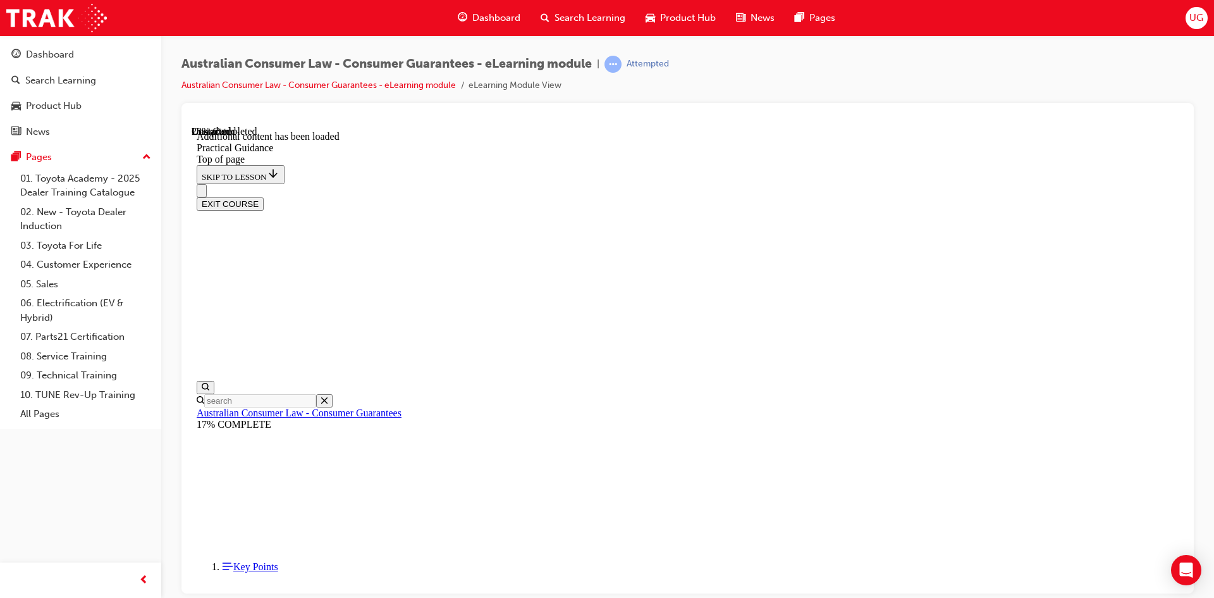
scroll to position [622, 0]
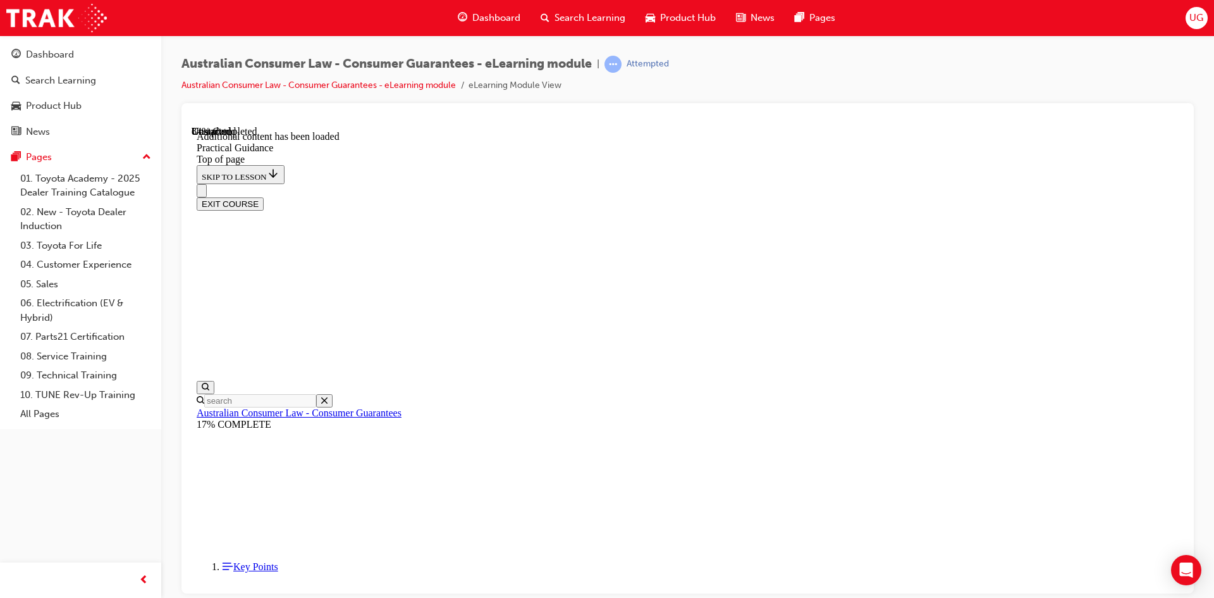
scroll to position [3137, 0]
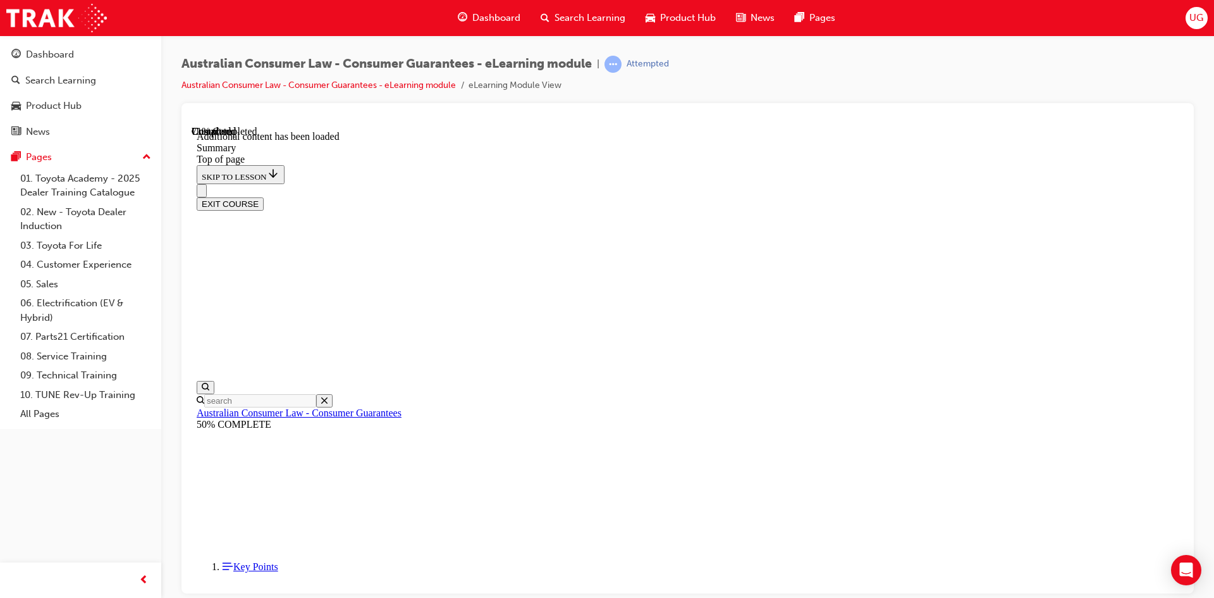
scroll to position [973, 0]
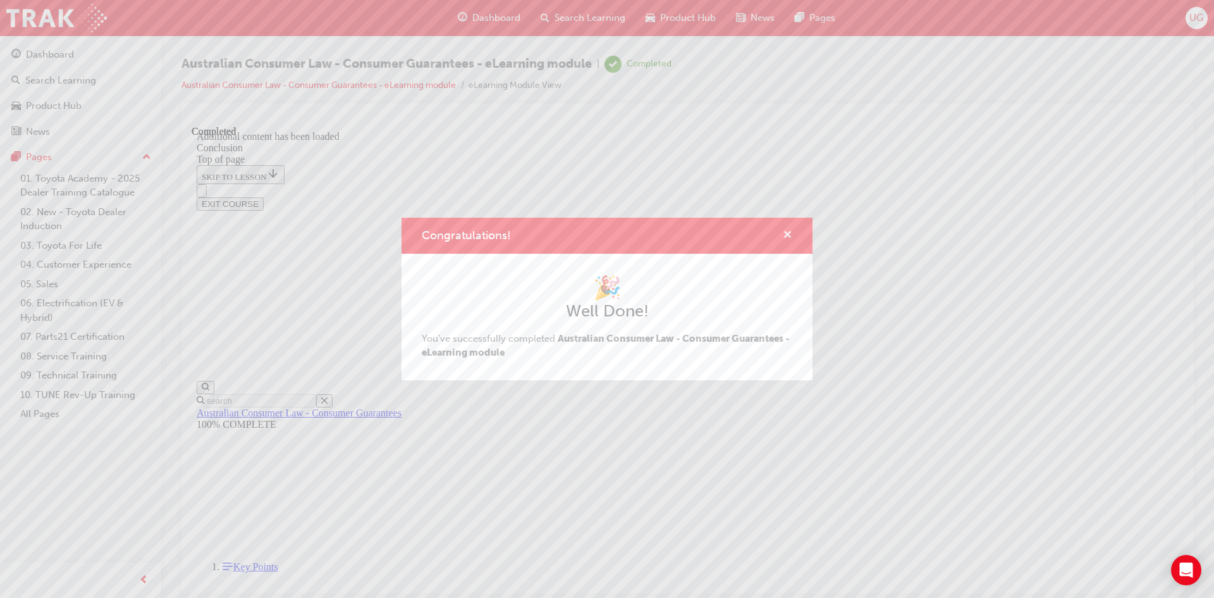
drag, startPoint x: 789, startPoint y: 236, endPoint x: 959, endPoint y: 32, distance: 265.4
click at [789, 236] on span "cross-icon" at bounding box center [787, 235] width 9 height 11
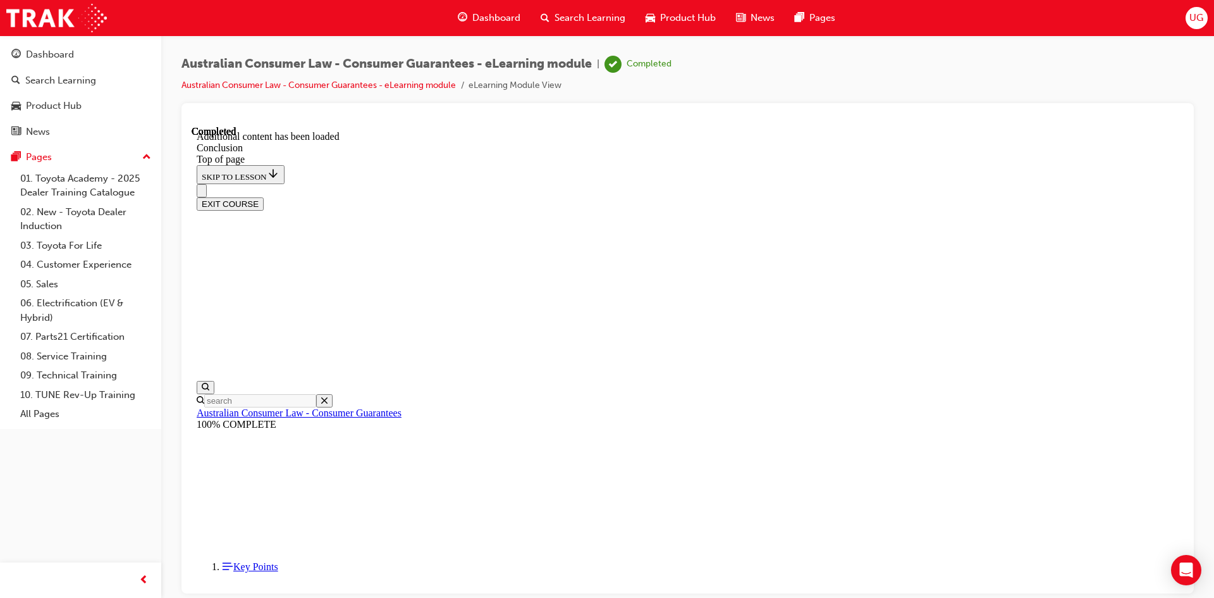
click at [264, 197] on button "EXIT COURSE" at bounding box center [230, 203] width 67 height 13
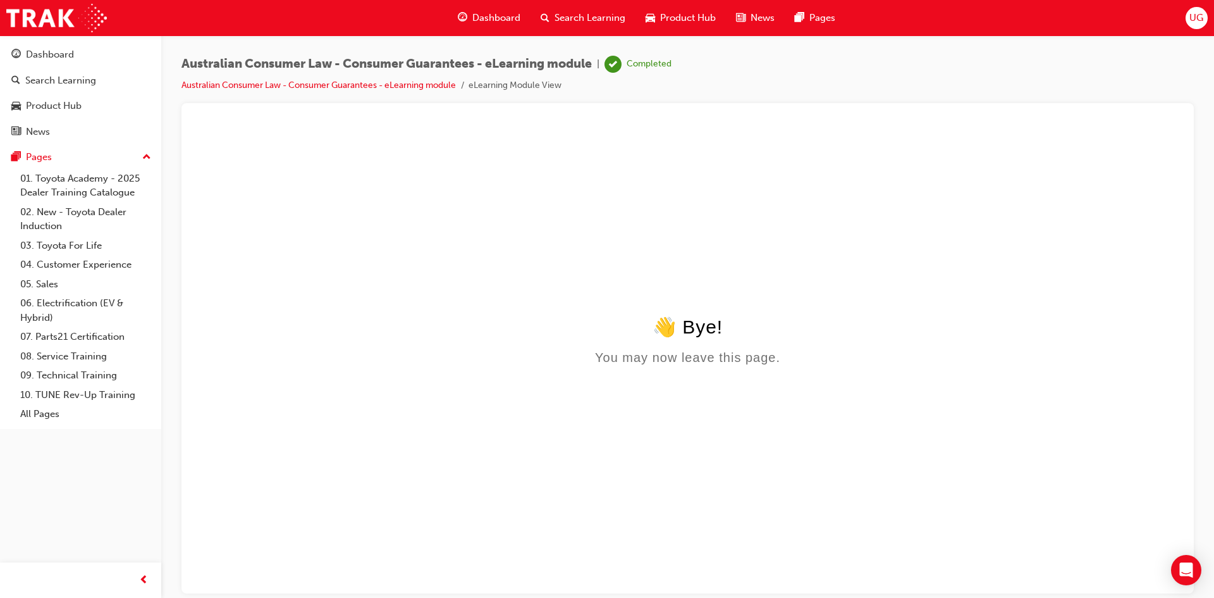
scroll to position [0, 0]
click at [569, 16] on span "Search Learning" at bounding box center [590, 18] width 71 height 15
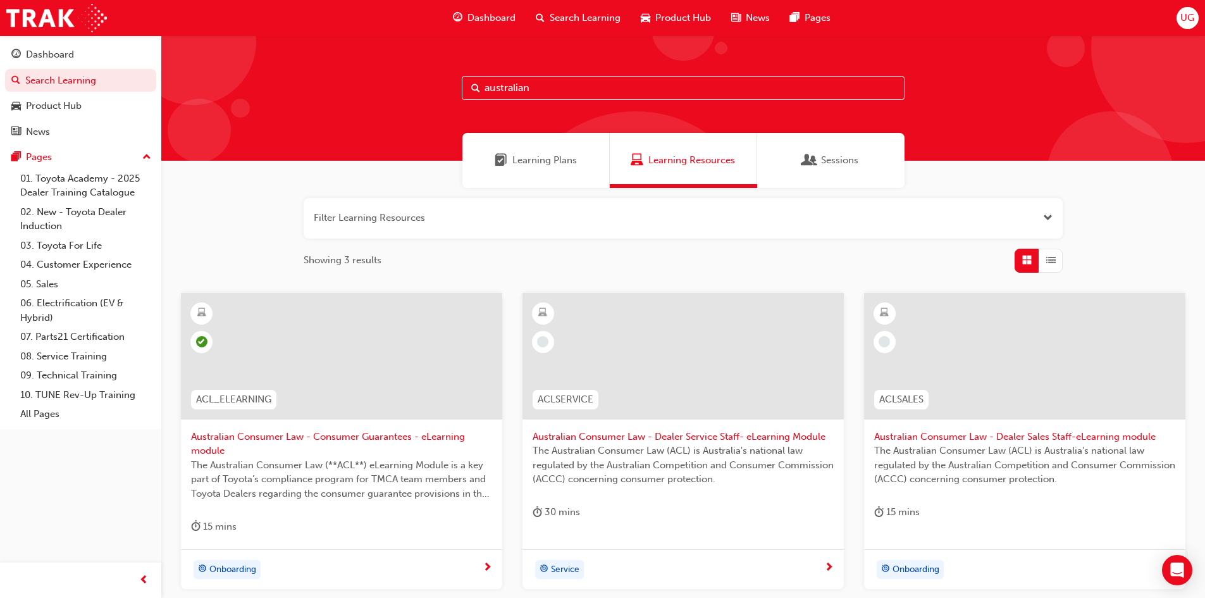
click at [993, 362] on div at bounding box center [1024, 356] width 321 height 127
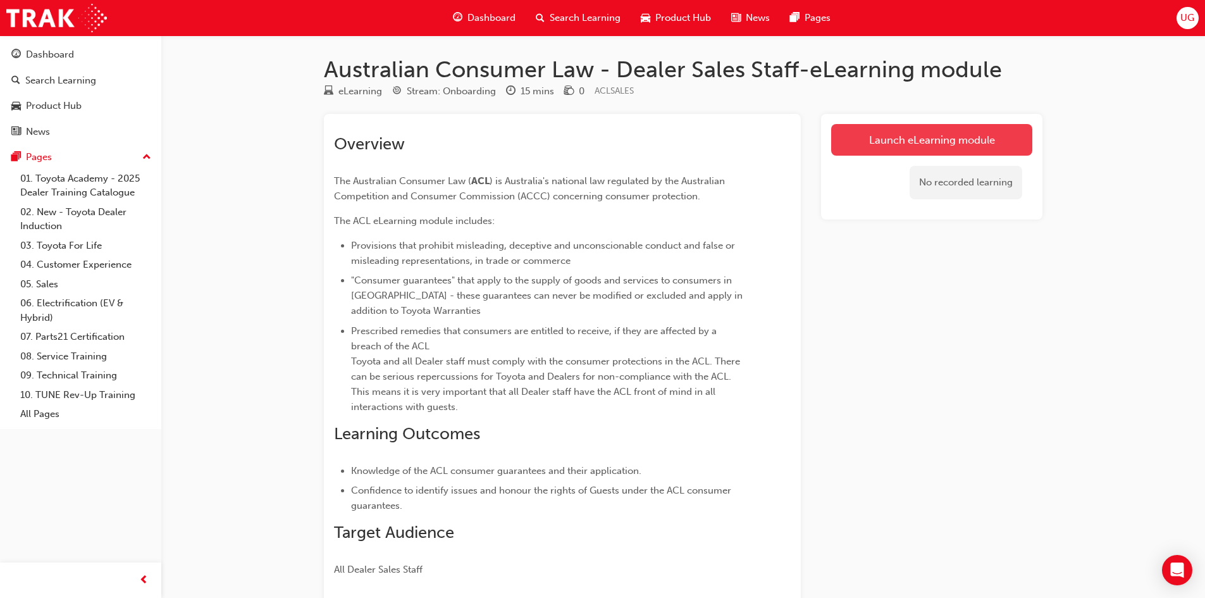
click at [998, 135] on link "Launch eLearning module" at bounding box center [931, 140] width 201 height 32
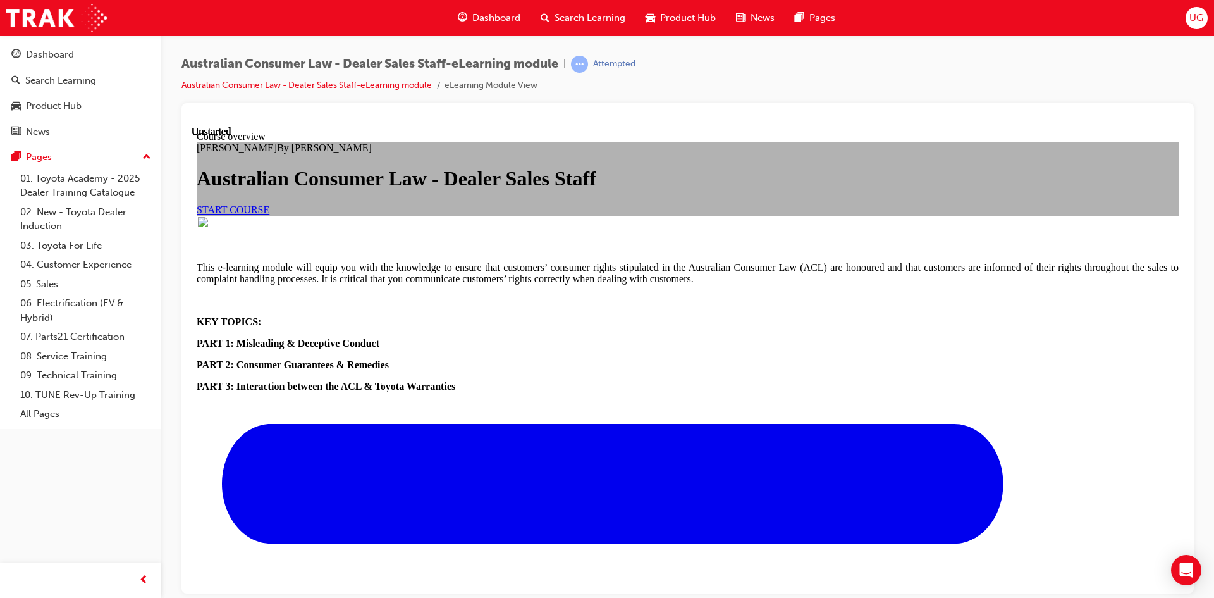
scroll to position [442, 0]
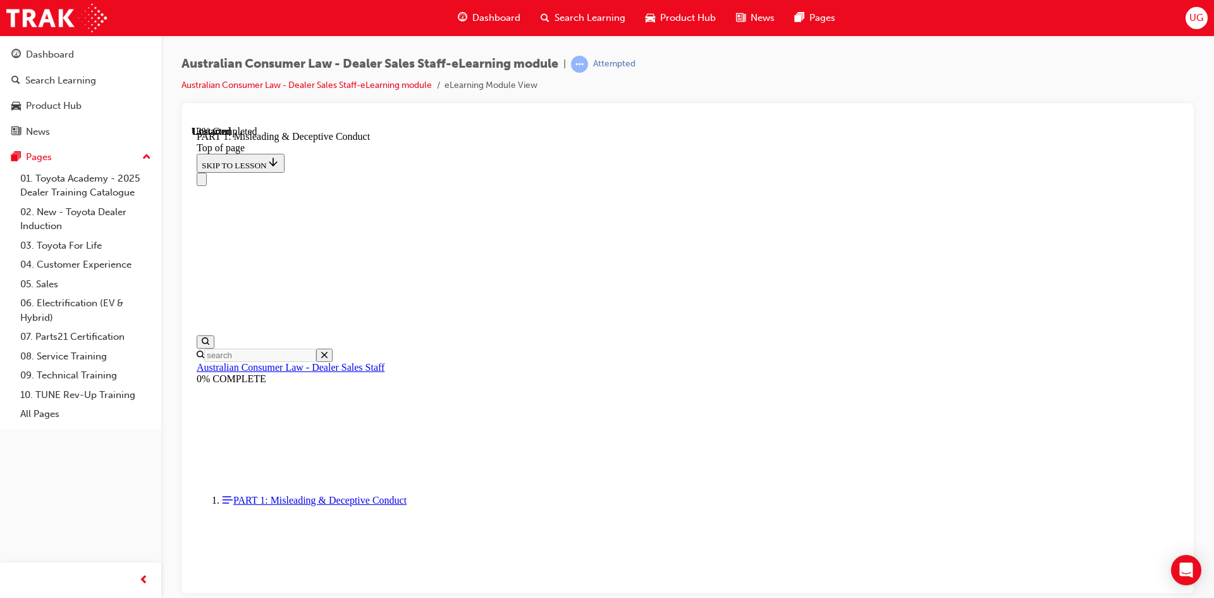
scroll to position [924, 0]
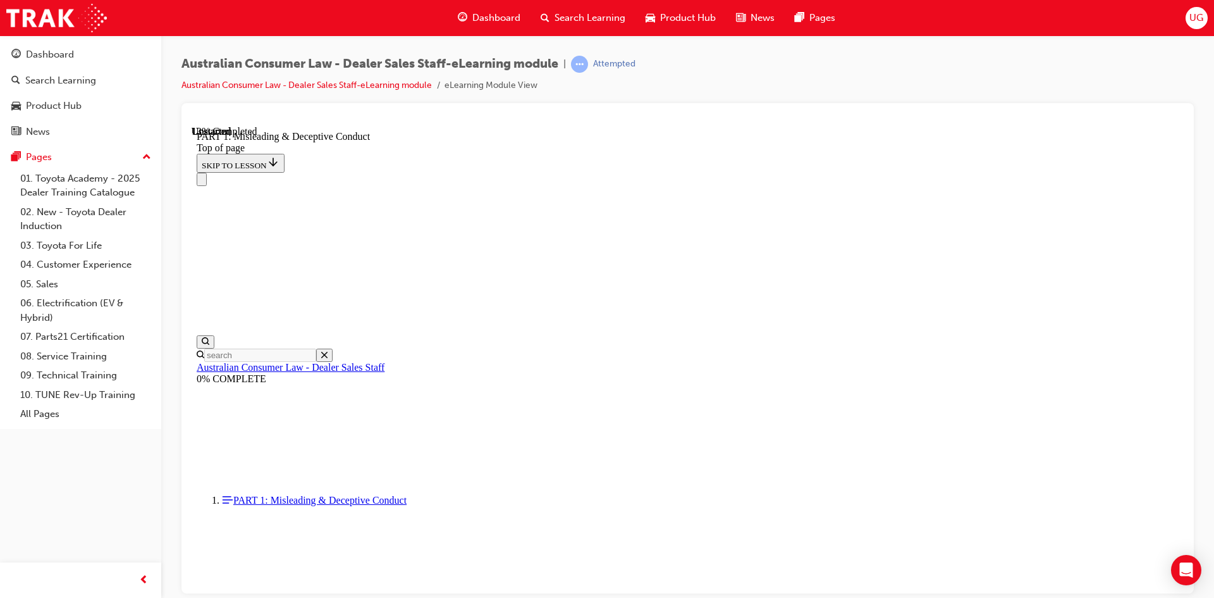
scroll to position [924, 0]
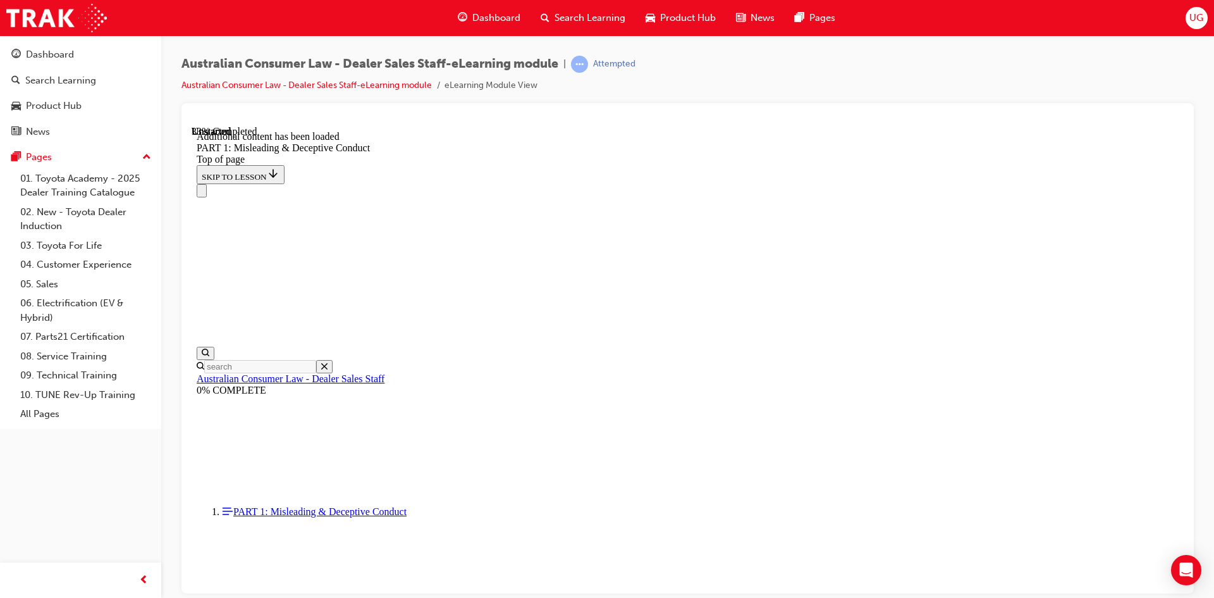
scroll to position [1446, 0]
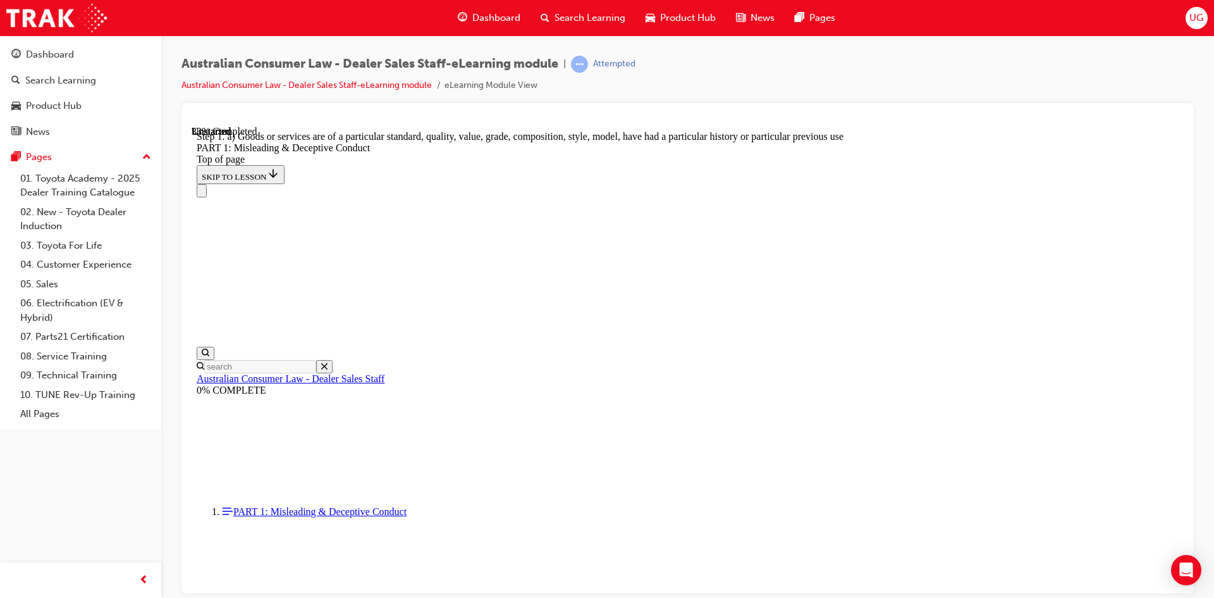
scroll to position [1455, 0]
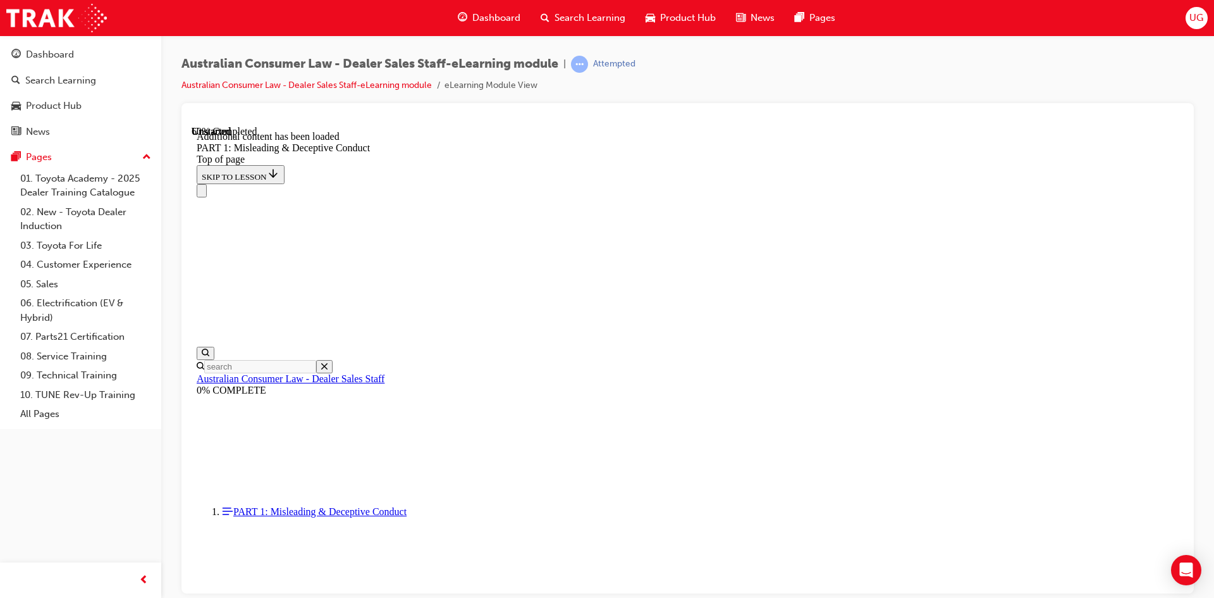
scroll to position [2496, 0]
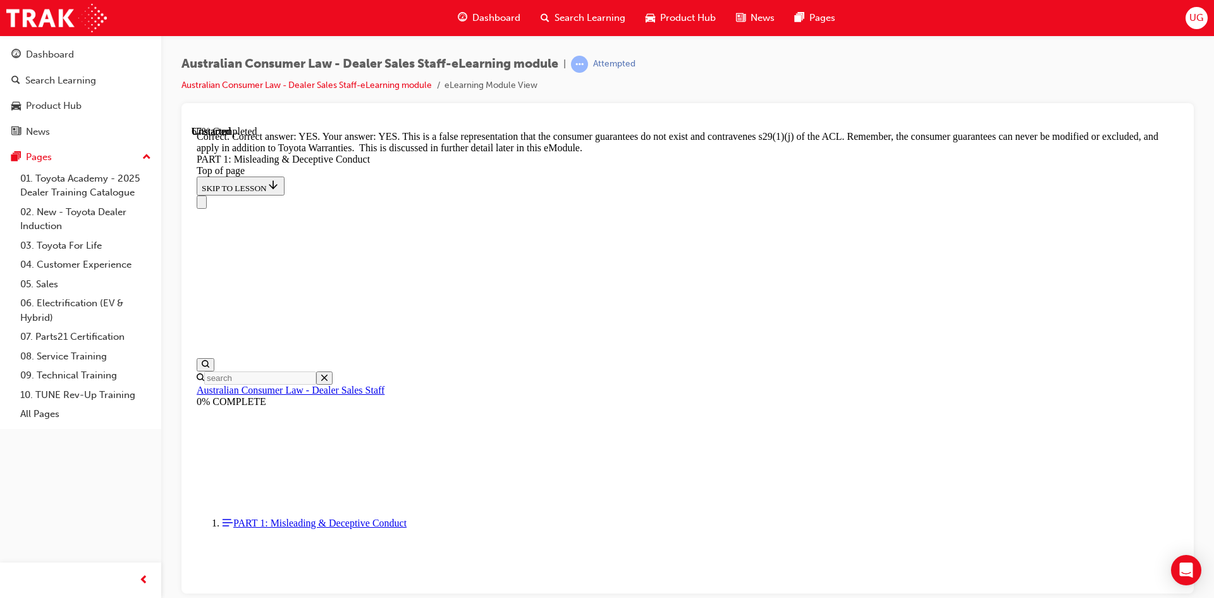
scroll to position [2755, 0]
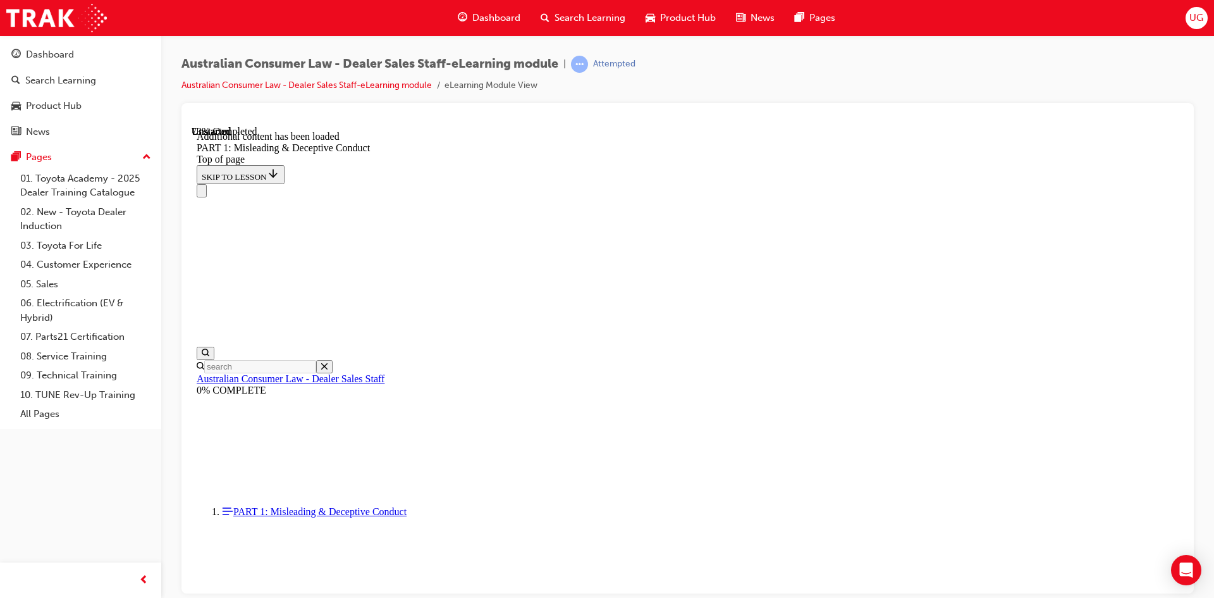
scroll to position [3091, 0]
click button "START"
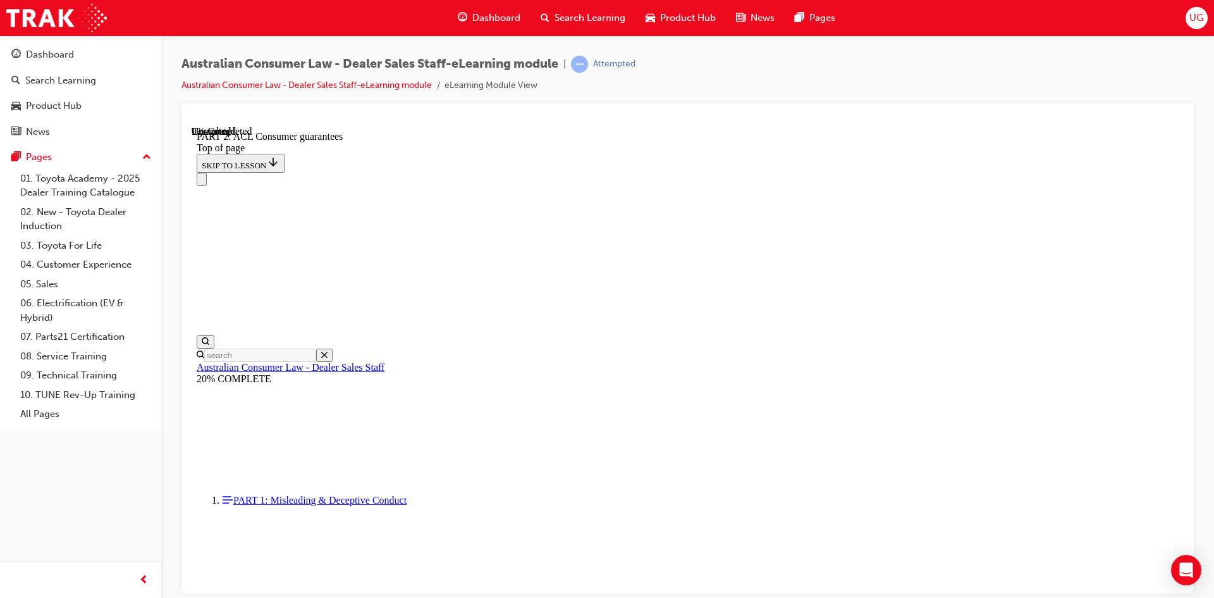
scroll to position [2066, 0]
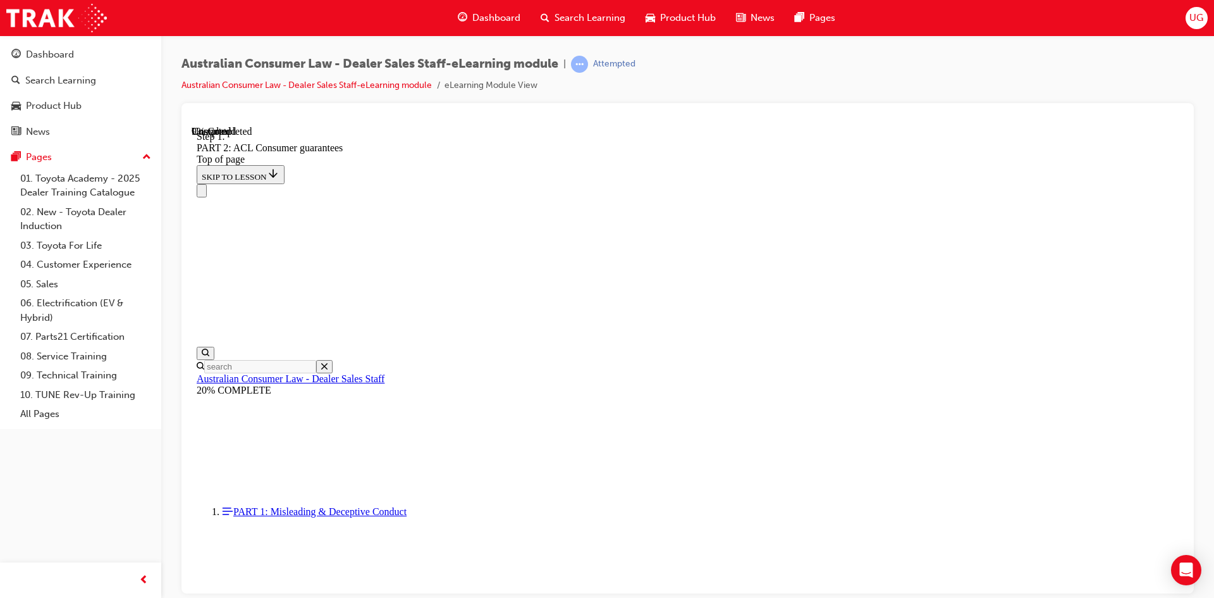
scroll to position [2051, 0]
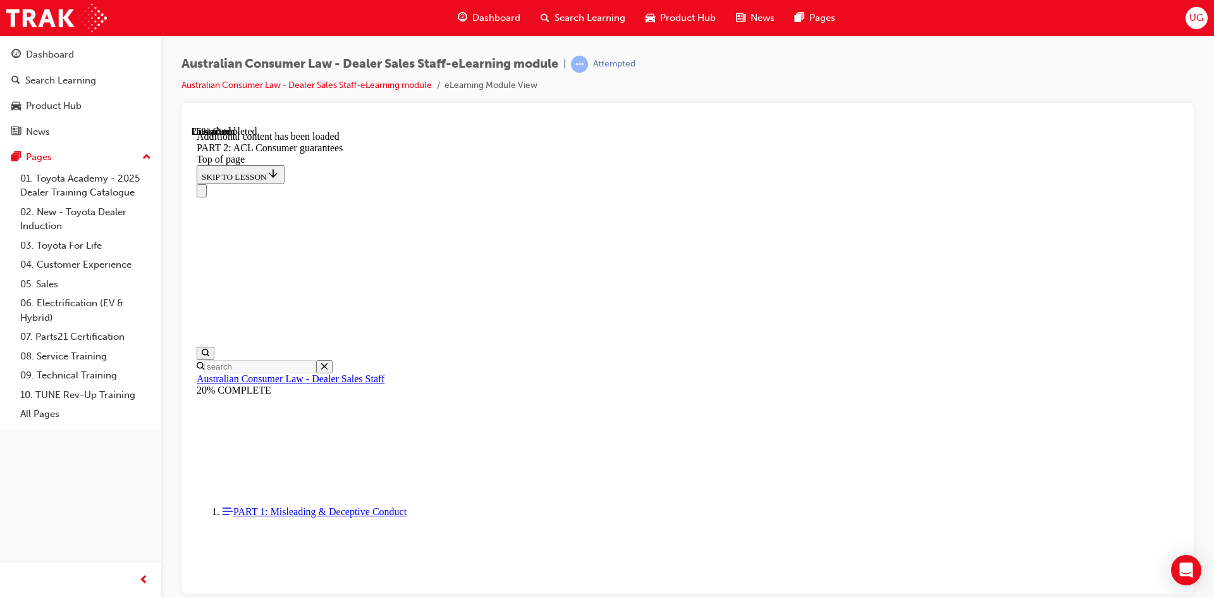
scroll to position [3827, 0]
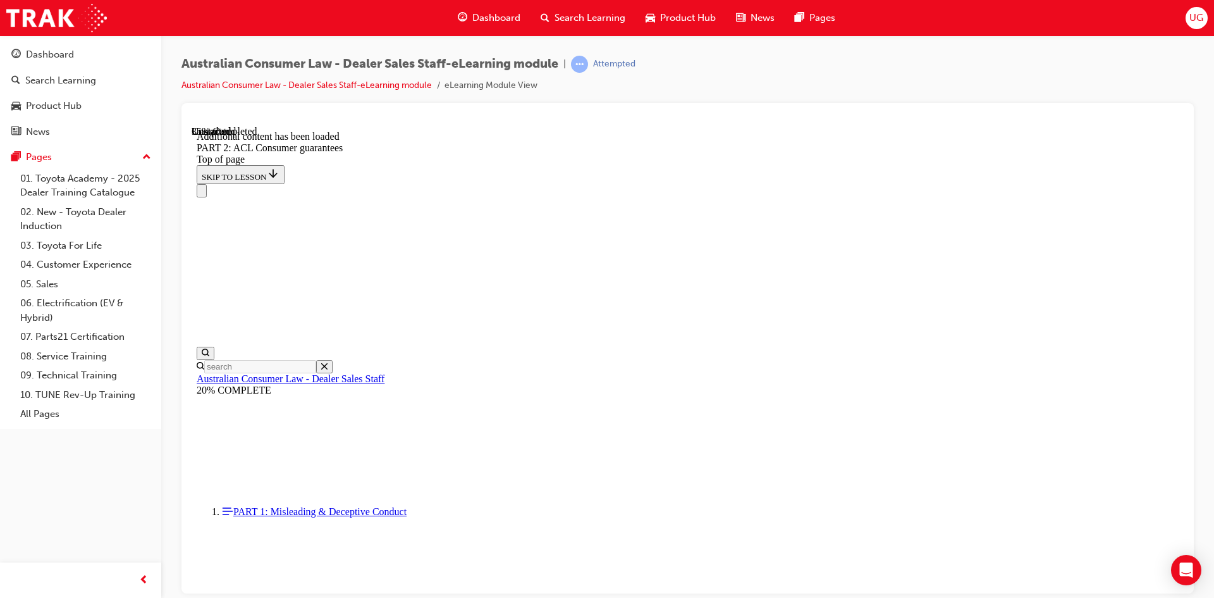
scroll to position [5423, 0]
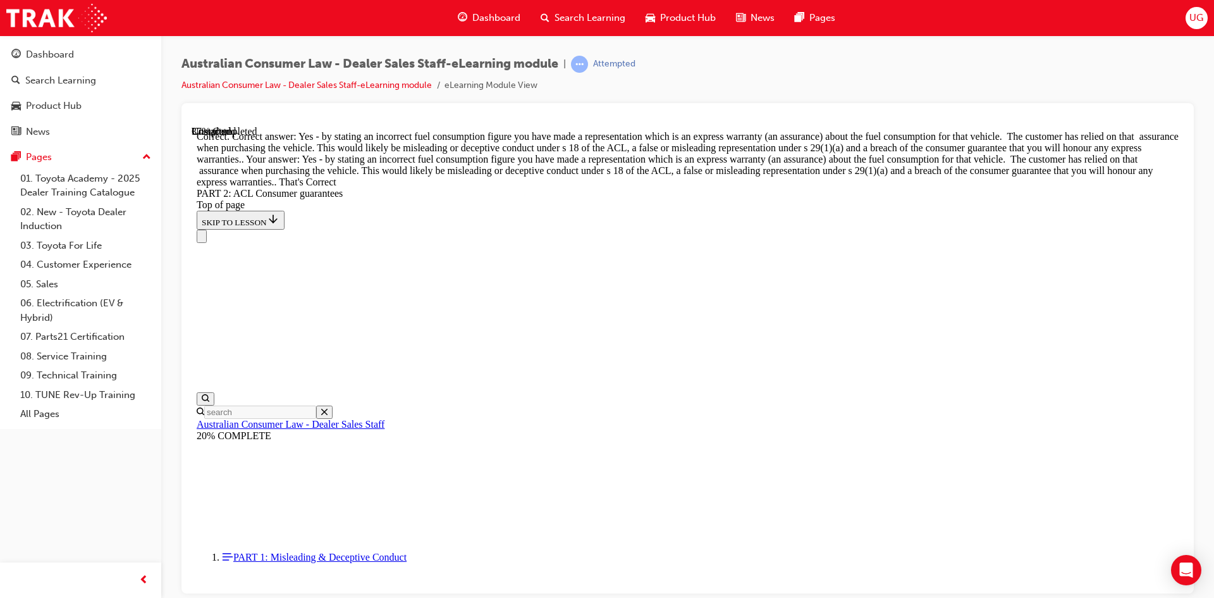
scroll to position [5757, 0]
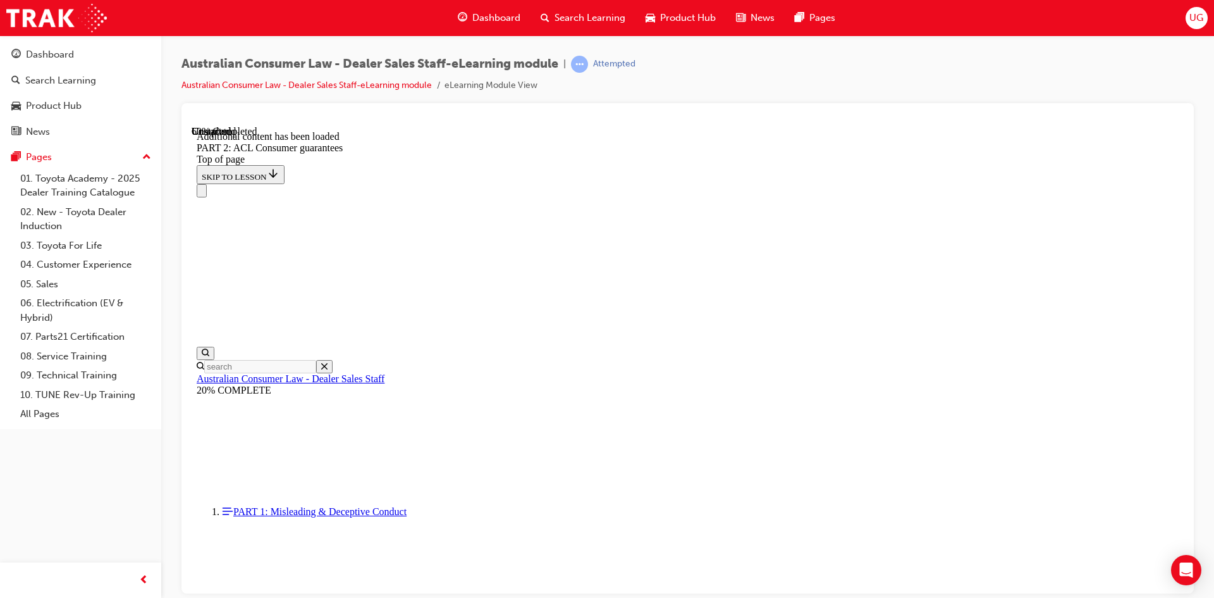
scroll to position [7893, 0]
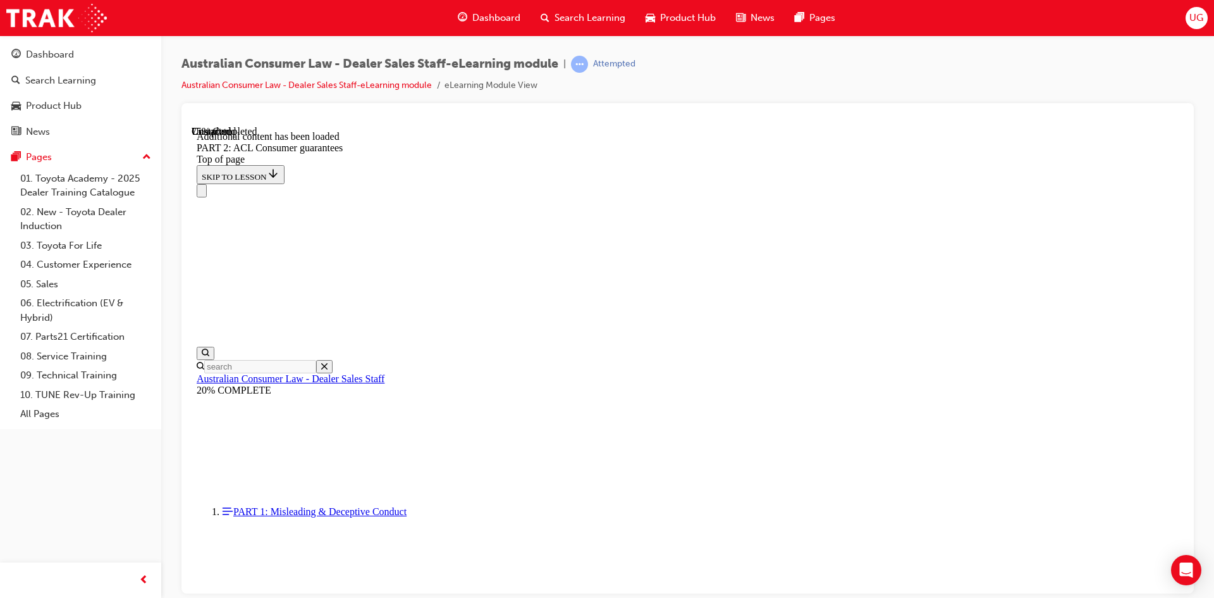
scroll to position [10592, 0]
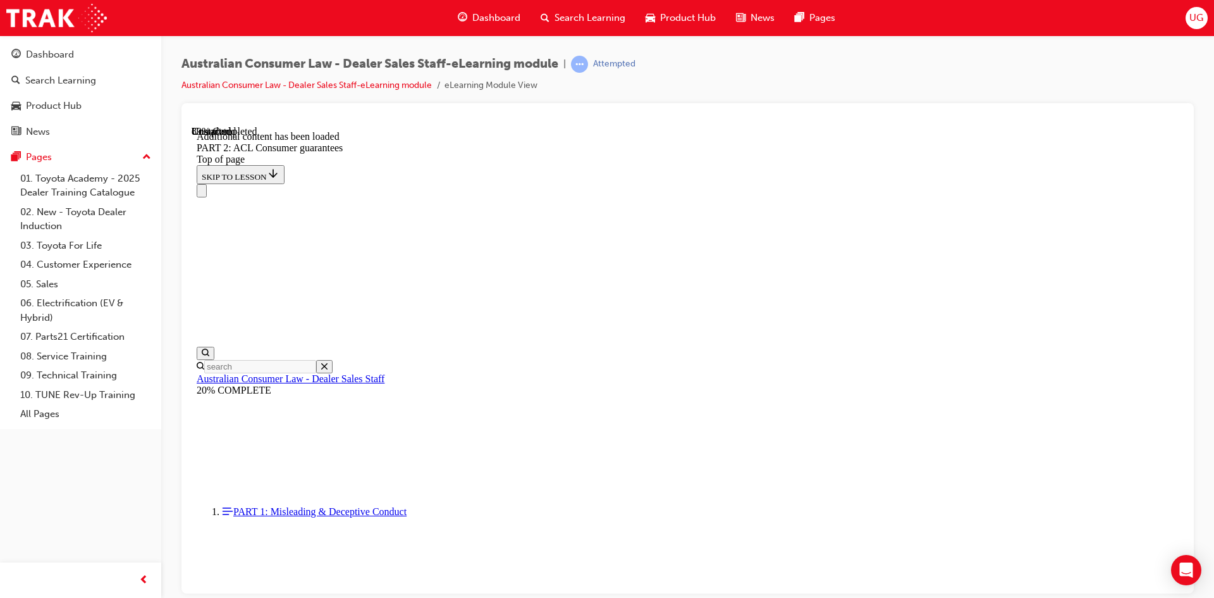
scroll to position [13723, 0]
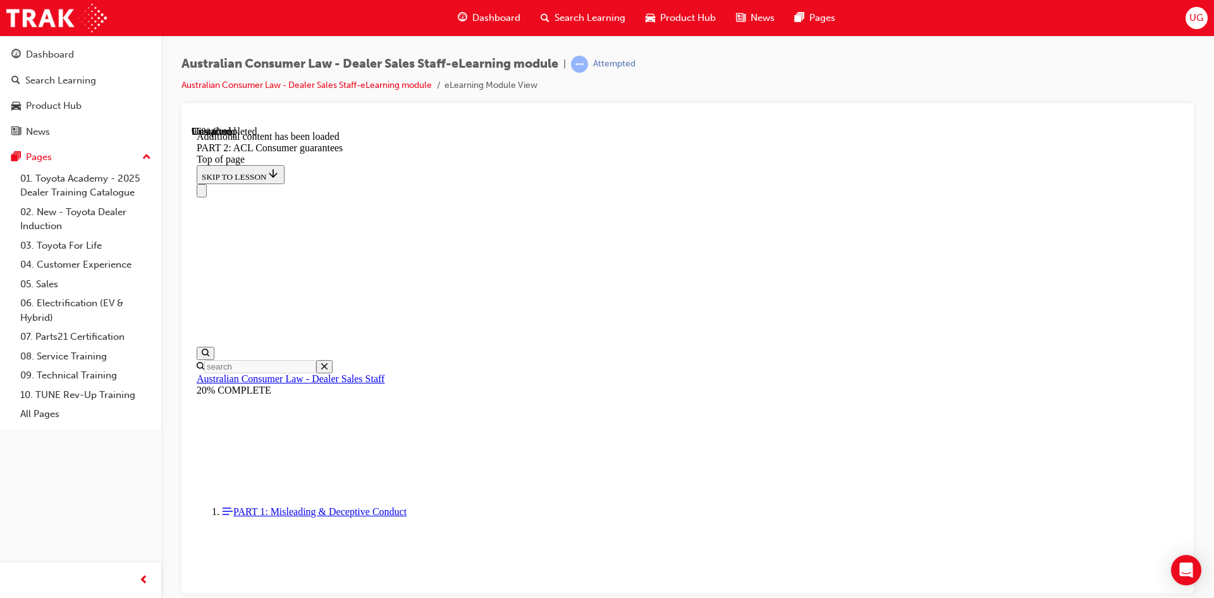
scroll to position [15131, 0]
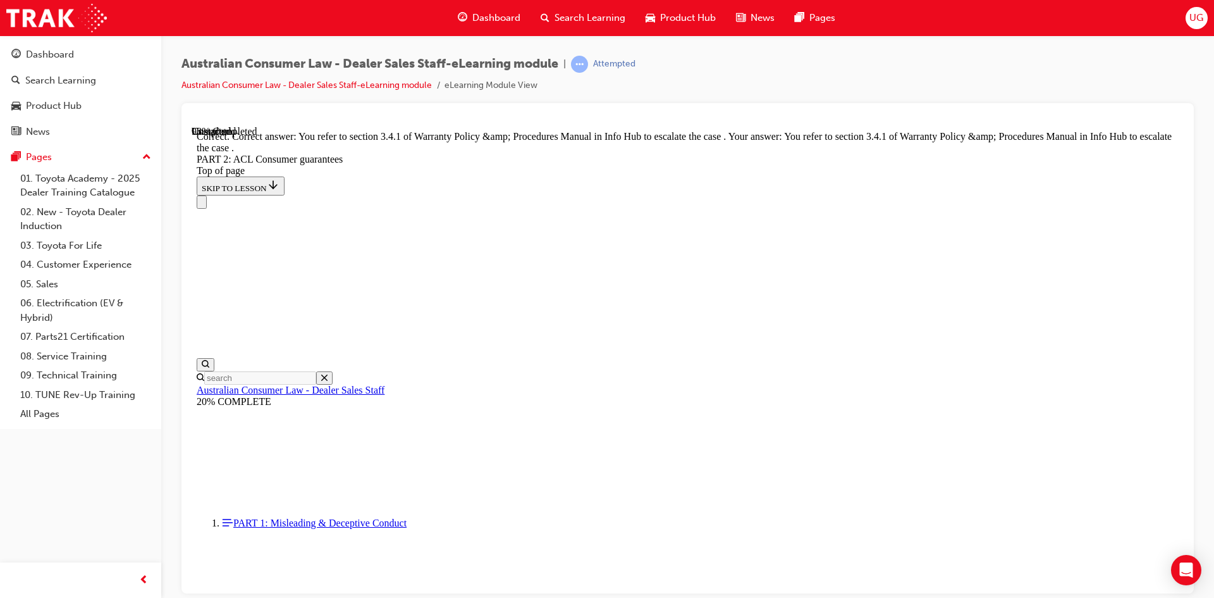
scroll to position [15873, 0]
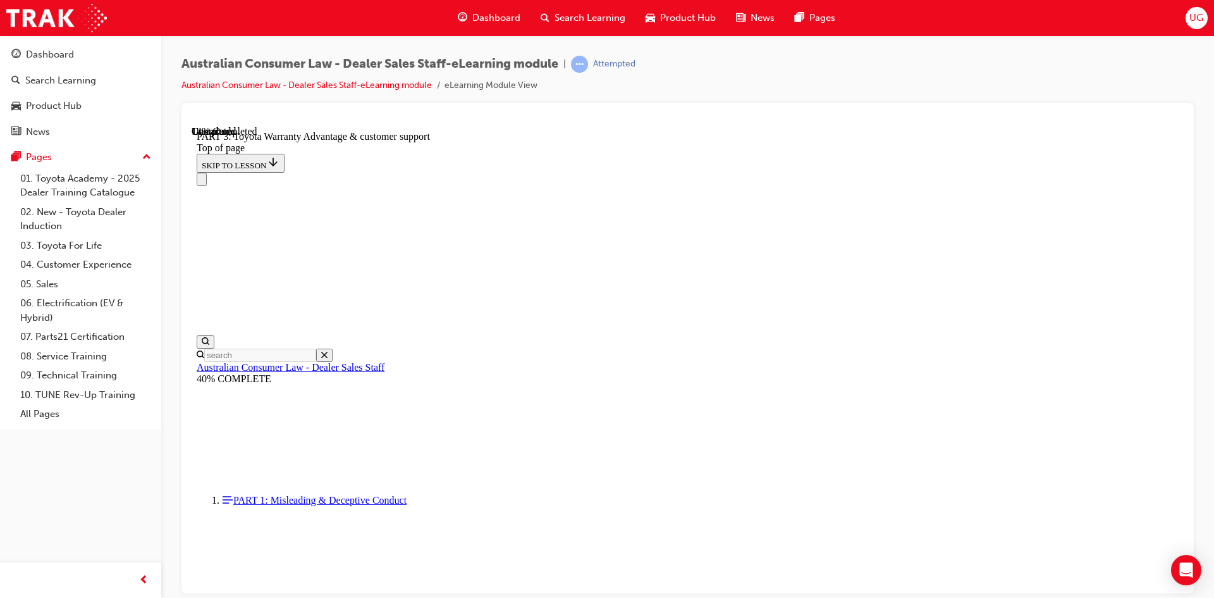
scroll to position [779, 0]
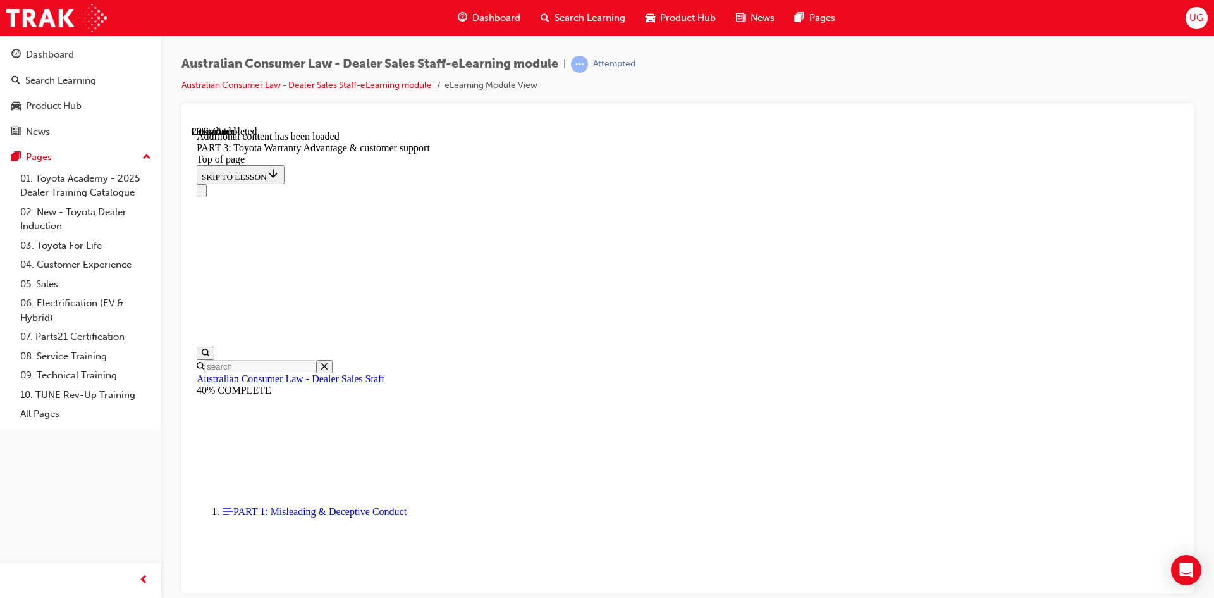
scroll to position [1476, 0]
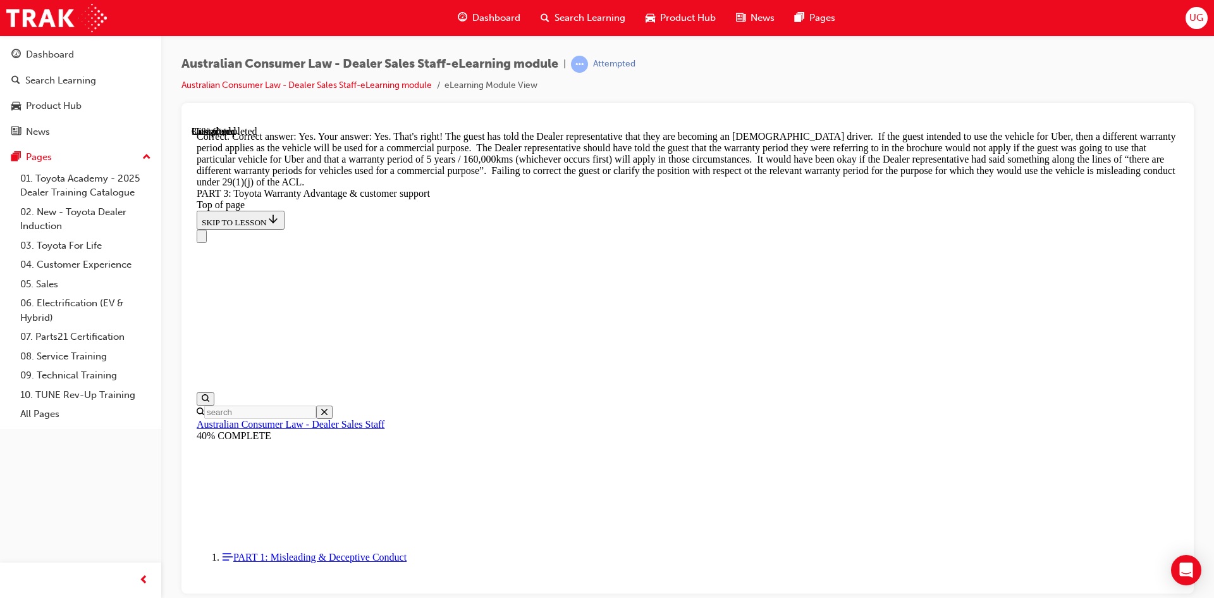
scroll to position [1892, 0]
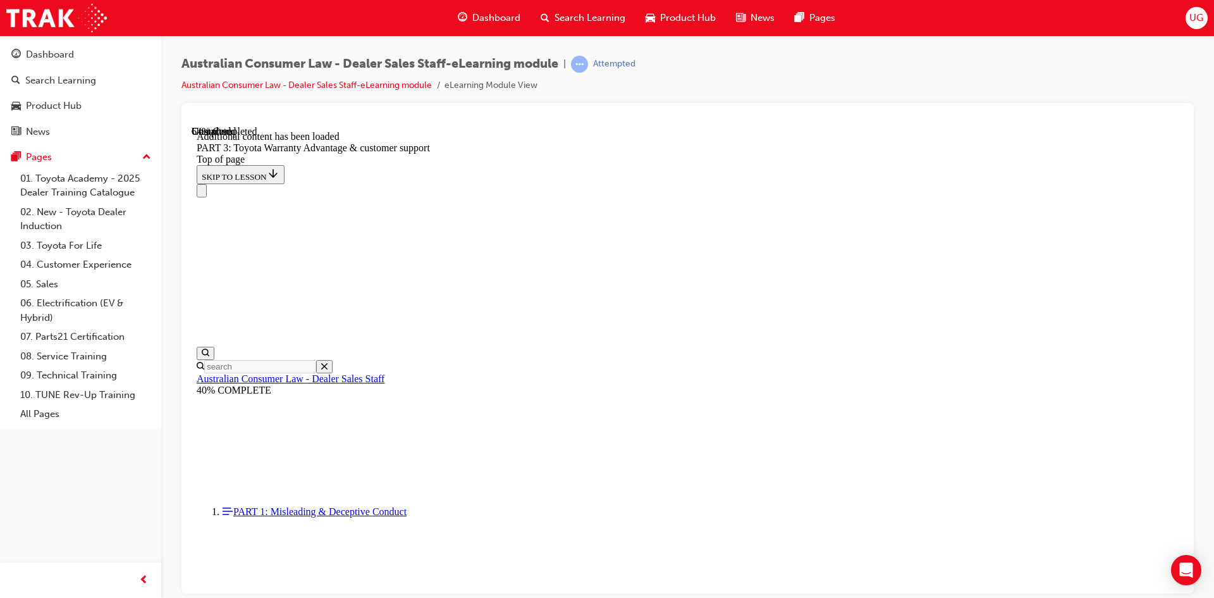
scroll to position [3323, 0]
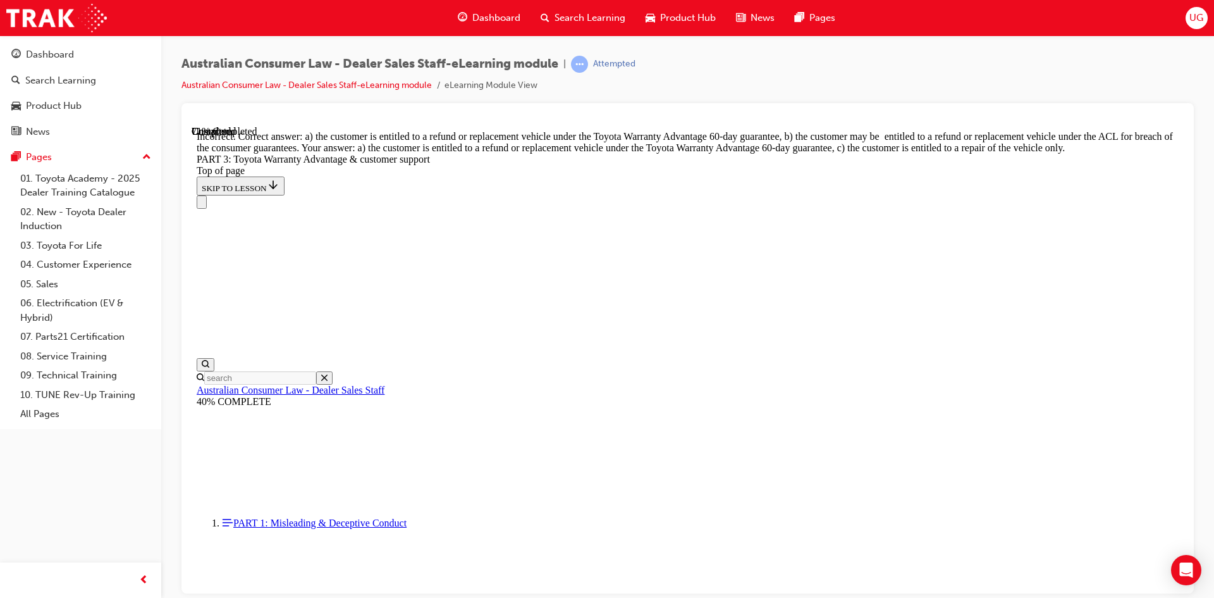
scroll to position [3512, 0]
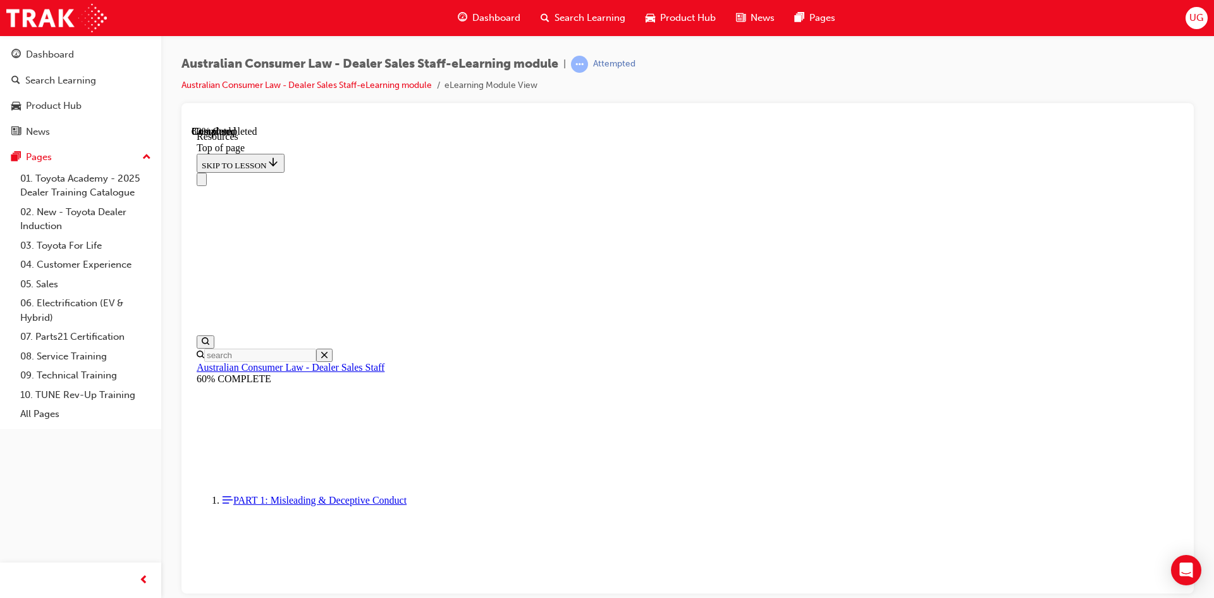
scroll to position [626, 0]
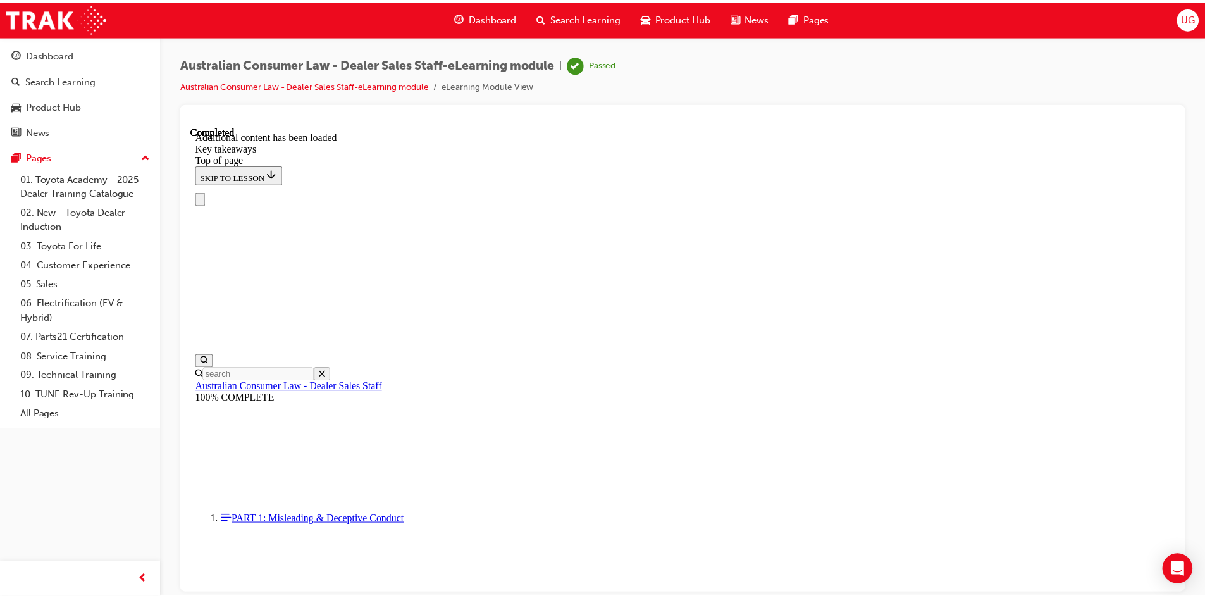
scroll to position [271, 0]
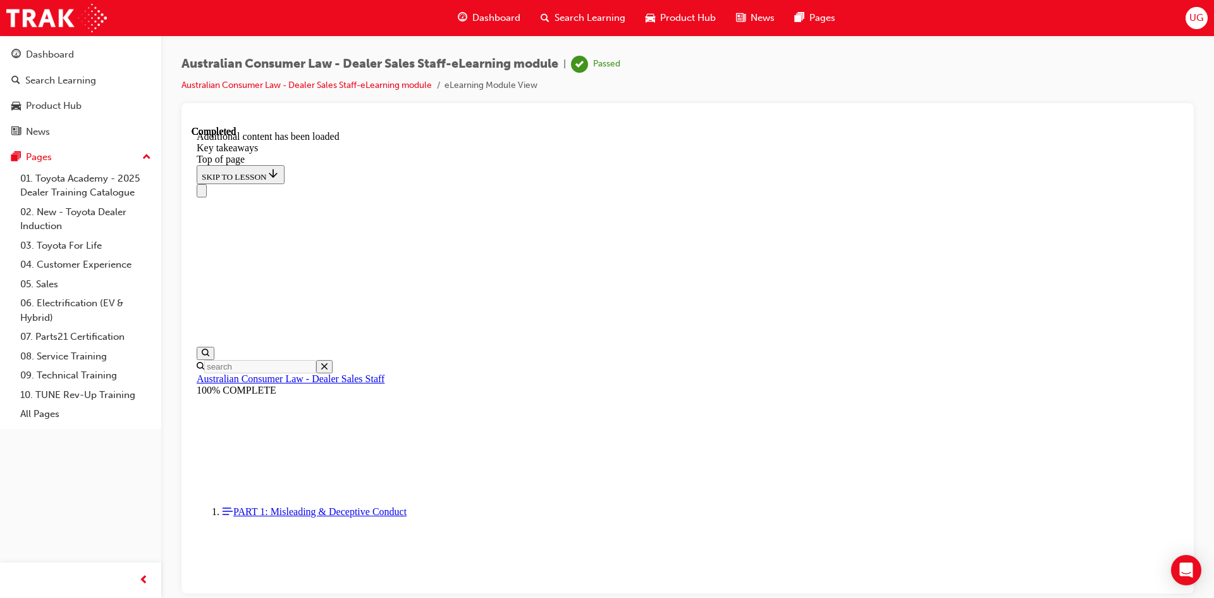
click at [575, 17] on span "Search Learning" at bounding box center [590, 18] width 71 height 15
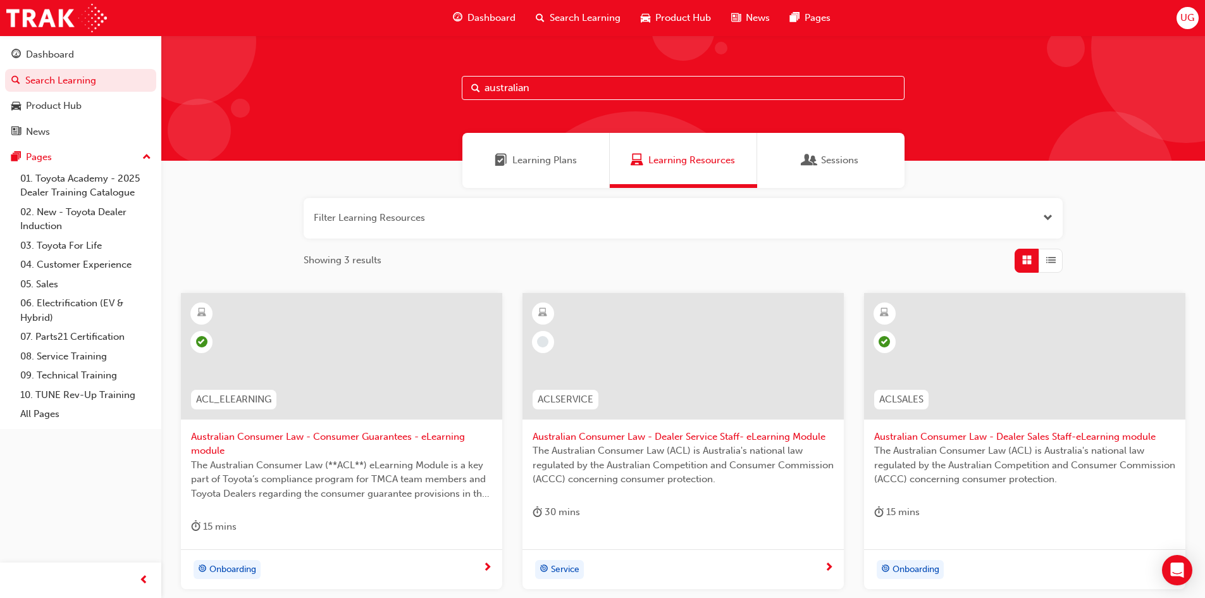
click at [1195, 14] on div "UG" at bounding box center [1188, 18] width 22 height 22
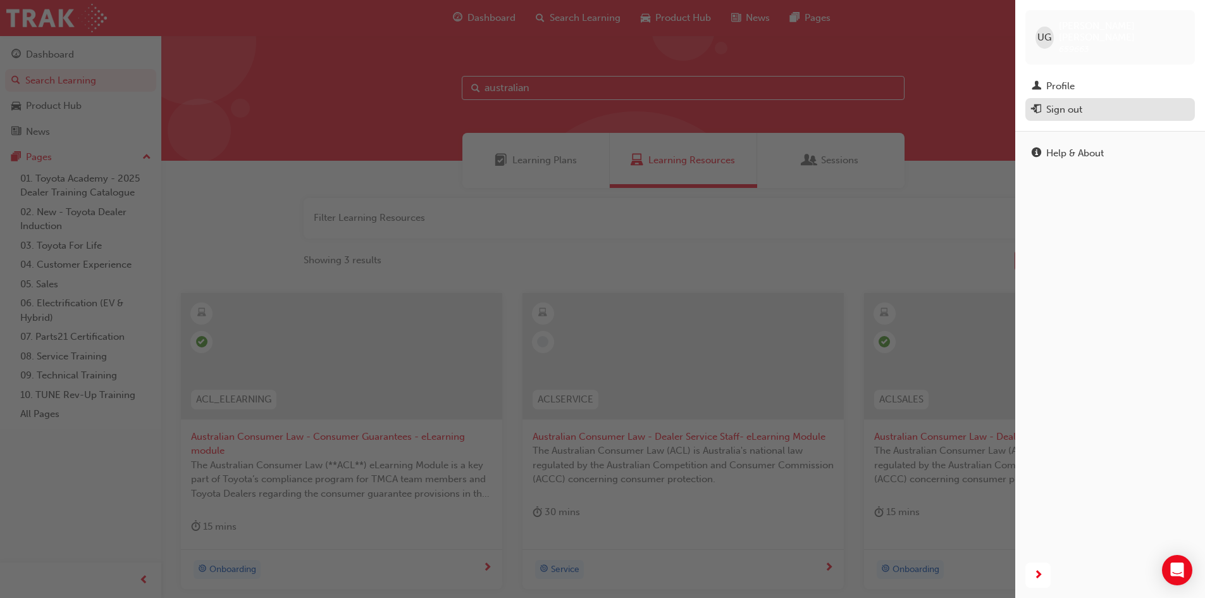
click at [1104, 102] on div "Sign out" at bounding box center [1110, 110] width 157 height 16
